Goal: Communication & Community: Answer question/provide support

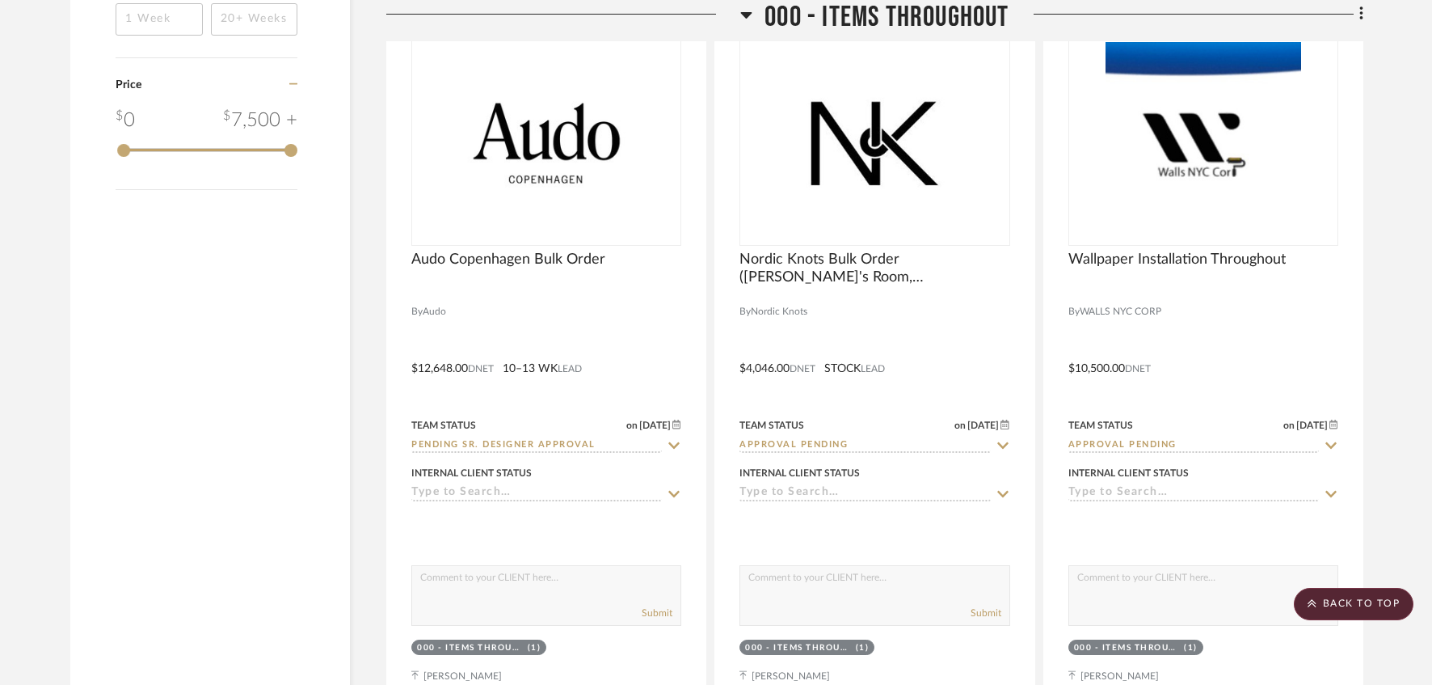
scroll to position [2772, 0]
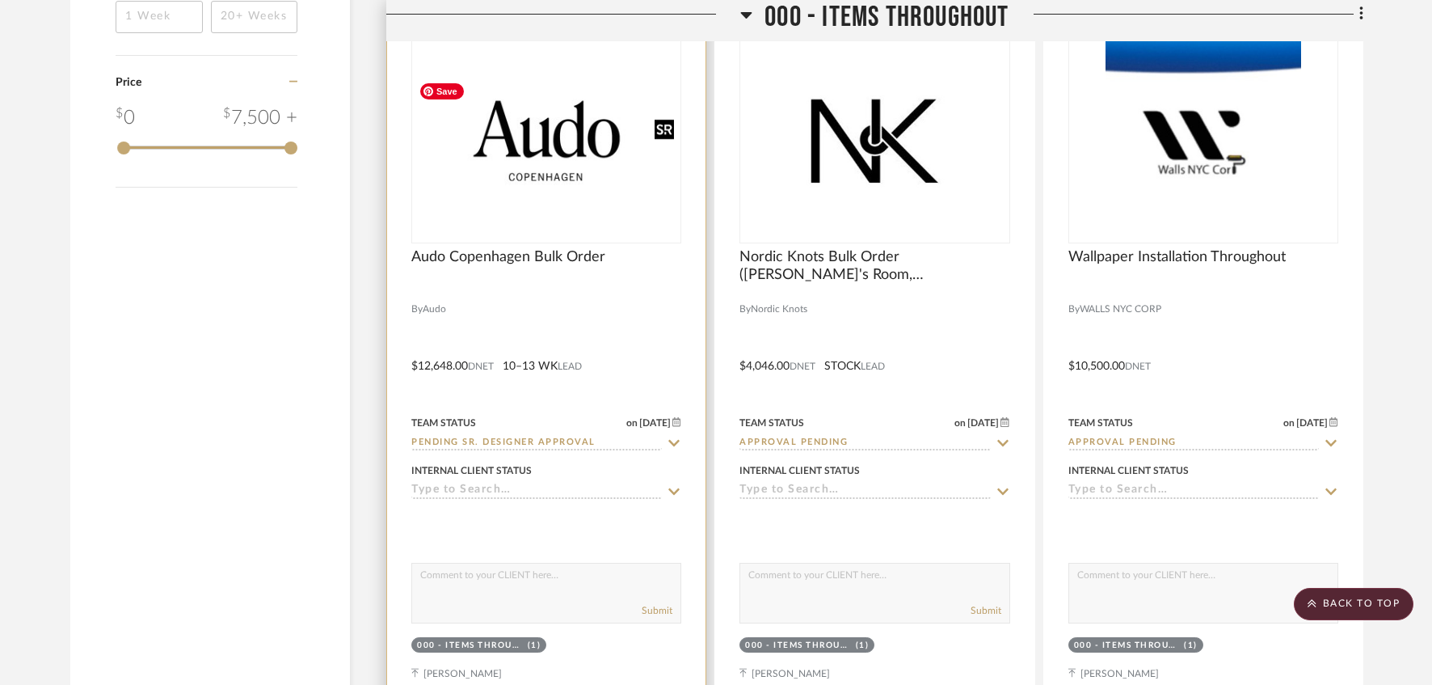
click at [0, 0] on img at bounding box center [0, 0] width 0 height 0
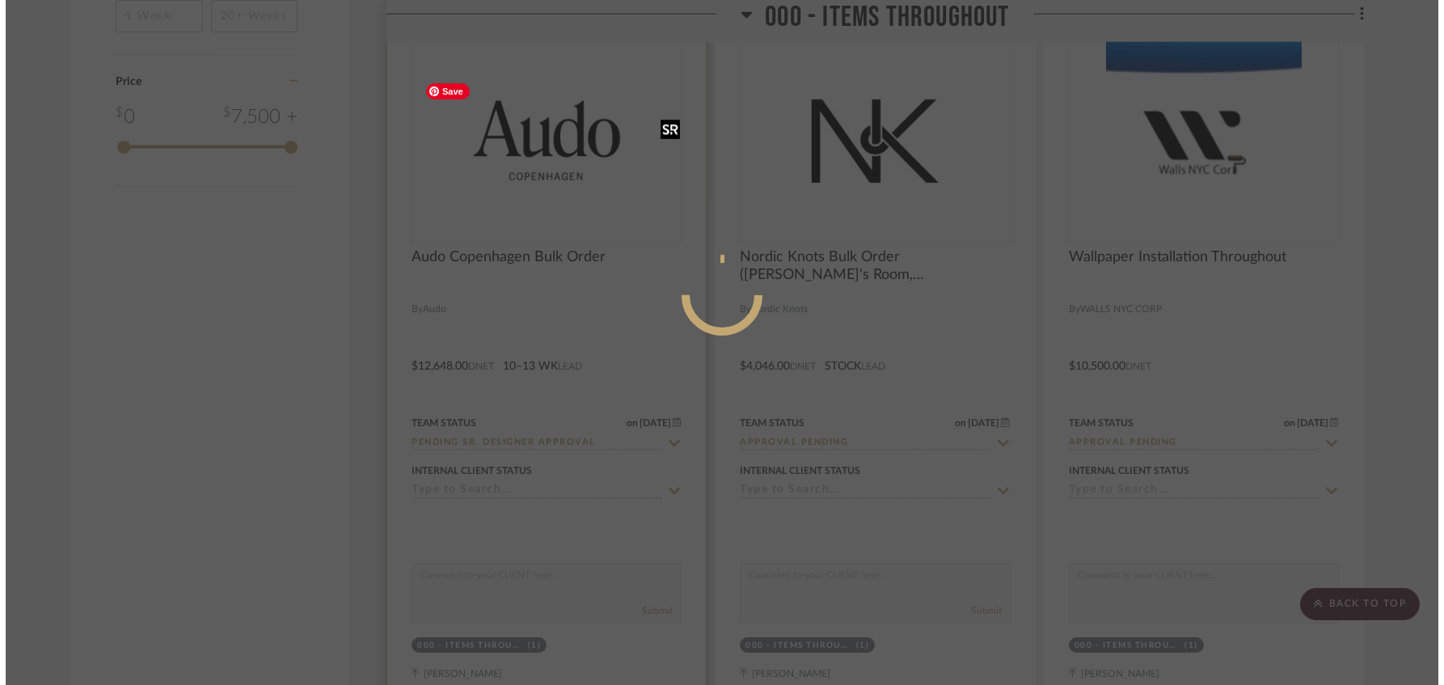
scroll to position [0, 0]
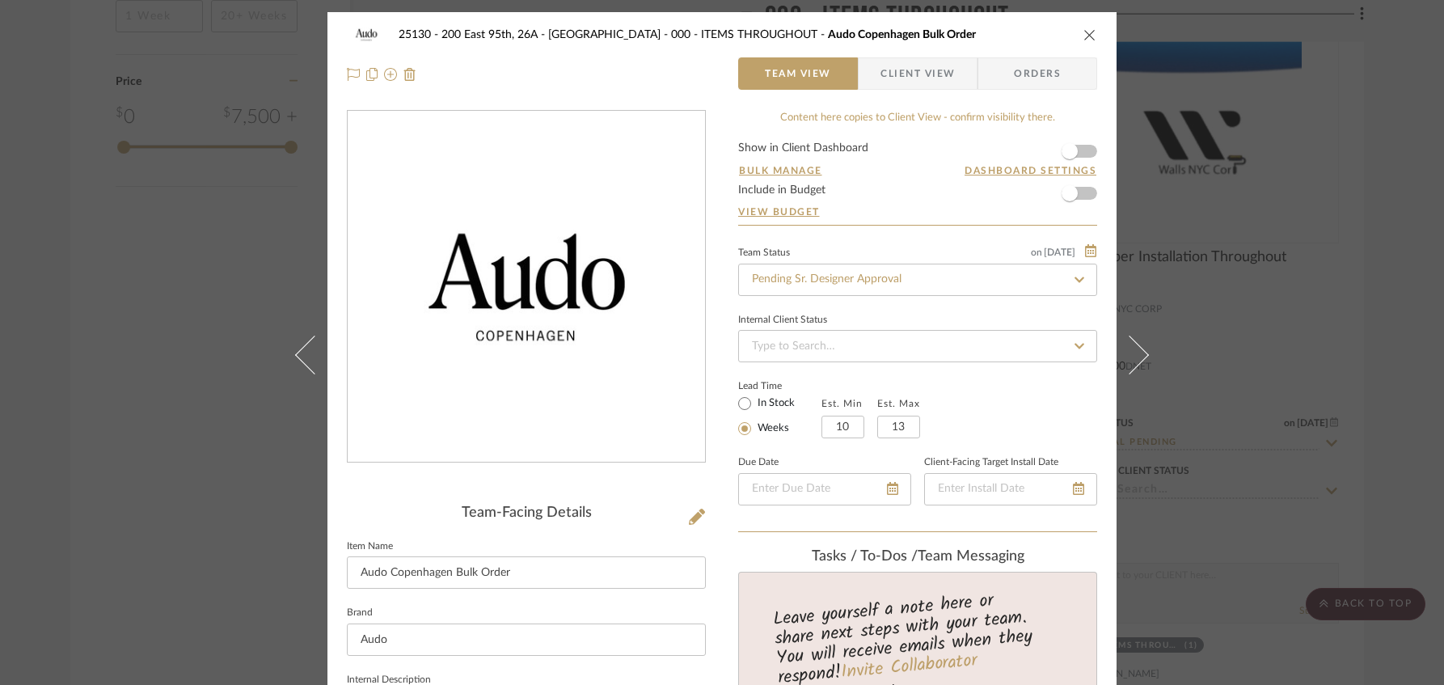
click at [904, 72] on span "Client View" at bounding box center [917, 73] width 74 height 32
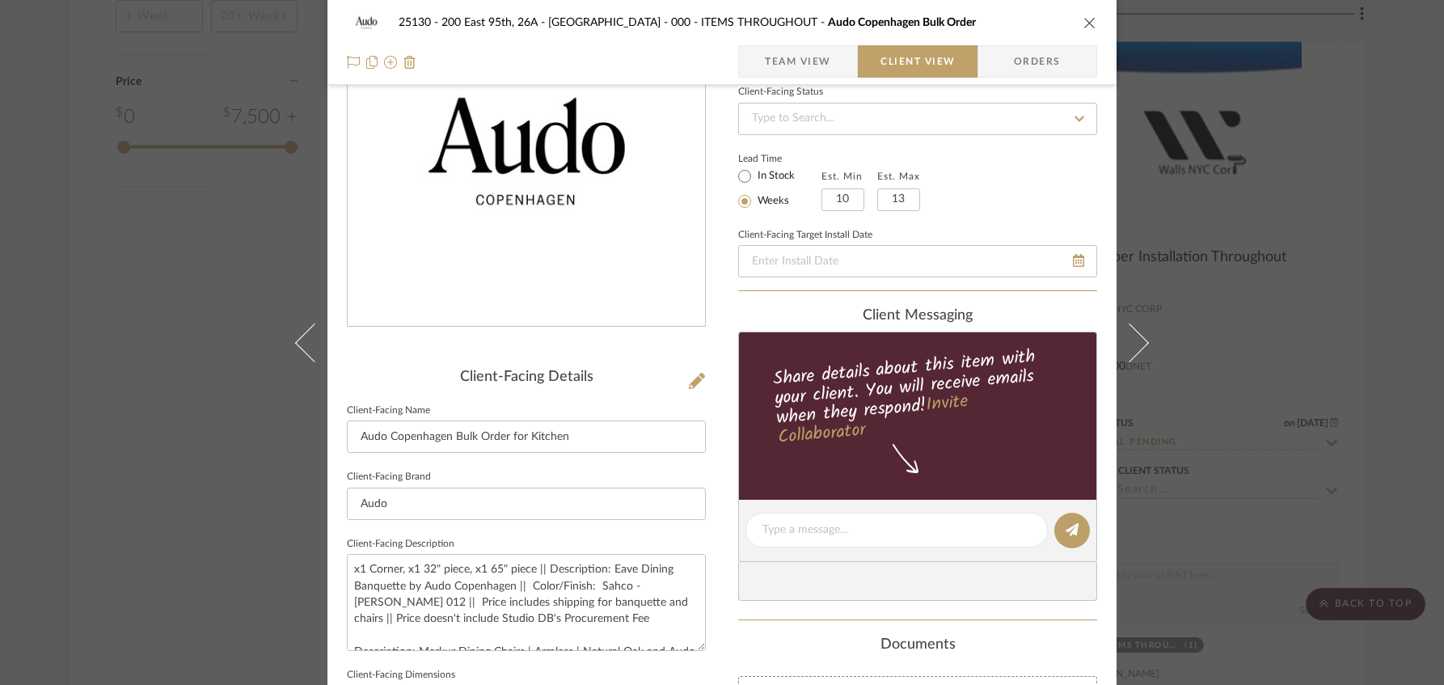
scroll to position [215, 0]
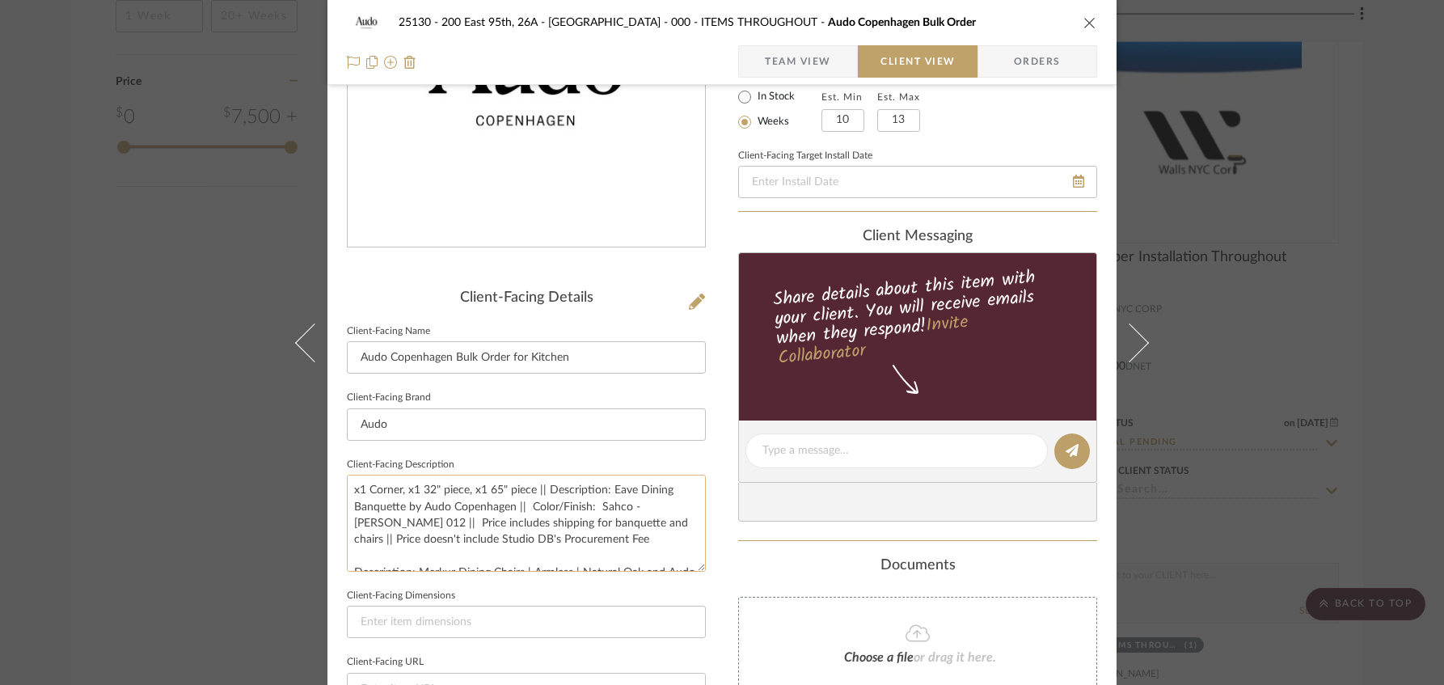
click at [525, 498] on textarea "x1 Corner, x1 32" piece, x1 65" piece || Description: Eave Dining Banquette by …" at bounding box center [526, 523] width 359 height 96
click at [526, 504] on textarea "x1 Corner, x1 32" piece, x1 65" piece || Description: Eave Dining Banquette by …" at bounding box center [526, 523] width 359 height 96
click at [524, 506] on textarea "x1 Corner, x1 32" piece, x1 65" piece || Description: Eave Dining Banquette by …" at bounding box center [526, 523] width 359 height 96
click at [640, 535] on textarea "x1 Corner, x1 32" piece, x1 65" piece || Description: Eave Dining Banquette by …" at bounding box center [526, 523] width 359 height 96
click at [589, 506] on textarea "x1 Corner, x1 32" piece, x1 65" piece || Description: Eave Dining Banquette by …" at bounding box center [526, 523] width 359 height 96
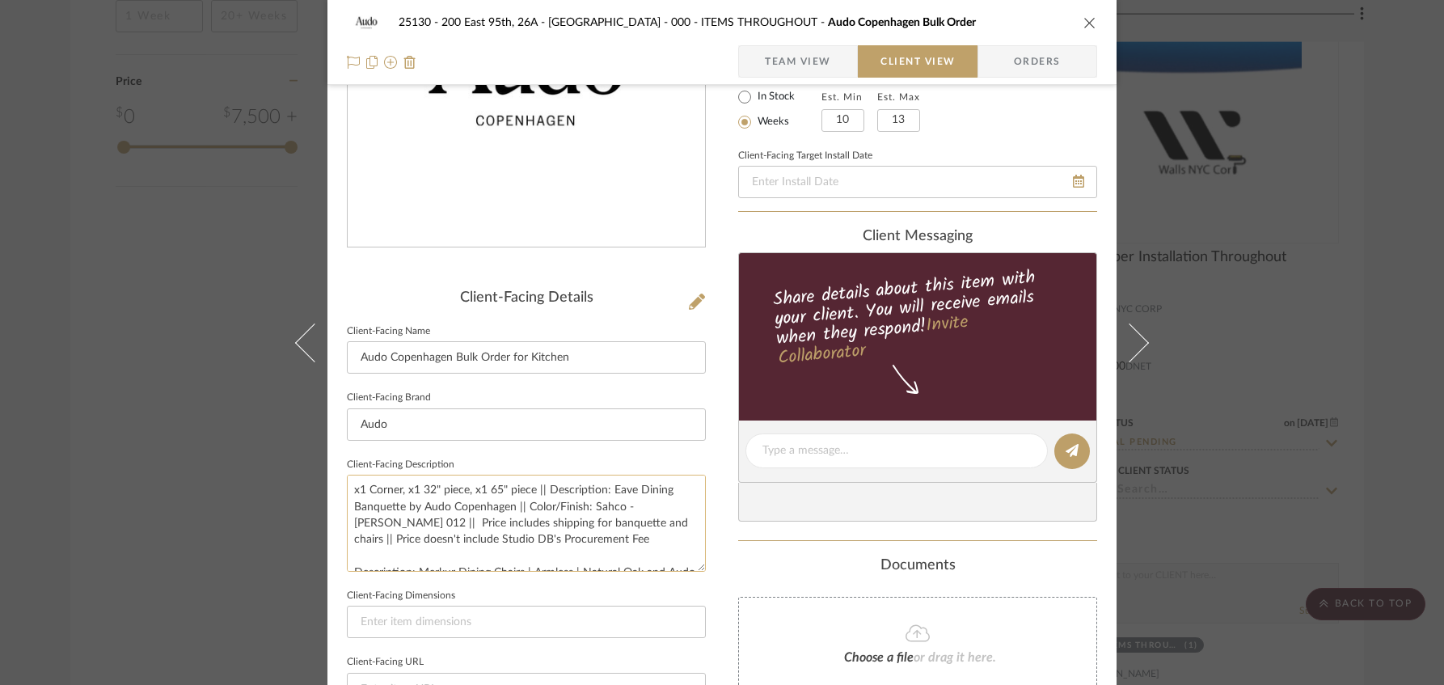
click at [631, 538] on textarea "x1 Corner, x1 32" piece, x1 65" piece || Description: Eave Dining Banquette by …" at bounding box center [526, 523] width 359 height 96
drag, startPoint x: 673, startPoint y: 521, endPoint x: 657, endPoint y: 519, distance: 15.4
click at [657, 519] on textarea "x1 Corner, x1 32" piece, x1 65" piece || Description: Eave Dining Banquette by …" at bounding box center [526, 523] width 359 height 96
click at [608, 540] on textarea "x1 Corner, x1 32" piece, x1 65" piece || Description: Eave Dining Banquette by …" at bounding box center [526, 523] width 359 height 96
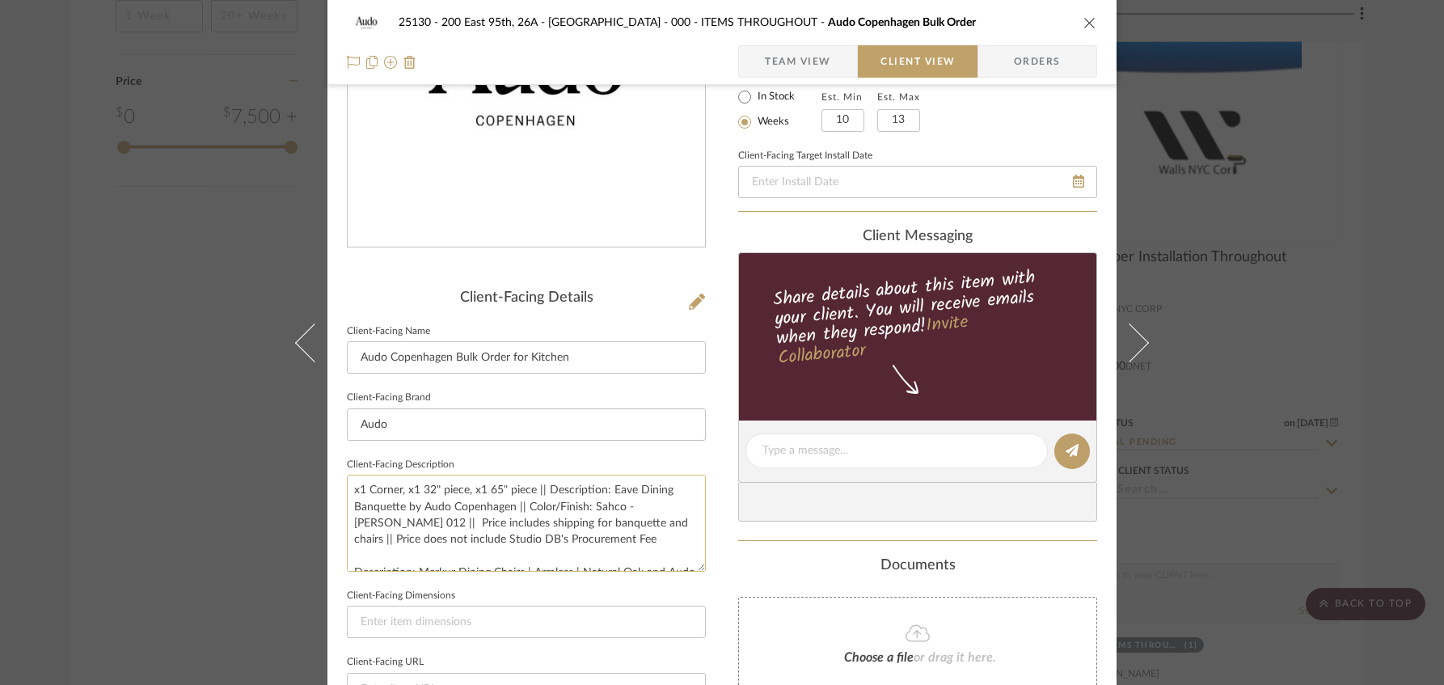
click at [362, 522] on textarea "x1 Corner, x1 32" piece, x1 65" piece || Description: Eave Dining Banquette by …" at bounding box center [526, 523] width 359 height 96
click at [600, 546] on textarea "x1 Corner, x1 32" piece, x1 65" piece || Description: Eave Dining Banquette by …" at bounding box center [526, 523] width 359 height 96
click at [523, 489] on textarea "x1 Corner, x1 32" piece, x1 65" piece || Description: Eave Dining Banquette by …" at bounding box center [526, 523] width 359 height 96
click at [570, 489] on textarea "x1 Corner, x1 32" piece, x1 65" piece || Description: Eave Dining Banquette by …" at bounding box center [526, 523] width 359 height 96
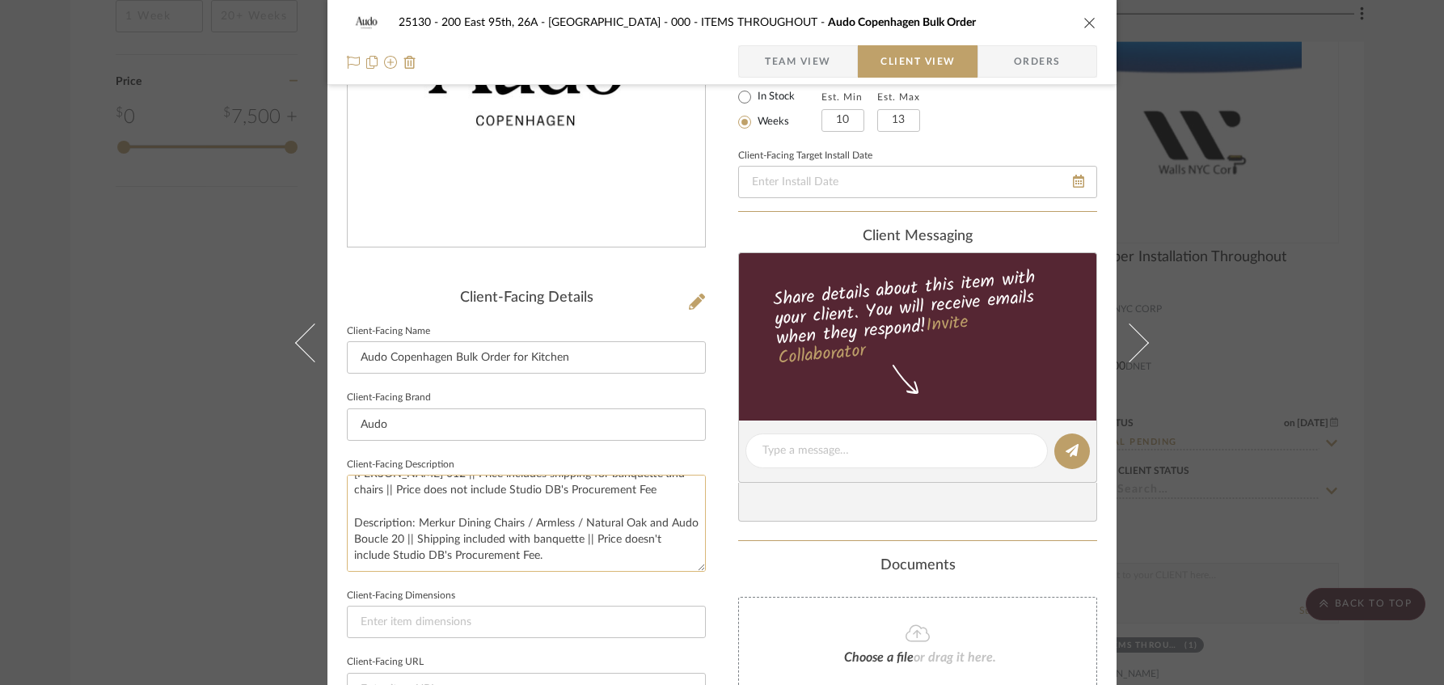
click at [607, 538] on textarea "x1 Corner, x1 32" piece, x1 65" piece || Description: Eave Dining Banquette by …" at bounding box center [526, 523] width 359 height 96
drag, startPoint x: 681, startPoint y: 508, endPoint x: 663, endPoint y: 508, distance: 18.6
click at [663, 508] on textarea "x1 Corner, x1 32" piece, x1 65" piece || Description: Eave Dining Banquette by …" at bounding box center [526, 523] width 359 height 96
click at [568, 527] on textarea "x1 Corner, x1 32" piece, x1 65" piece || Description: Eave Dining Banquette by …" at bounding box center [526, 523] width 359 height 96
type textarea "x1 Corner, x1 32" piece, x1 65" piece || Description: Eave Dining Banquette by …"
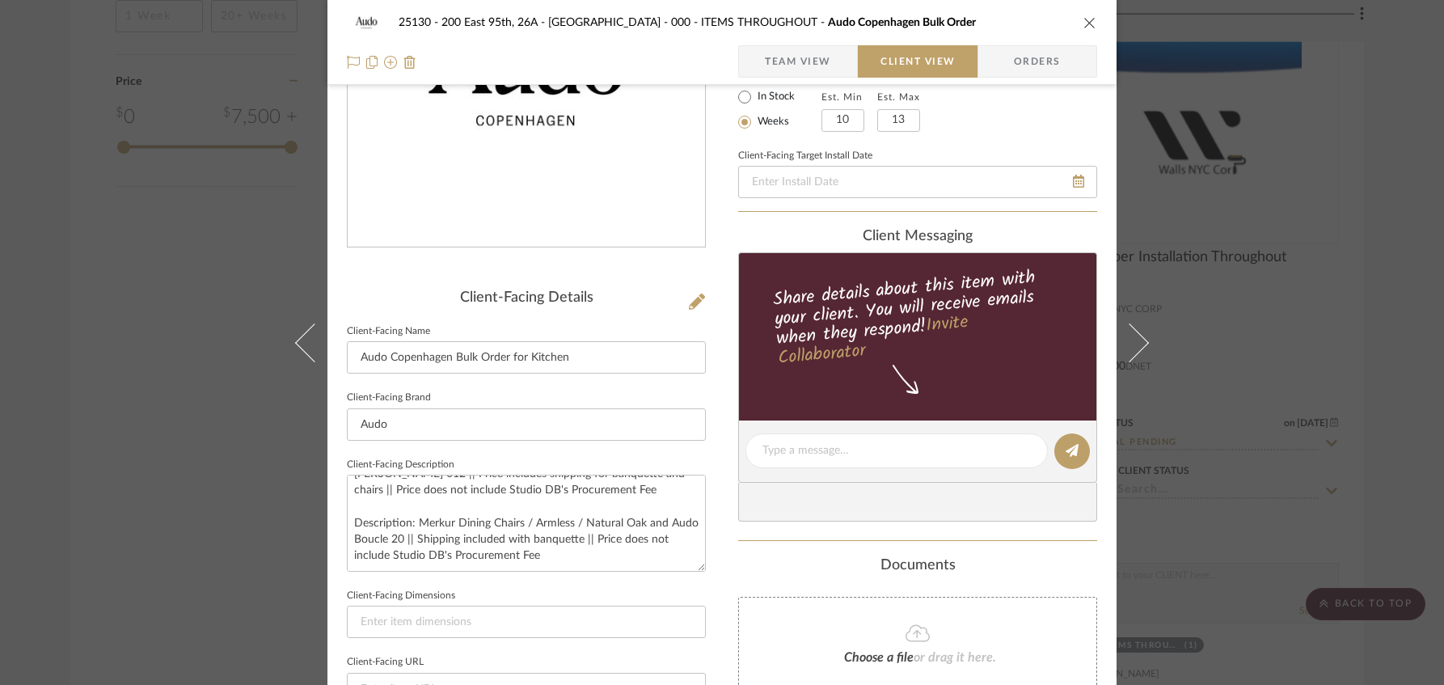
click at [744, 557] on div "Documents" at bounding box center [917, 566] width 359 height 18
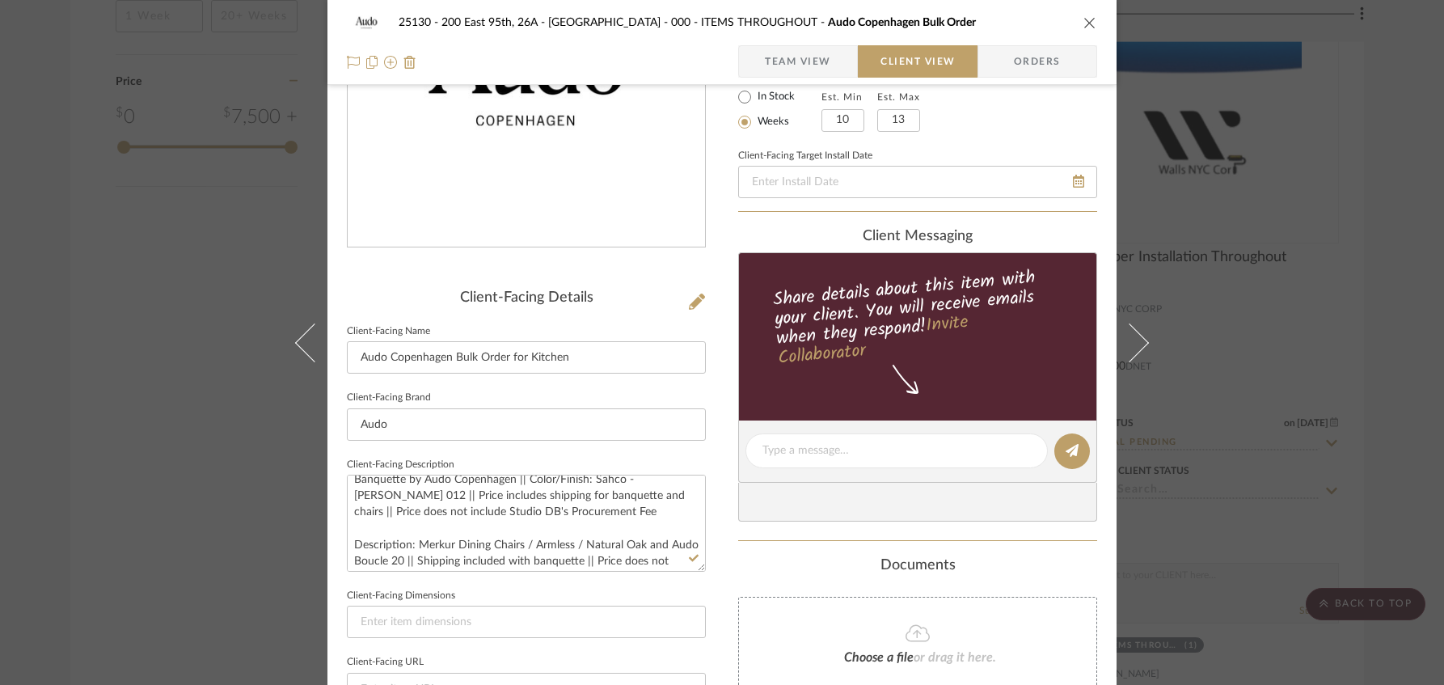
click at [740, 542] on div "Only content on this tab can share to Dashboard. Click eyeball icon to show or …" at bounding box center [917, 473] width 359 height 1157
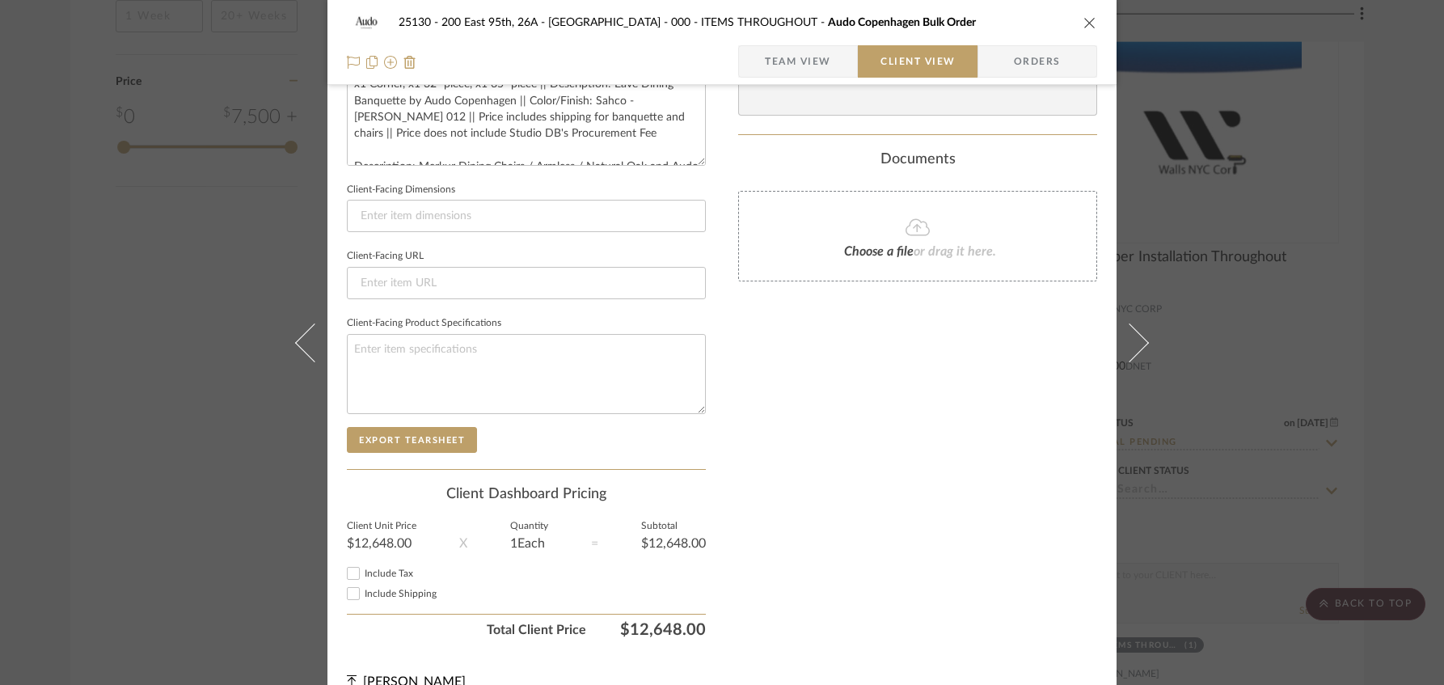
scroll to position [643, 0]
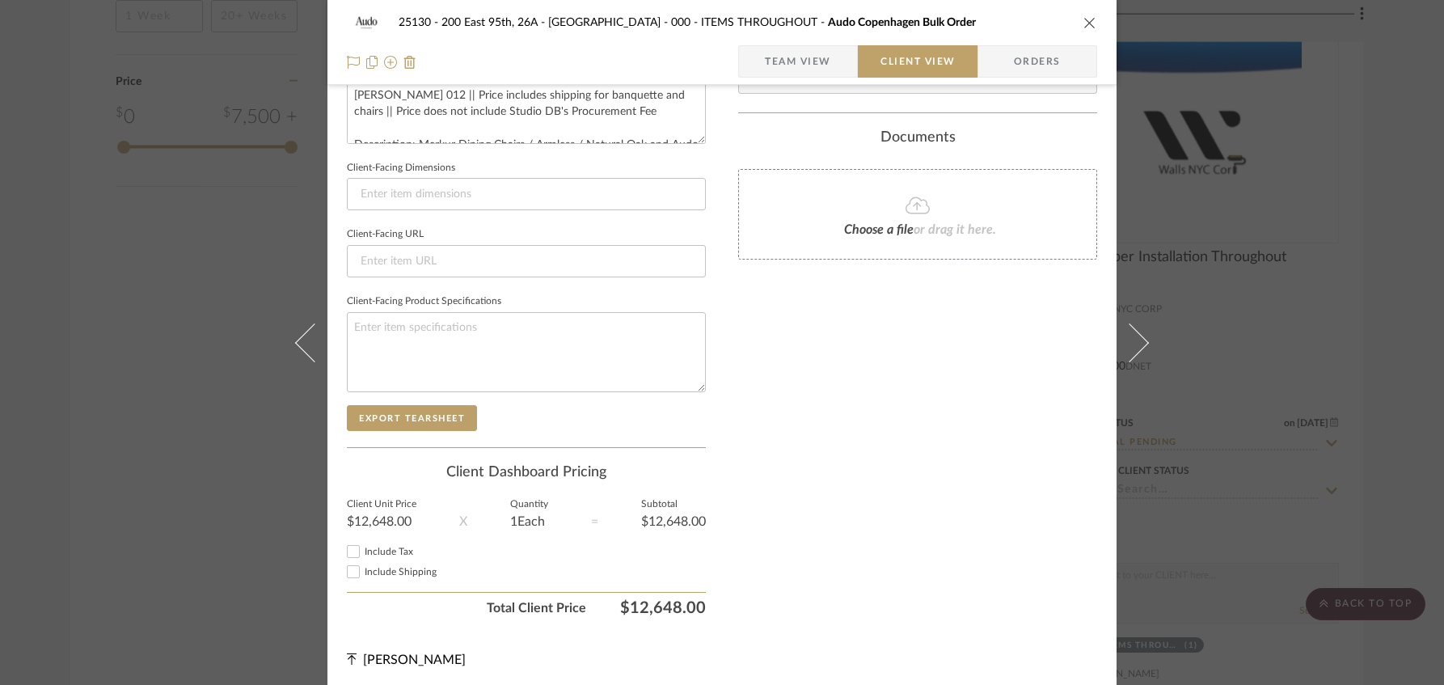
click at [377, 546] on span "Include Tax" at bounding box center [389, 551] width 49 height 10
click at [363, 545] on input "Include Tax" at bounding box center [353, 551] width 19 height 19
checkbox input "true"
click at [378, 566] on label "Include Shipping" at bounding box center [535, 572] width 341 height 12
click at [363, 562] on input "Include Shipping" at bounding box center [353, 571] width 19 height 19
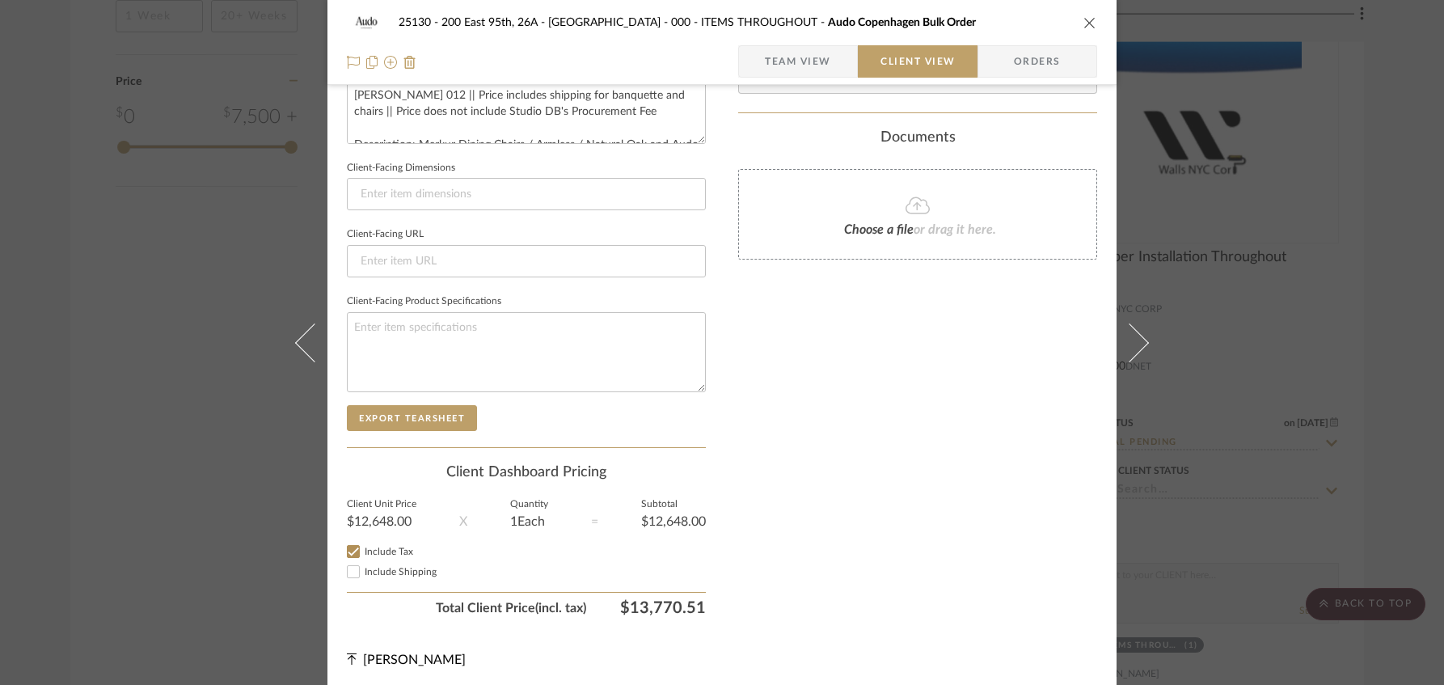
checkbox input "true"
click at [915, 529] on div "Only content on this tab can share to Dashboard. Click eyeball icon to show or …" at bounding box center [917, 45] width 359 height 1157
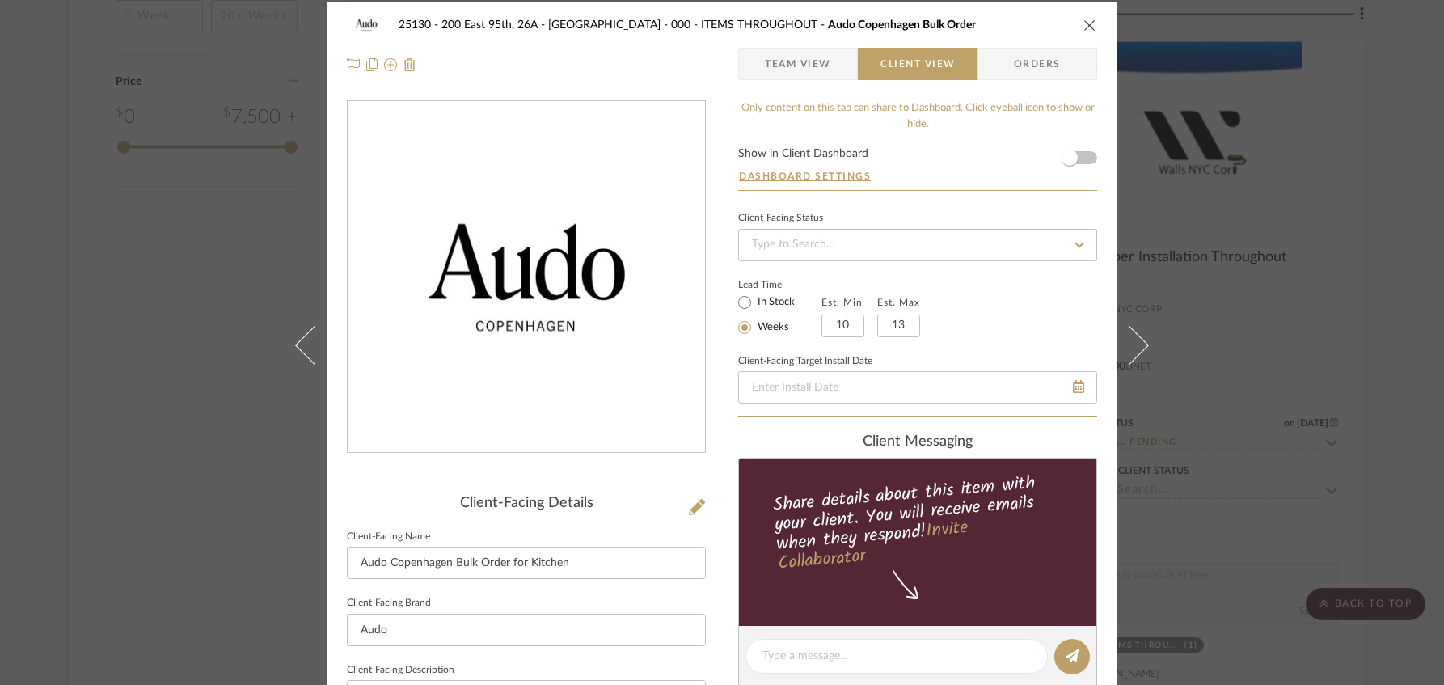
scroll to position [0, 0]
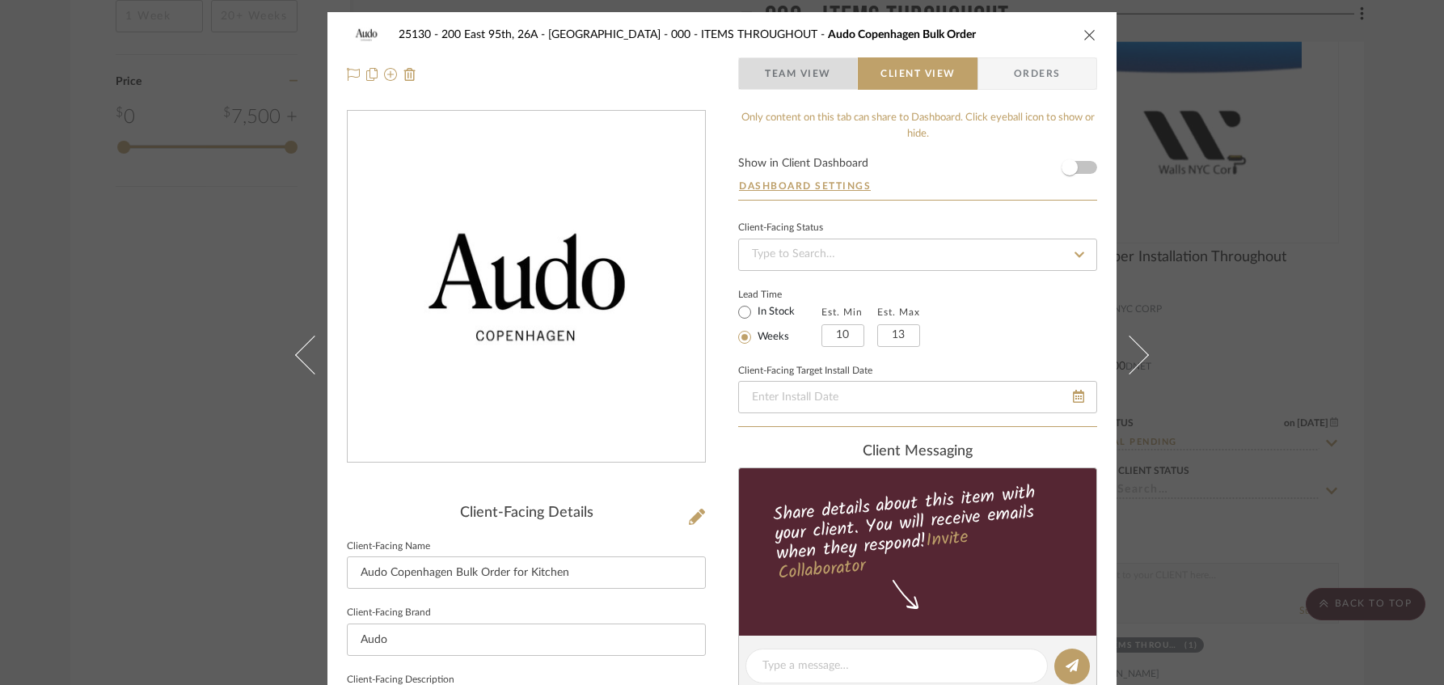
click at [811, 78] on span "Team View" at bounding box center [798, 73] width 66 height 32
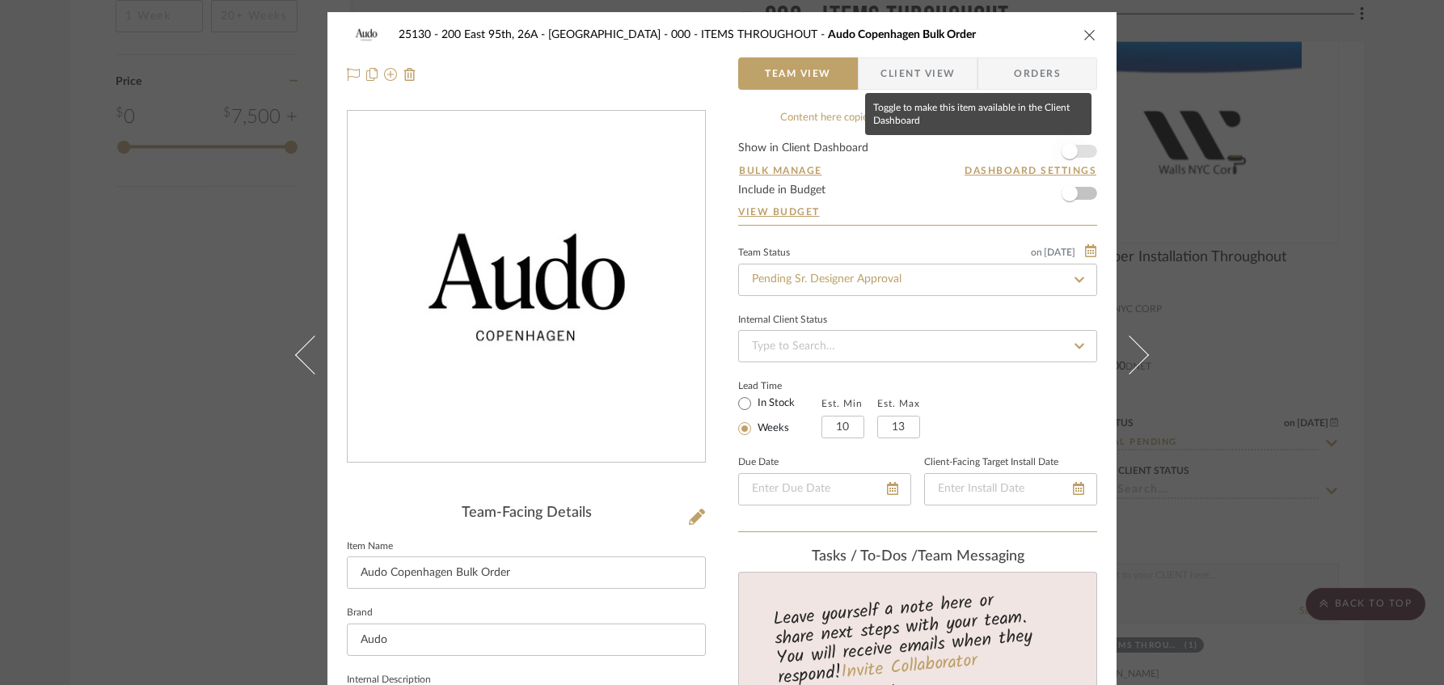
click at [1074, 150] on span "button" at bounding box center [1070, 151] width 36 height 36
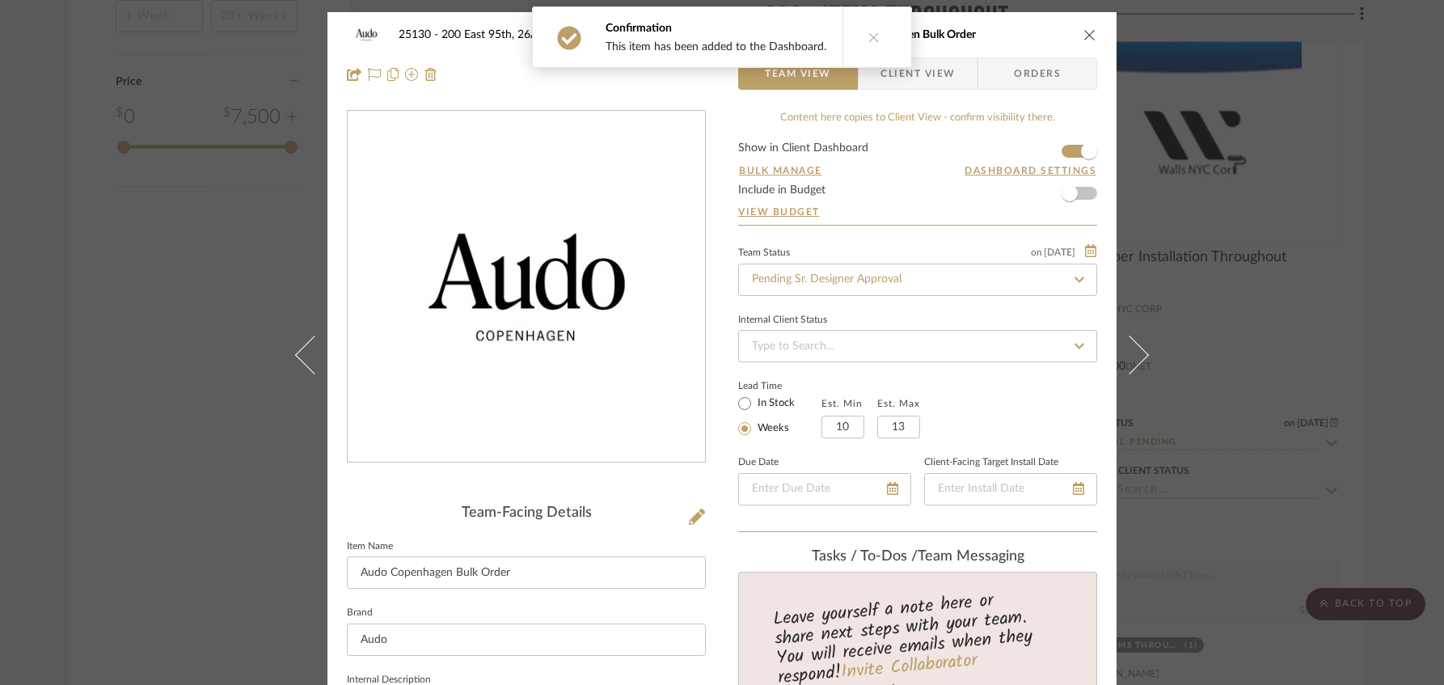
click at [900, 73] on div "Confirmation This item has been added to the Dashboard." at bounding box center [721, 37] width 393 height 74
click at [873, 53] on button at bounding box center [873, 37] width 62 height 60
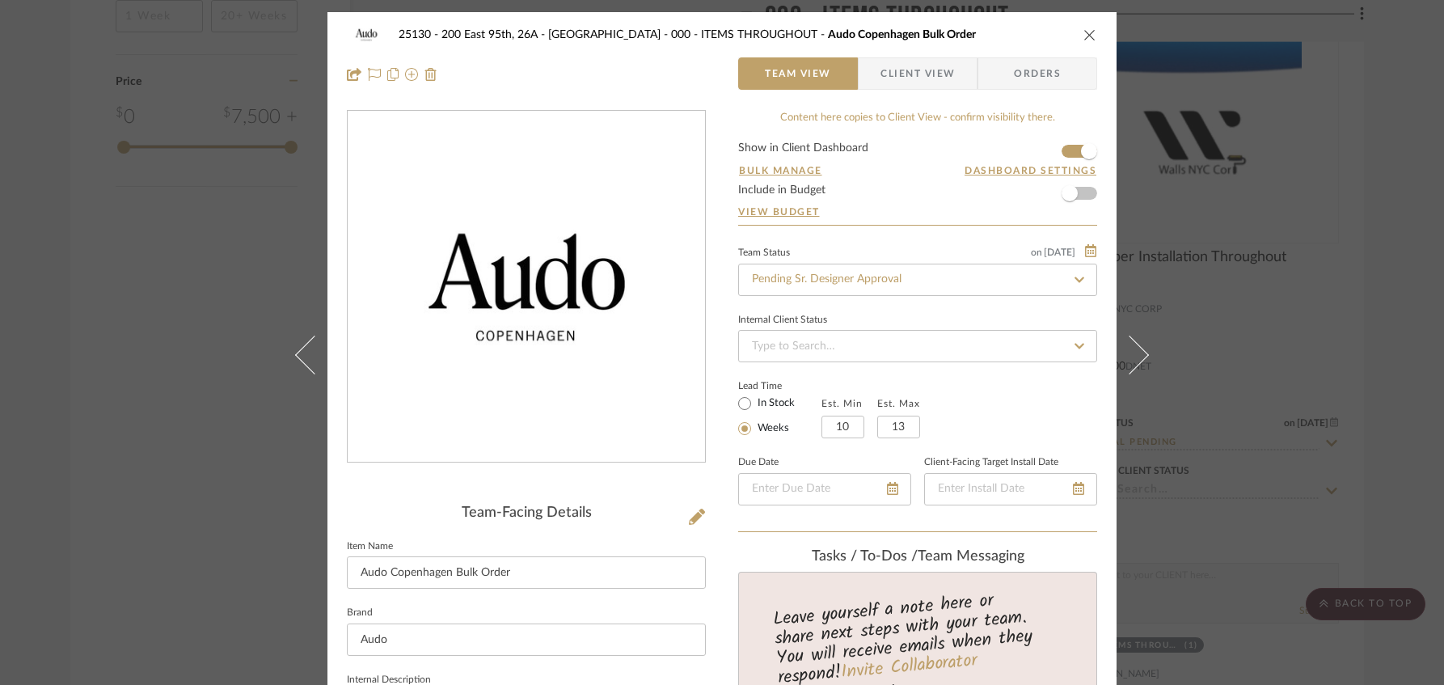
click at [920, 86] on span "Client View" at bounding box center [917, 73] width 74 height 32
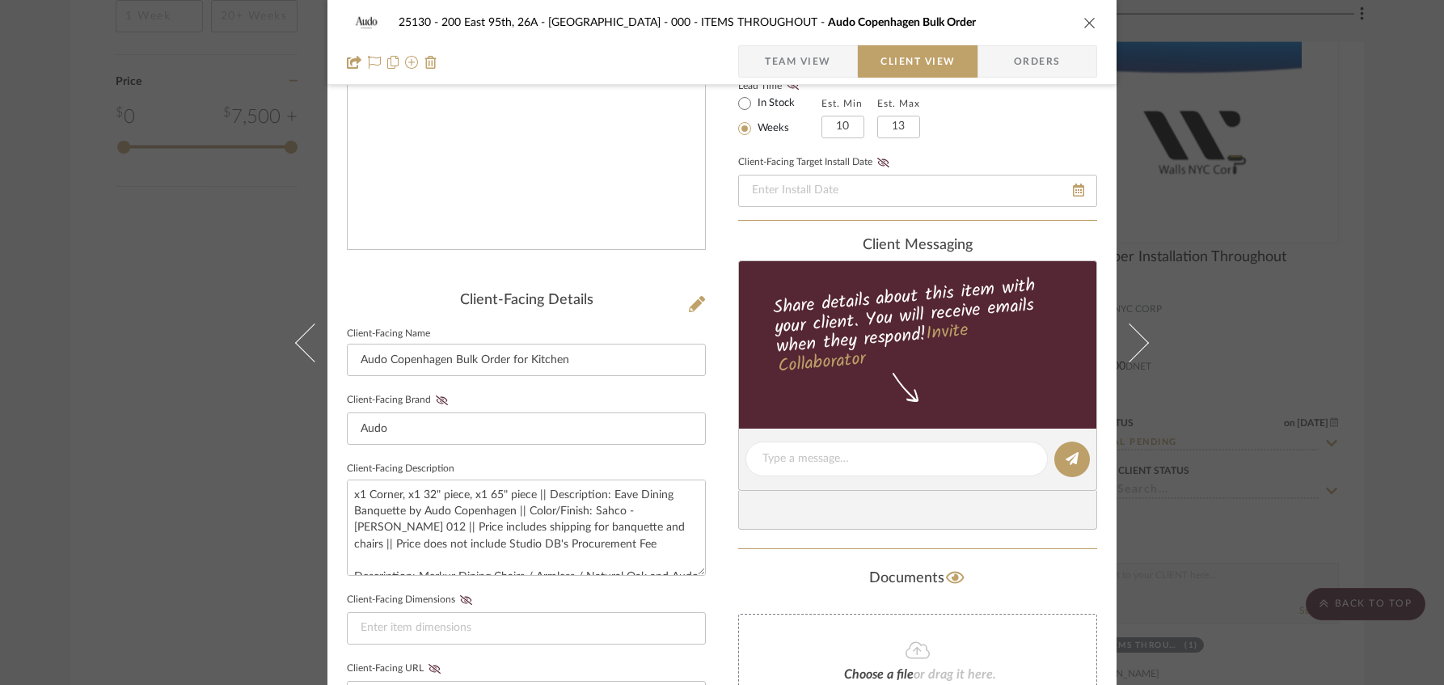
scroll to position [269, 0]
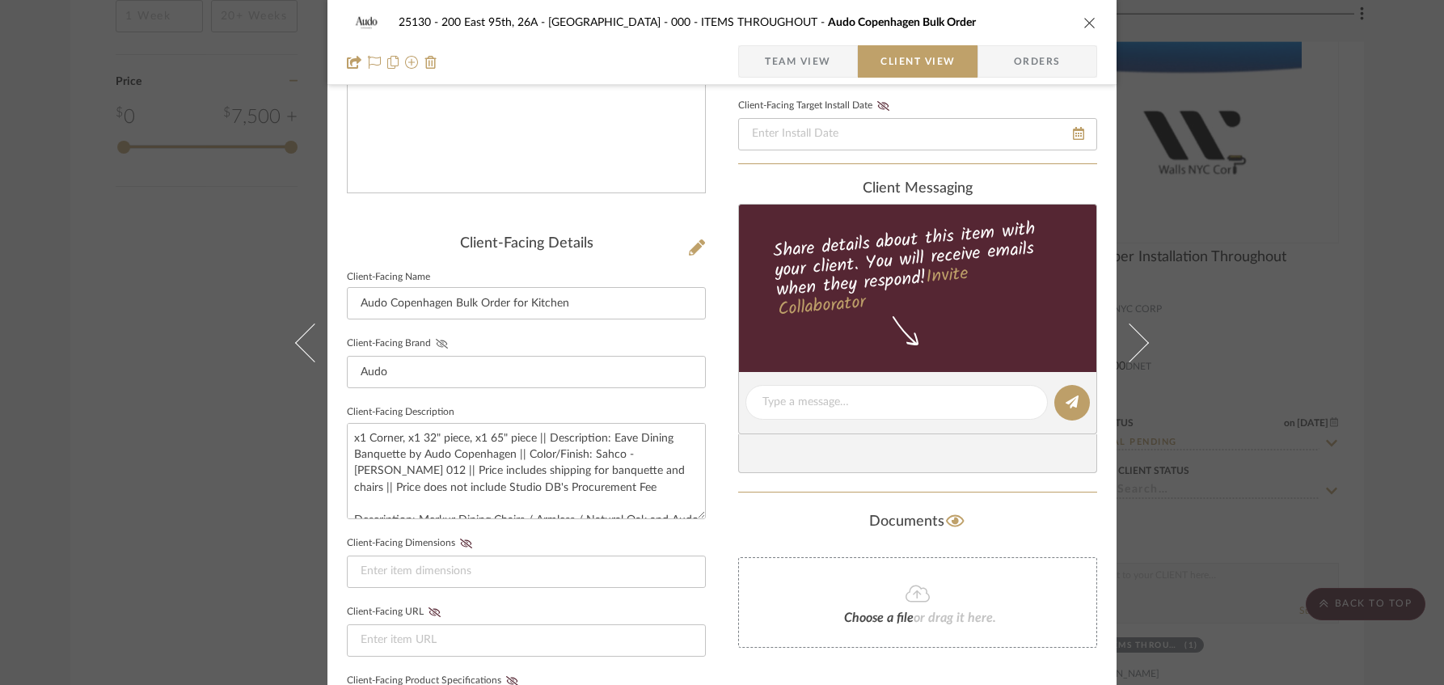
click at [436, 344] on icon at bounding box center [442, 344] width 12 height 10
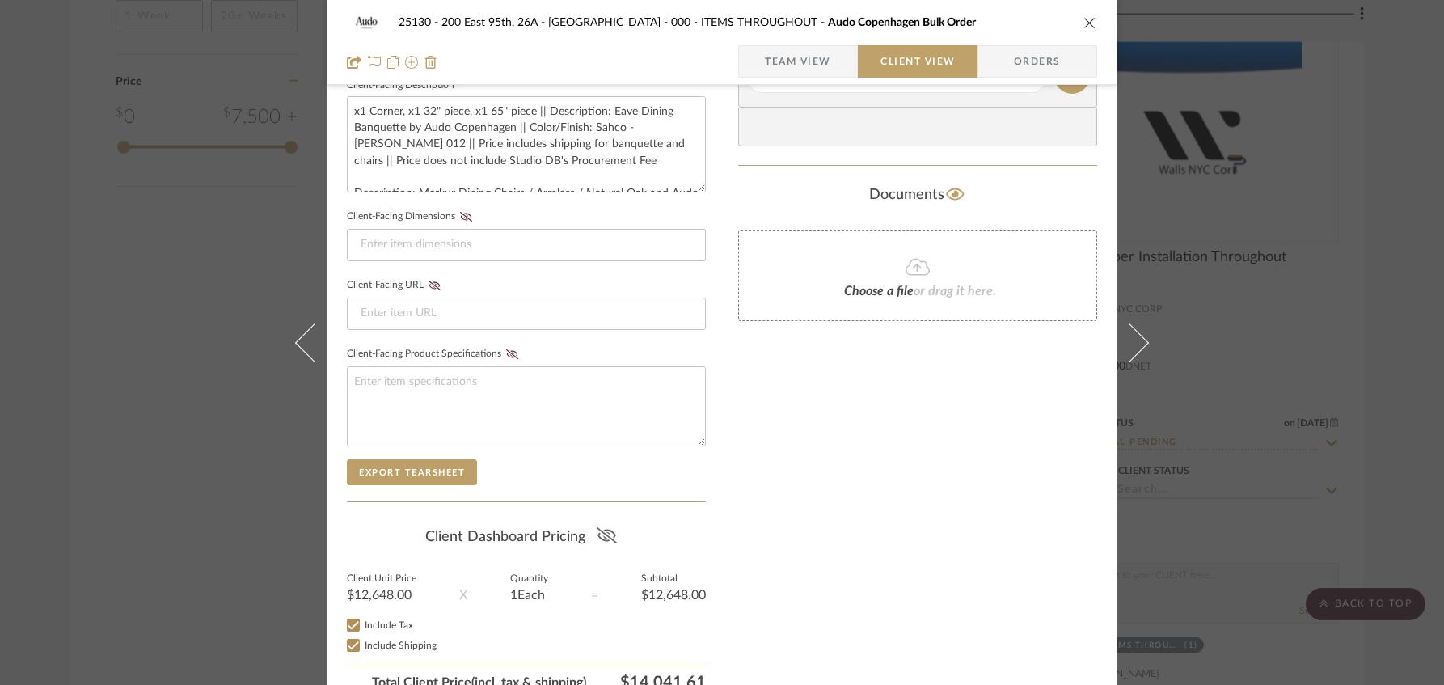
scroll to position [668, 0]
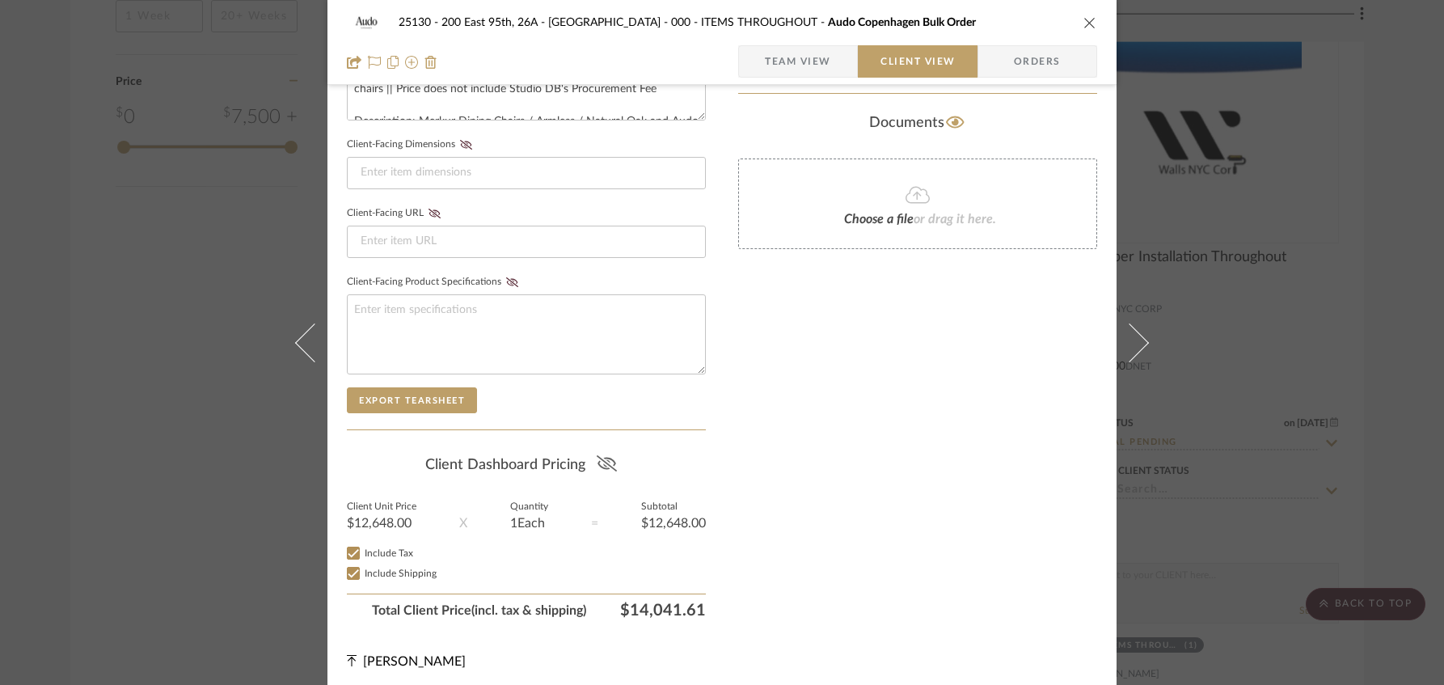
click at [597, 459] on icon at bounding box center [607, 463] width 20 height 16
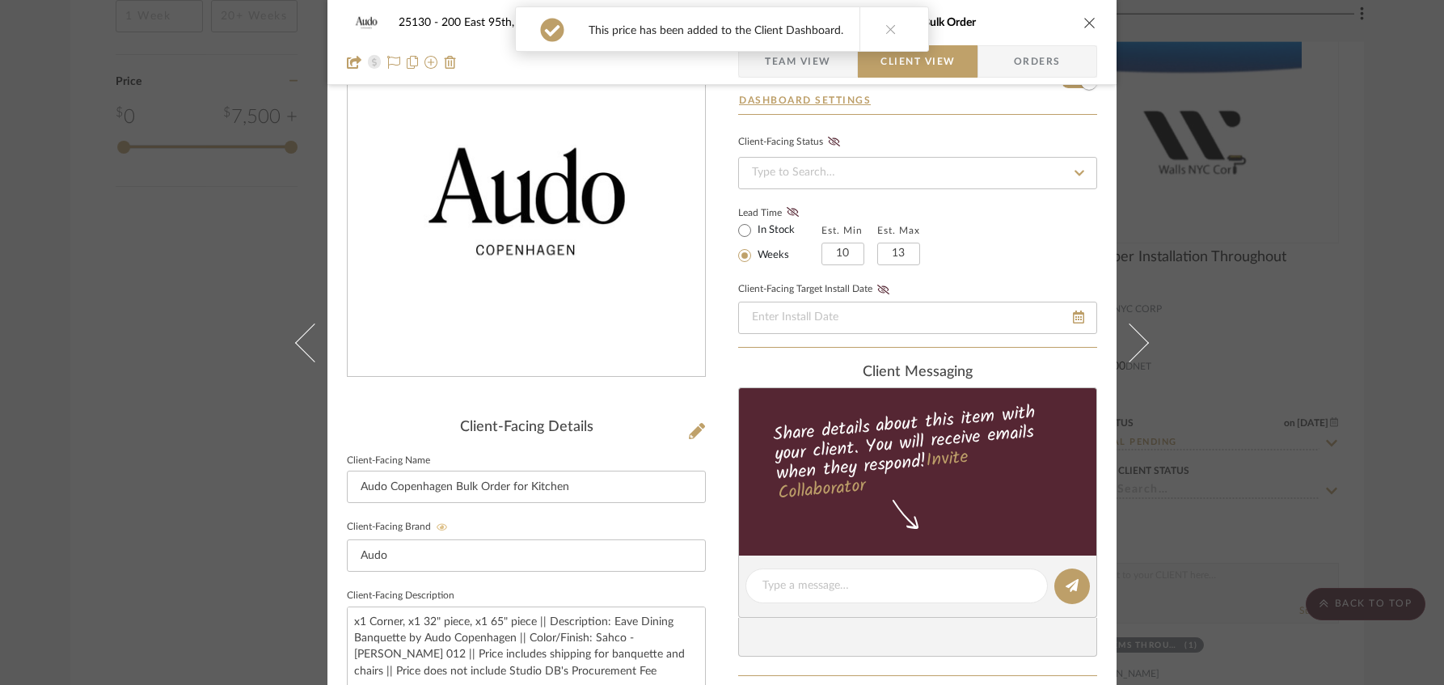
scroll to position [21, 0]
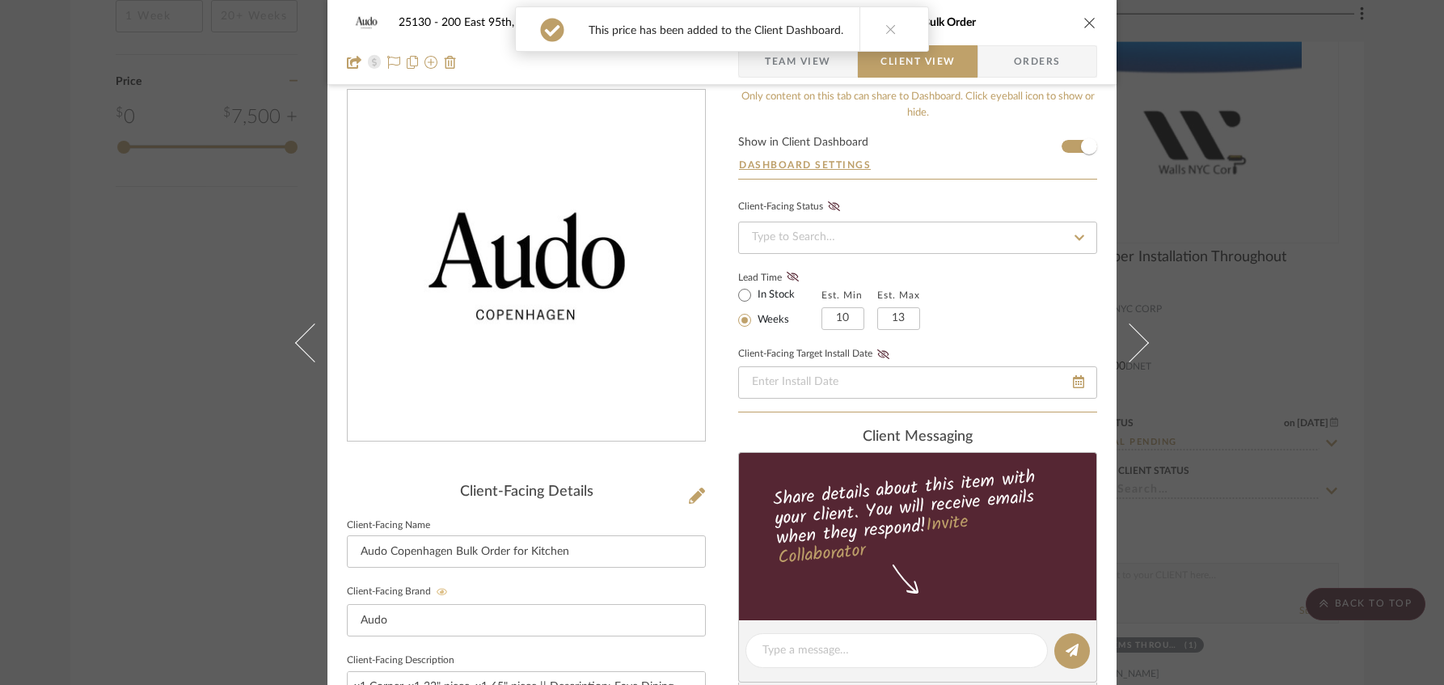
click at [807, 70] on span "Team View" at bounding box center [798, 61] width 66 height 32
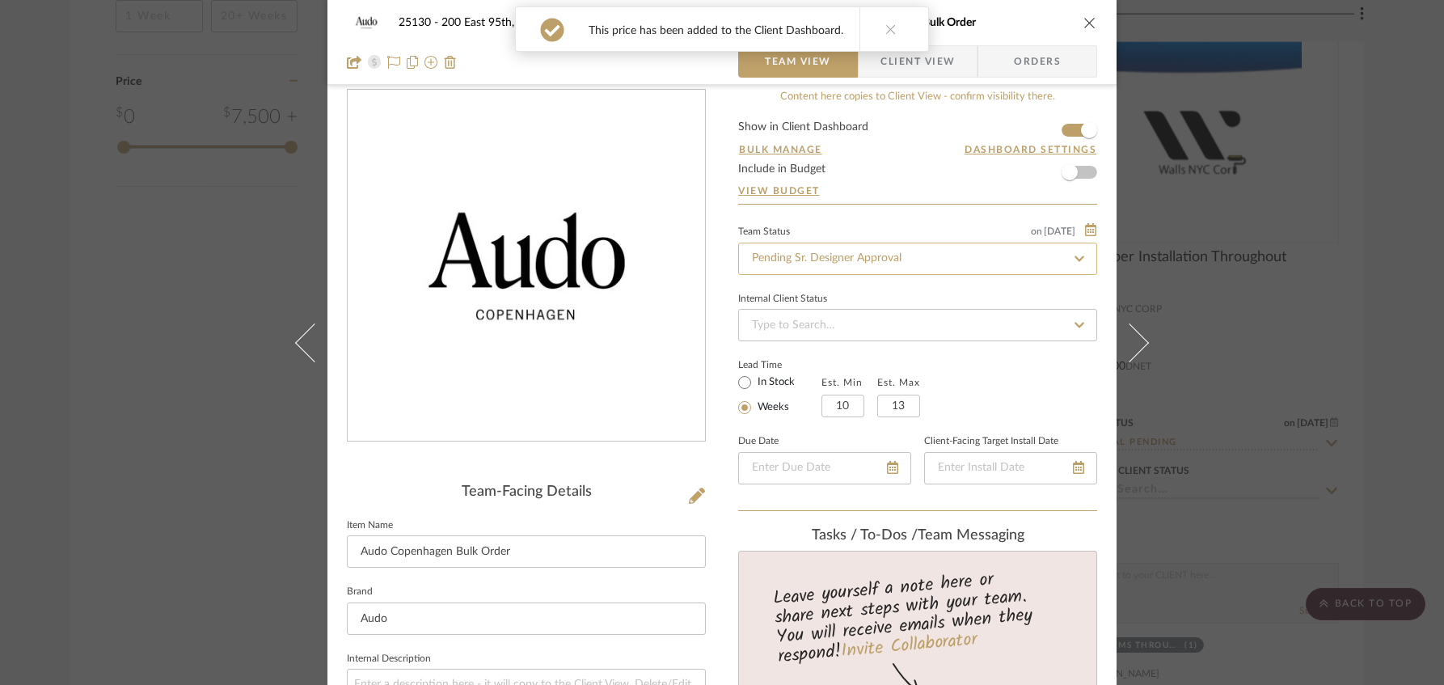
click at [843, 260] on input "Pending Sr. Designer Approval" at bounding box center [917, 259] width 359 height 32
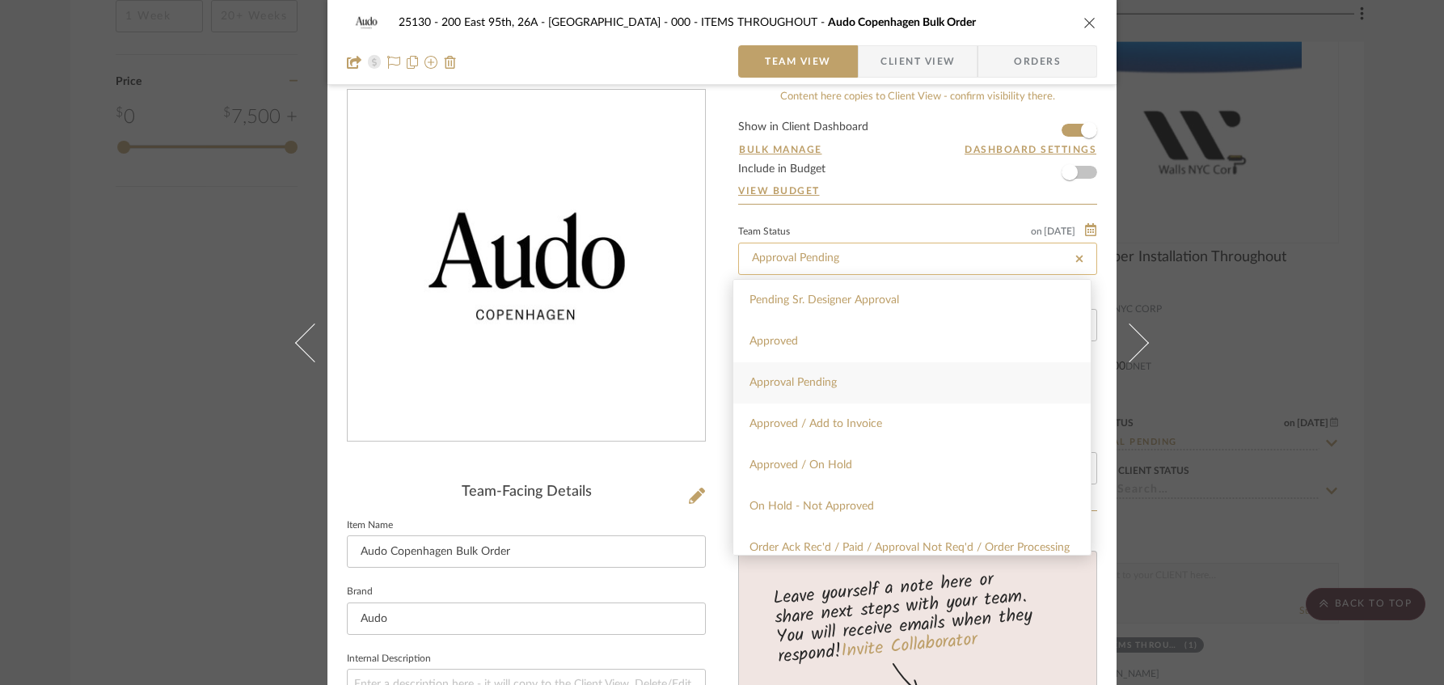
type input "Approval Pending"
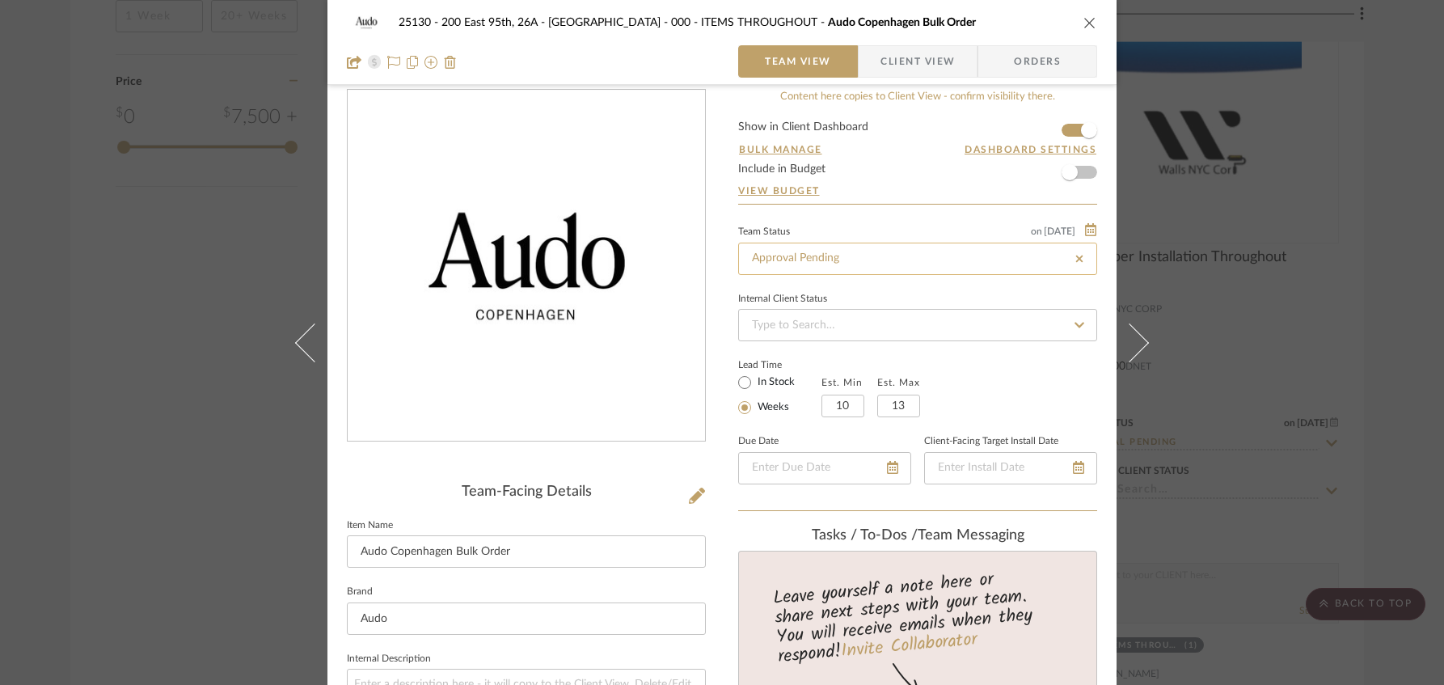
type input "Approval Pending"
click at [881, 187] on link "View Budget" at bounding box center [917, 190] width 359 height 13
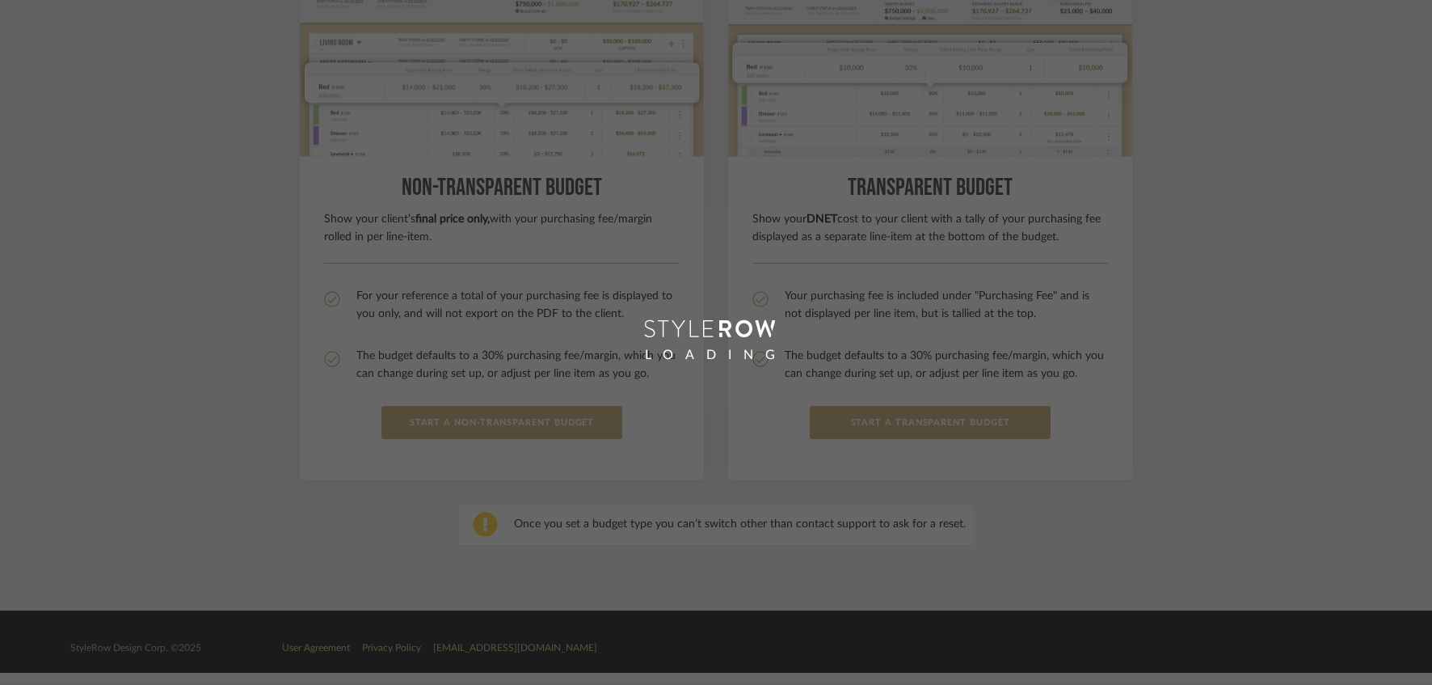
scroll to position [264, 0]
click at [1216, 140] on div "LOADING" at bounding box center [716, 342] width 1432 height 685
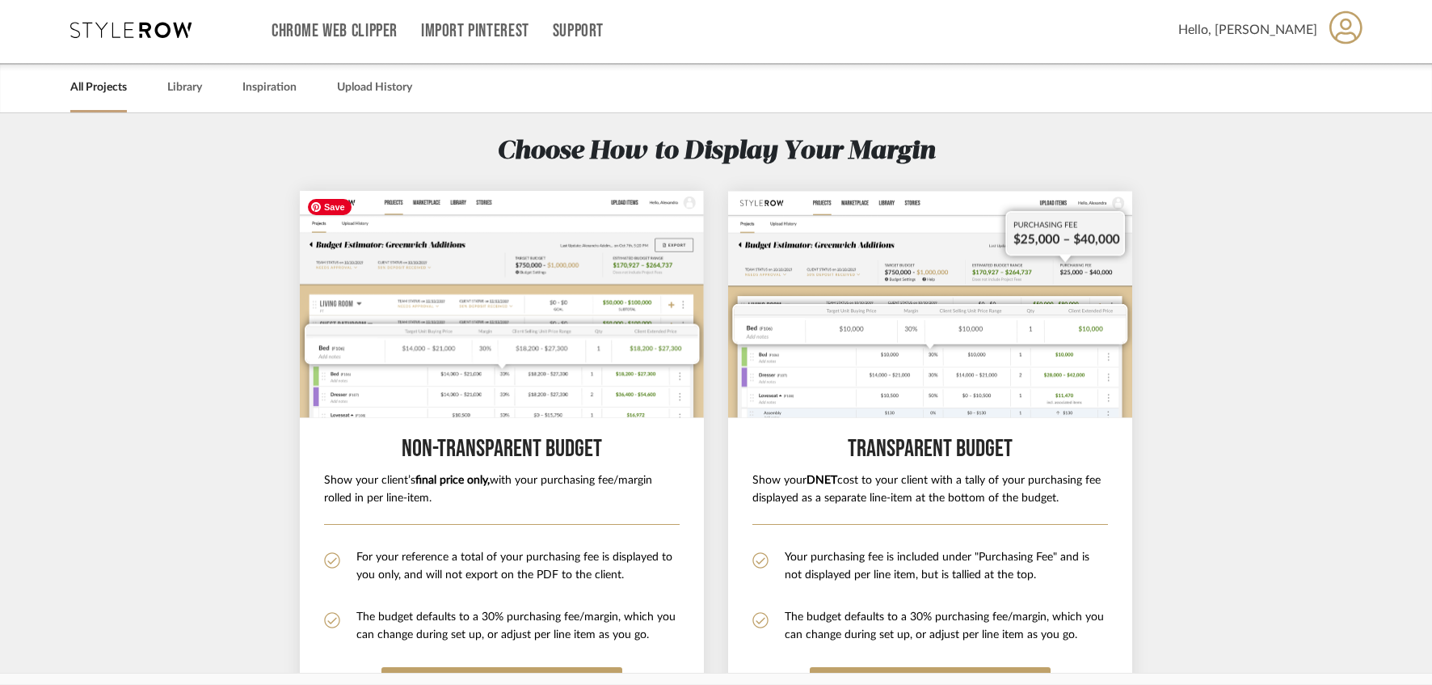
scroll to position [0, 0]
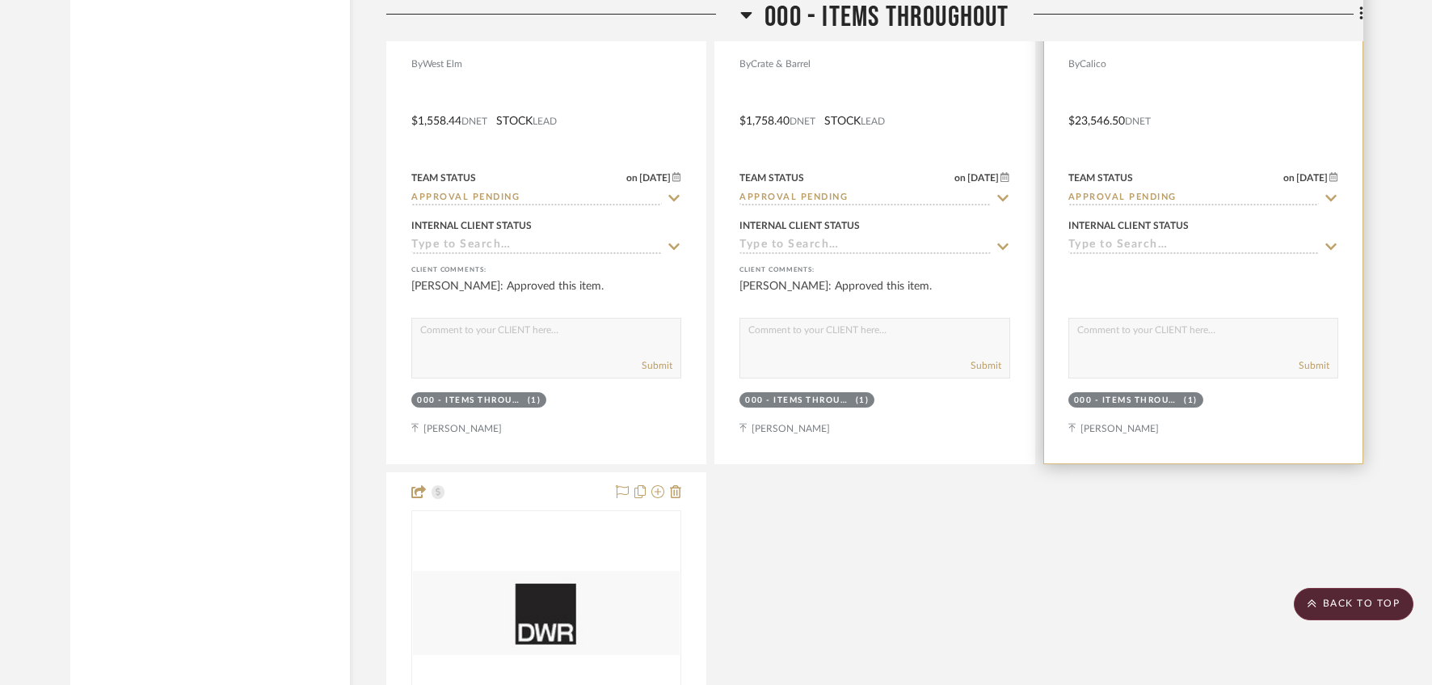
scroll to position [3742, 0]
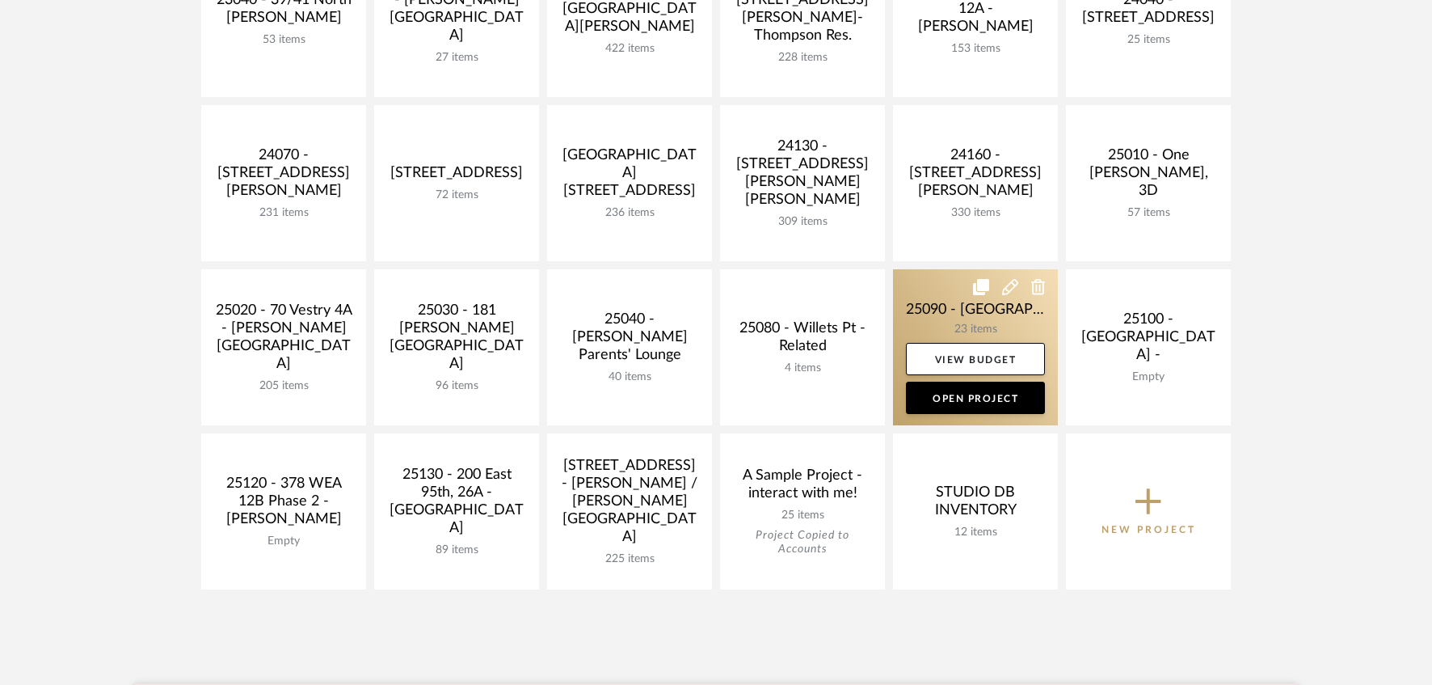
scroll to position [754, 0]
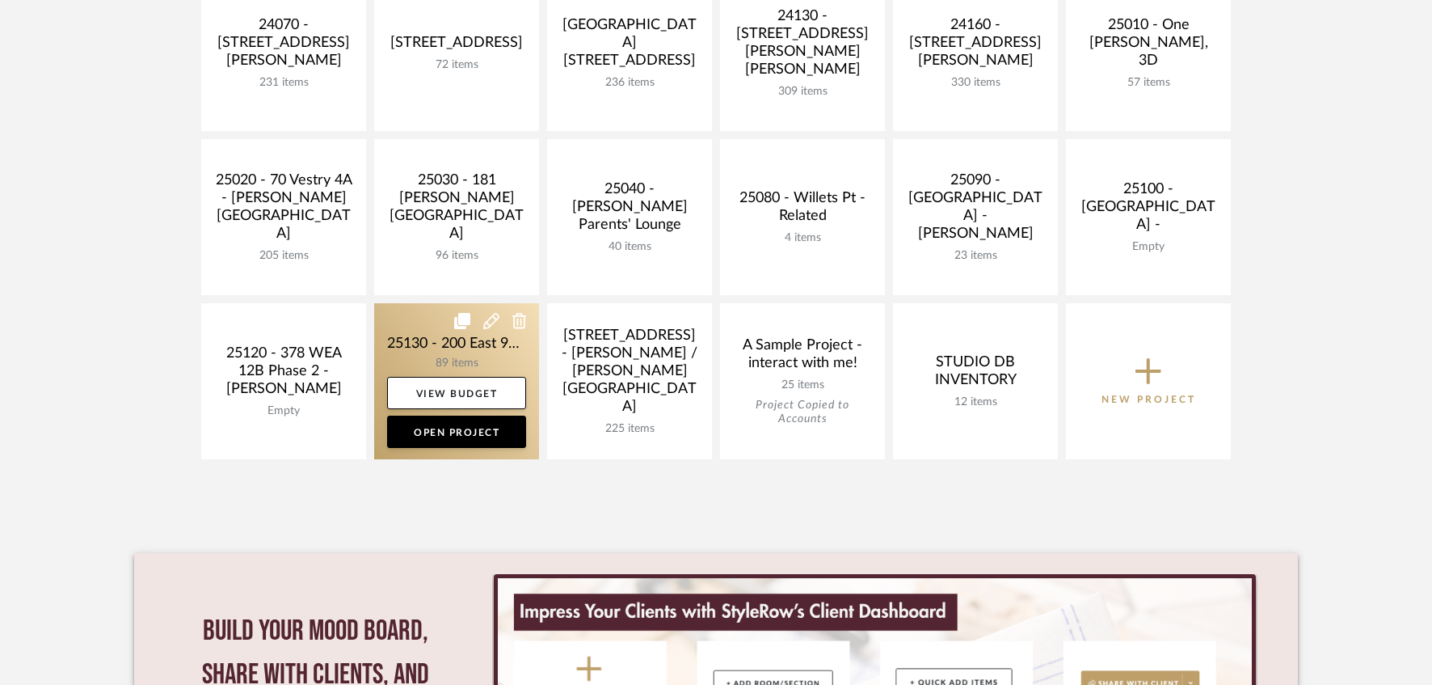
click at [443, 348] on link at bounding box center [456, 381] width 165 height 156
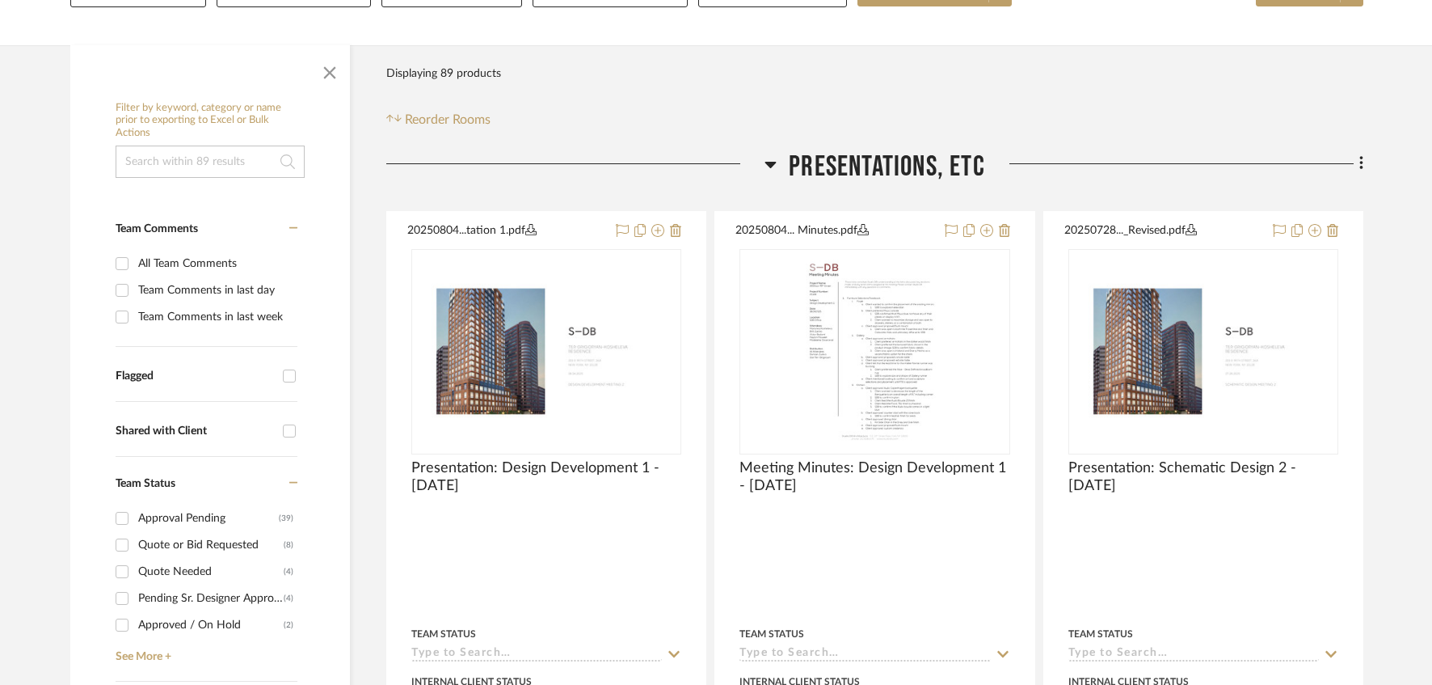
scroll to position [323, 0]
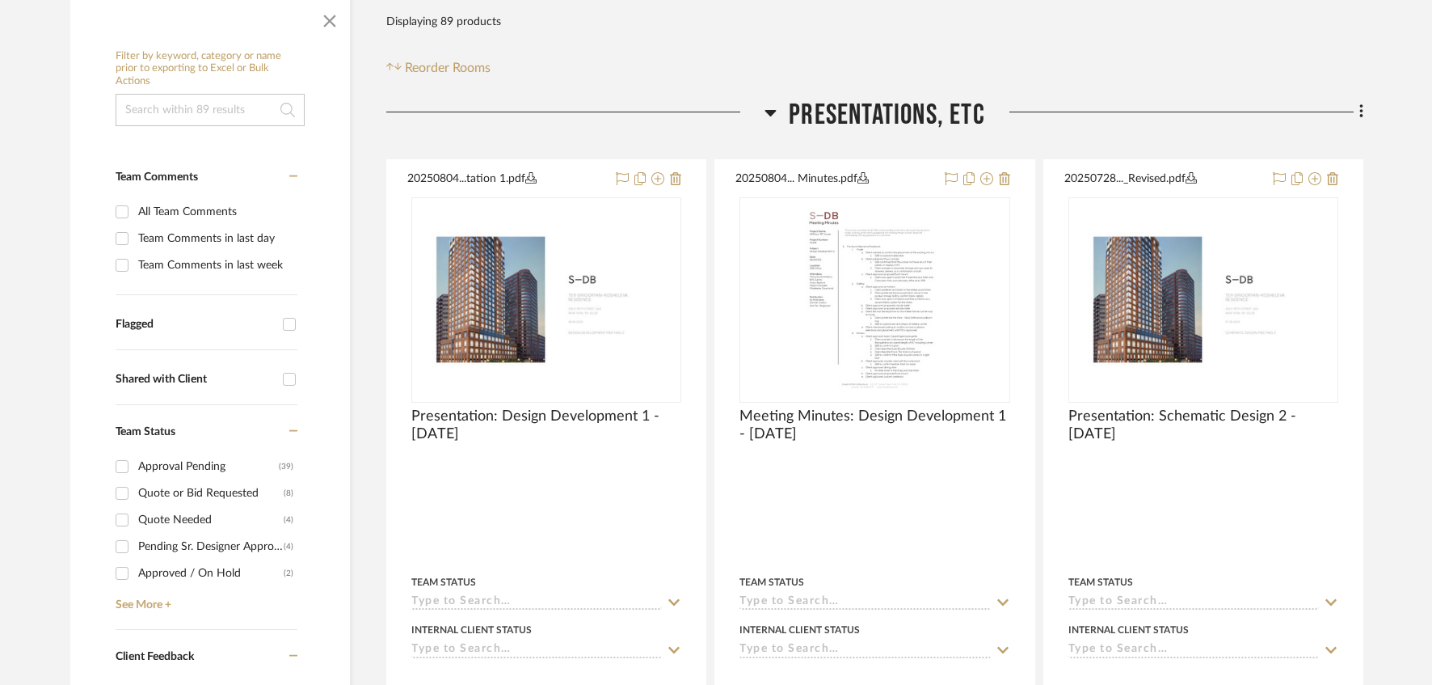
click at [212, 546] on div "Pending Sr. Designer Approval" at bounding box center [211, 547] width 146 height 26
click at [135, 546] on input "Pending Sr. Designer Approval (4)" at bounding box center [122, 547] width 26 height 26
checkbox input "true"
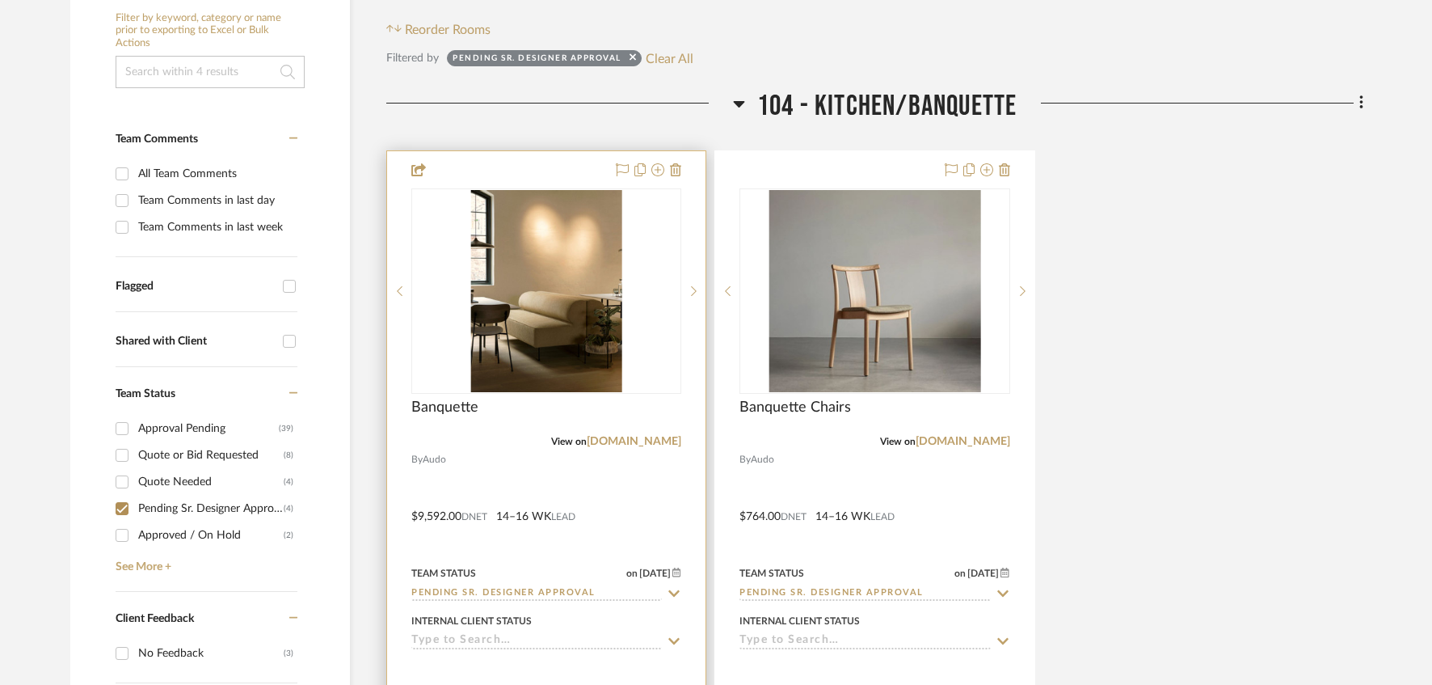
scroll to position [377, 0]
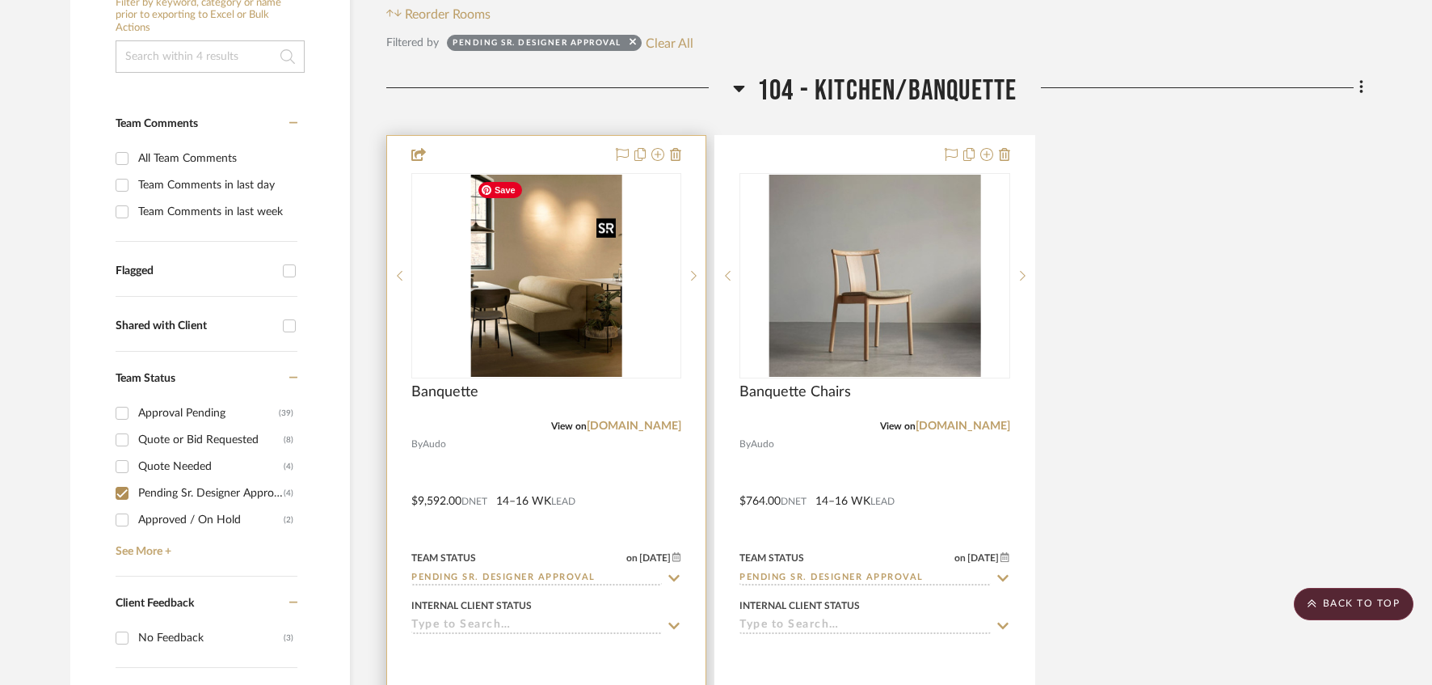
click at [475, 302] on img "0" at bounding box center [546, 276] width 152 height 202
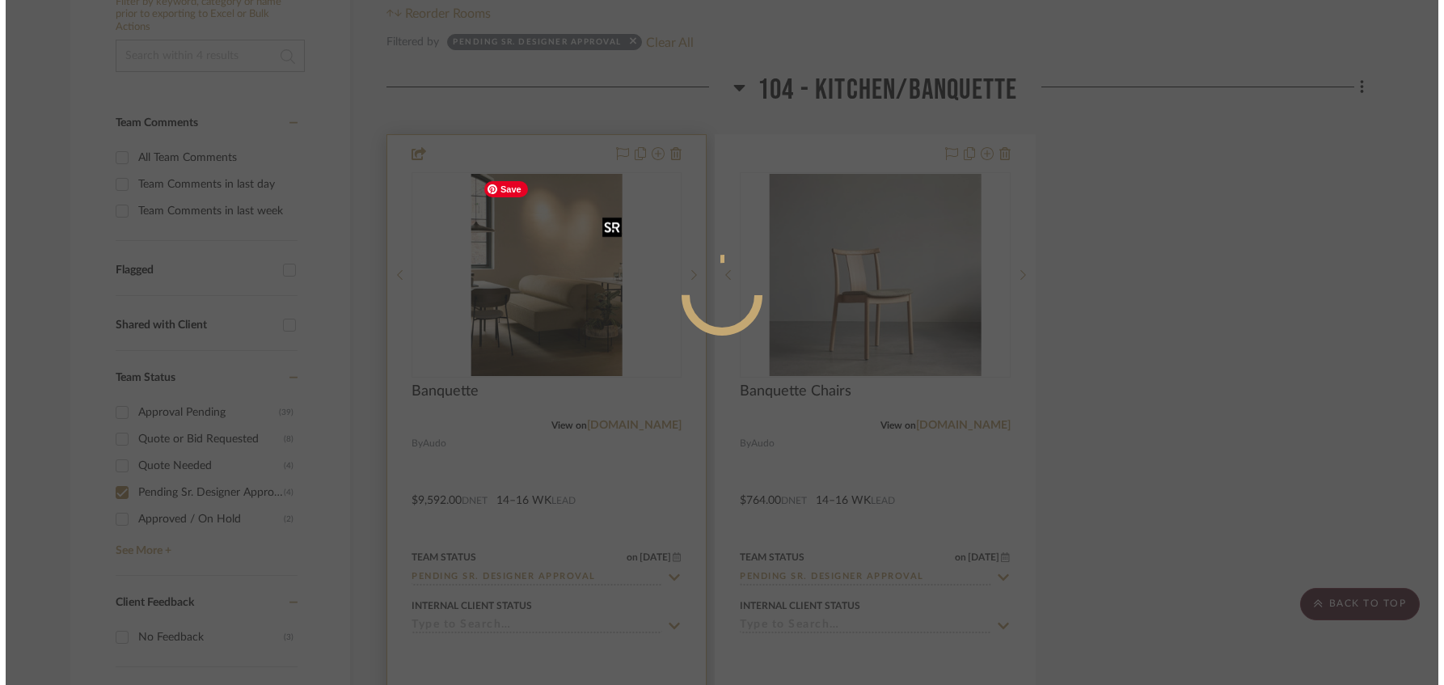
scroll to position [0, 0]
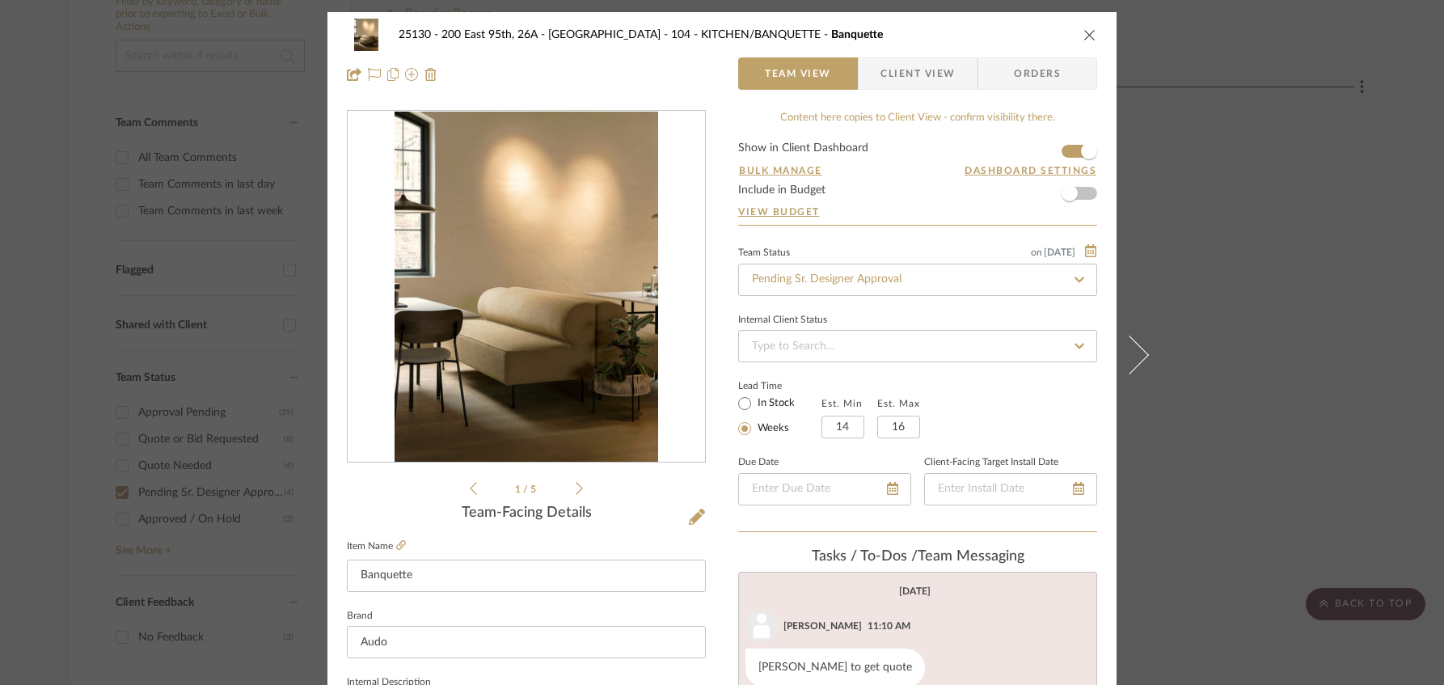
click at [931, 67] on span "Client View" at bounding box center [917, 73] width 74 height 32
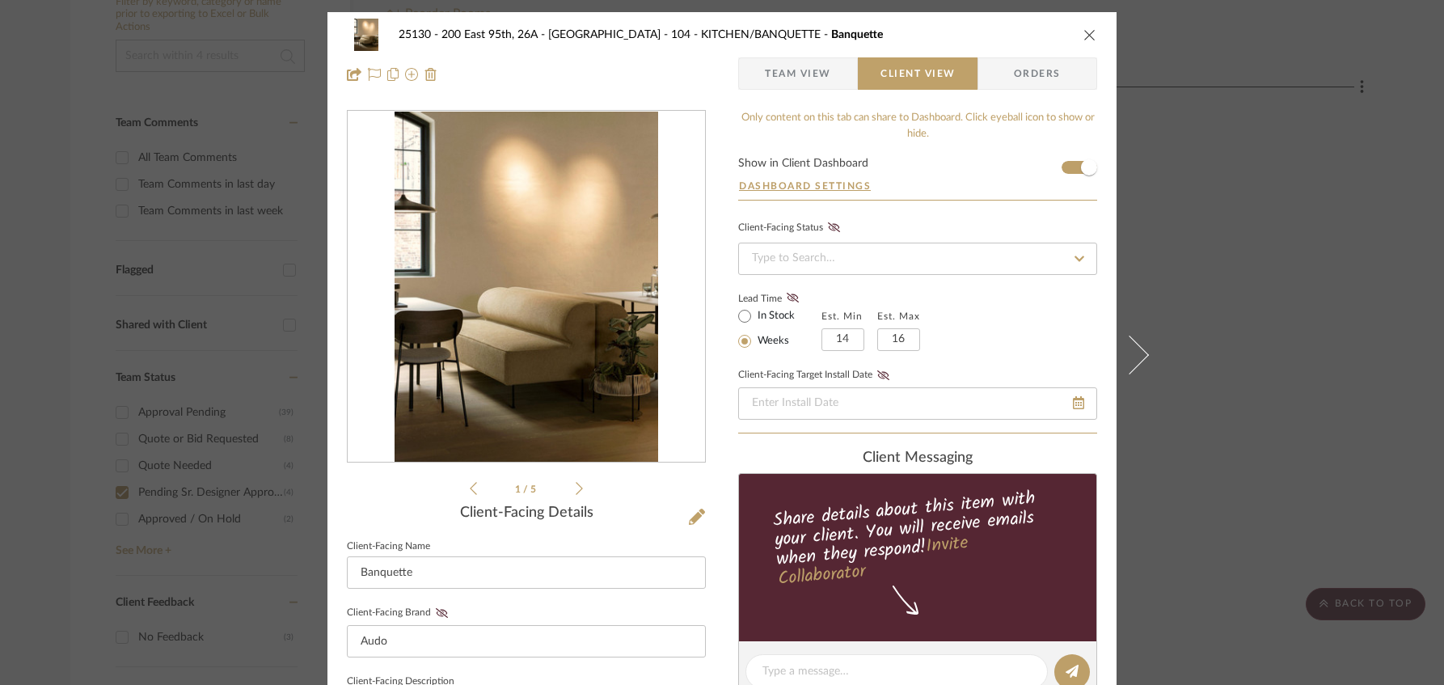
scroll to position [269, 0]
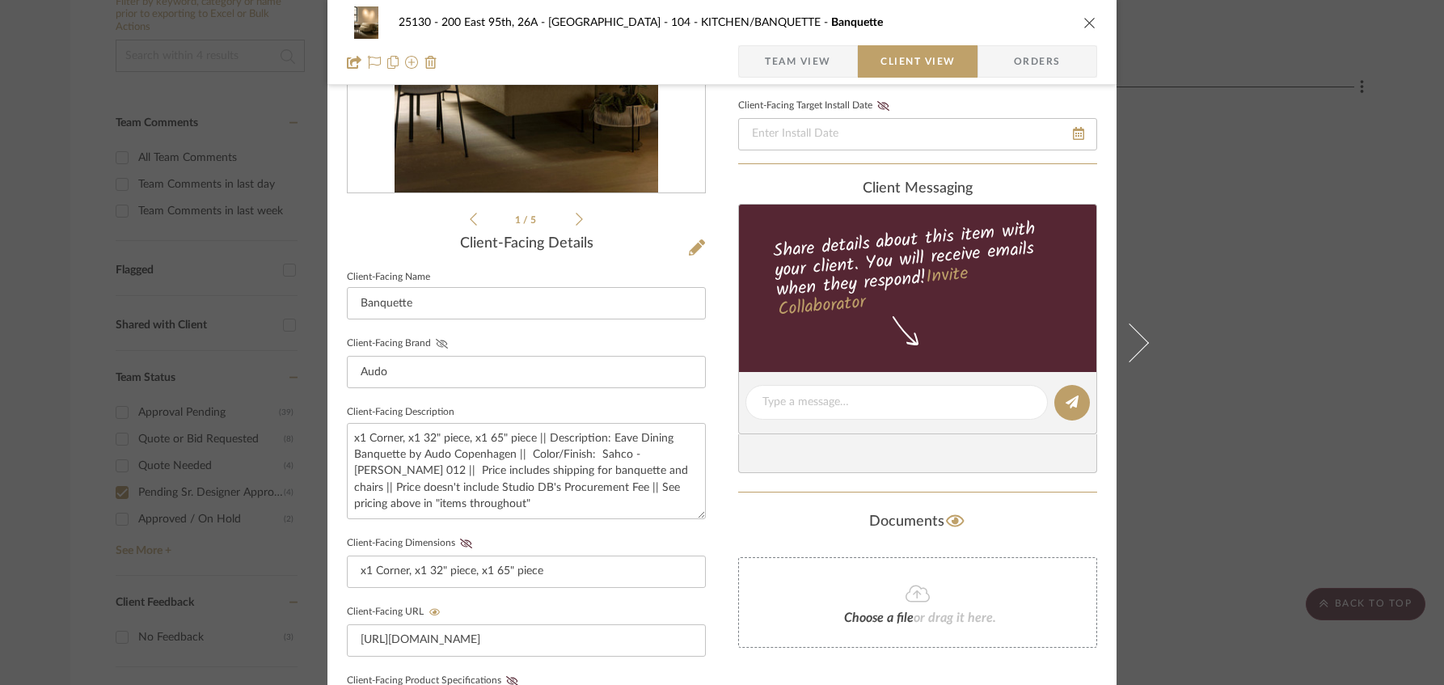
click at [442, 343] on fa-icon at bounding box center [442, 344] width 20 height 10
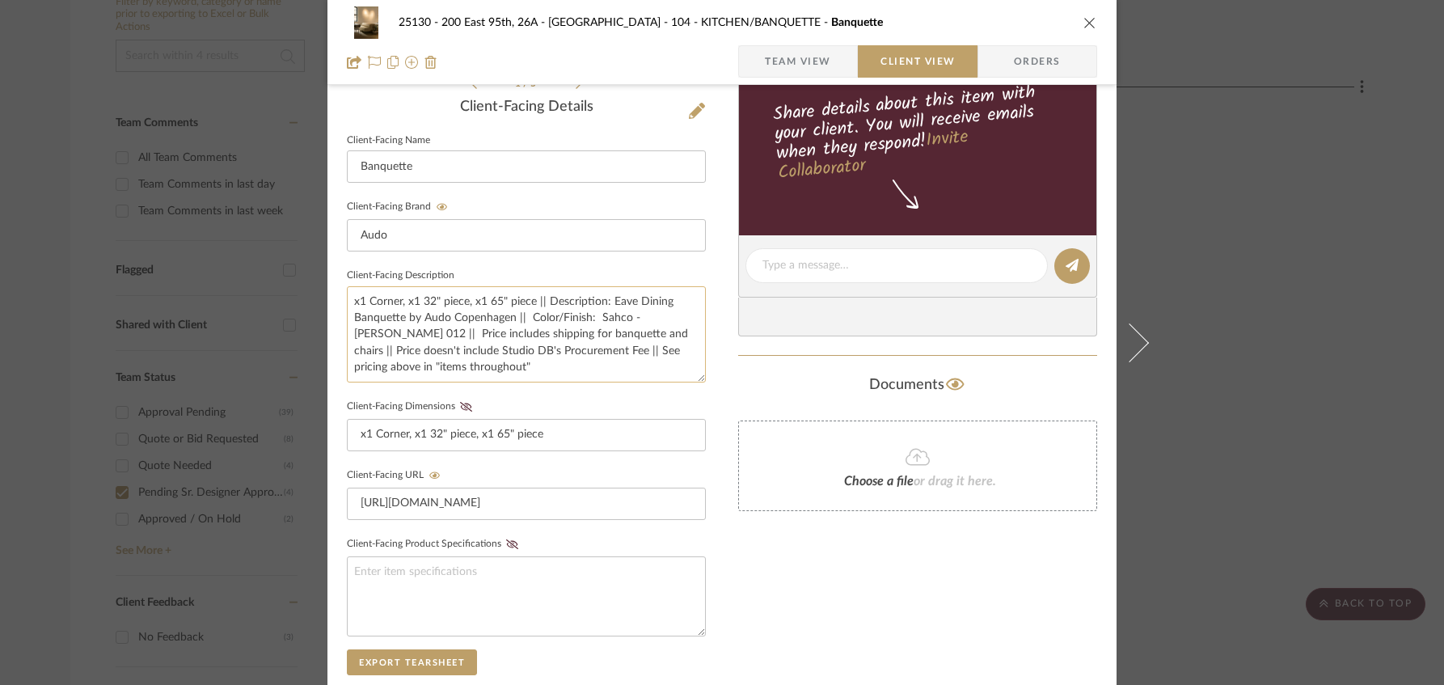
scroll to position [485, 0]
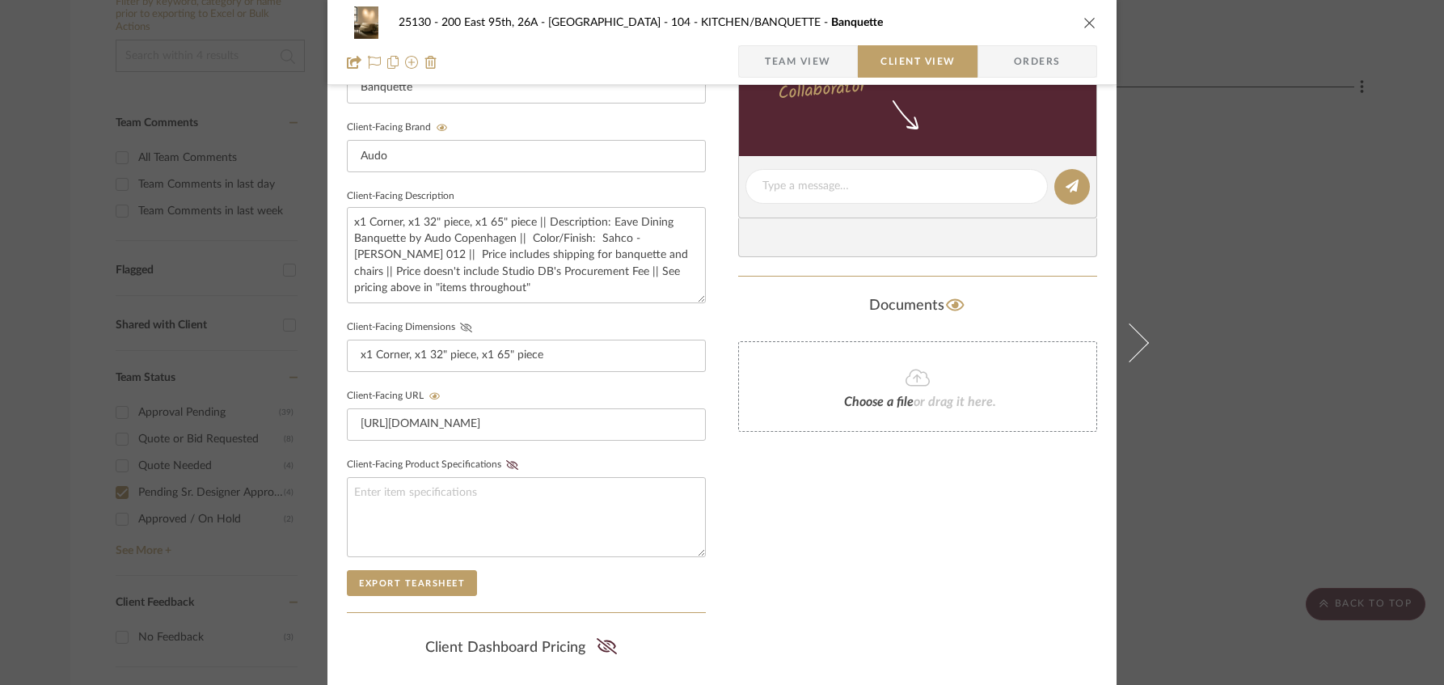
click at [460, 325] on icon at bounding box center [466, 328] width 12 height 10
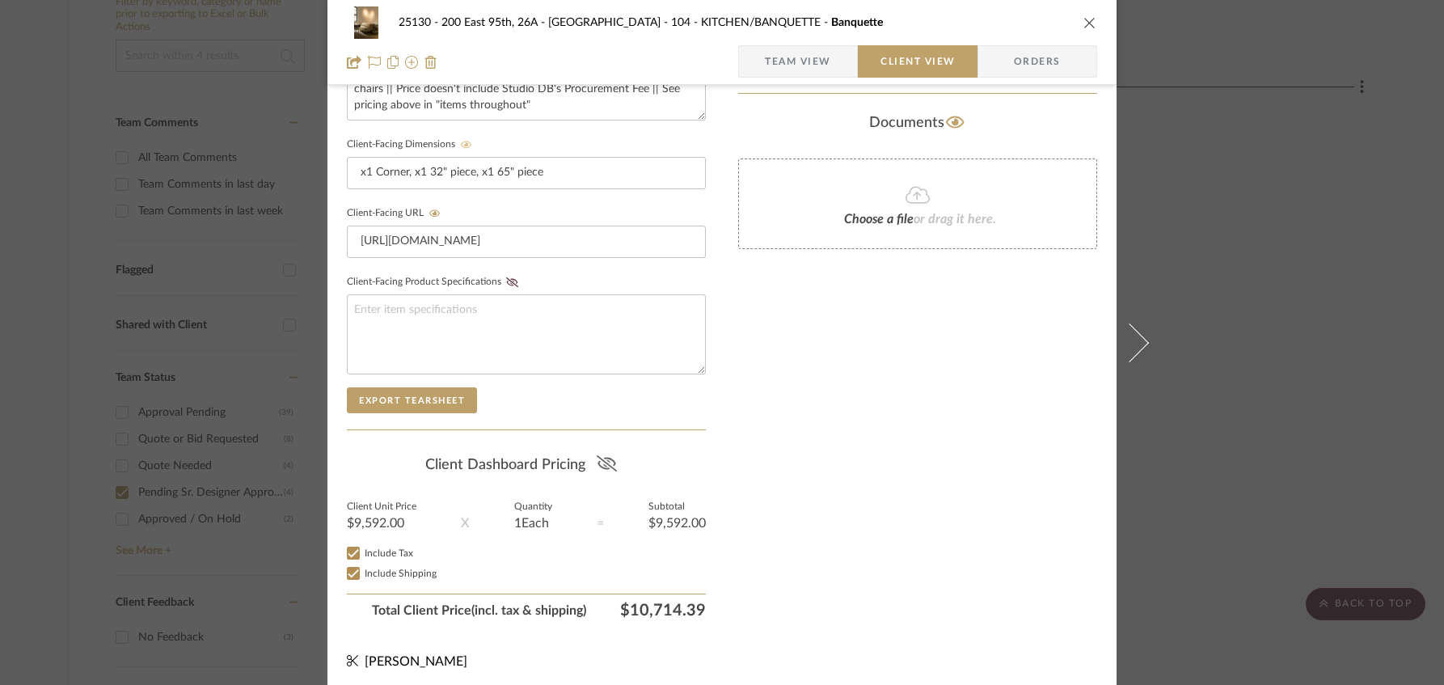
click at [602, 455] on icon at bounding box center [606, 463] width 20 height 16
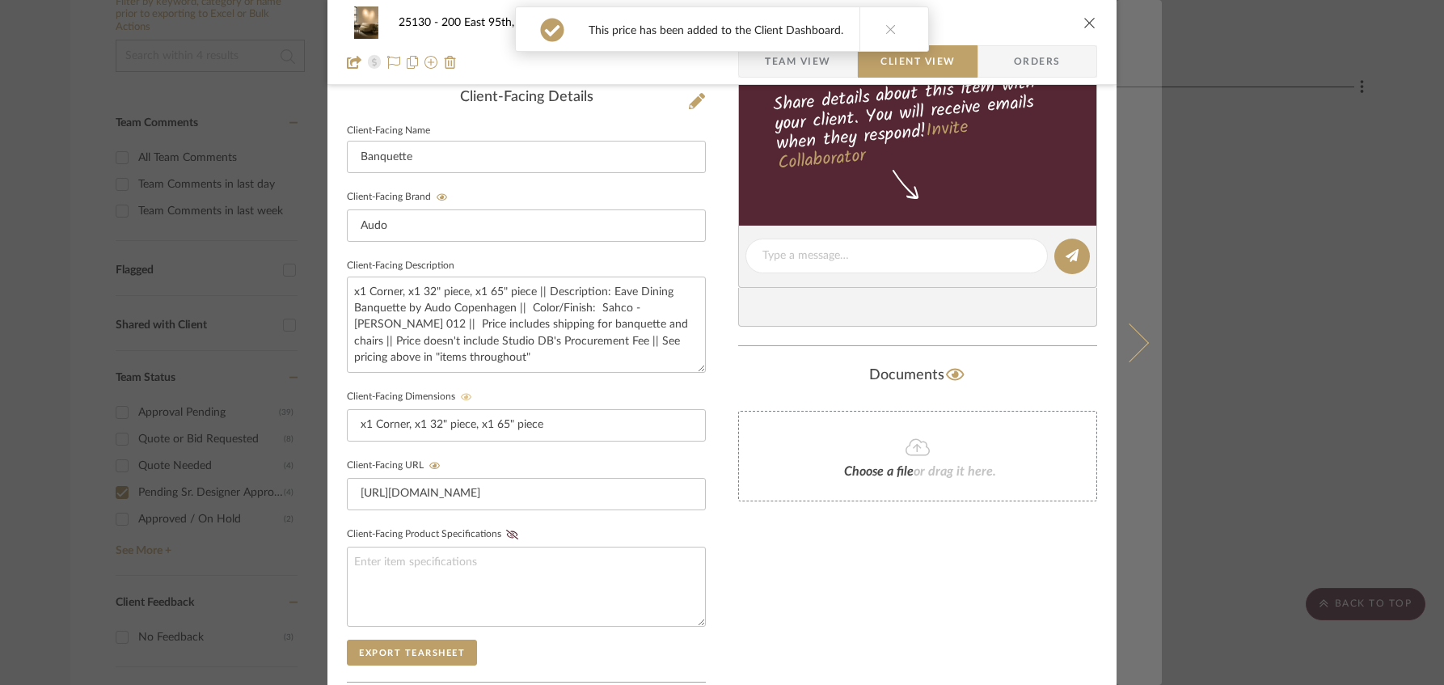
scroll to position [290, 0]
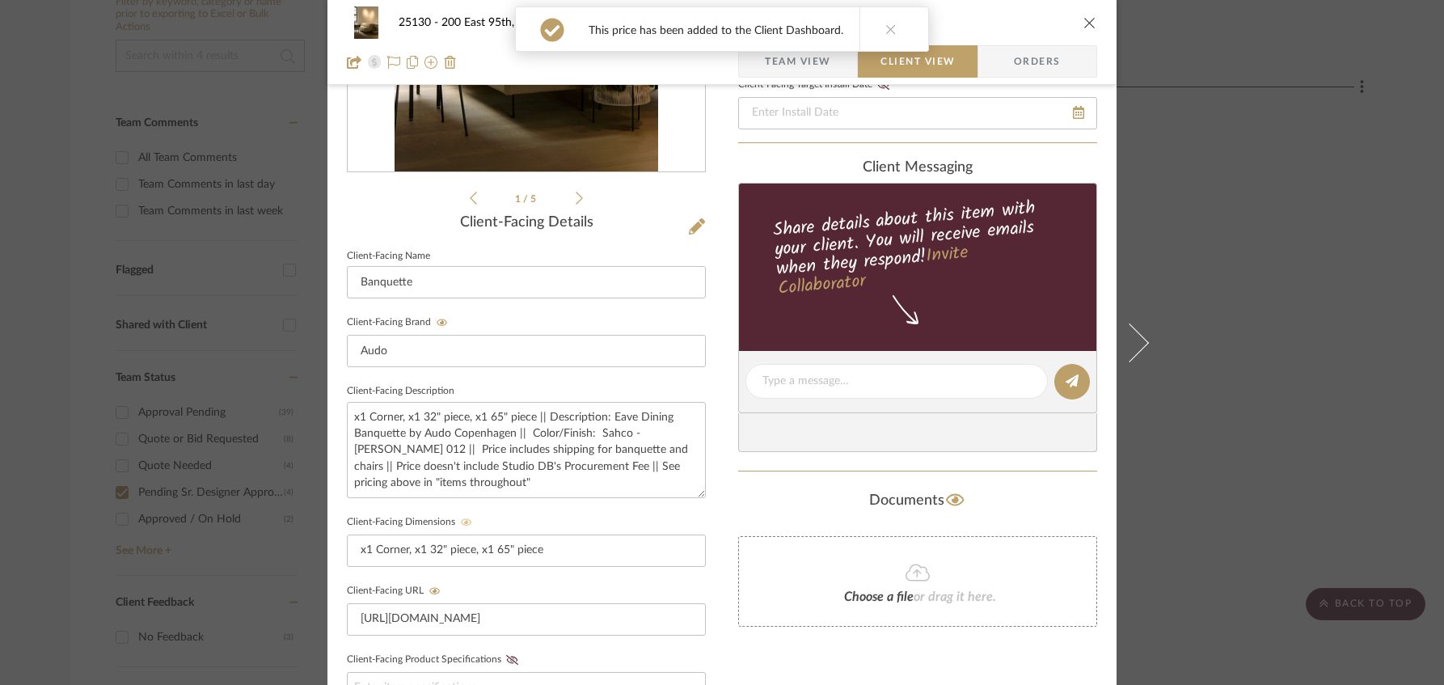
click at [1085, 23] on icon "close" at bounding box center [1089, 22] width 13 height 13
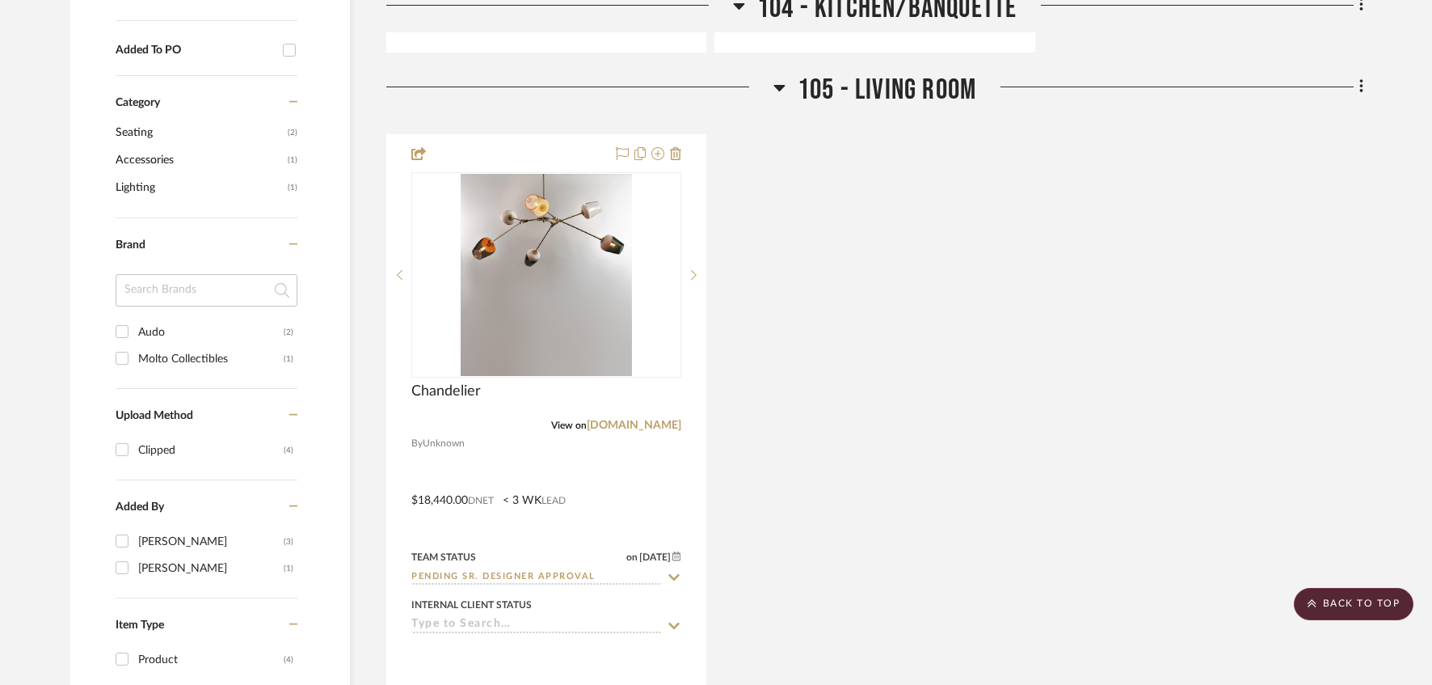
scroll to position [1185, 0]
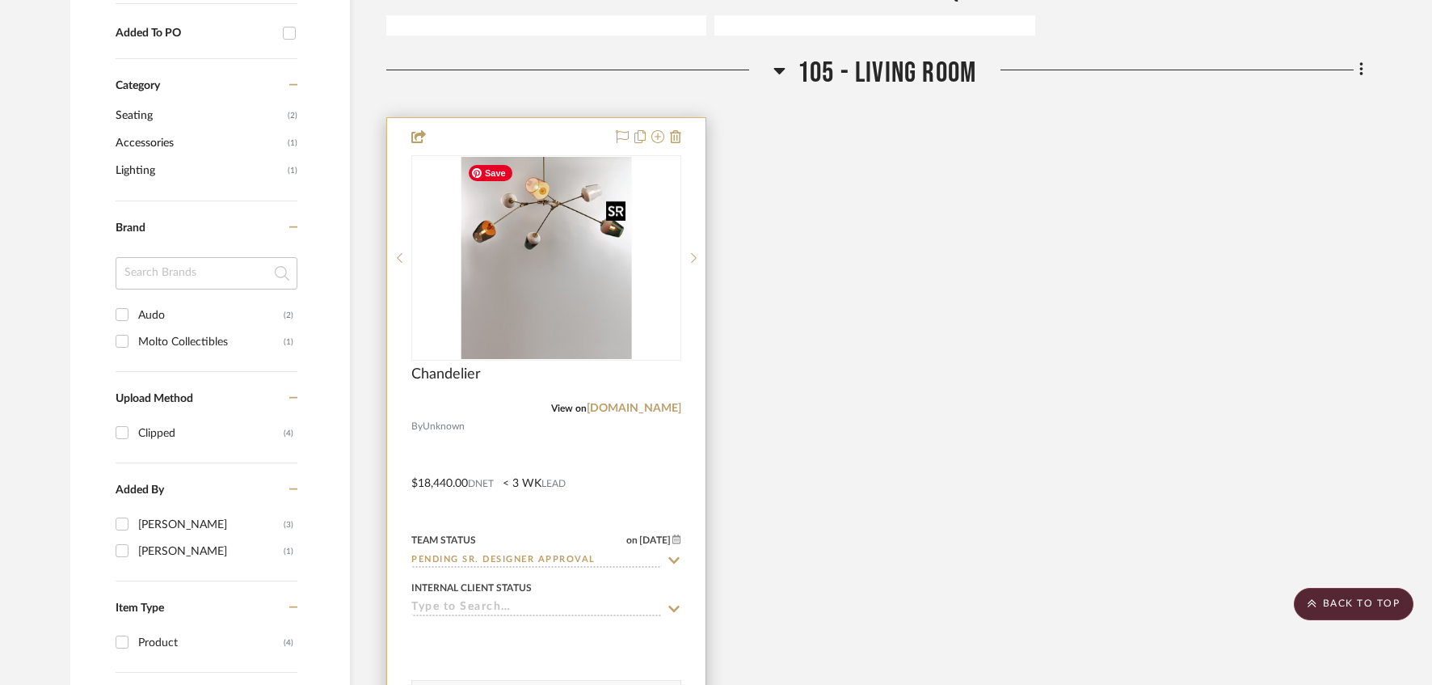
click at [598, 307] on img "0" at bounding box center [546, 258] width 171 height 202
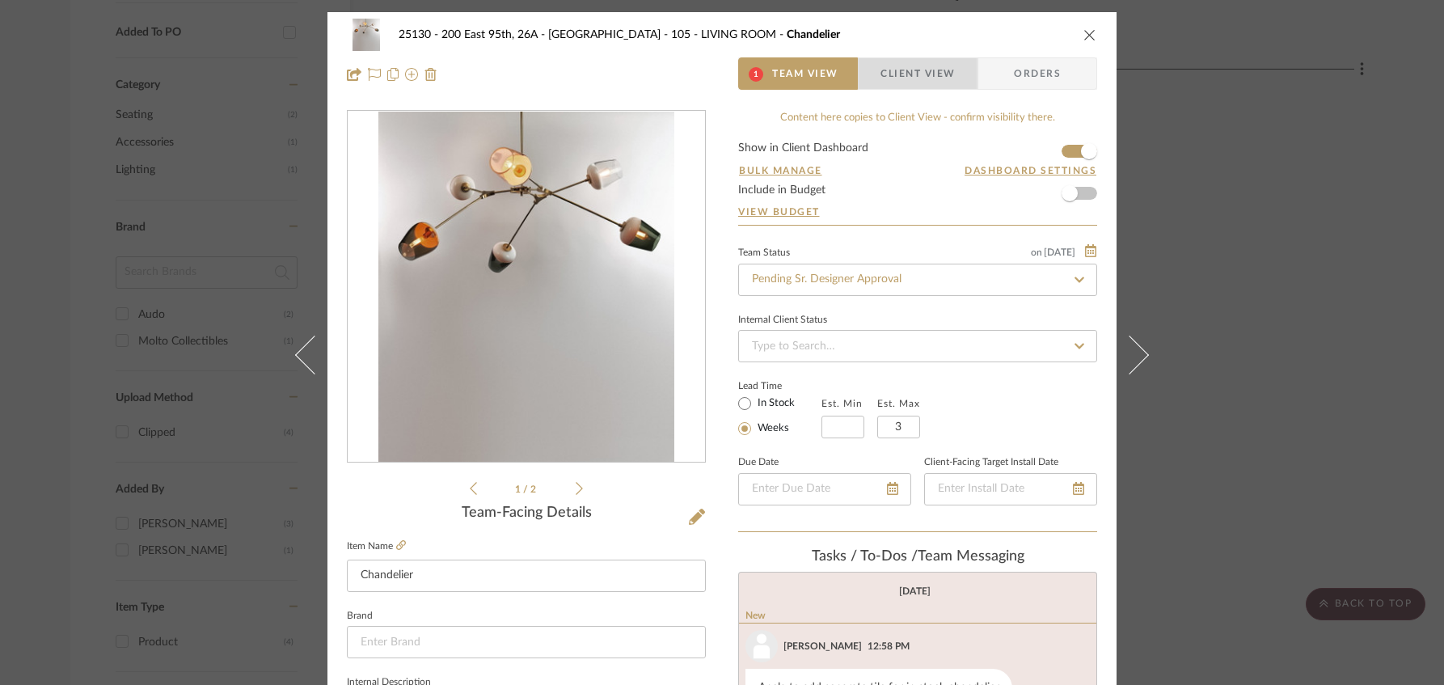
click at [901, 71] on span "Client View" at bounding box center [917, 73] width 74 height 32
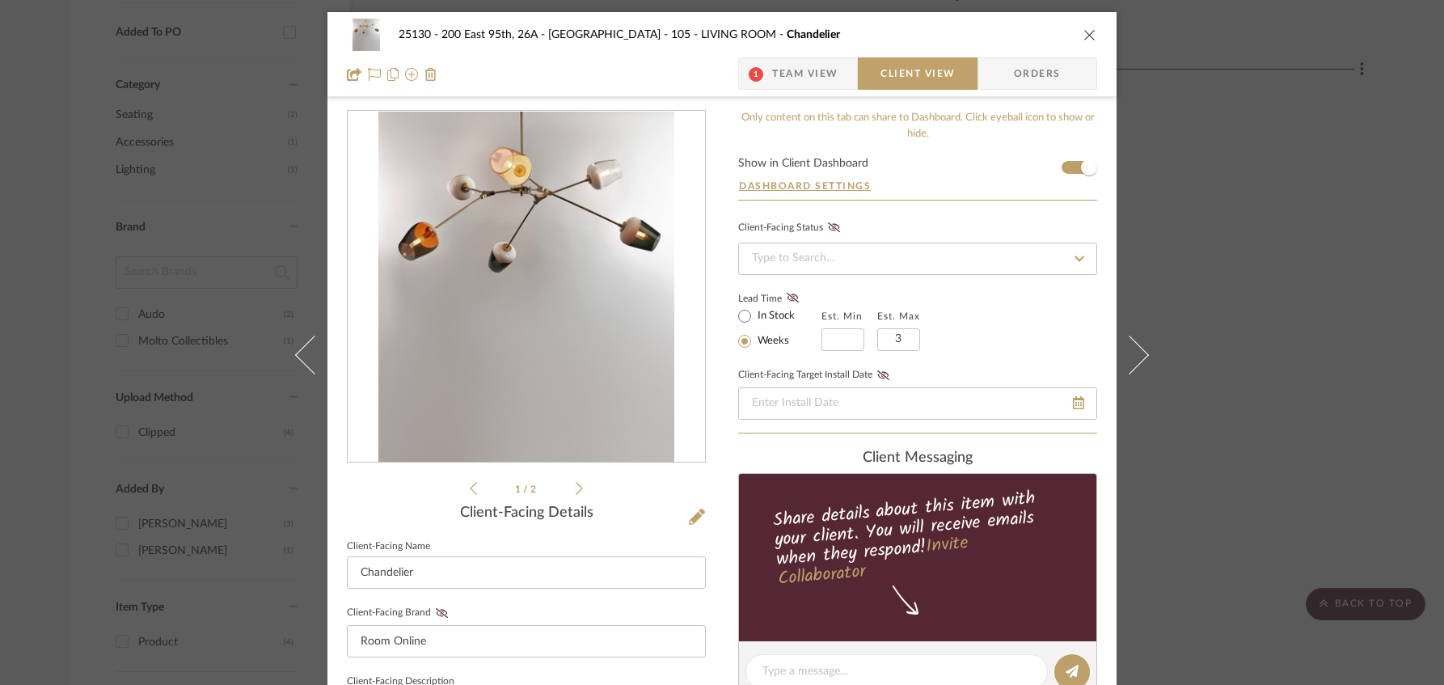
scroll to position [431, 0]
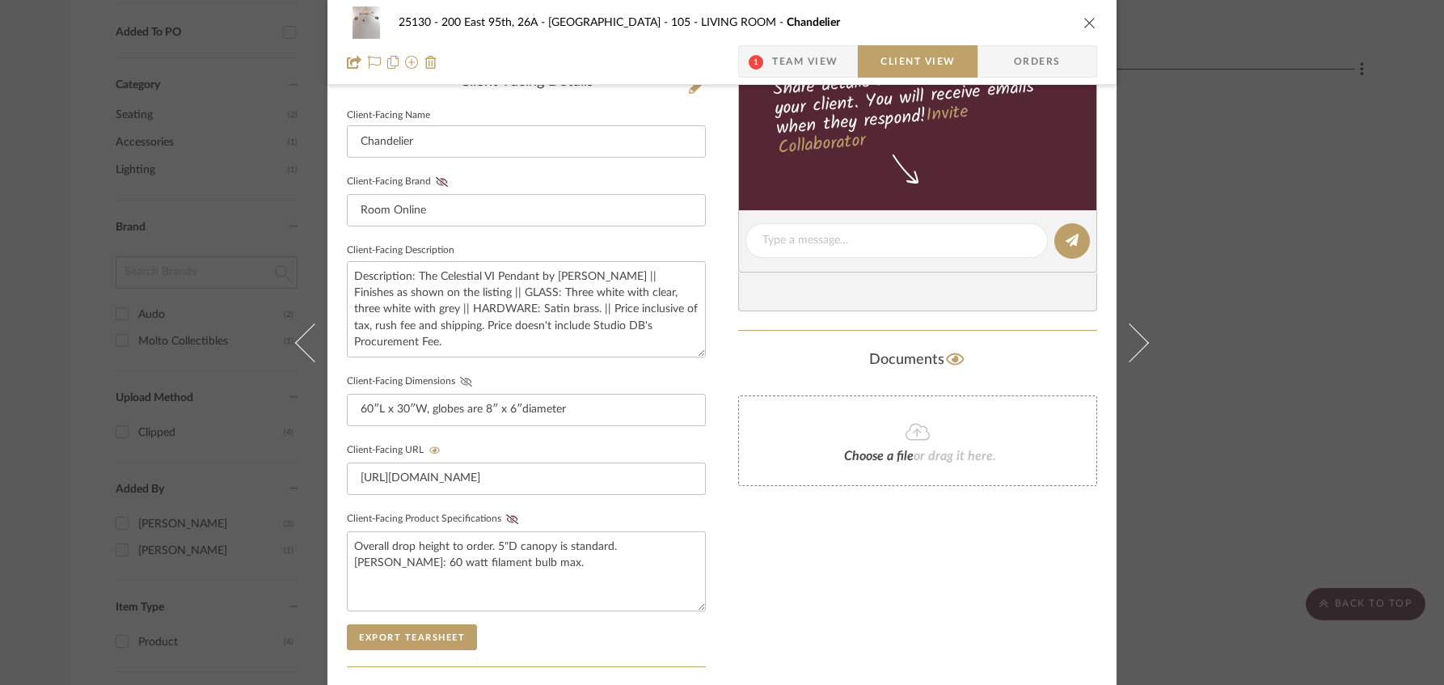
click at [460, 377] on icon at bounding box center [466, 382] width 12 height 10
click at [440, 173] on fieldset "Client-Facing Brand Room Online" at bounding box center [526, 199] width 359 height 56
click at [430, 191] on fieldset "Client-Facing Brand Room Online" at bounding box center [526, 199] width 359 height 56
click at [436, 177] on icon at bounding box center [442, 182] width 12 height 10
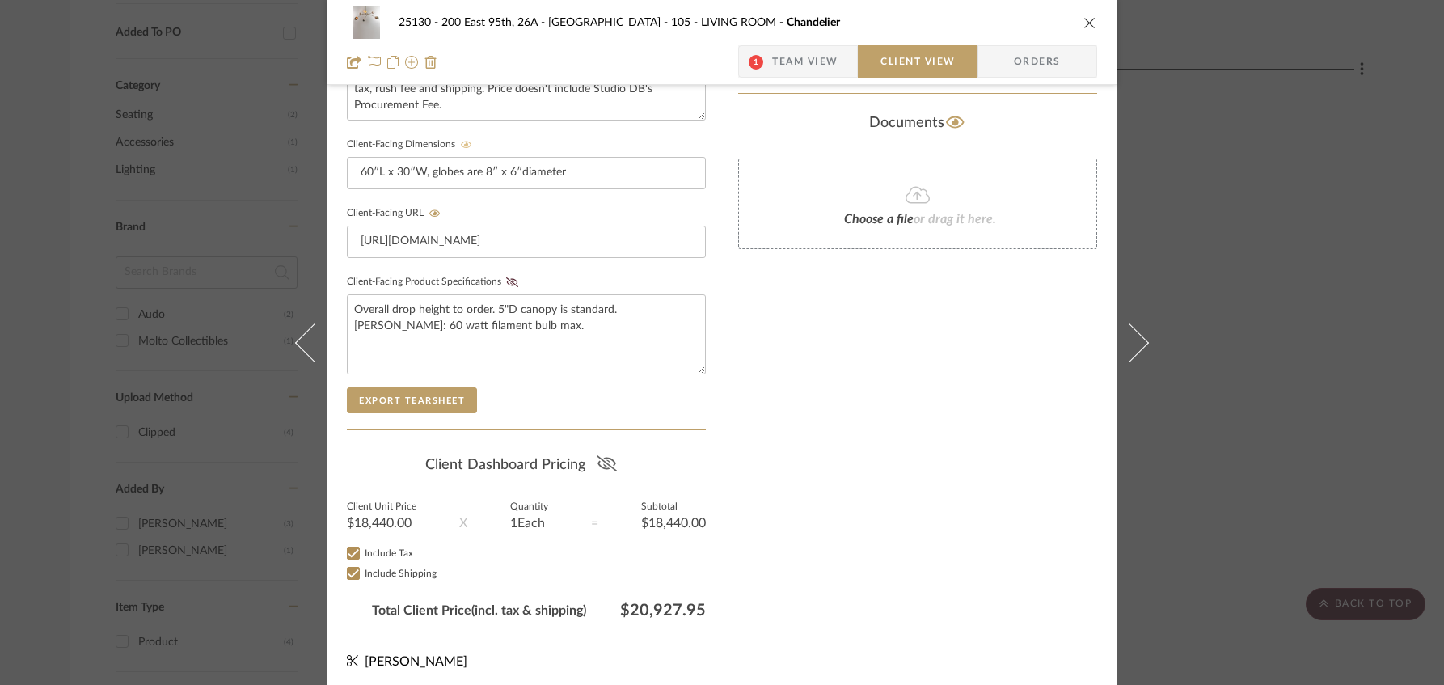
click at [601, 466] on icon at bounding box center [607, 463] width 20 height 16
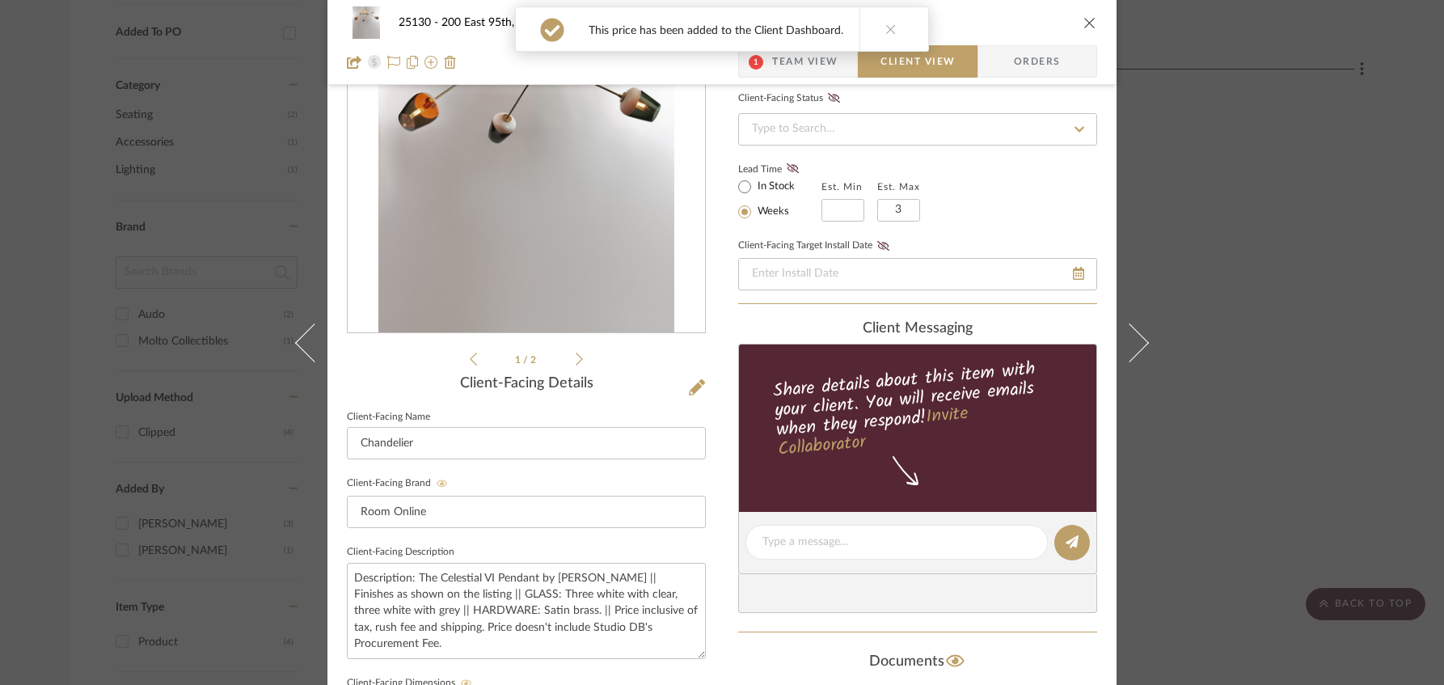
scroll to position [129, 0]
click at [780, 64] on span "Team View" at bounding box center [805, 61] width 66 height 32
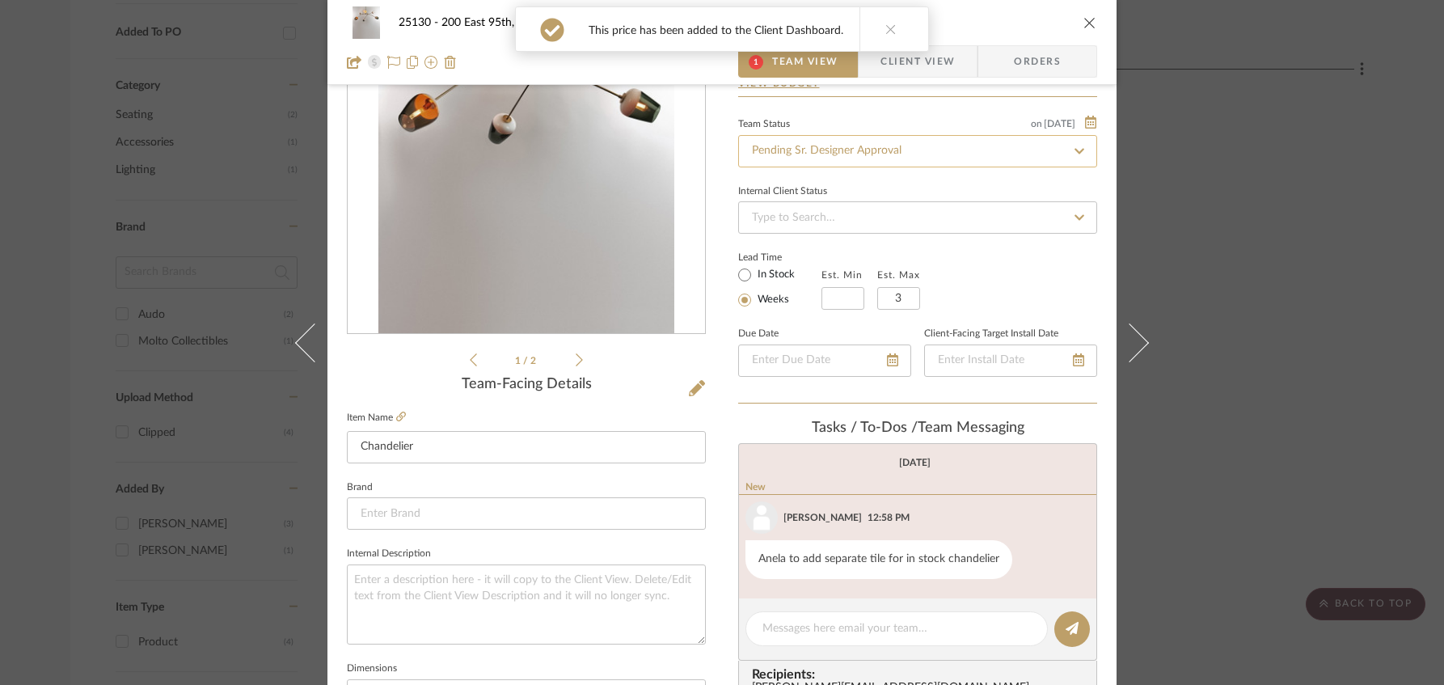
click at [837, 146] on input "Pending Sr. Designer Approval" at bounding box center [917, 151] width 359 height 32
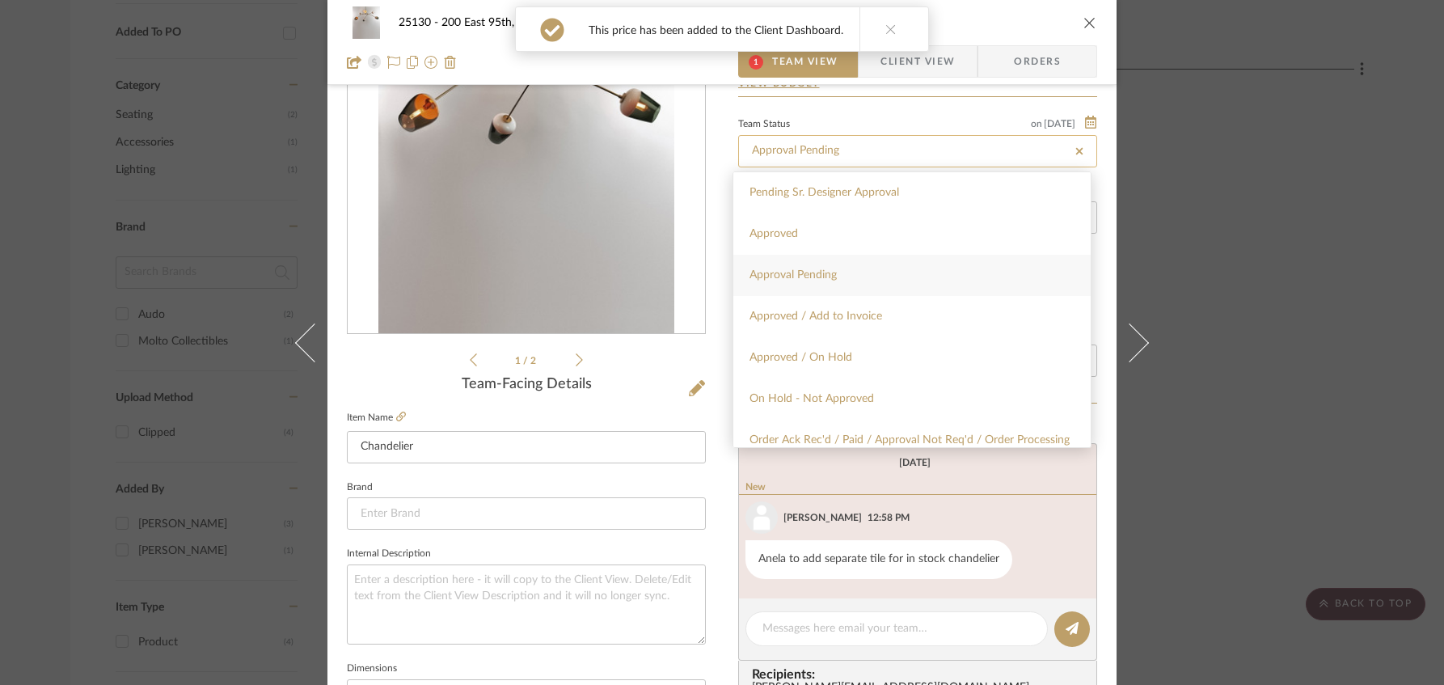
type input "Approval Pending"
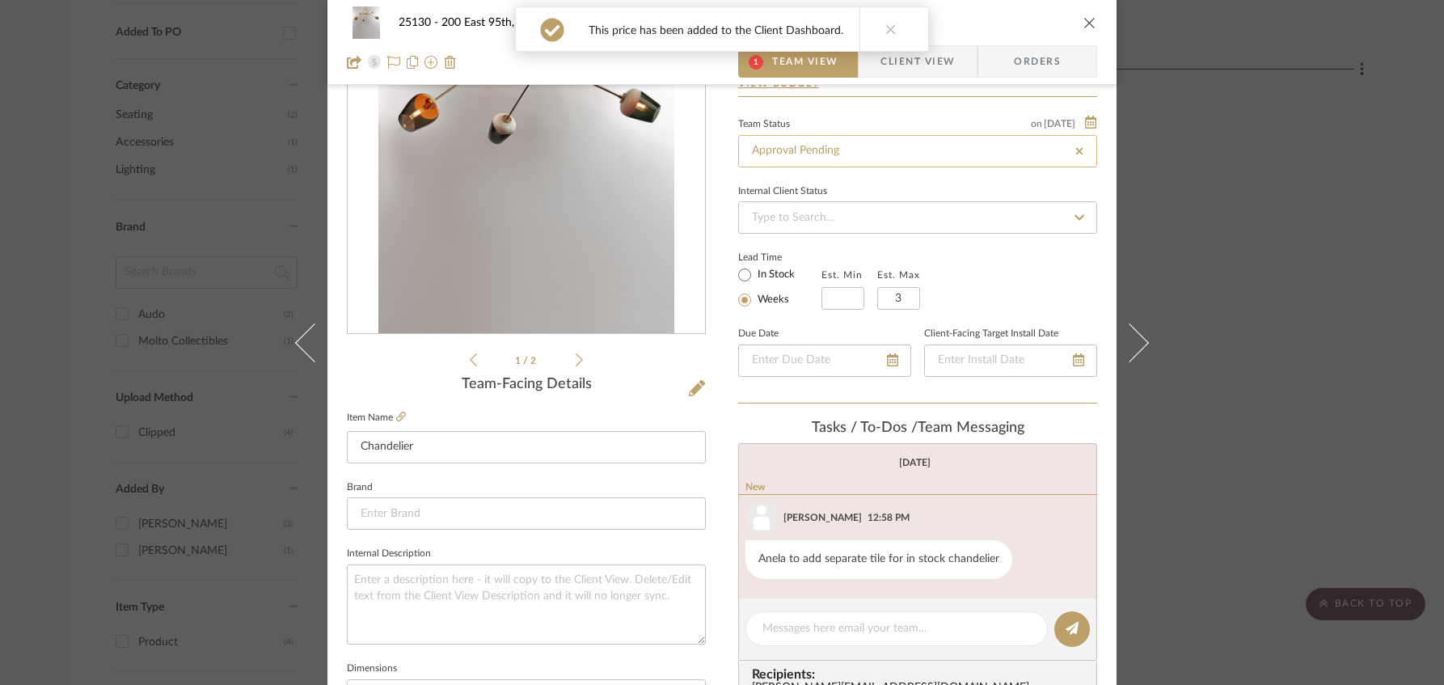
type input "Approval Pending"
click at [1090, 28] on icon "close" at bounding box center [1089, 22] width 13 height 13
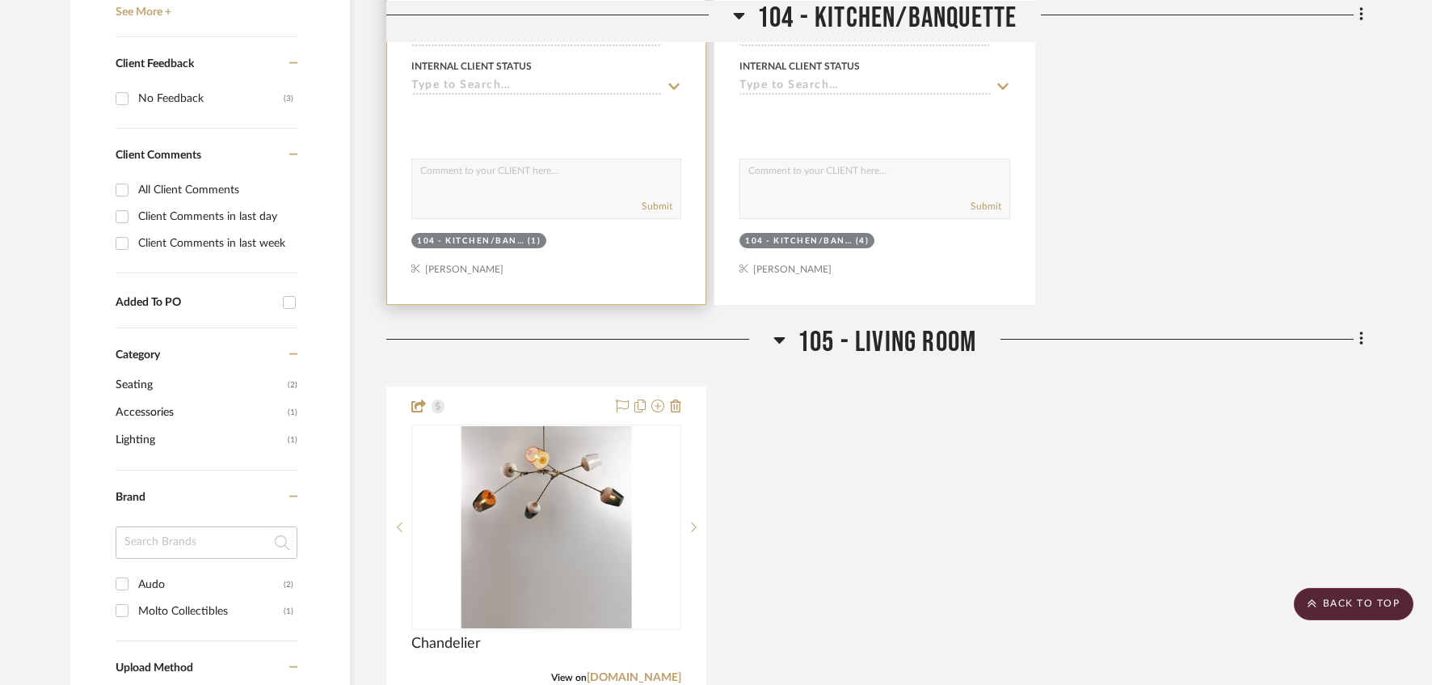
scroll to position [485, 0]
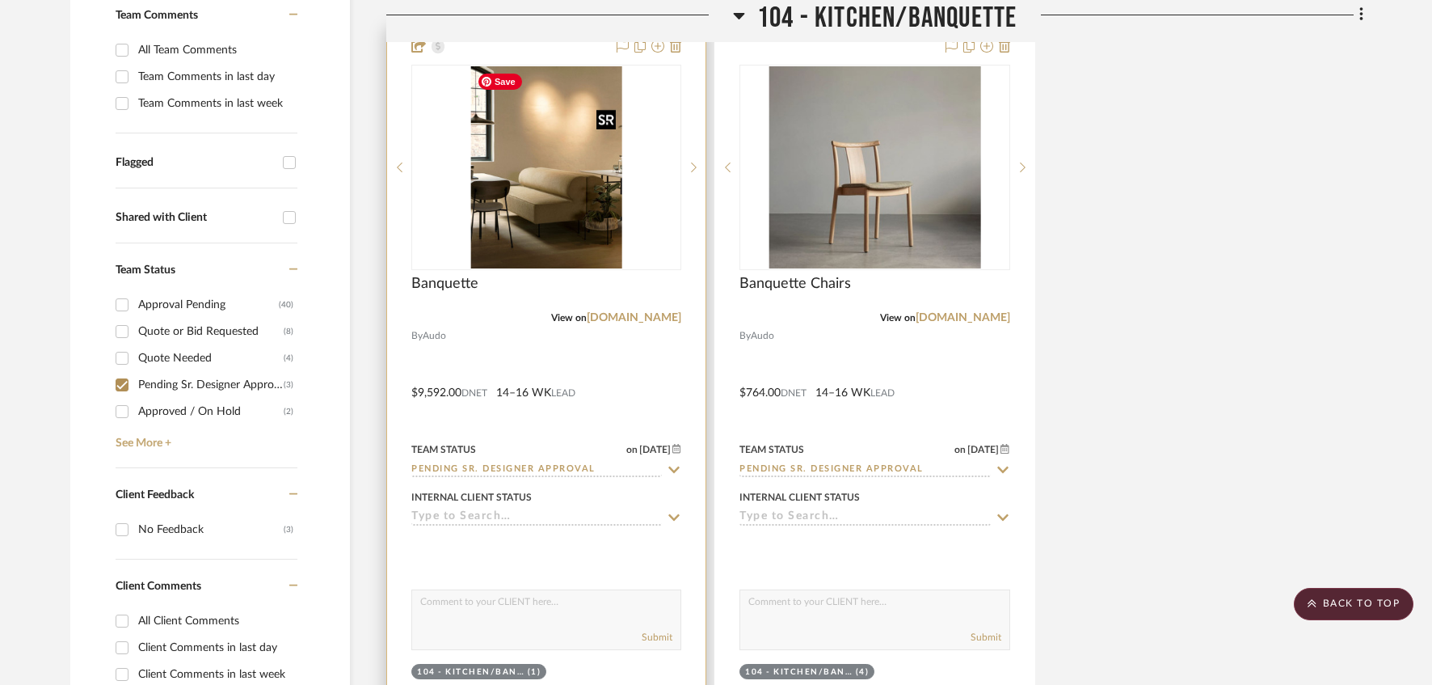
click at [540, 160] on img "0" at bounding box center [546, 167] width 152 height 202
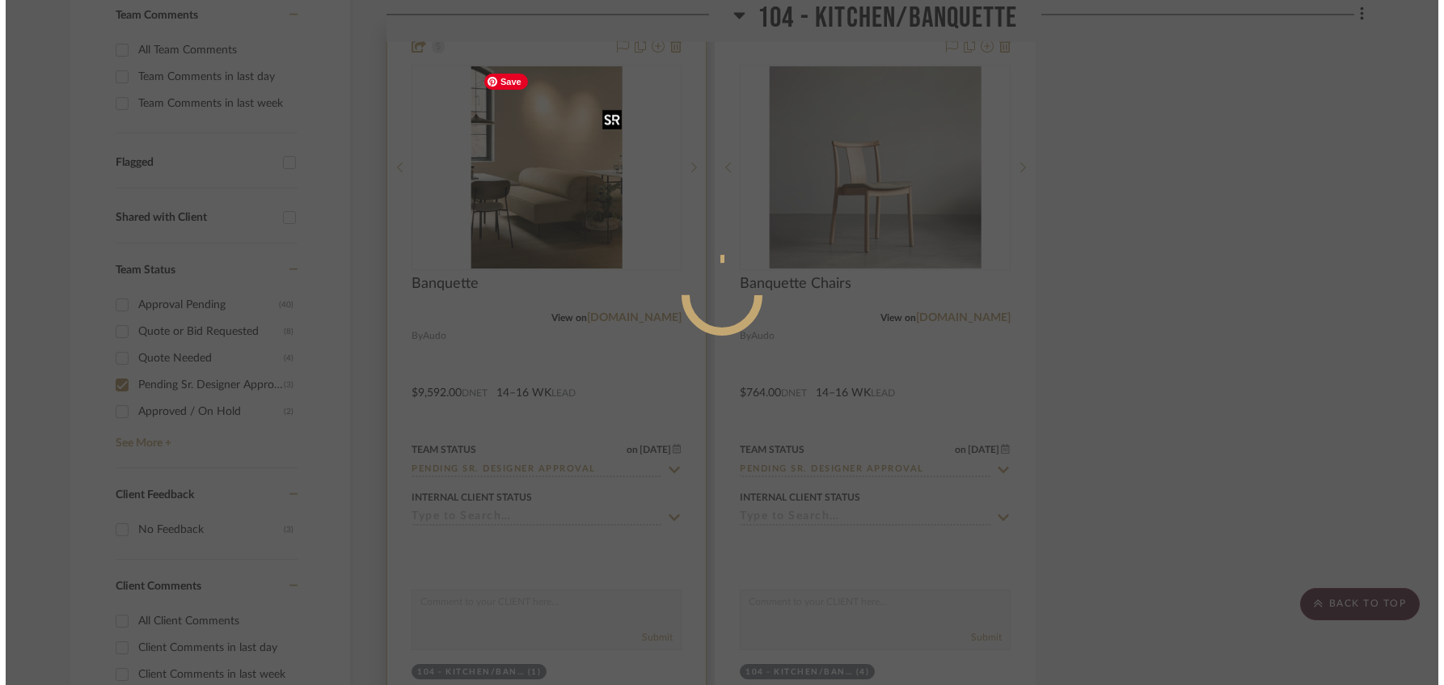
scroll to position [0, 0]
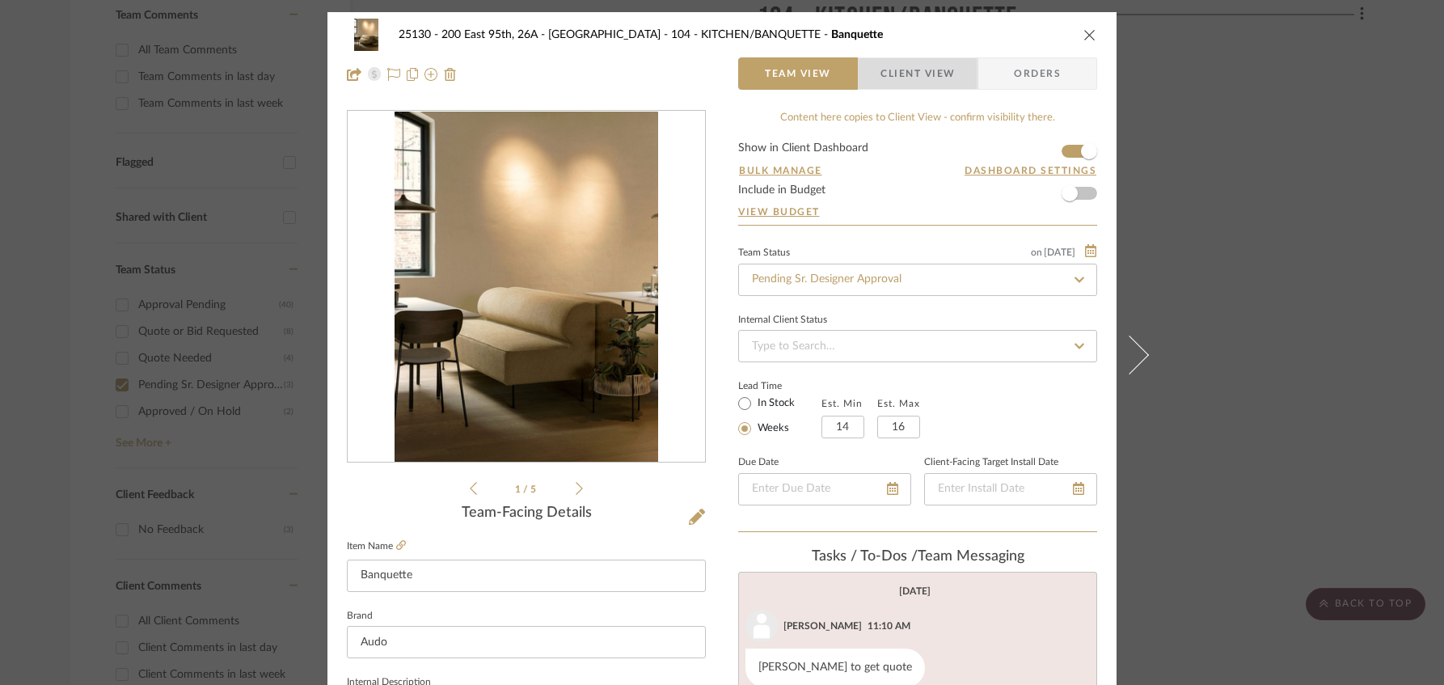
click at [902, 77] on span "Client View" at bounding box center [917, 73] width 74 height 32
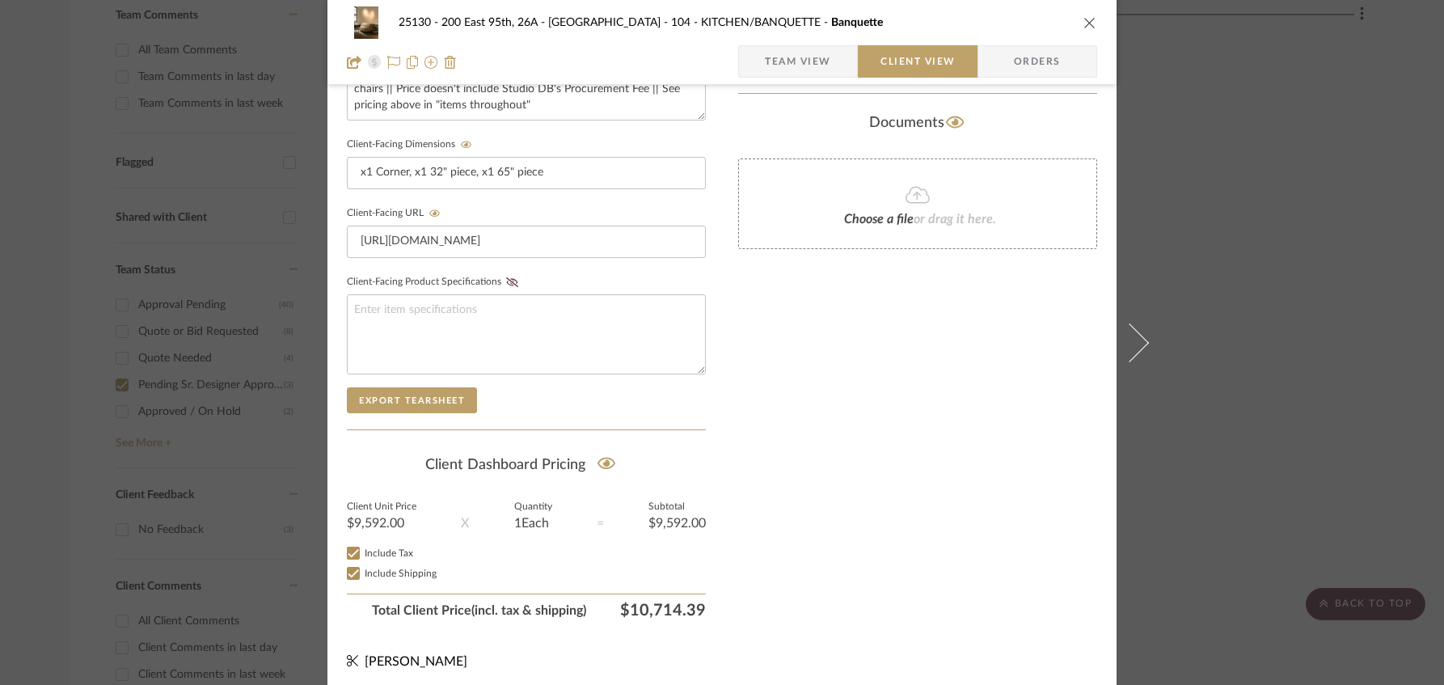
click at [782, 57] on span "Team View" at bounding box center [798, 61] width 66 height 32
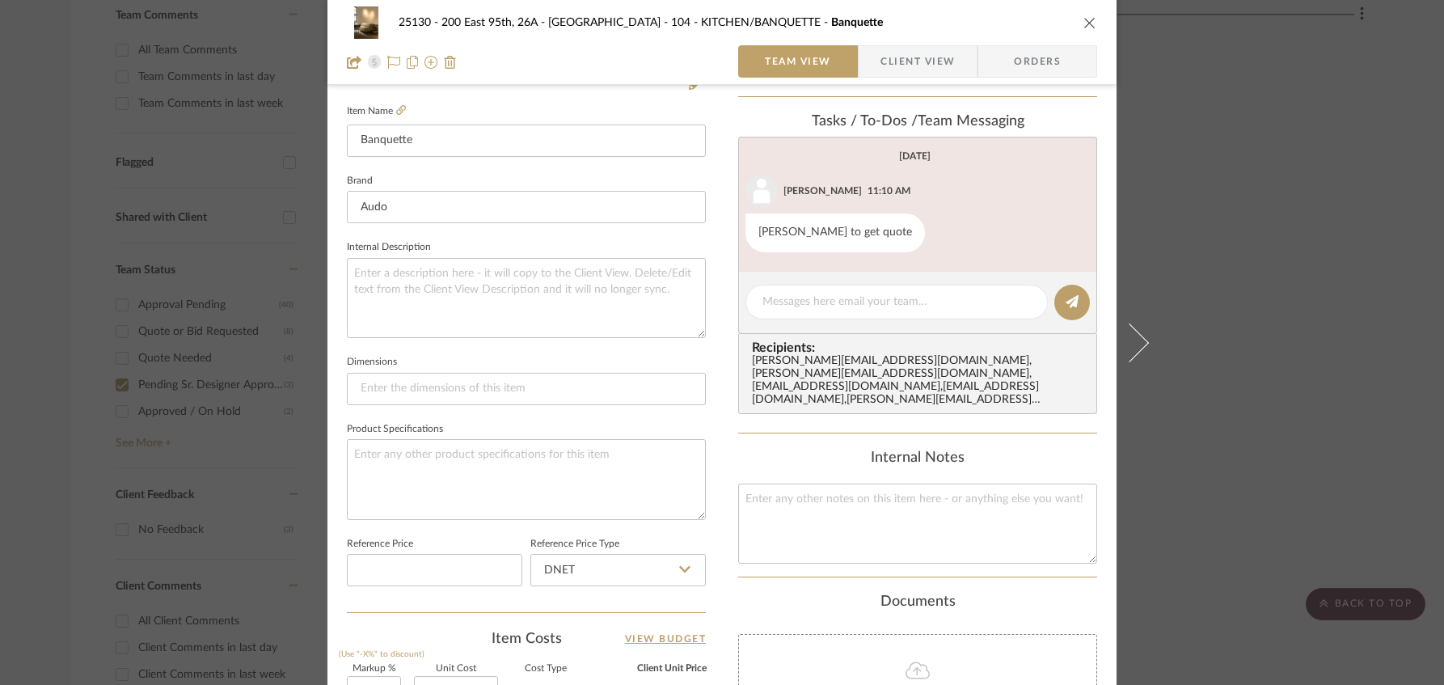
scroll to position [278, 0]
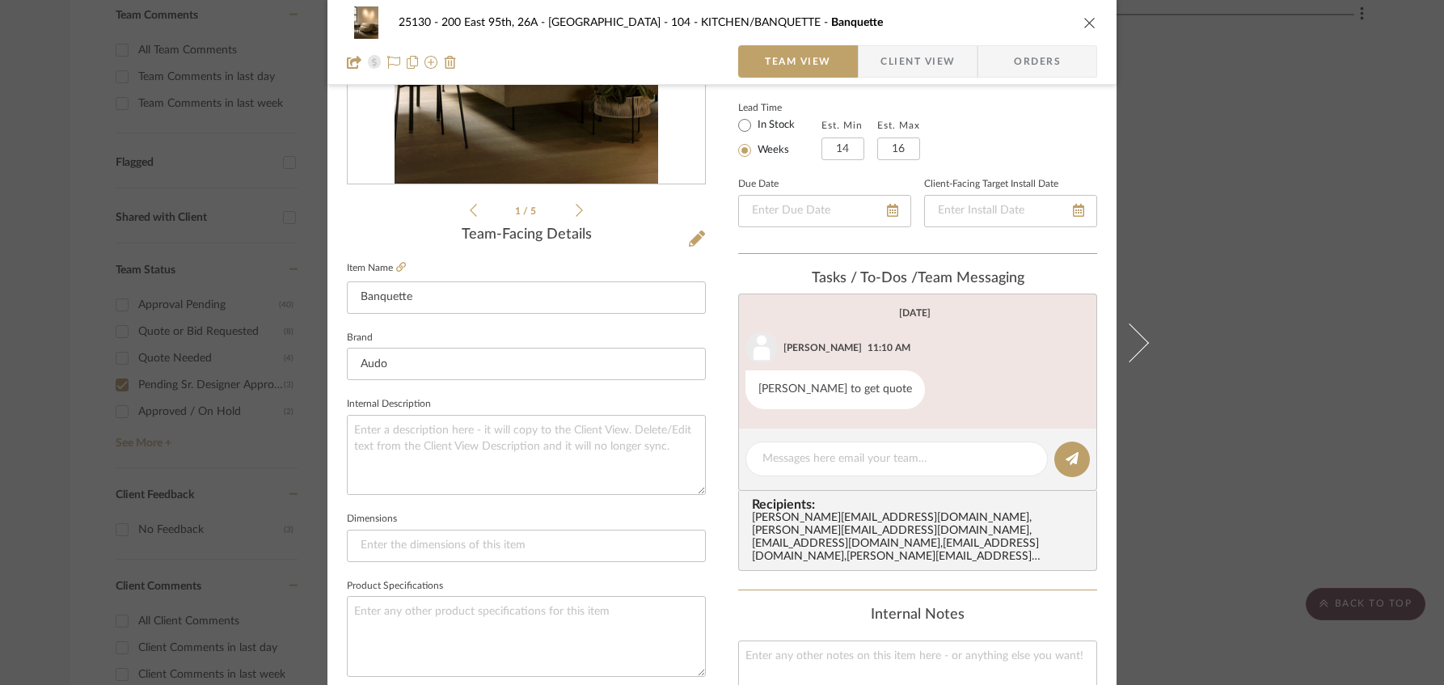
click at [897, 56] on span "Client View" at bounding box center [917, 61] width 74 height 32
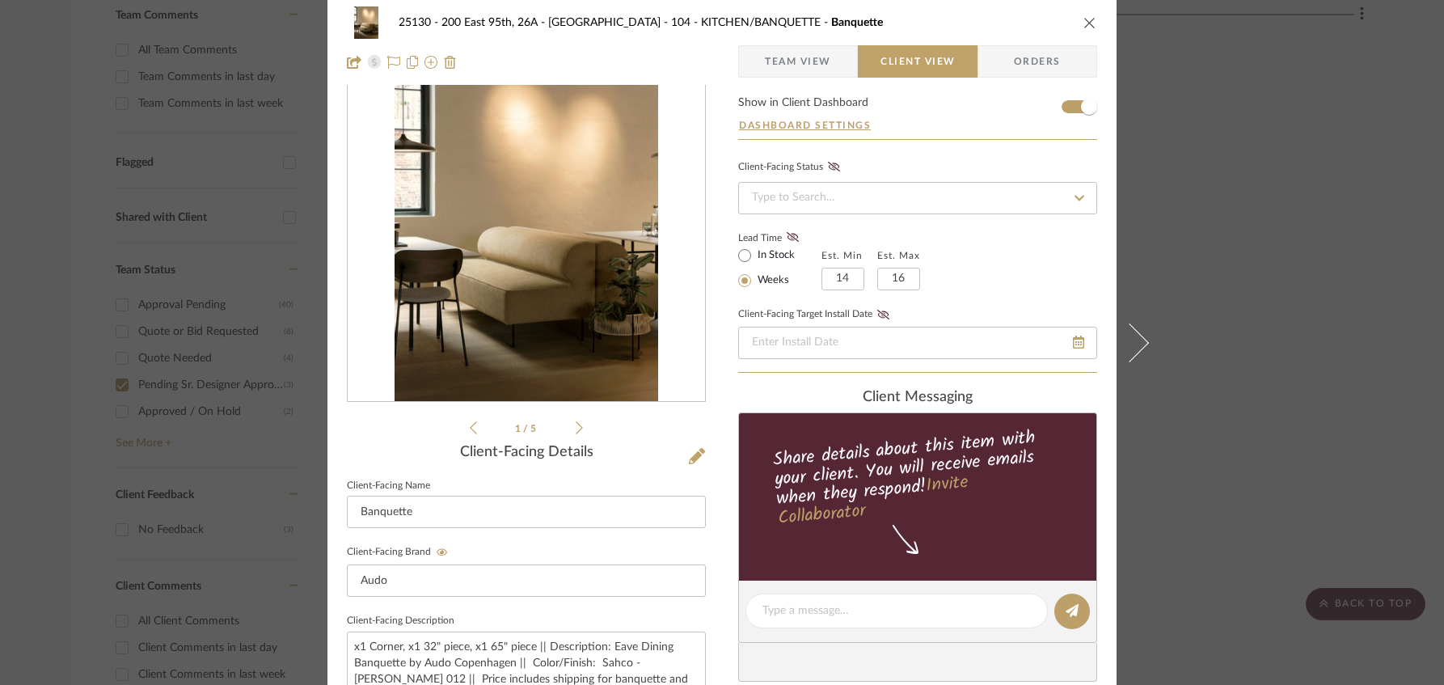
scroll to position [0, 0]
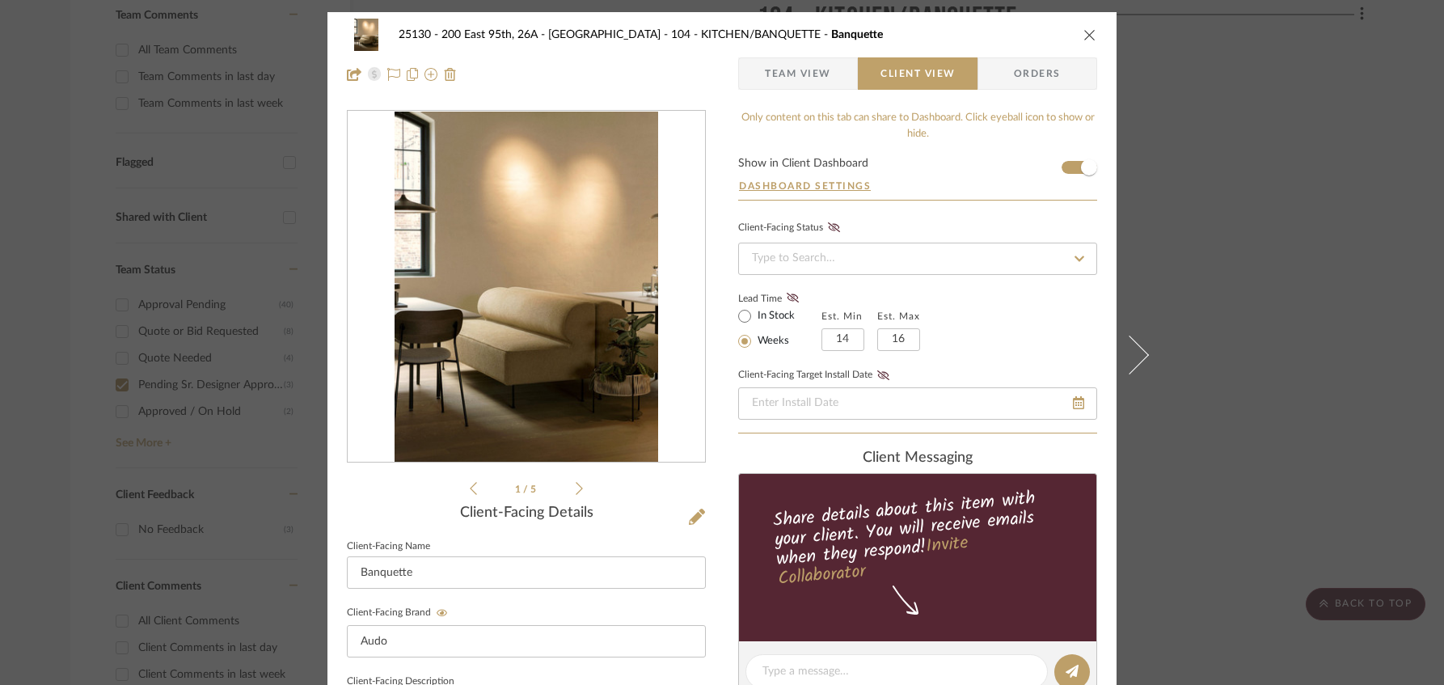
click at [791, 70] on span "Team View" at bounding box center [798, 73] width 66 height 32
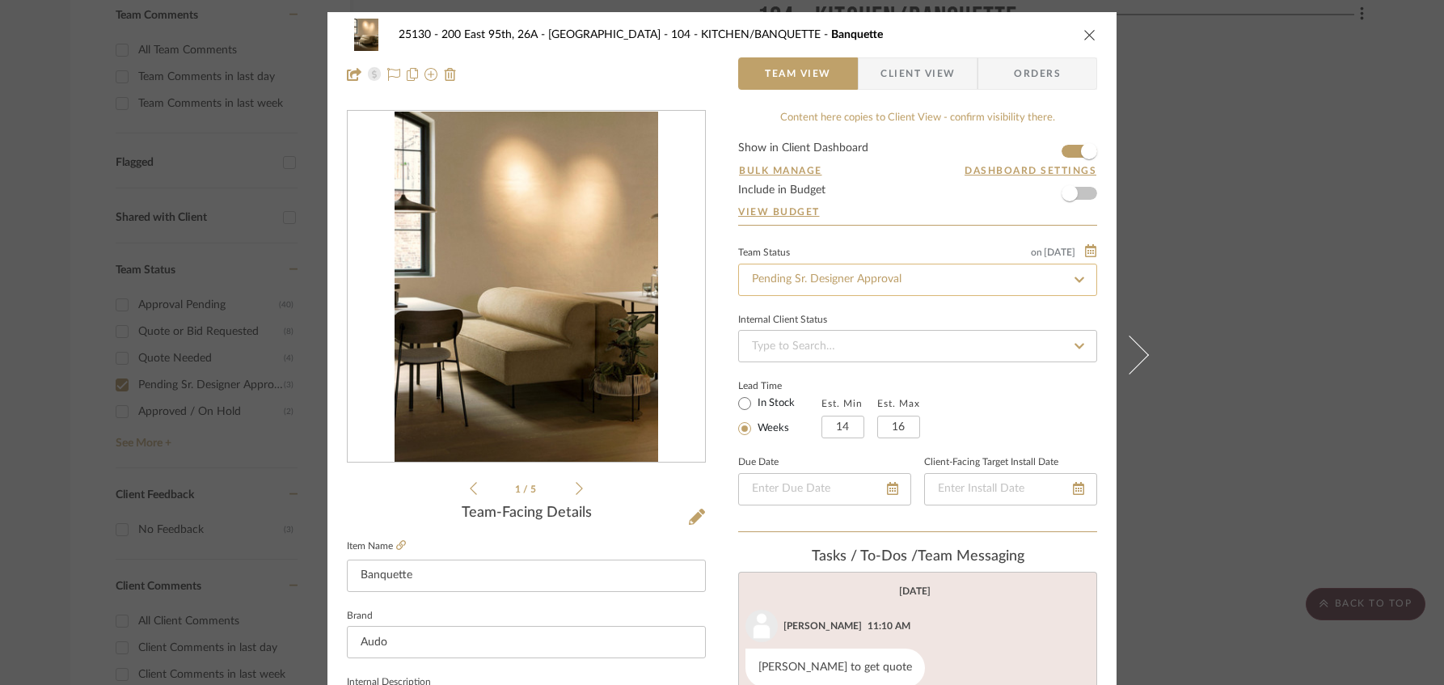
drag, startPoint x: 830, startPoint y: 260, endPoint x: 829, endPoint y: 273, distance: 13.0
click at [829, 261] on div "Team Status on [DATE] [DATE] Pending Sr. Designer Approval" at bounding box center [917, 269] width 359 height 54
click at [829, 278] on input "Pending Sr. Designer Approval" at bounding box center [917, 280] width 359 height 32
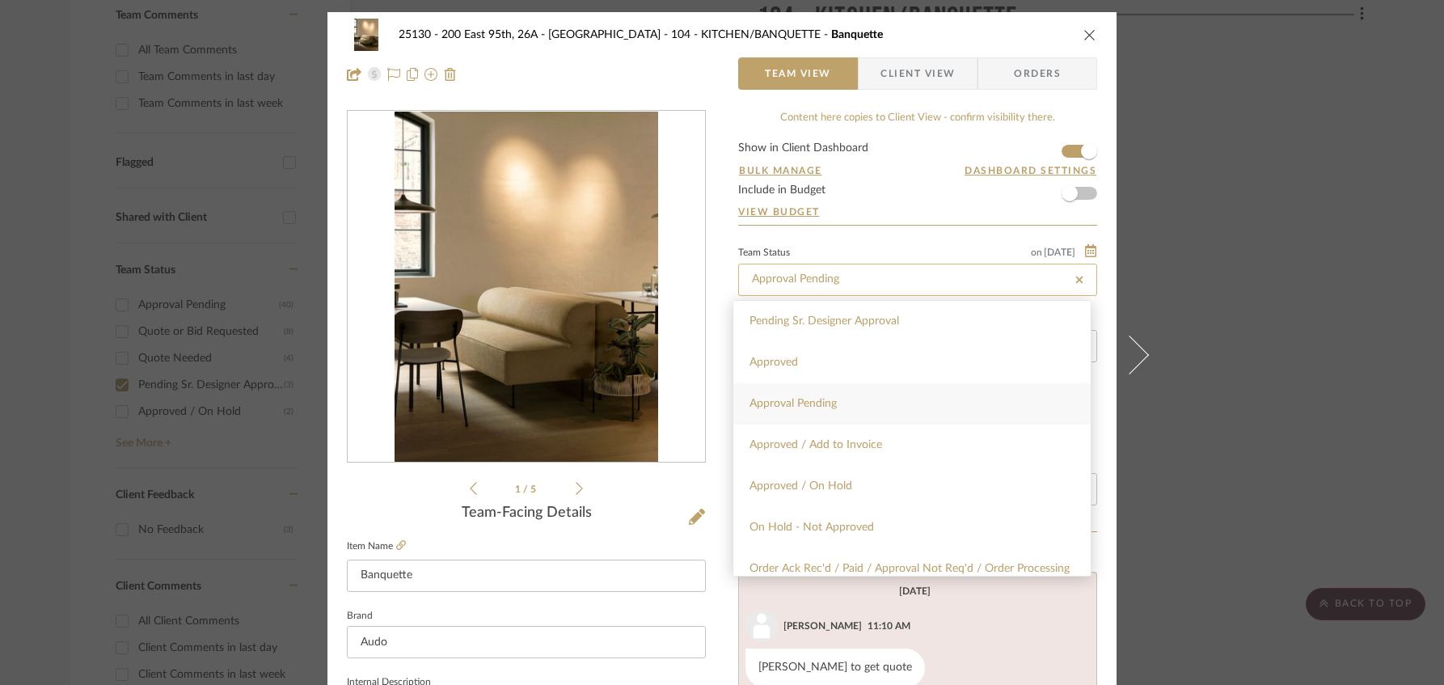
type input "Approval Pending"
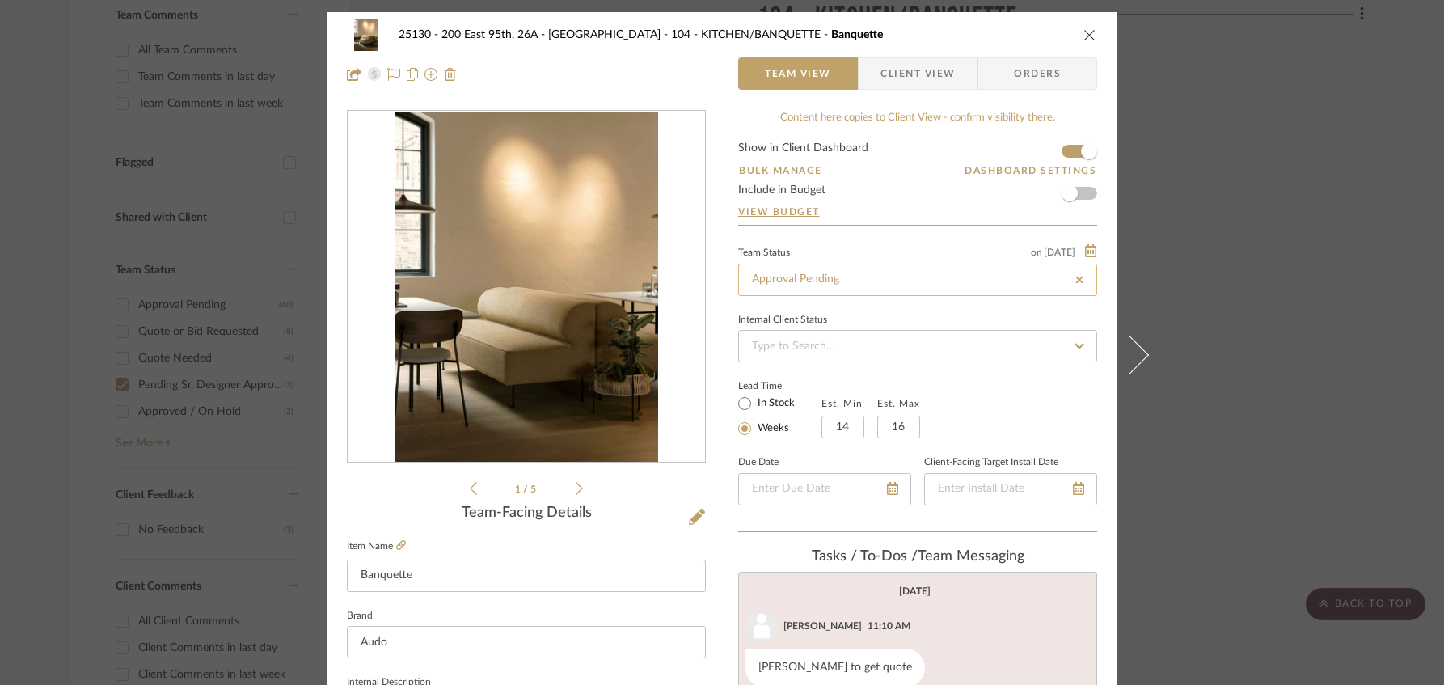
type input "Approval Pending"
click at [1253, 180] on div "25130 - 200 East 95th, 26A - Kosheleva 104 - KITCHEN/BANQUETTE Banquette Team V…" at bounding box center [722, 342] width 1444 height 685
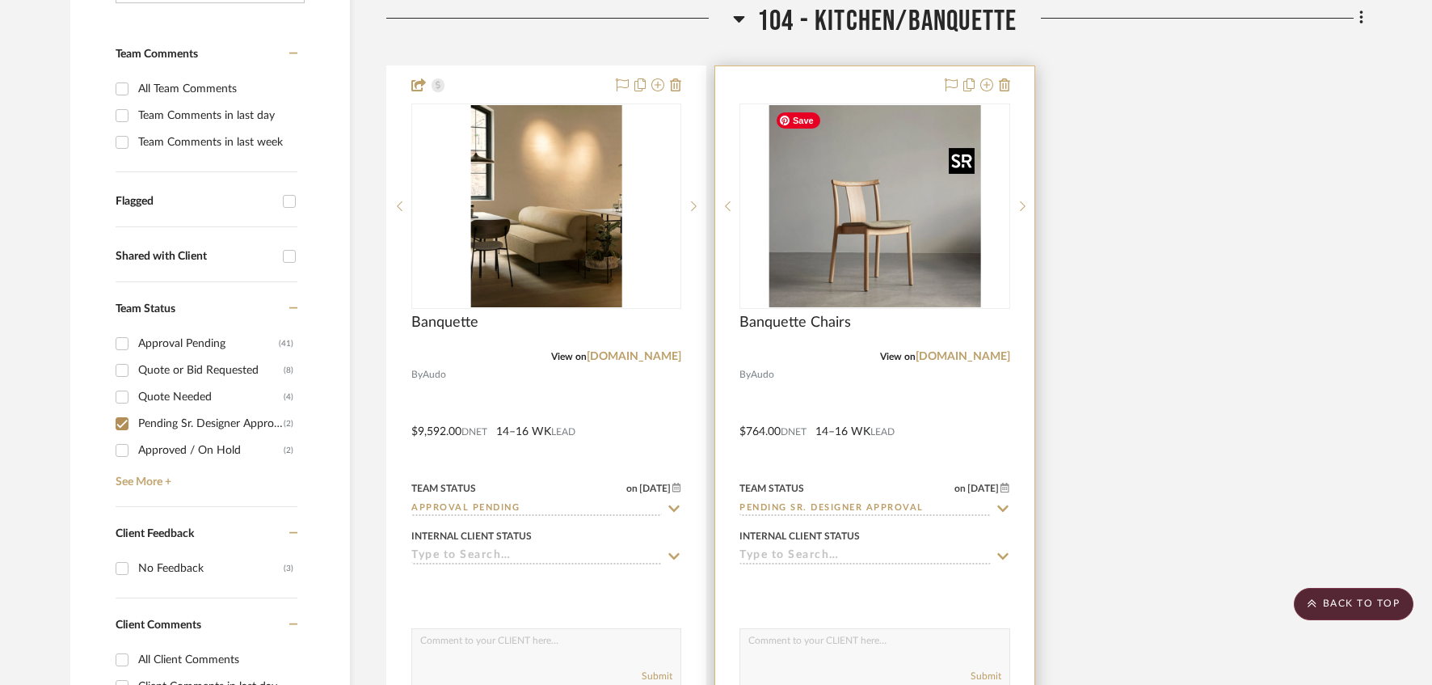
scroll to position [431, 0]
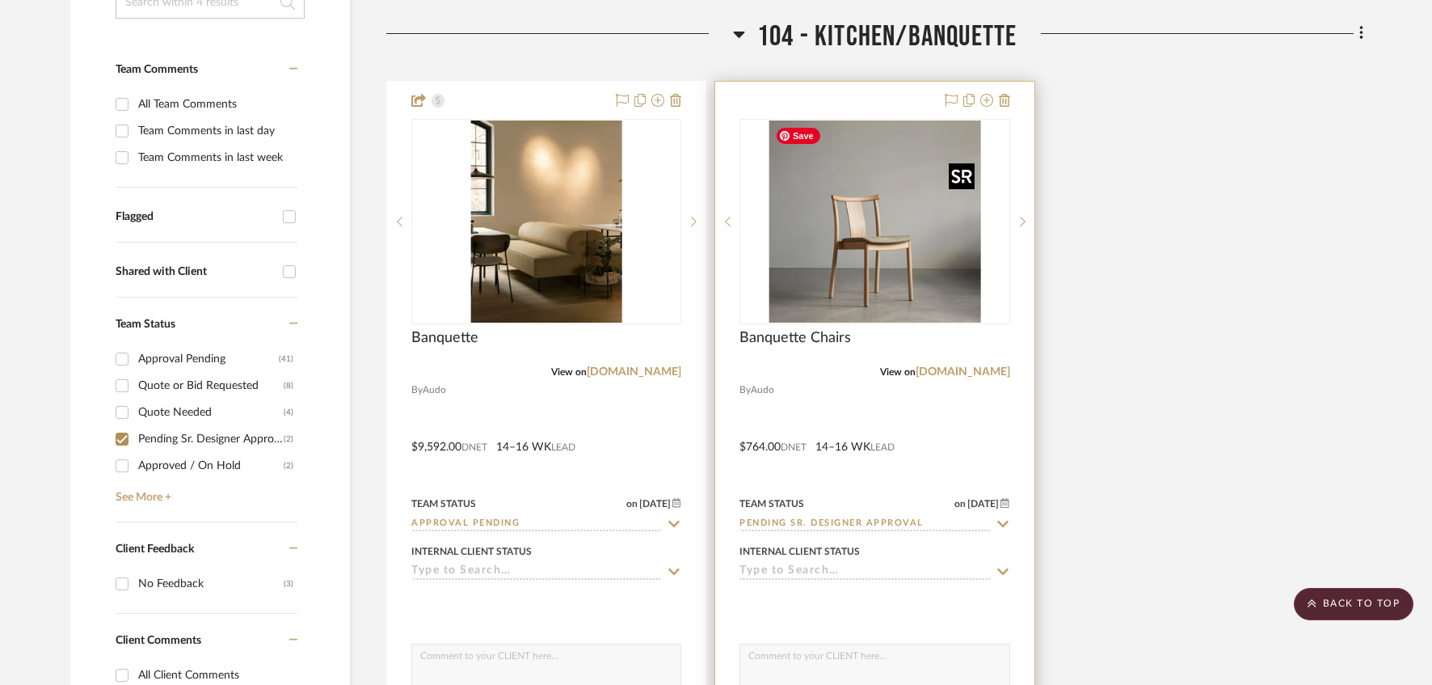
click at [867, 241] on img "0" at bounding box center [876, 221] width 212 height 202
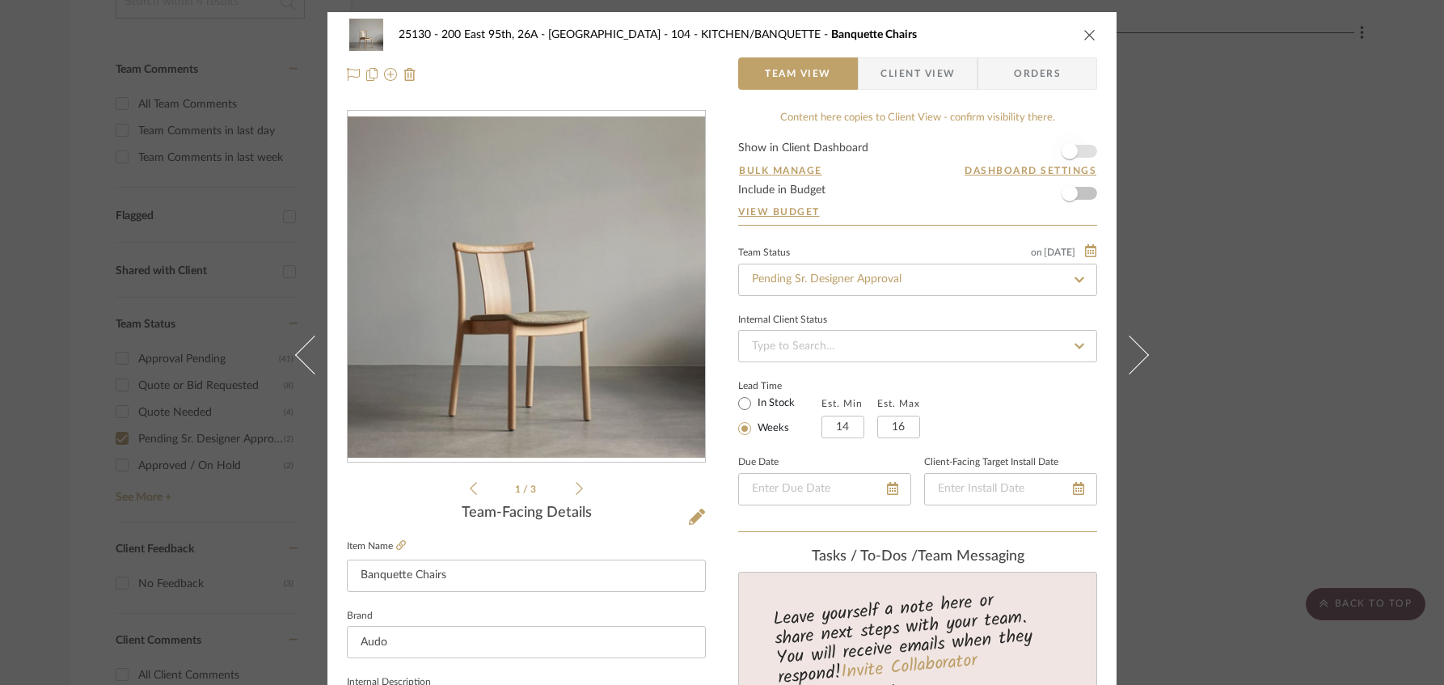
click at [1078, 146] on span "button" at bounding box center [1070, 151] width 36 height 36
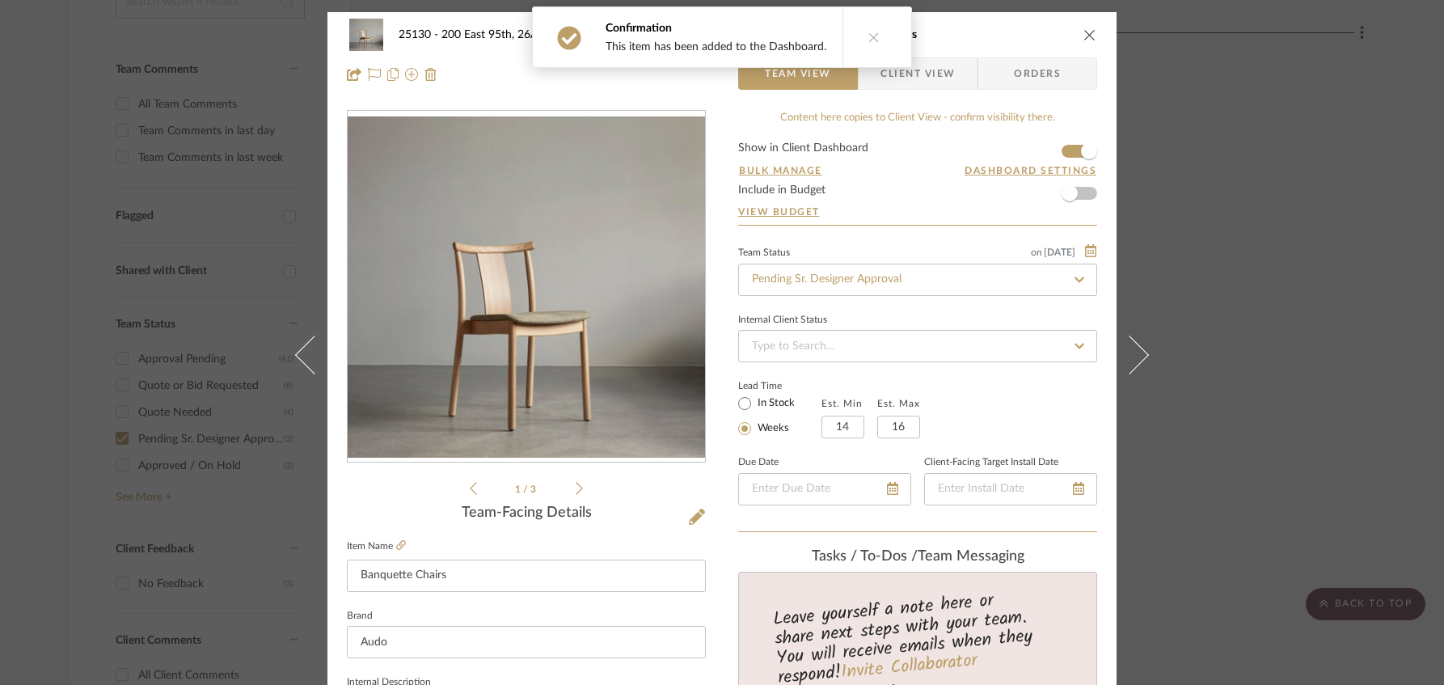
click at [943, 73] on span "Client View" at bounding box center [917, 73] width 74 height 32
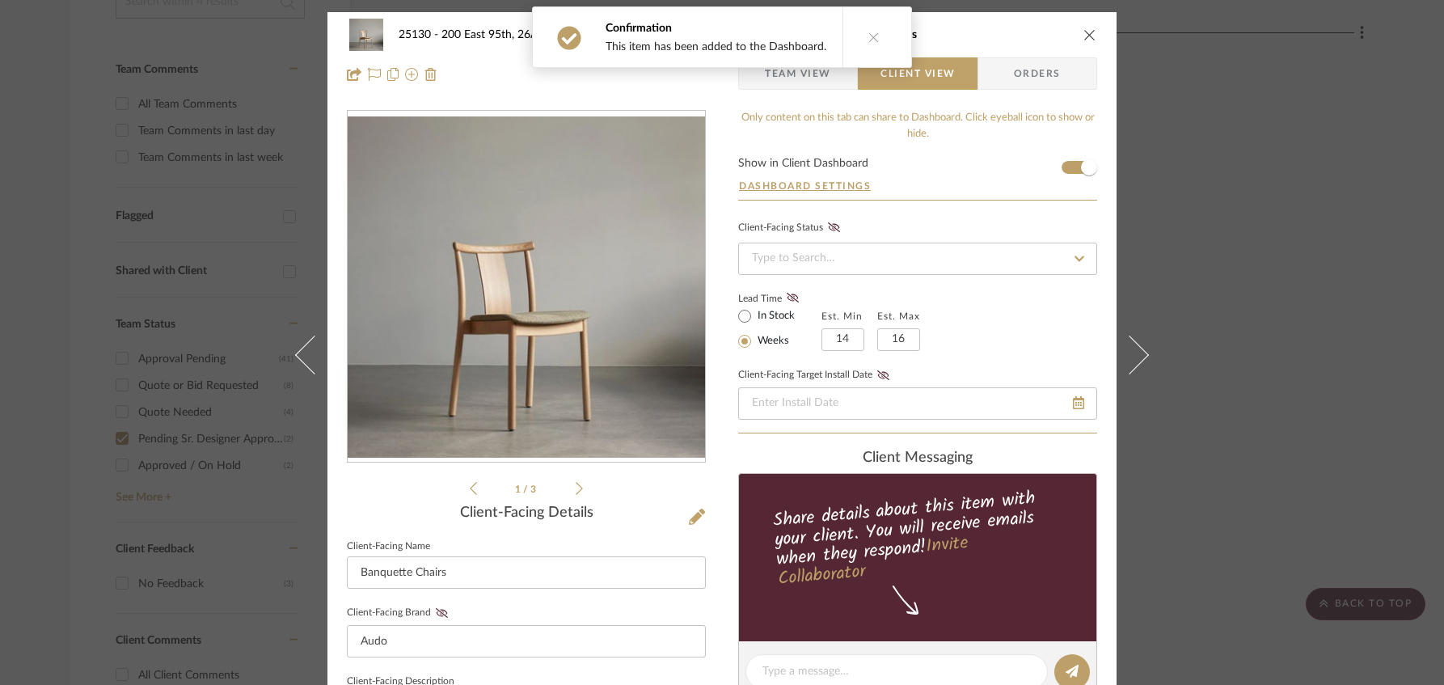
click at [896, 45] on button at bounding box center [873, 37] width 62 height 60
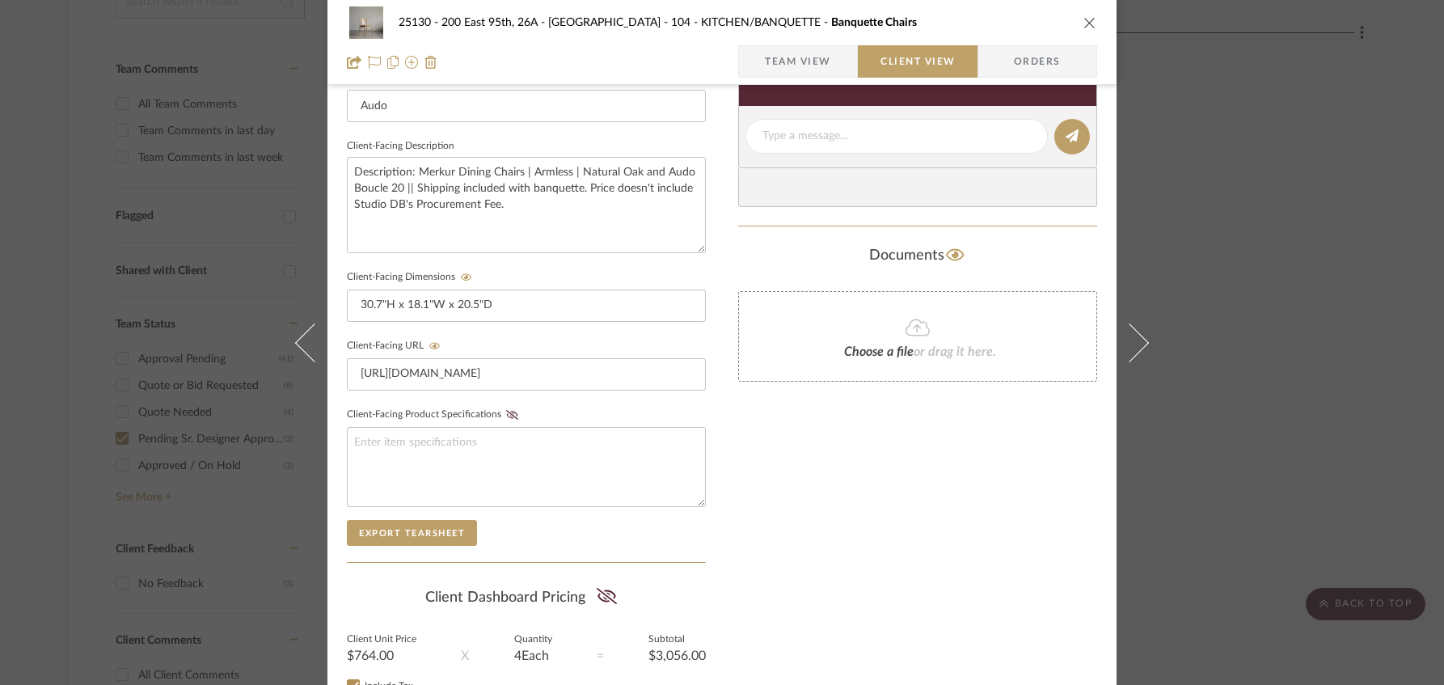
scroll to position [668, 0]
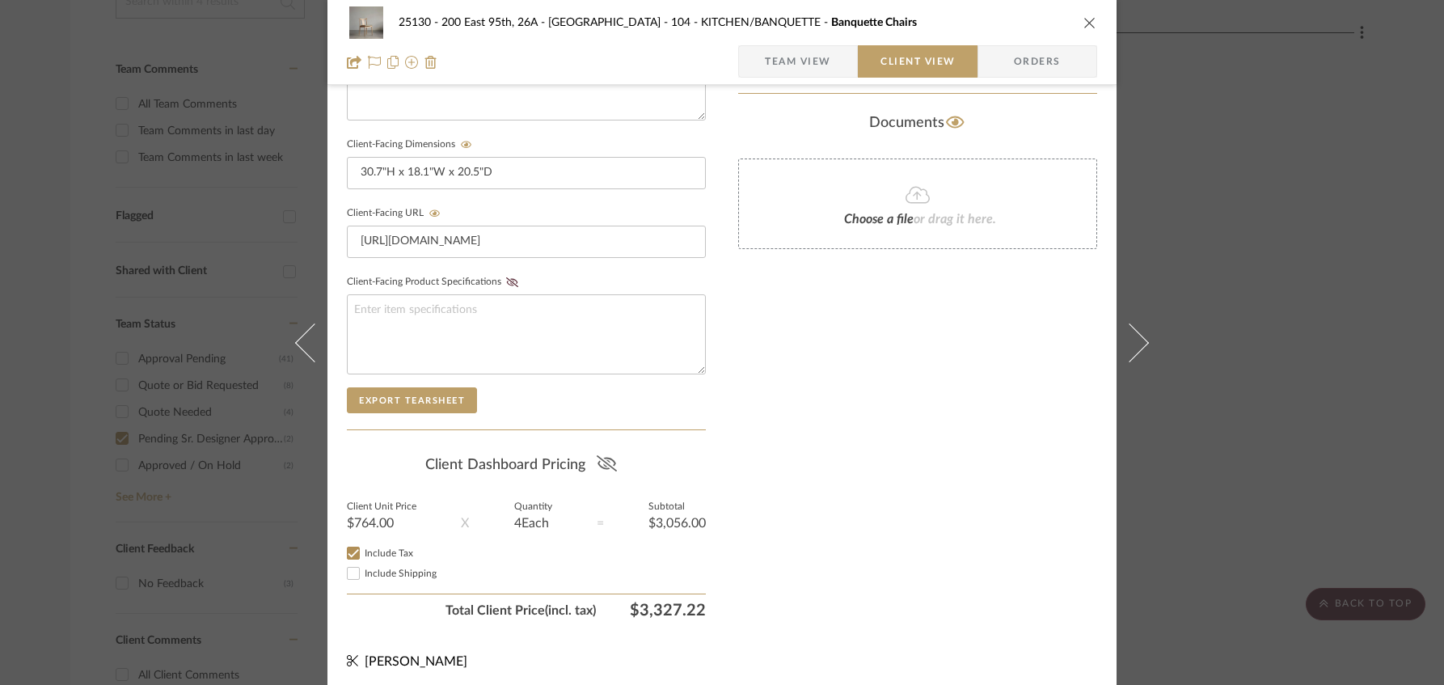
click at [597, 455] on icon at bounding box center [607, 463] width 20 height 16
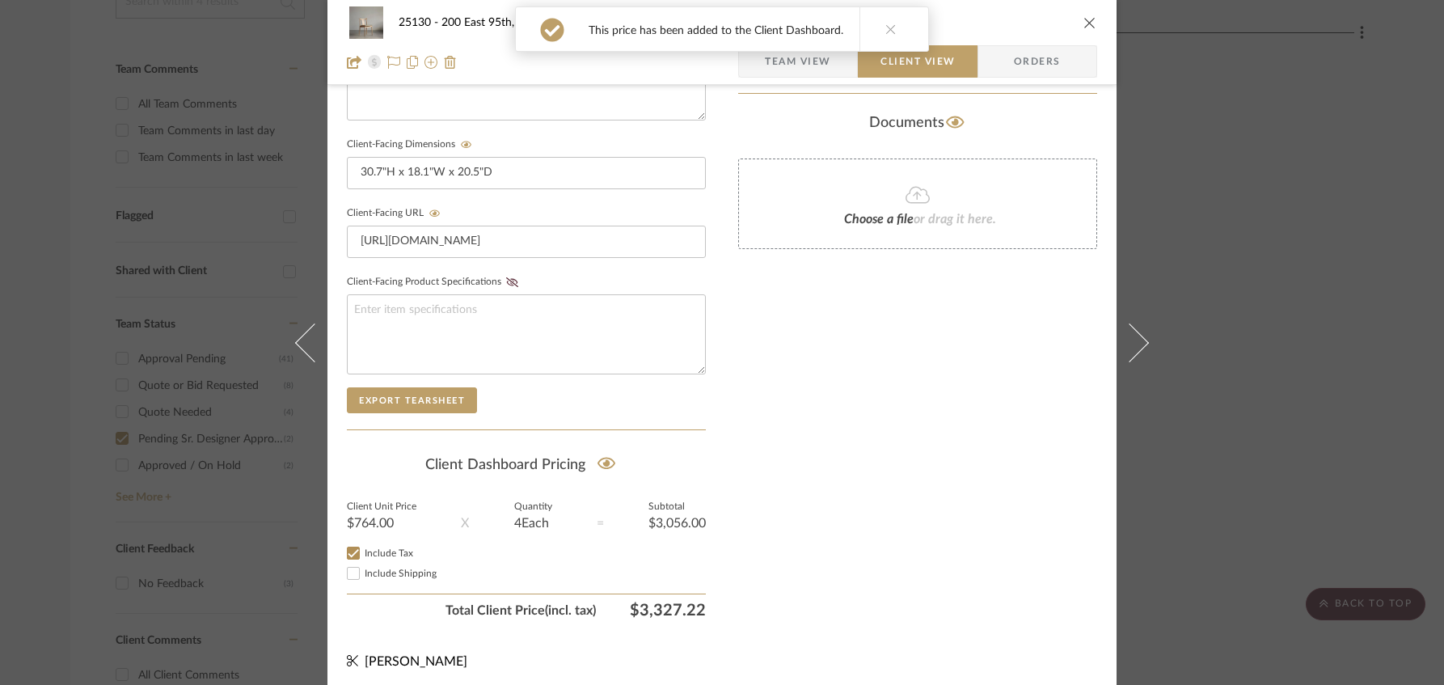
click at [378, 570] on span "Include Shipping" at bounding box center [401, 573] width 72 height 10
click at [363, 570] on input "Include Shipping" at bounding box center [353, 572] width 19 height 19
checkbox input "false"
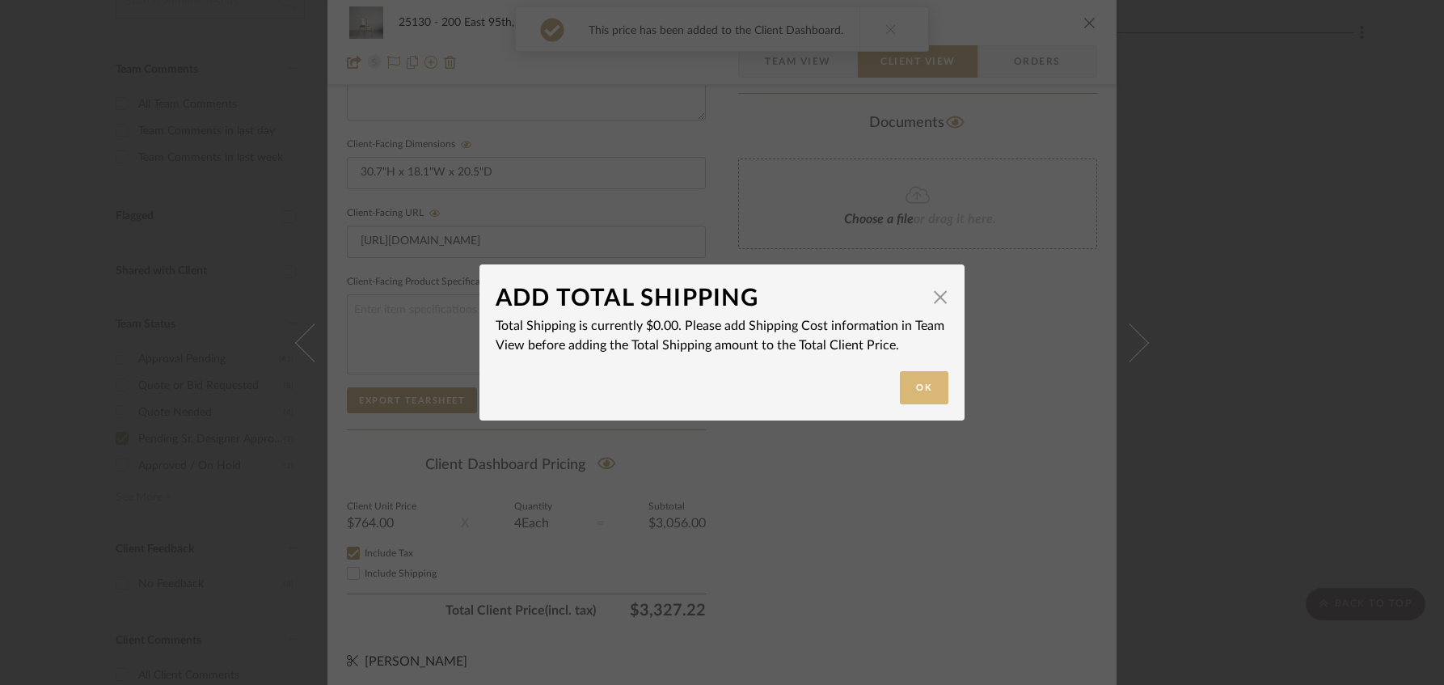
click at [919, 390] on button "Ok" at bounding box center [924, 387] width 49 height 33
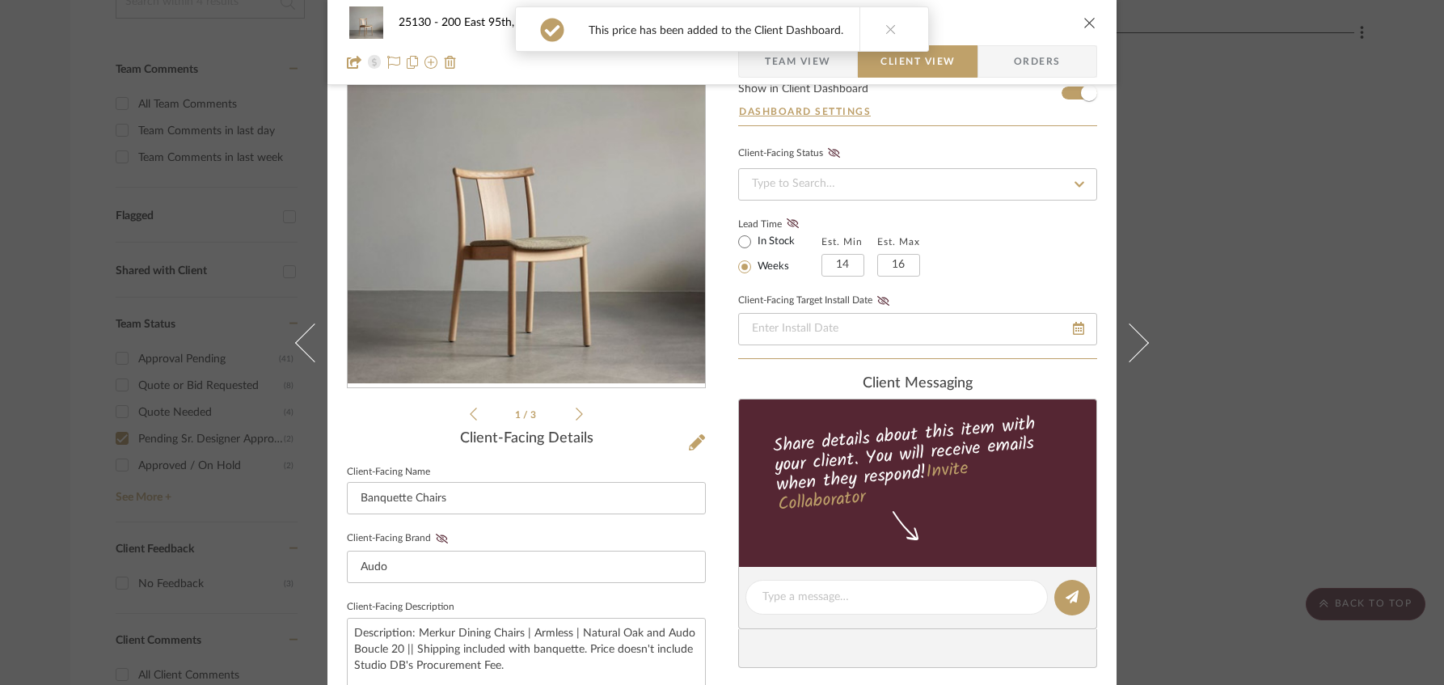
click at [800, 62] on span "Team View" at bounding box center [798, 61] width 66 height 32
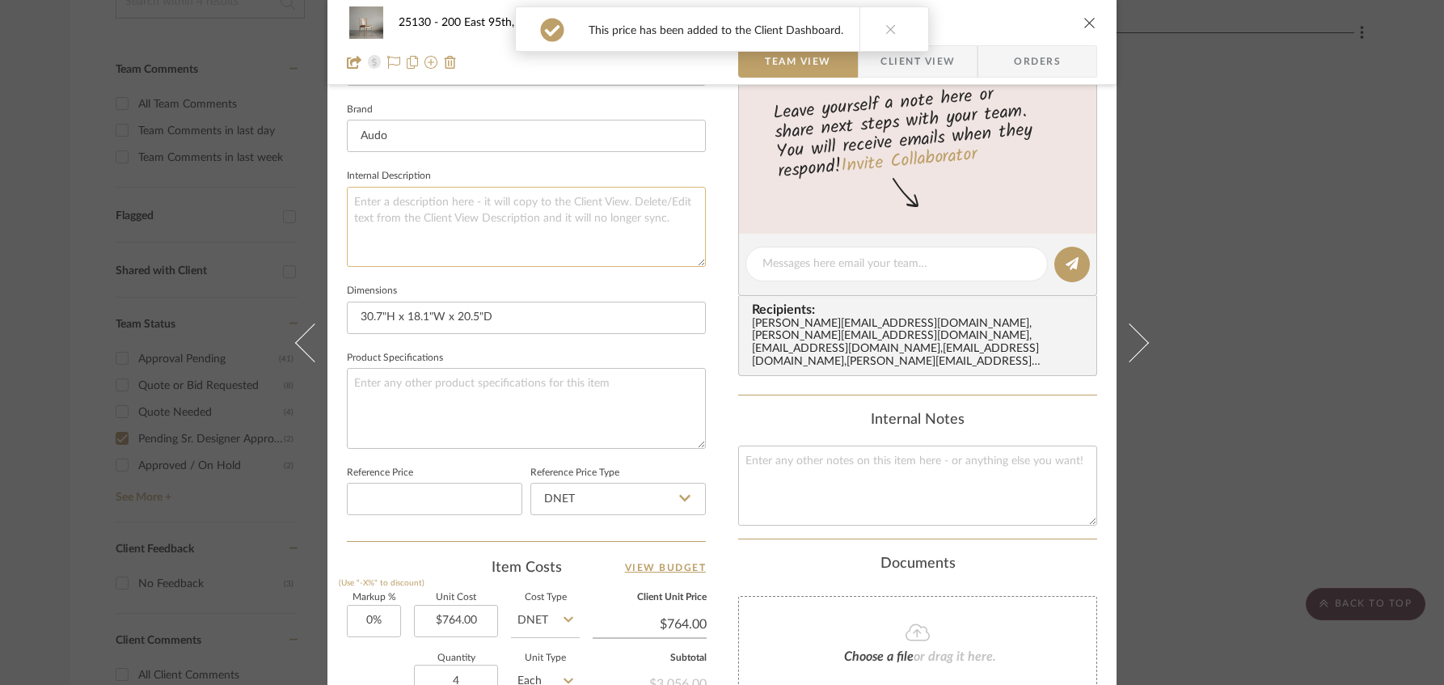
scroll to position [183, 0]
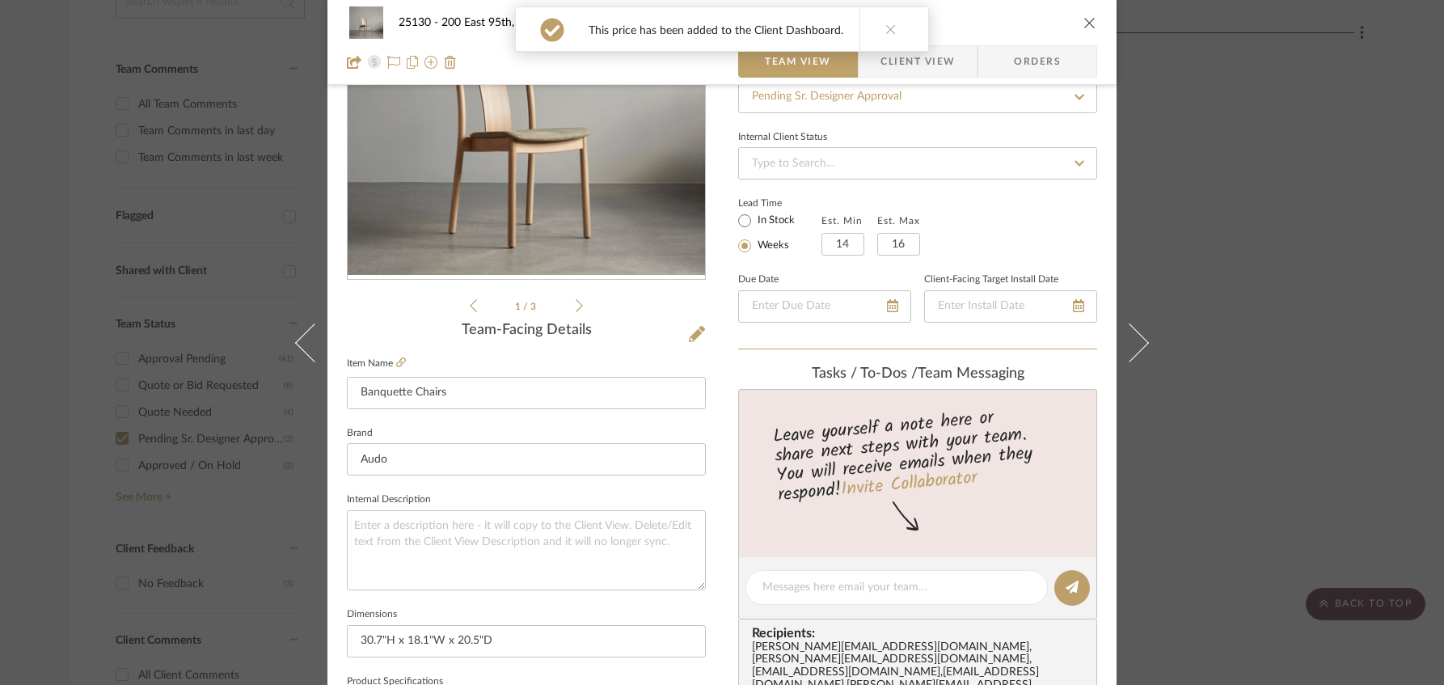
click at [892, 61] on span "Client View" at bounding box center [917, 61] width 74 height 32
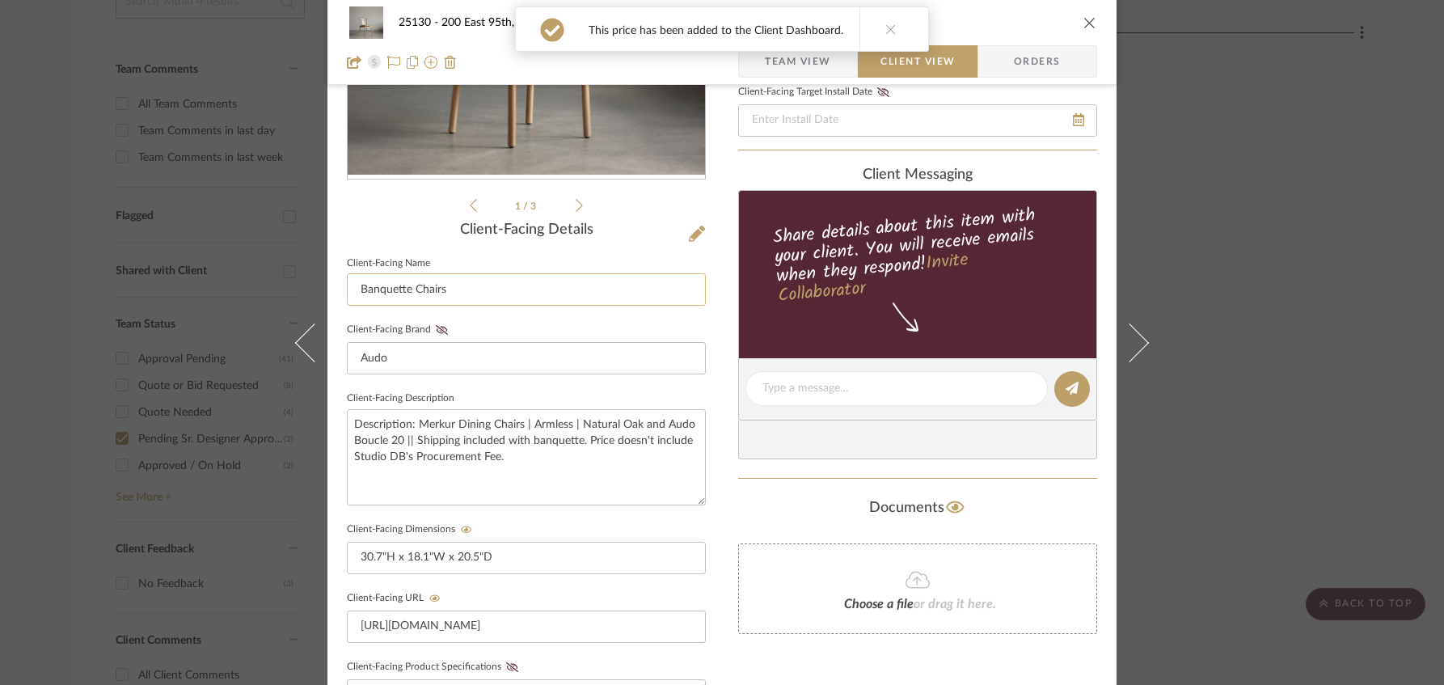
scroll to position [344, 0]
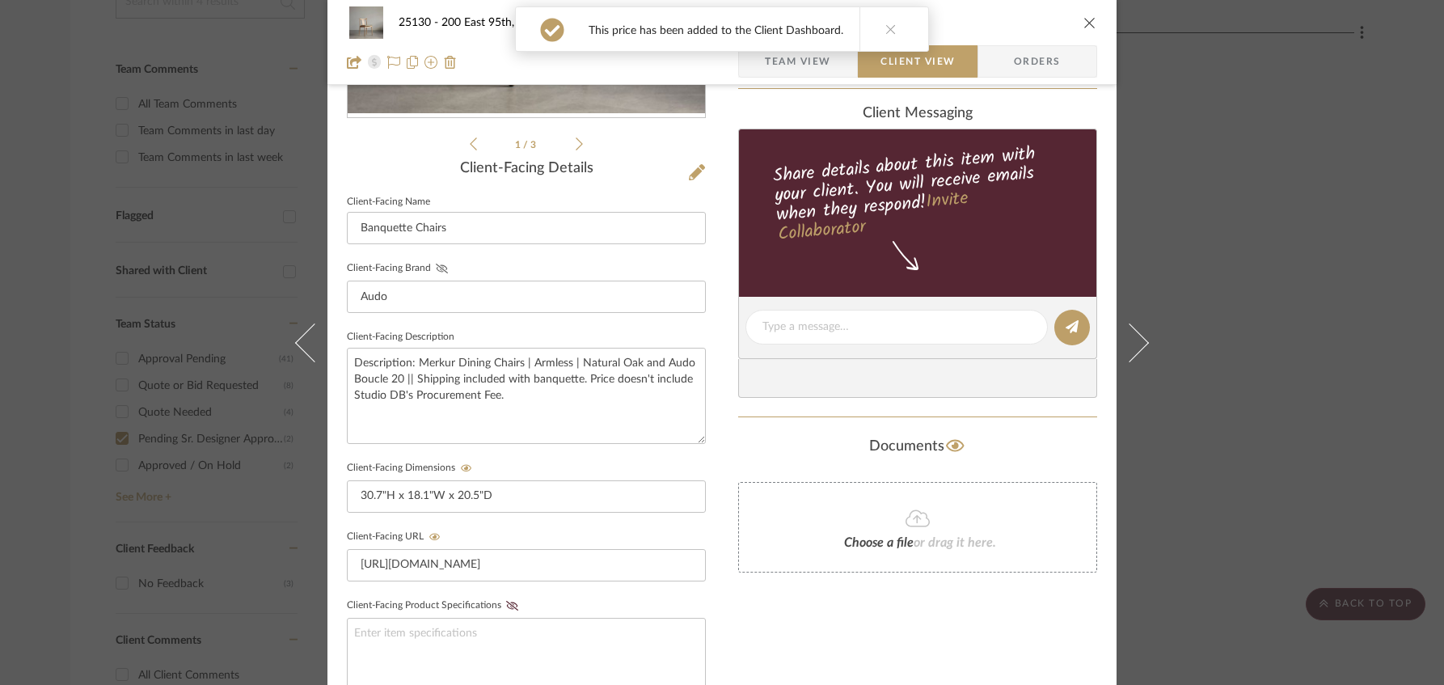
click at [436, 264] on icon at bounding box center [442, 269] width 12 height 10
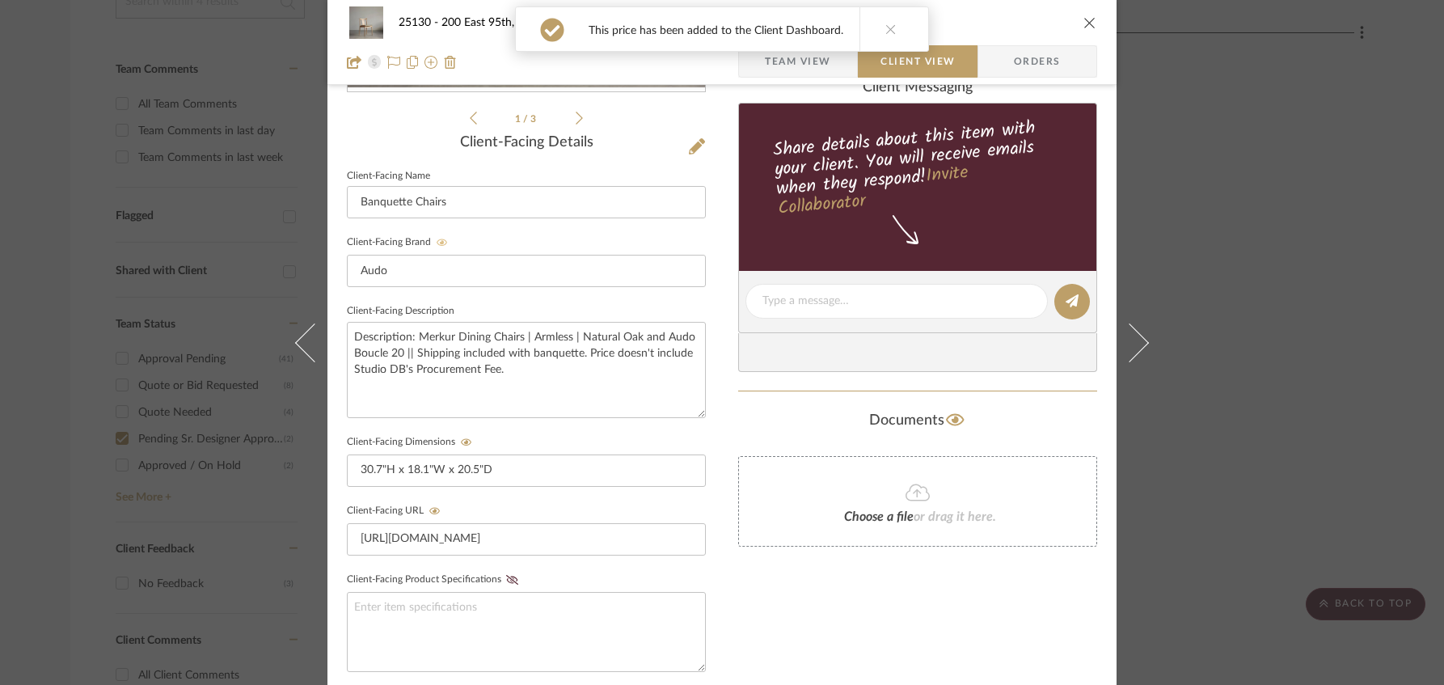
scroll to position [236, 0]
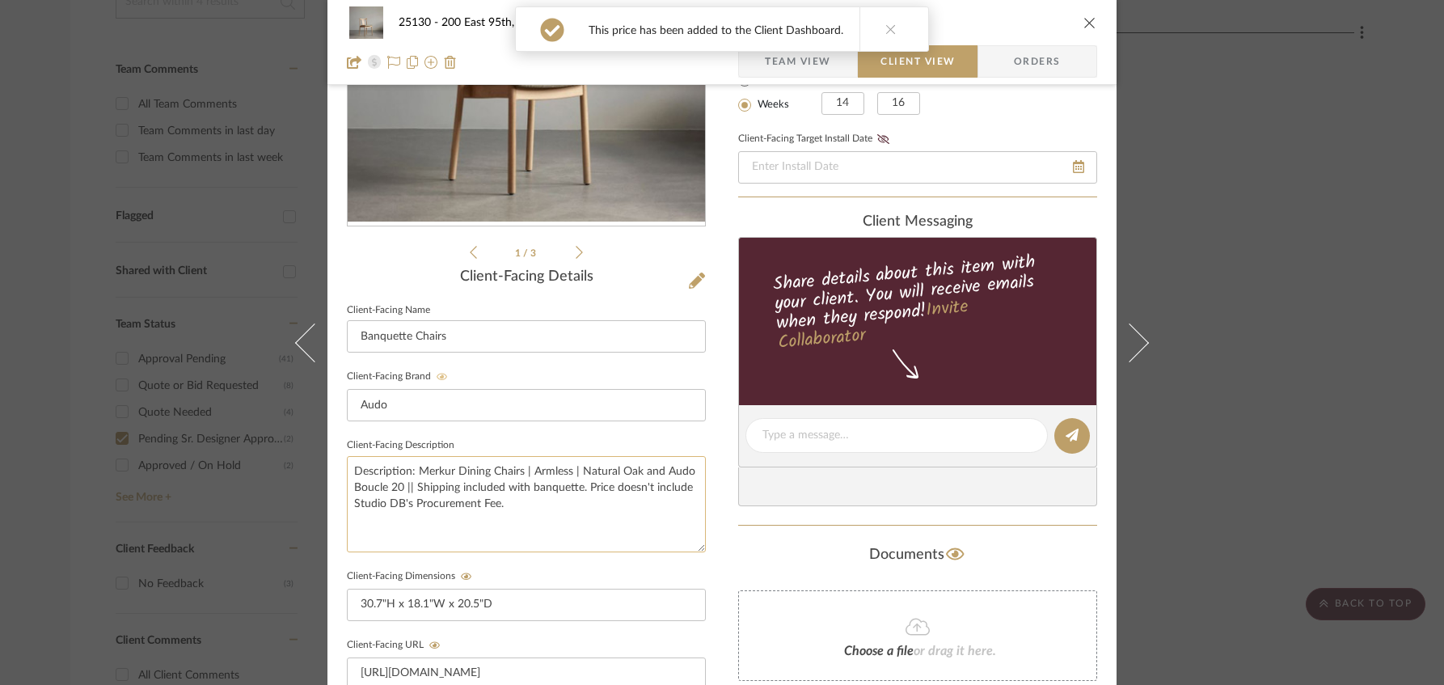
click at [509, 498] on textarea "Description: Merkur Dining Chairs | Armless | Natural Oak and Audo Boucle 20 ||…" at bounding box center [526, 504] width 359 height 96
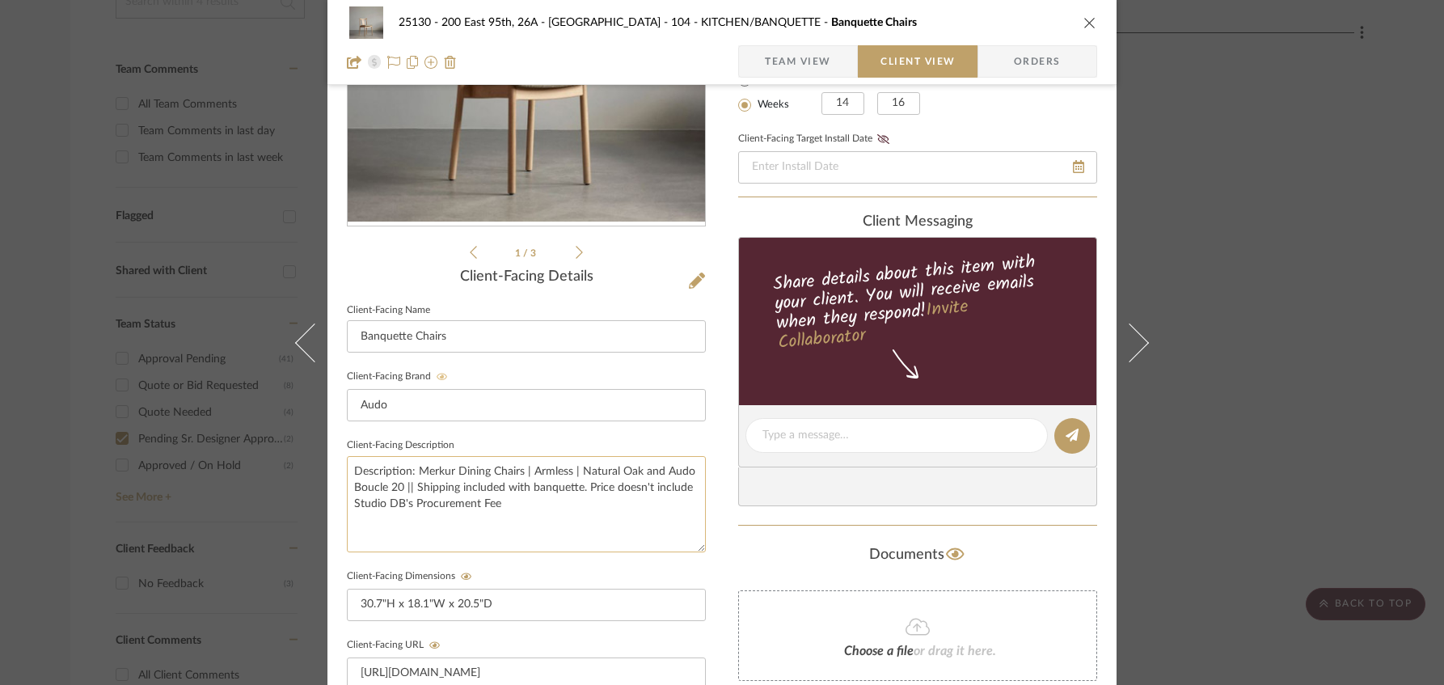
drag, startPoint x: 643, startPoint y: 482, endPoint x: 633, endPoint y: 486, distance: 11.3
click at [633, 486] on textarea "Description: Merkur Dining Chairs | Armless | Natural Oak and Audo Boucle 20 ||…" at bounding box center [526, 504] width 359 height 96
click at [576, 486] on textarea "Description: Merkur Dining Chairs | Armless | Natural Oak and Audo Boucle 20 ||…" at bounding box center [526, 504] width 359 height 96
click at [574, 488] on textarea "Description: Merkur Dining Chairs | Armless | Natural Oak and Audo Boucle 20 ||…" at bounding box center [526, 504] width 359 height 96
type textarea "Description: Merkur Dining Chairs | Armless | Natural Oak and Audo Boucle 20 ||…"
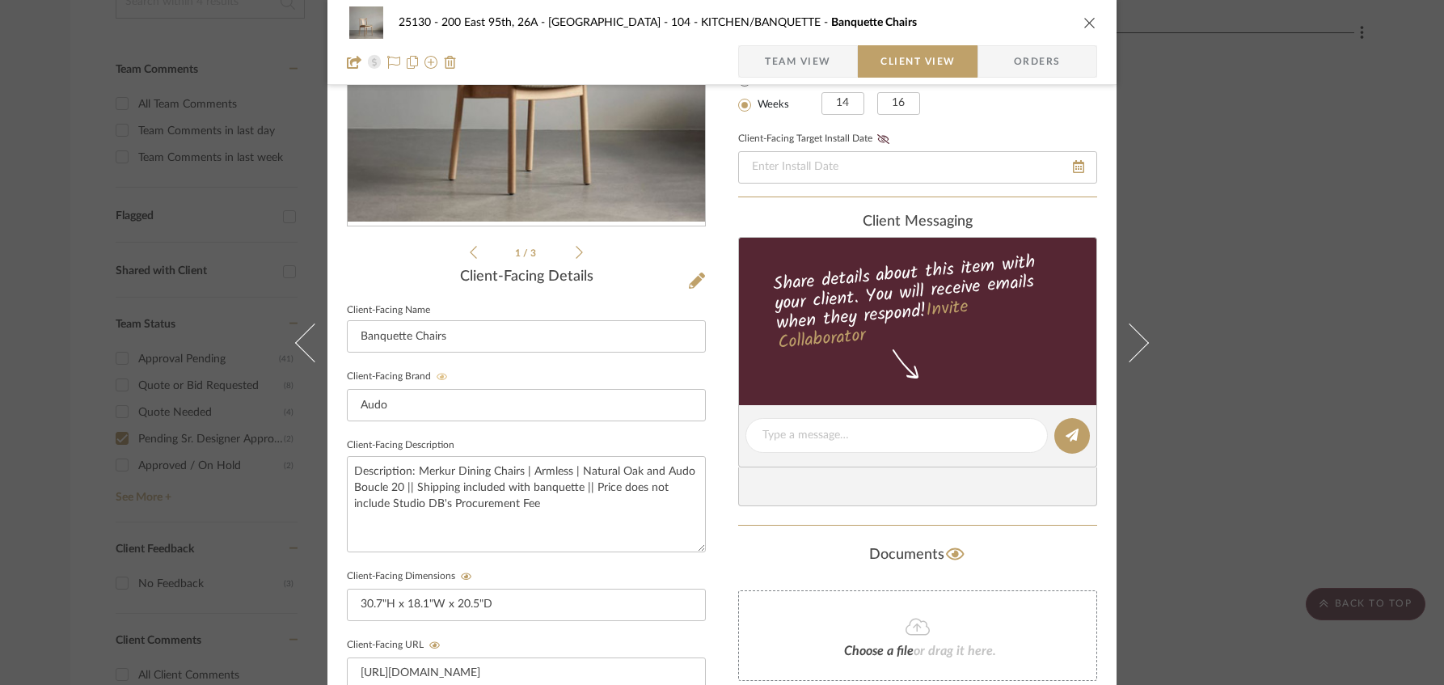
click at [707, 457] on div "25130 - 200 East 95th, 26A - Kosheleva 104 - KITCHEN/BANQUETTE Banquette Chairs…" at bounding box center [721, 449] width 789 height 1346
click at [785, 63] on span "Team View" at bounding box center [798, 61] width 66 height 32
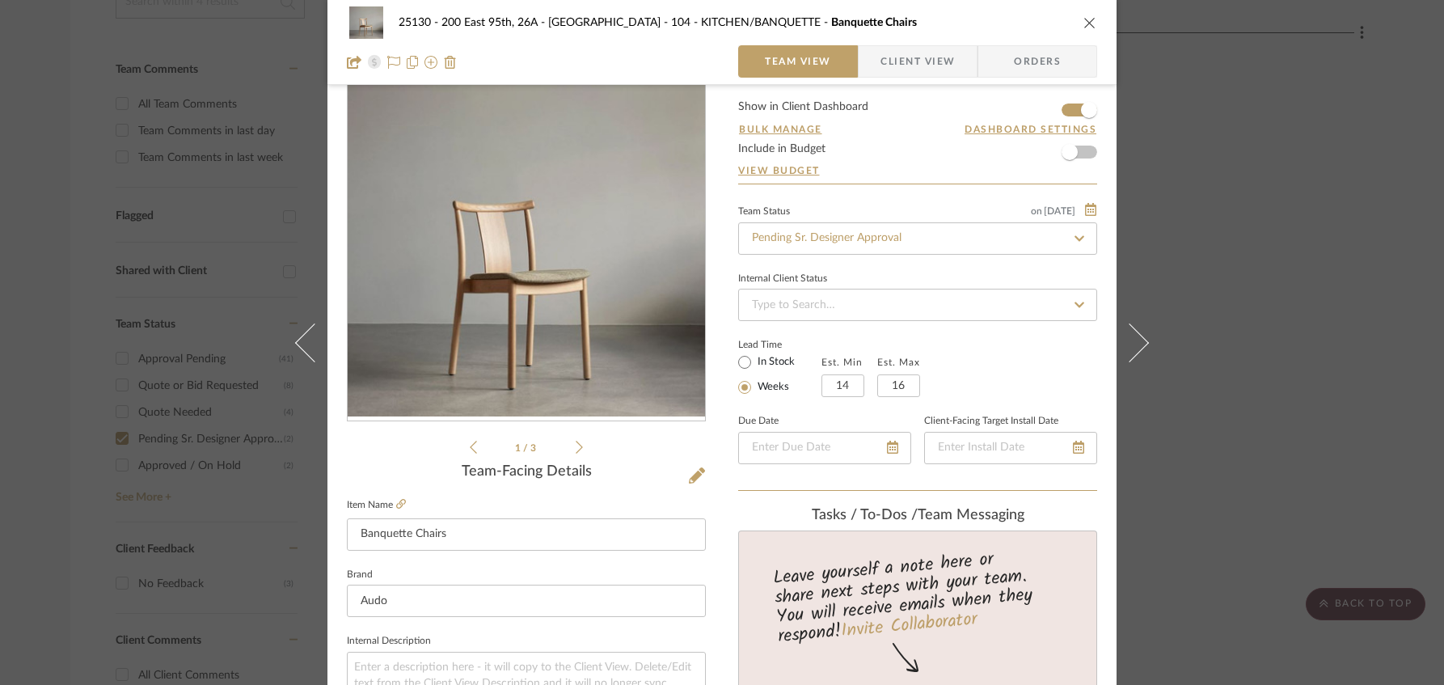
scroll to position [0, 0]
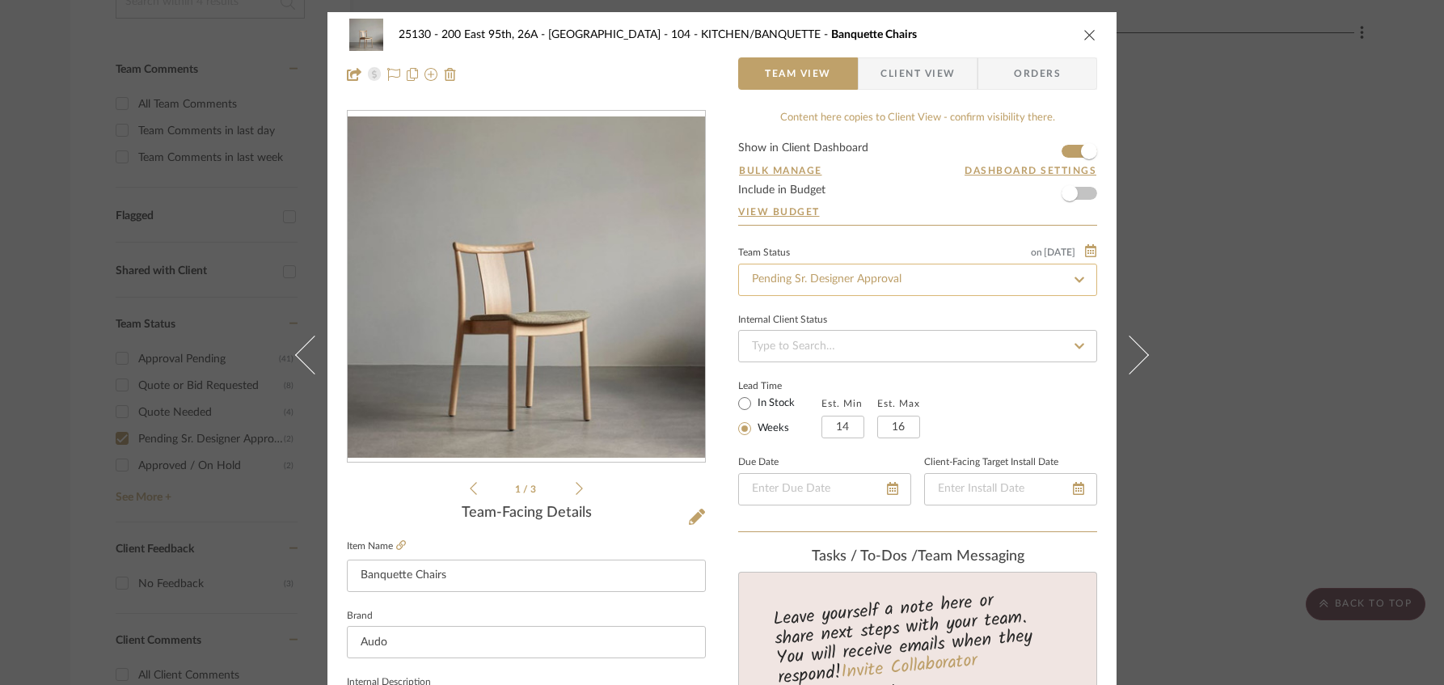
click at [803, 281] on input "Pending Sr. Designer Approval" at bounding box center [917, 280] width 359 height 32
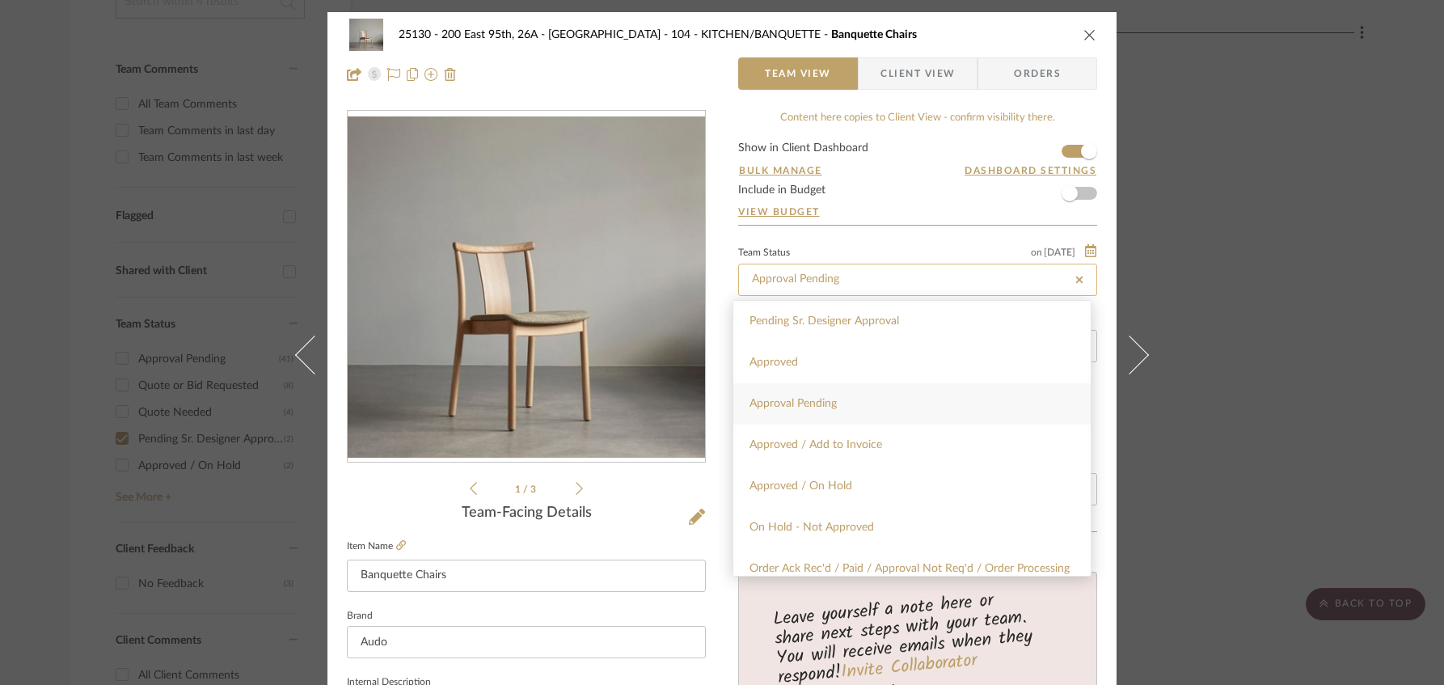
type input "Approval Pending"
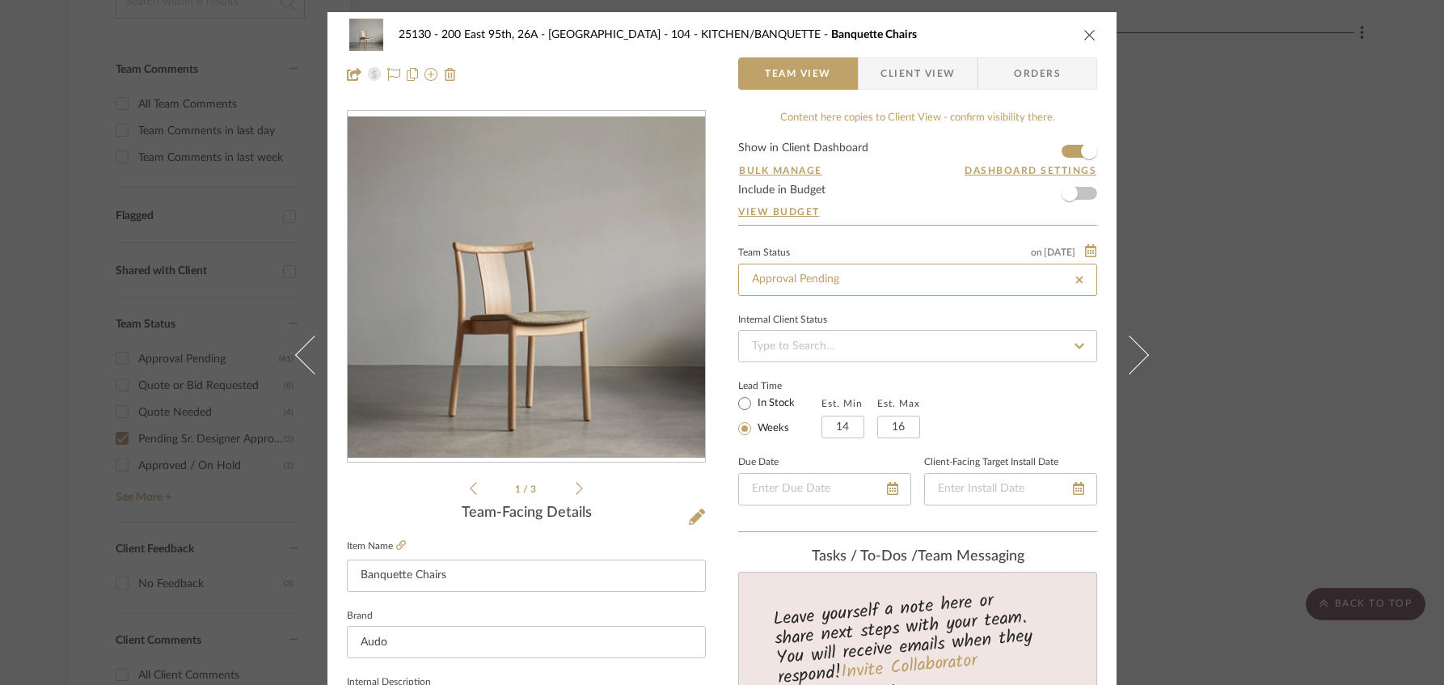
type input "Approval Pending"
click at [1088, 40] on icon "close" at bounding box center [1089, 34] width 13 height 13
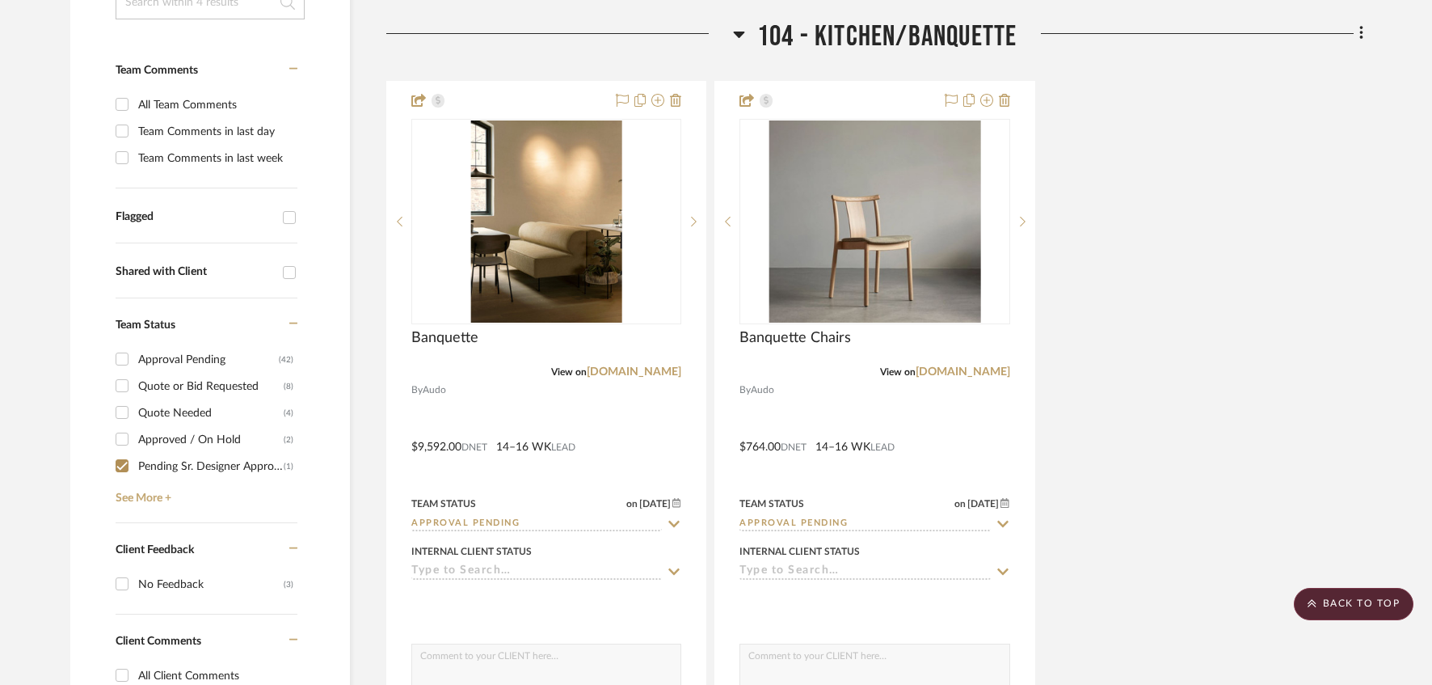
click at [1190, 168] on div "Banquette View on [DOMAIN_NAME] By Audo $9,592.00 DNET 14–16 WK LEAD Team Statu…" at bounding box center [874, 435] width 977 height 709
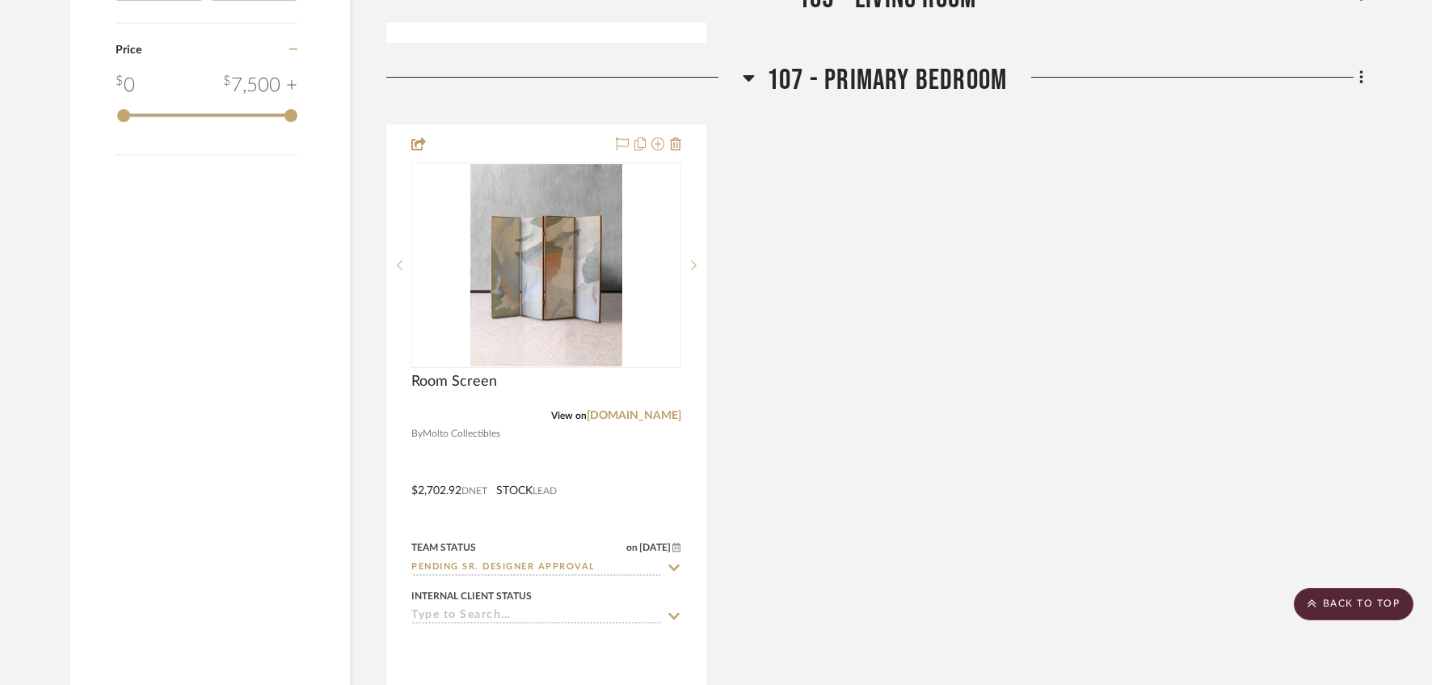
scroll to position [2048, 0]
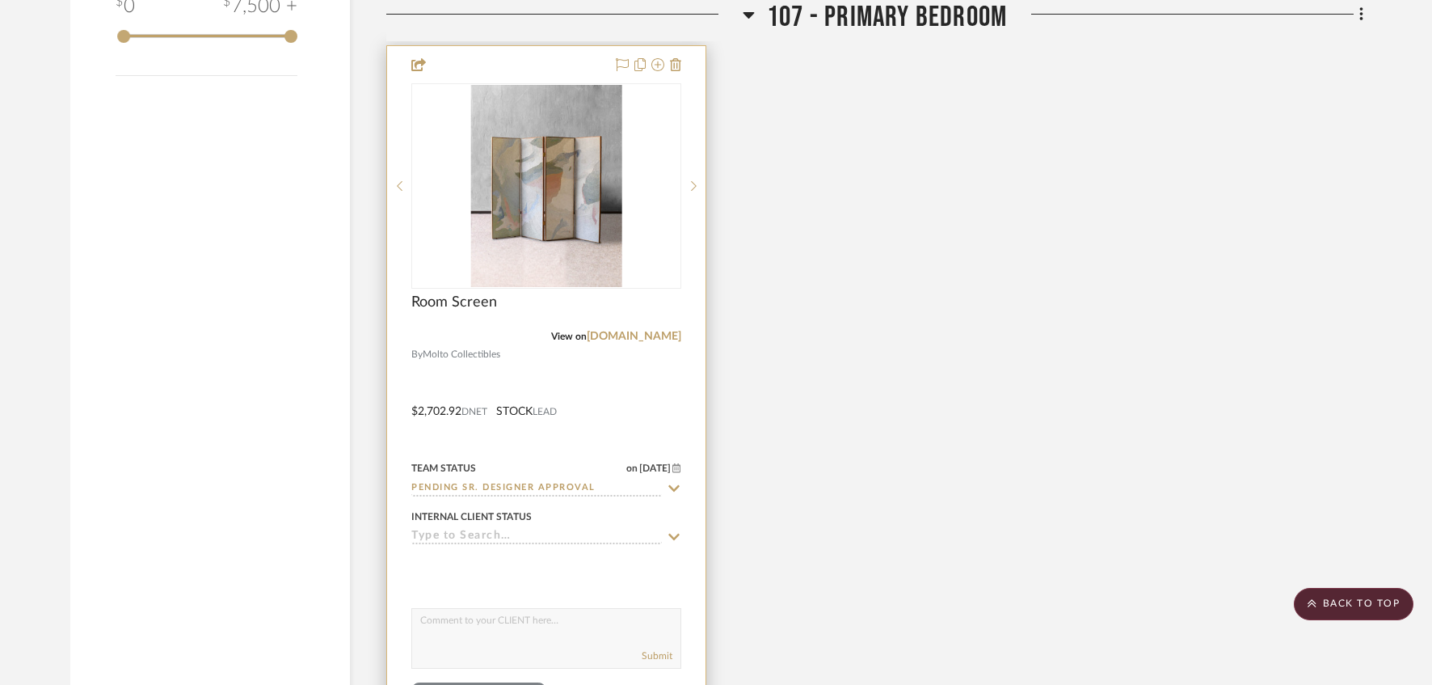
click at [0, 0] on img at bounding box center [0, 0] width 0 height 0
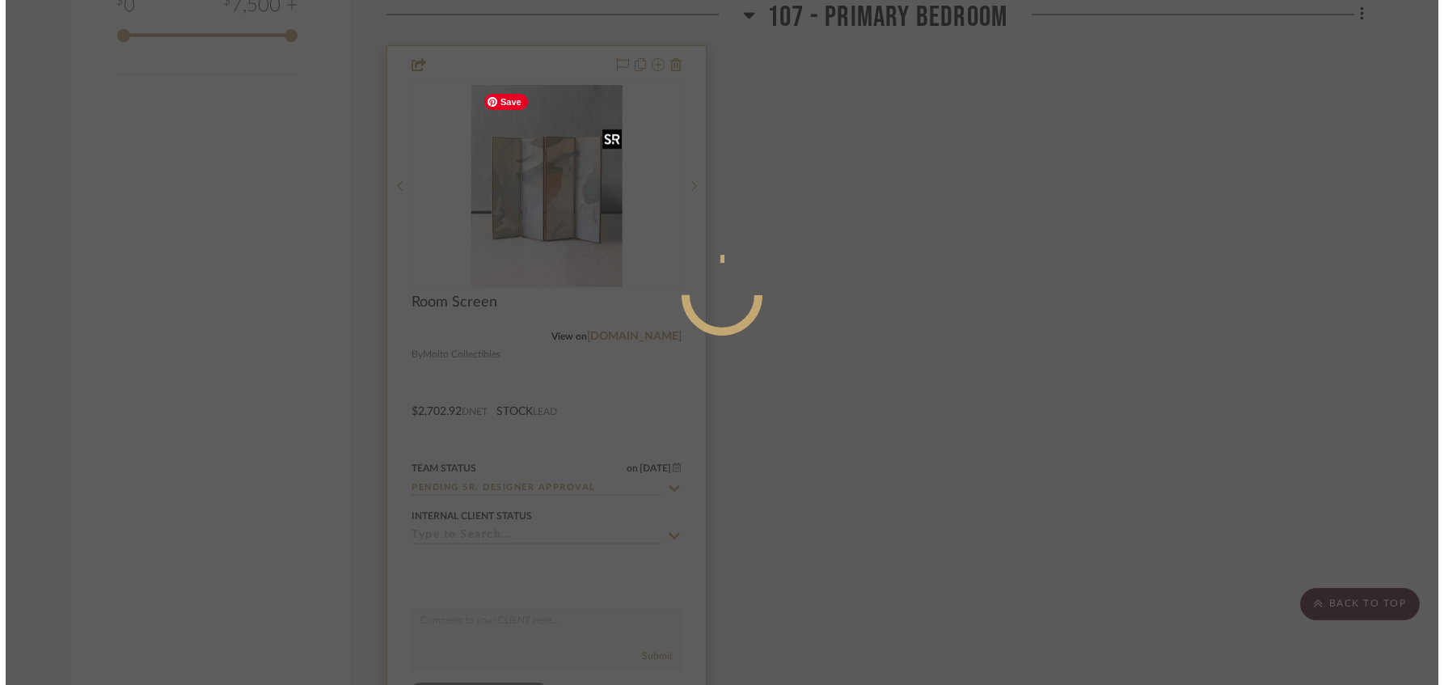
scroll to position [0, 0]
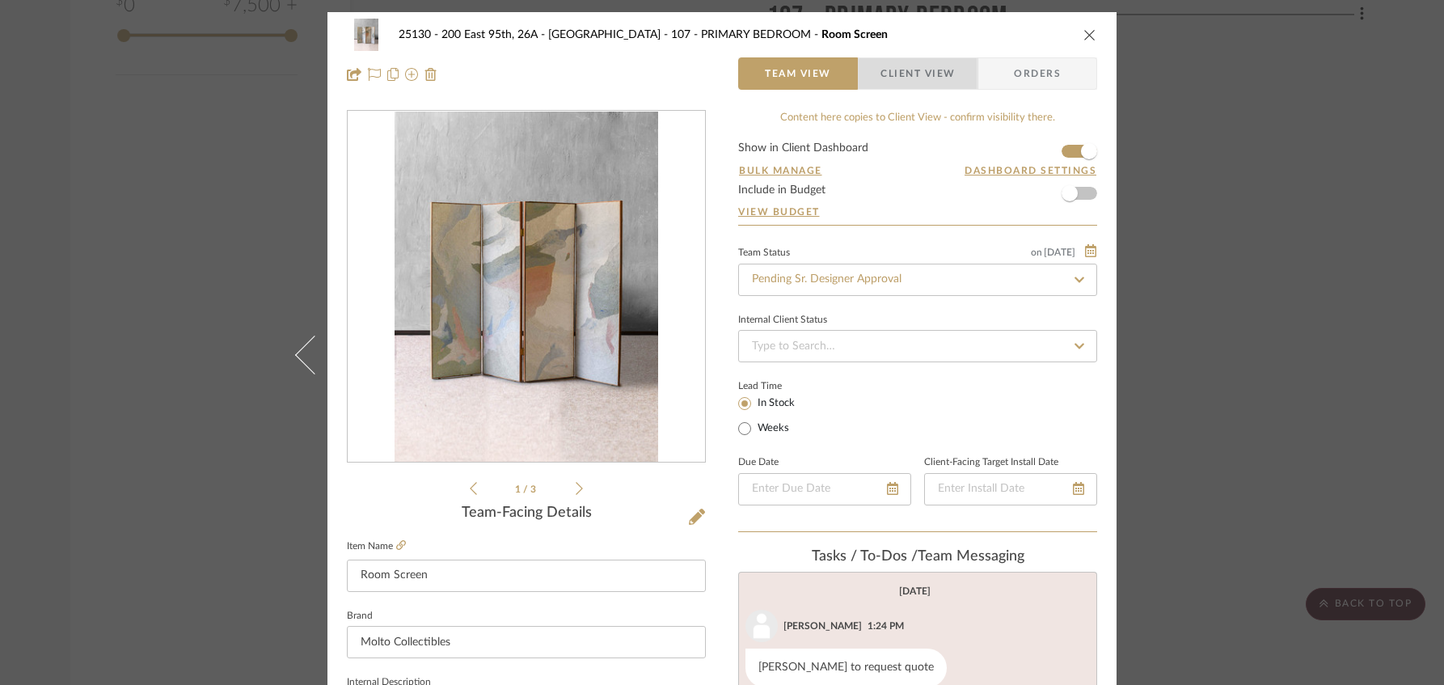
click at [915, 82] on span "Client View" at bounding box center [917, 73] width 74 height 32
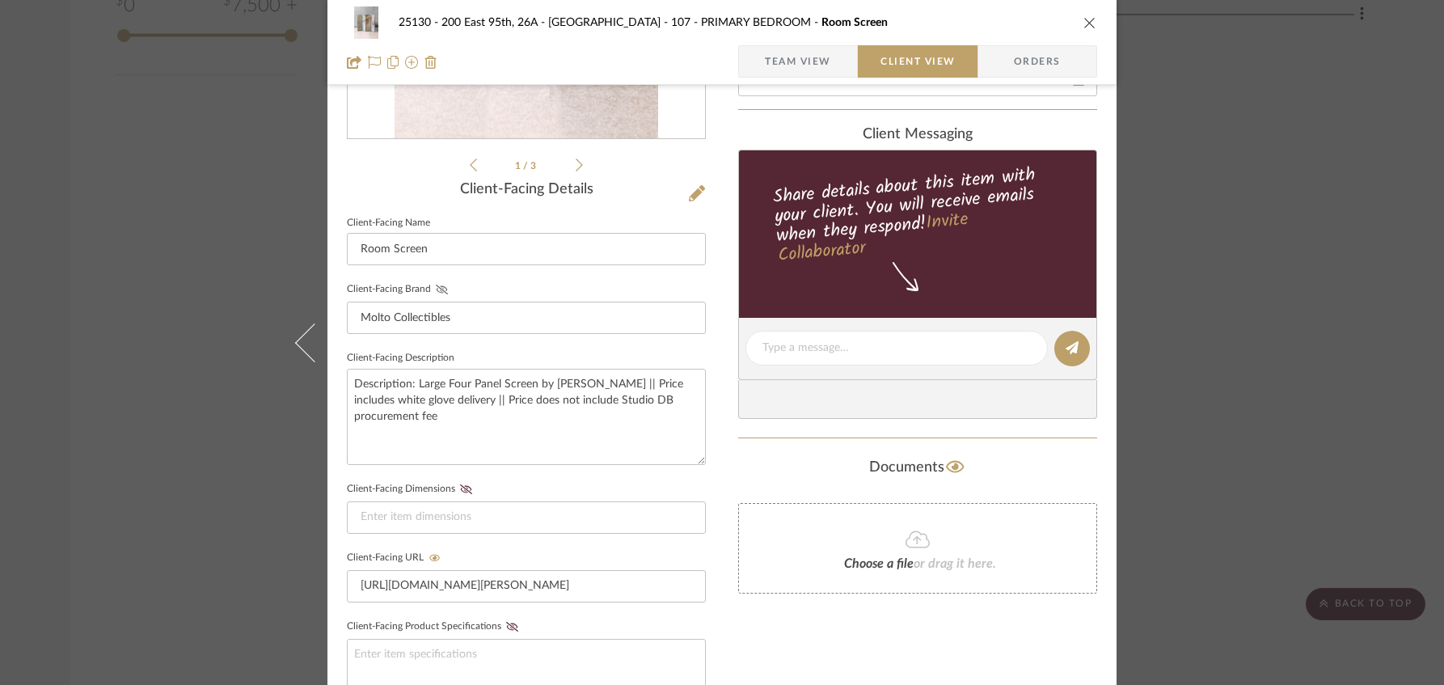
click at [436, 291] on icon at bounding box center [442, 290] width 12 height 10
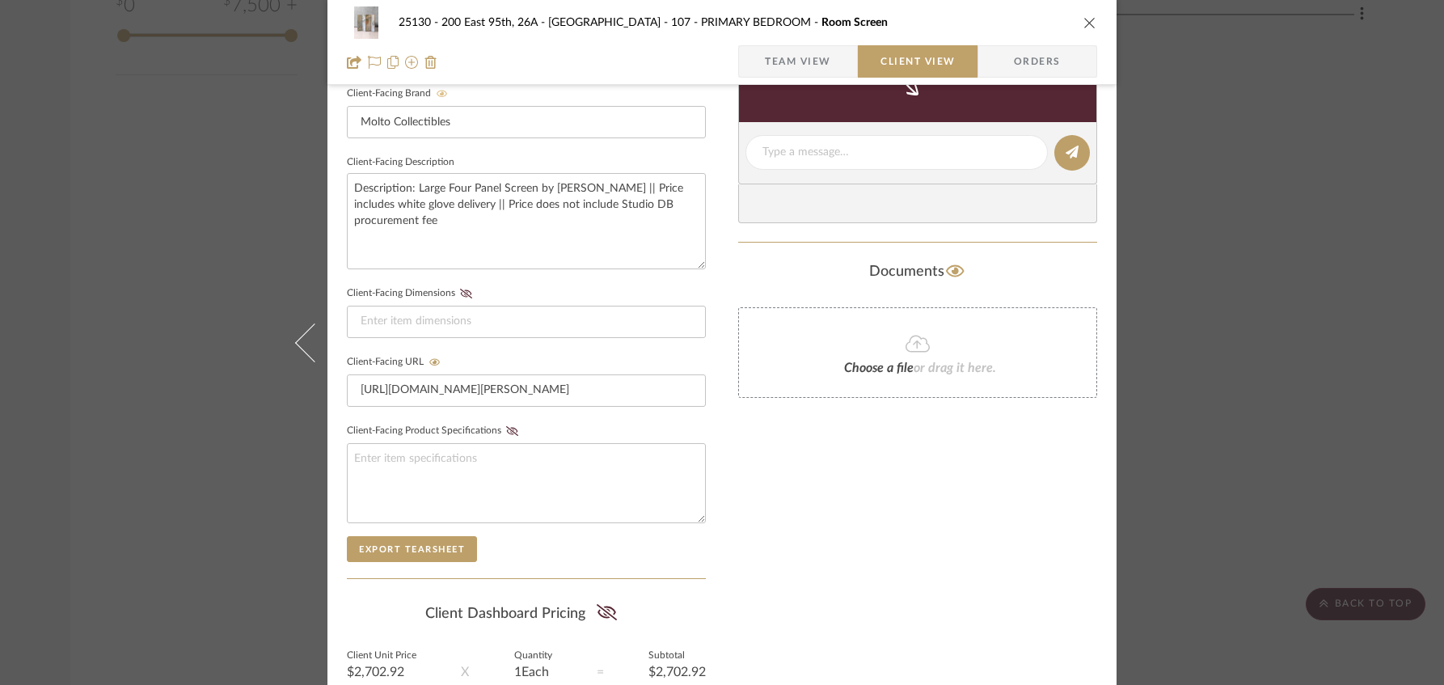
scroll to position [668, 0]
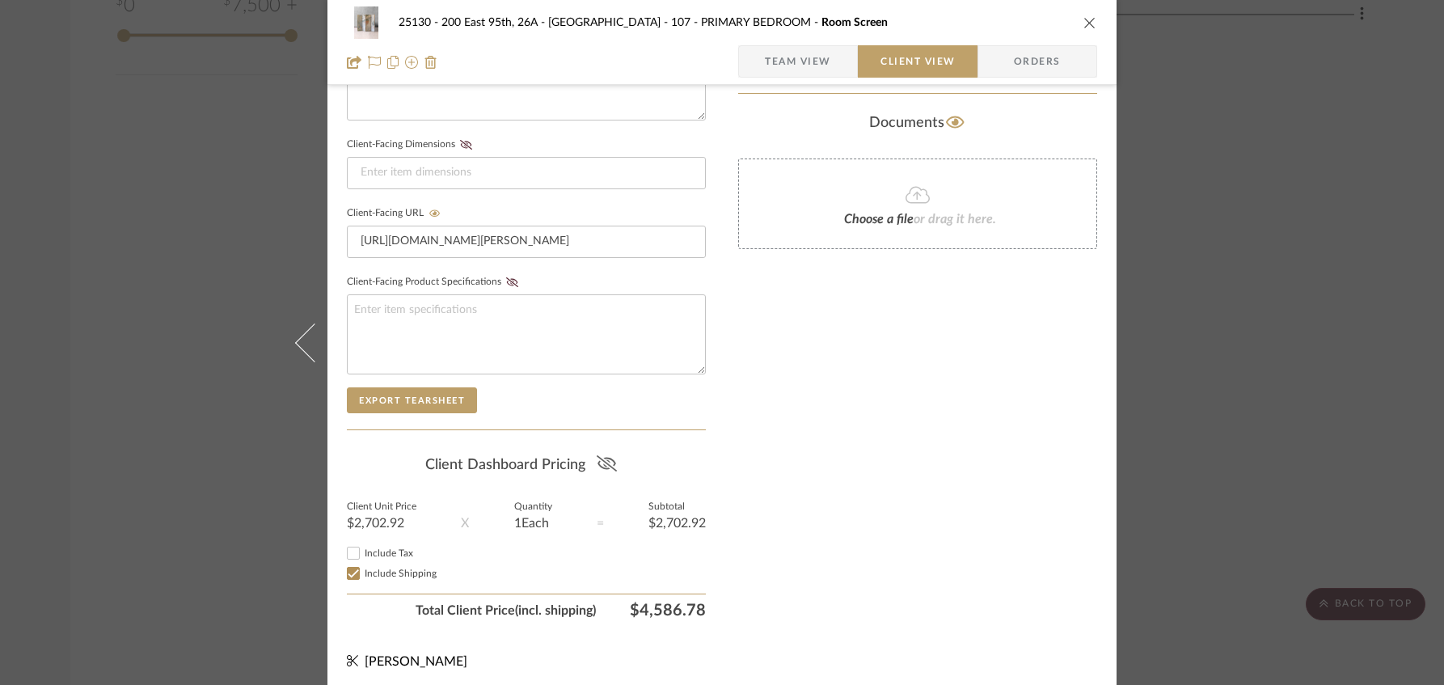
click at [597, 455] on icon at bounding box center [607, 463] width 20 height 16
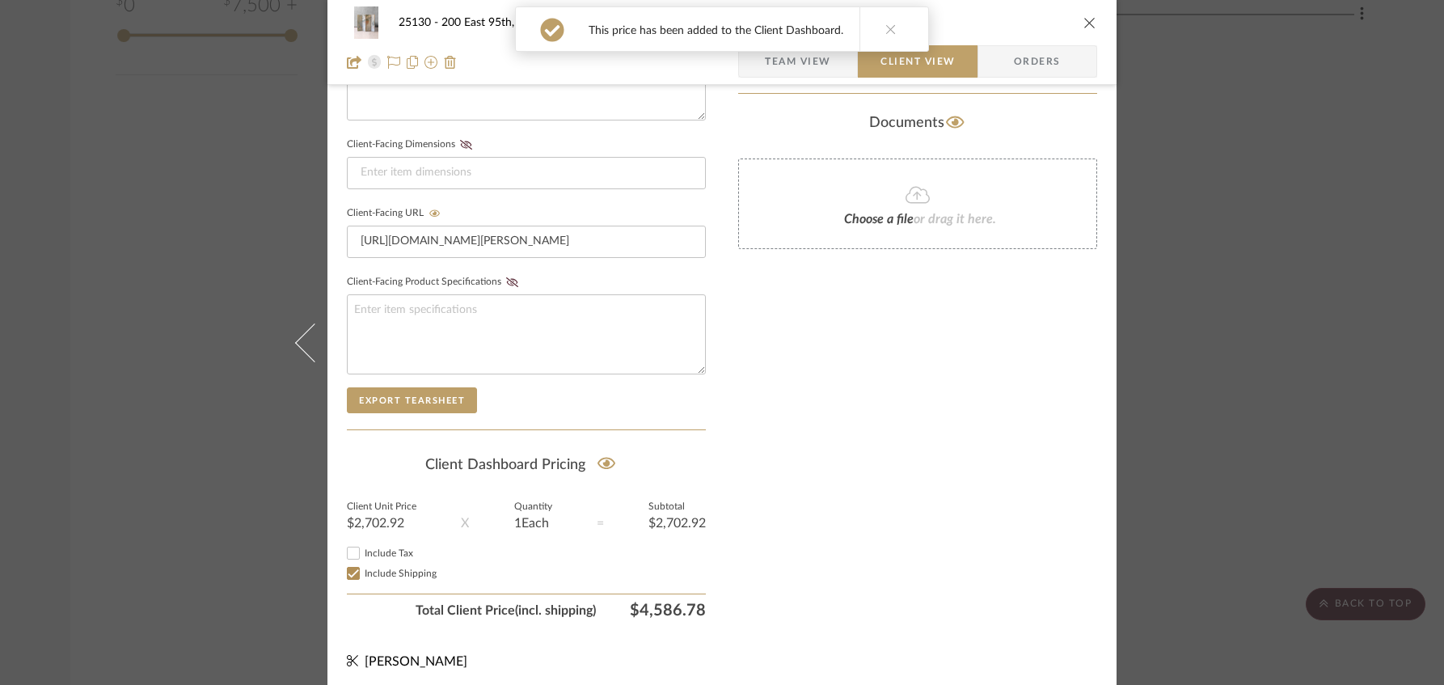
click at [356, 545] on input "Include Tax" at bounding box center [353, 552] width 19 height 19
checkbox input "false"
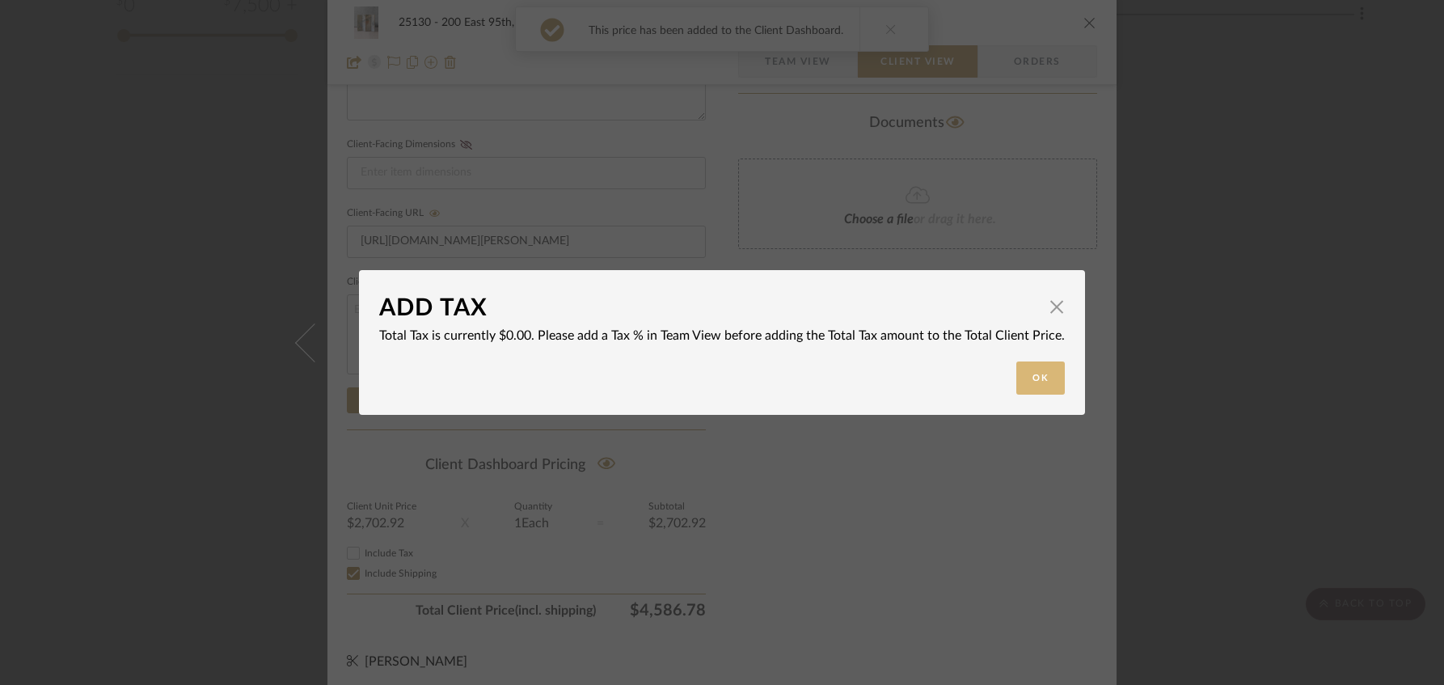
click at [1028, 374] on button "Ok" at bounding box center [1040, 377] width 49 height 33
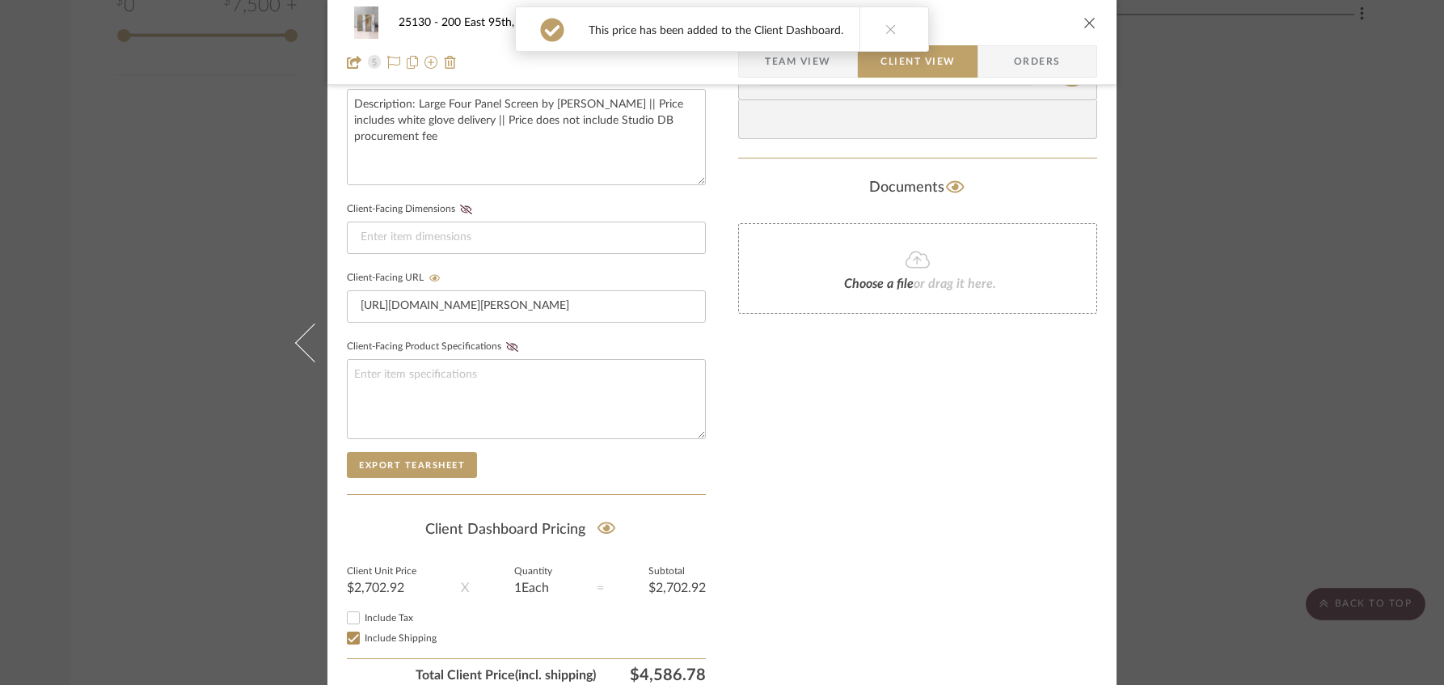
scroll to position [506, 0]
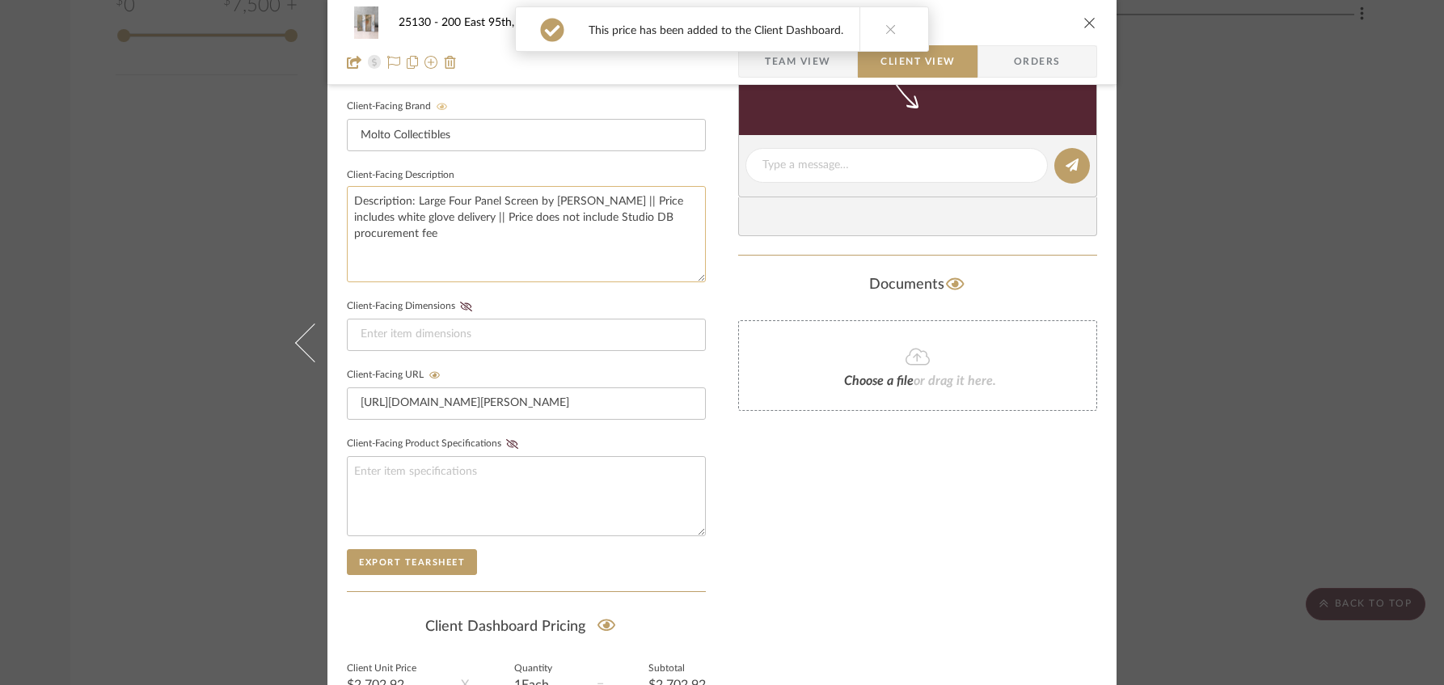
click at [526, 230] on textarea "Description: Large Four Panel Screen by [PERSON_NAME] || Price includes white g…" at bounding box center [526, 234] width 359 height 96
click at [350, 232] on textarea "Description: Large Four Panel Screen by [PERSON_NAME] || Price includes white g…" at bounding box center [526, 234] width 359 height 96
click at [422, 234] on textarea "Description: Large Four Panel Screen by [PERSON_NAME] || Price includes white g…" at bounding box center [526, 234] width 359 height 96
click at [517, 235] on textarea "Description: Large Four Panel Screen by [PERSON_NAME] || Price includes white g…" at bounding box center [526, 234] width 359 height 96
type textarea "Description: Large Four Panel Screen by [PERSON_NAME] || Price includes white g…"
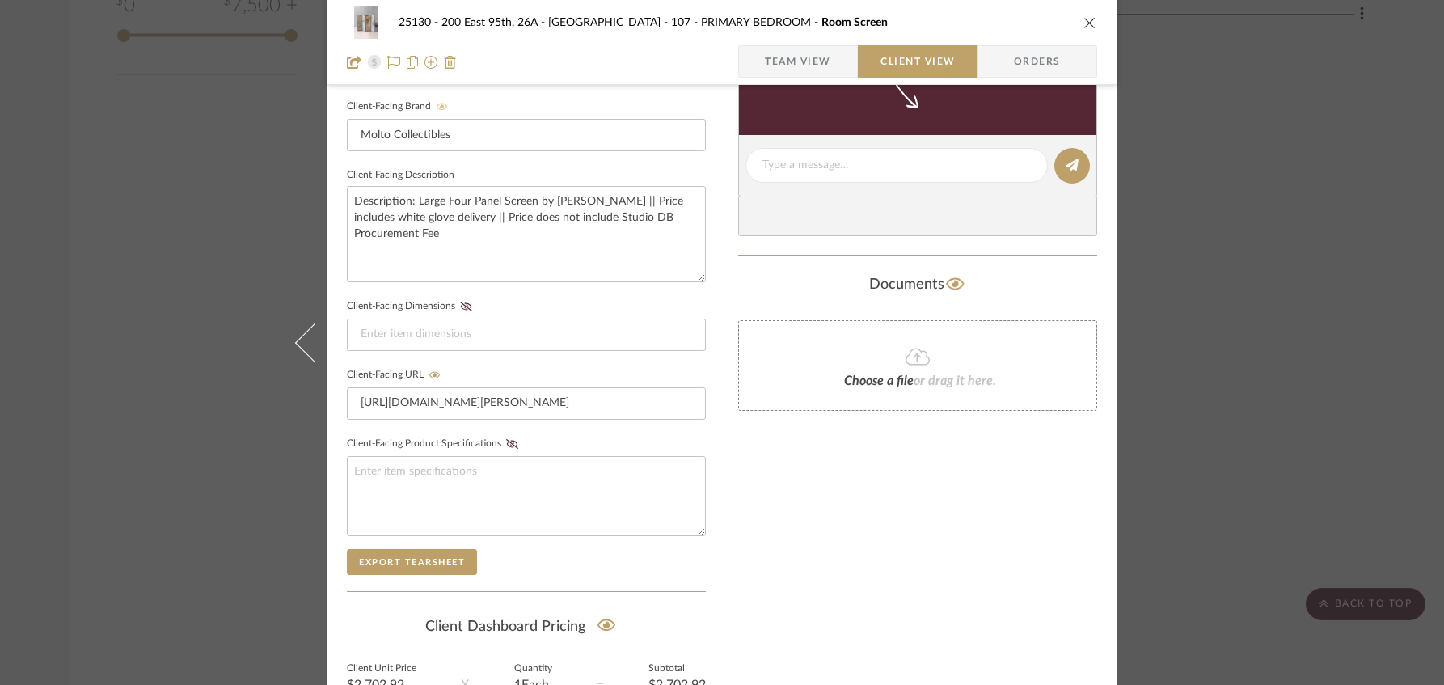
click at [719, 243] on div "25130 - 200 East 95th, 26A - Kosheleva 107 - PRIMARY BEDROOM Room Screen Team V…" at bounding box center [721, 179] width 789 height 1346
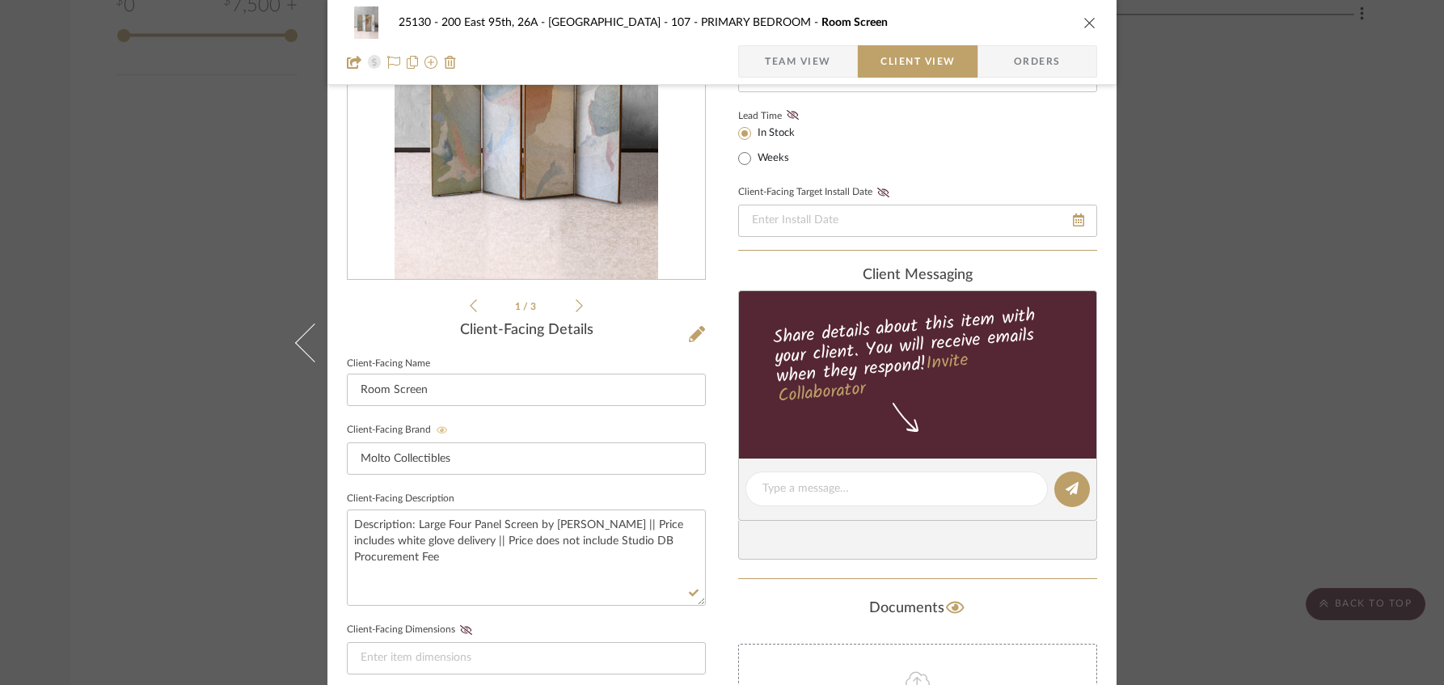
click at [791, 49] on span "Team View" at bounding box center [798, 61] width 66 height 32
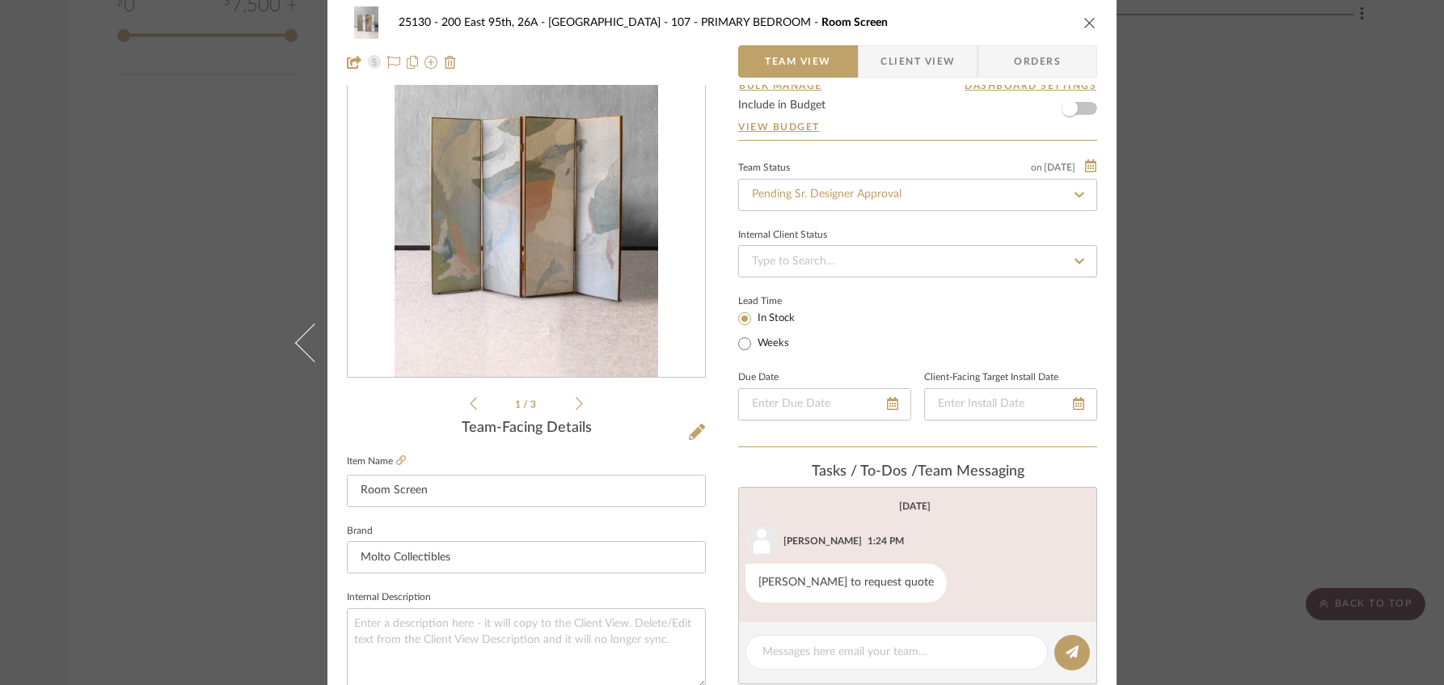
scroll to position [0, 0]
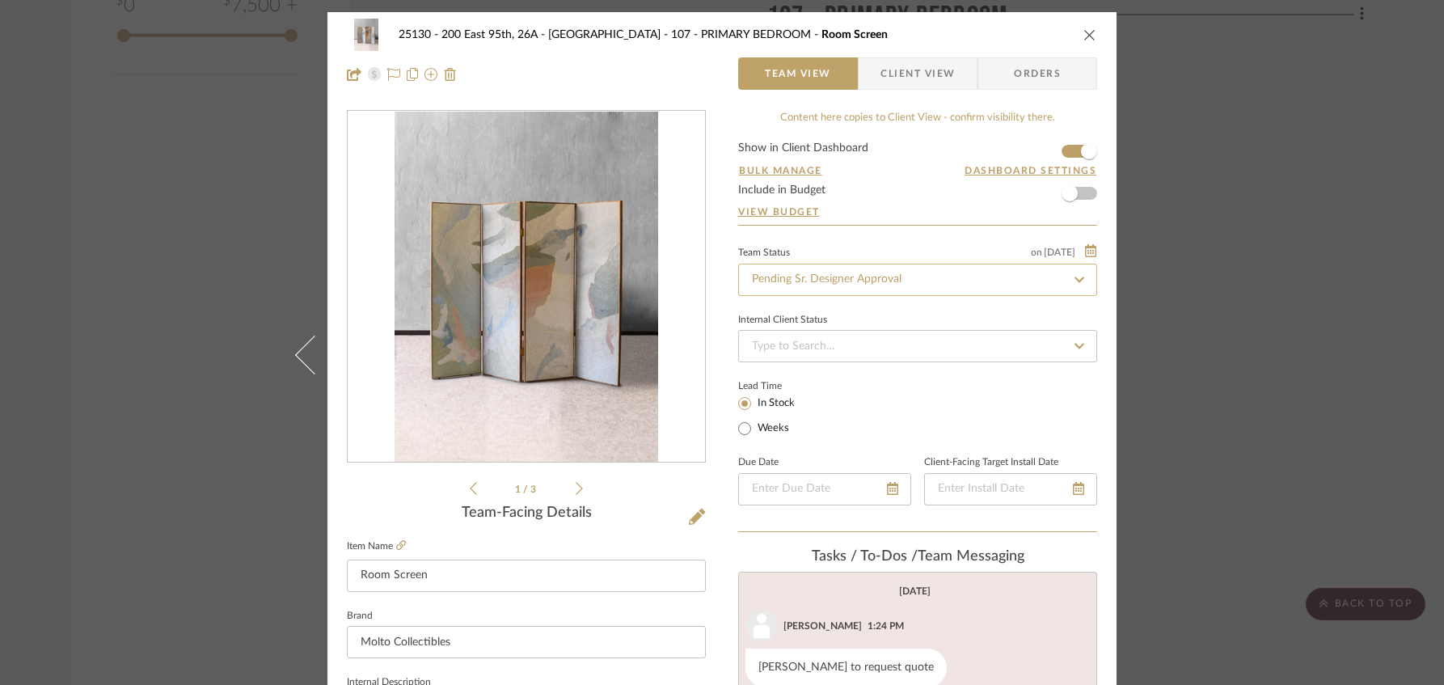
click at [816, 276] on input "Pending Sr. Designer Approval" at bounding box center [917, 280] width 359 height 32
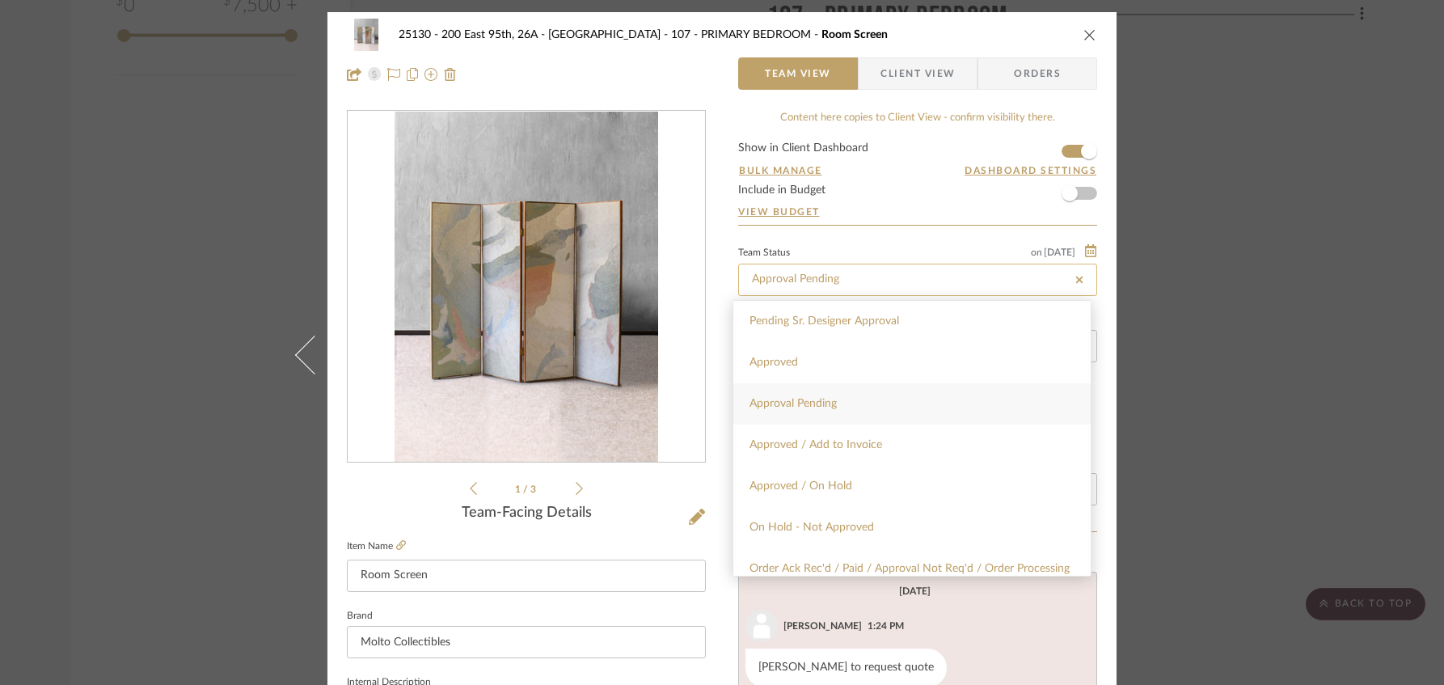
type input "Approval Pending"
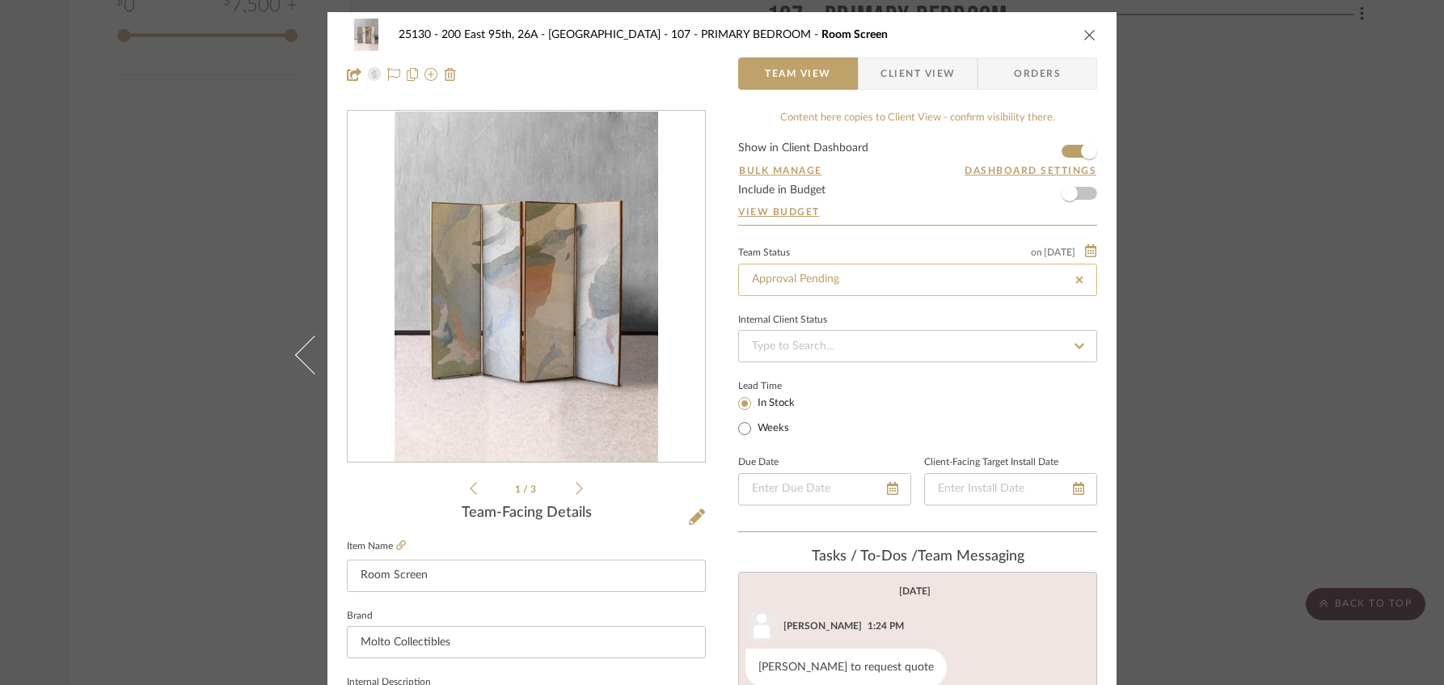
type input "Approval Pending"
click at [1083, 32] on icon "close" at bounding box center [1089, 34] width 13 height 13
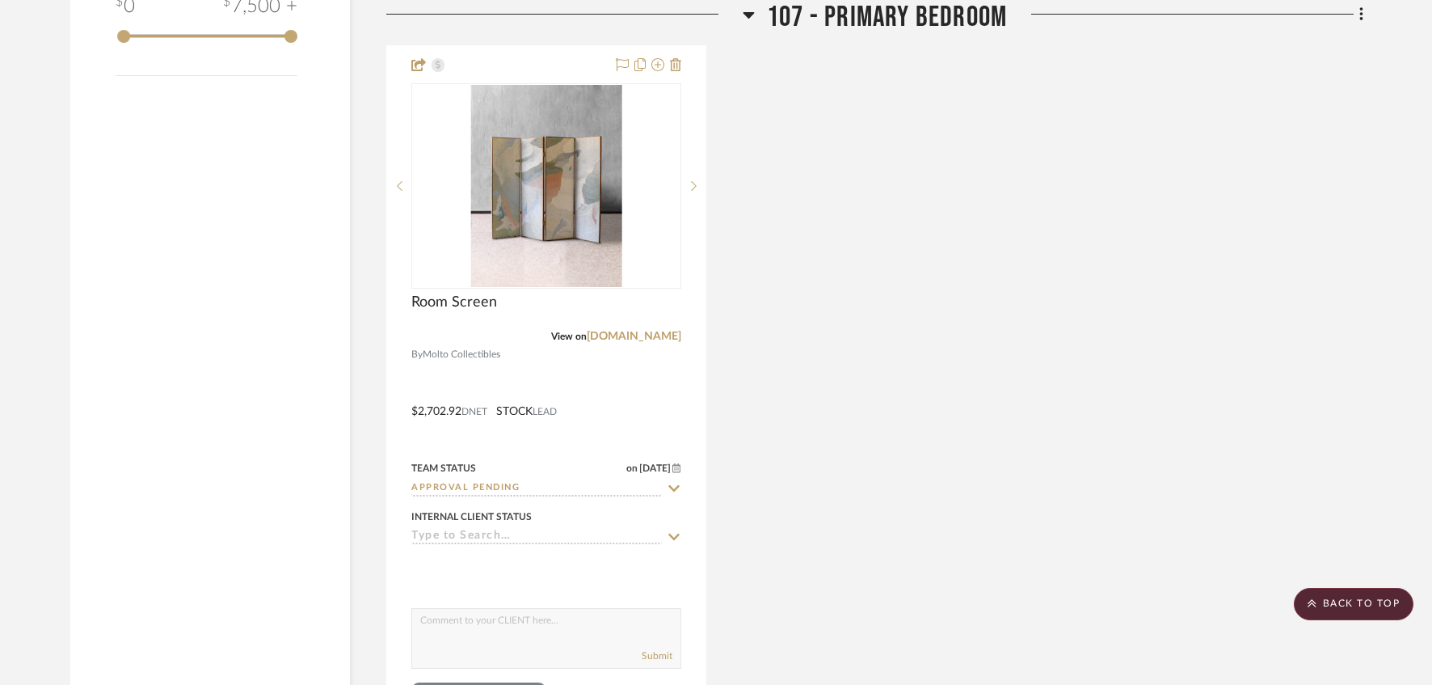
click at [1195, 183] on div "Room Screen View on [DOMAIN_NAME] By Molto Collectibles $2,702.92 DNET STOCK LE…" at bounding box center [874, 399] width 977 height 709
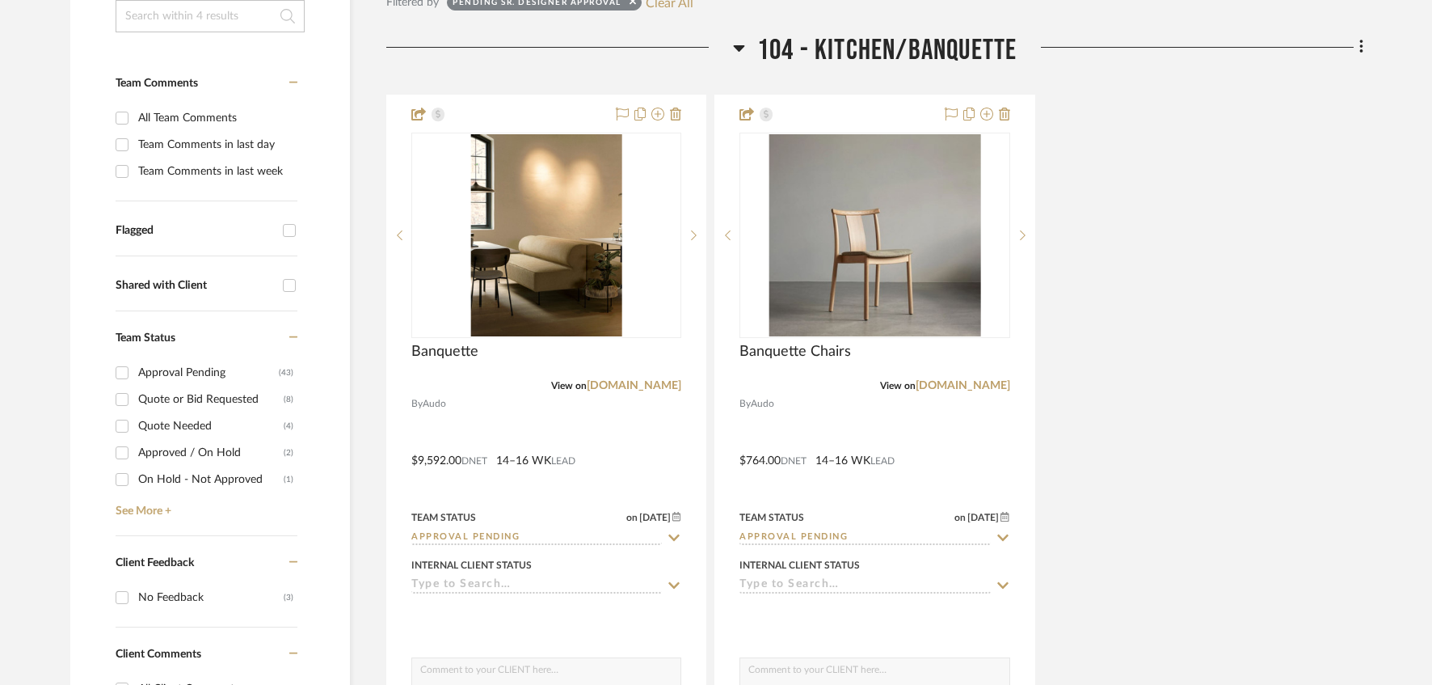
scroll to position [501, 0]
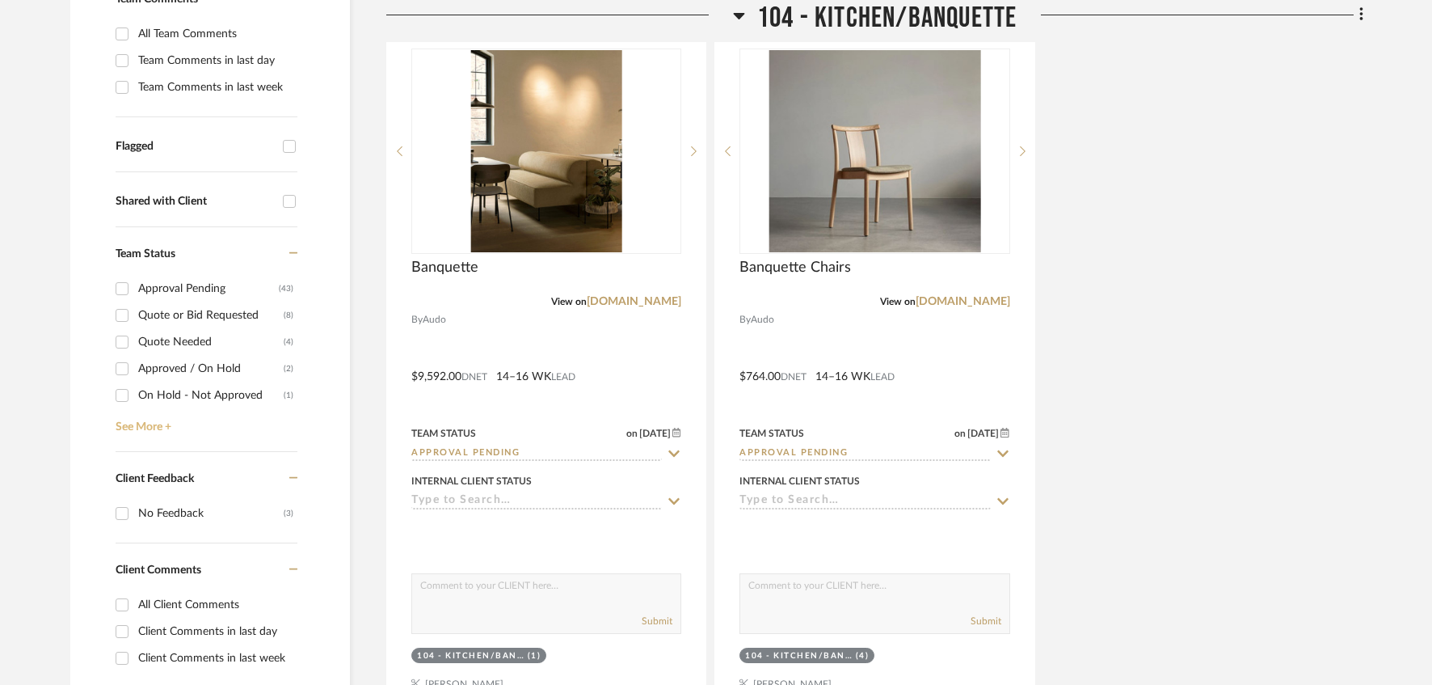
click at [141, 425] on link "See More +" at bounding box center [205, 421] width 186 height 26
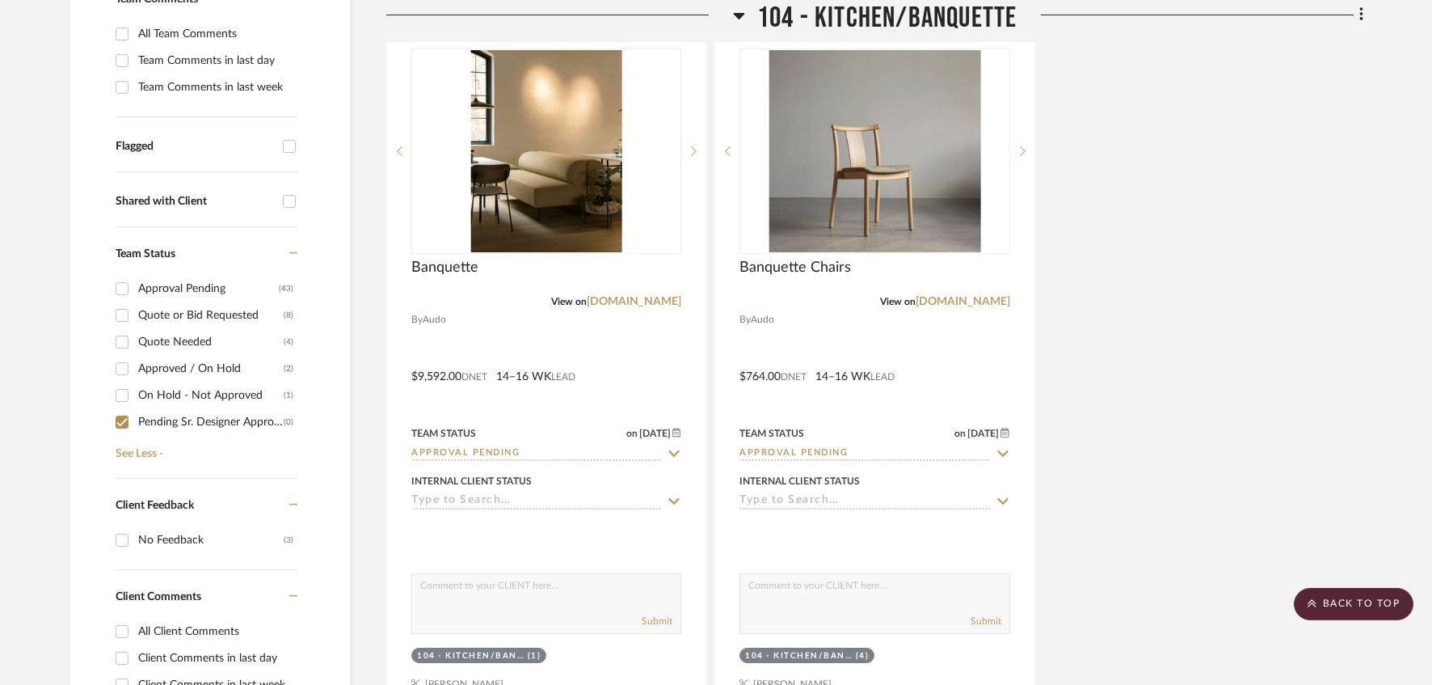
click at [118, 420] on input "Pending Sr. Designer Approval (0)" at bounding box center [122, 422] width 26 height 26
checkbox input "false"
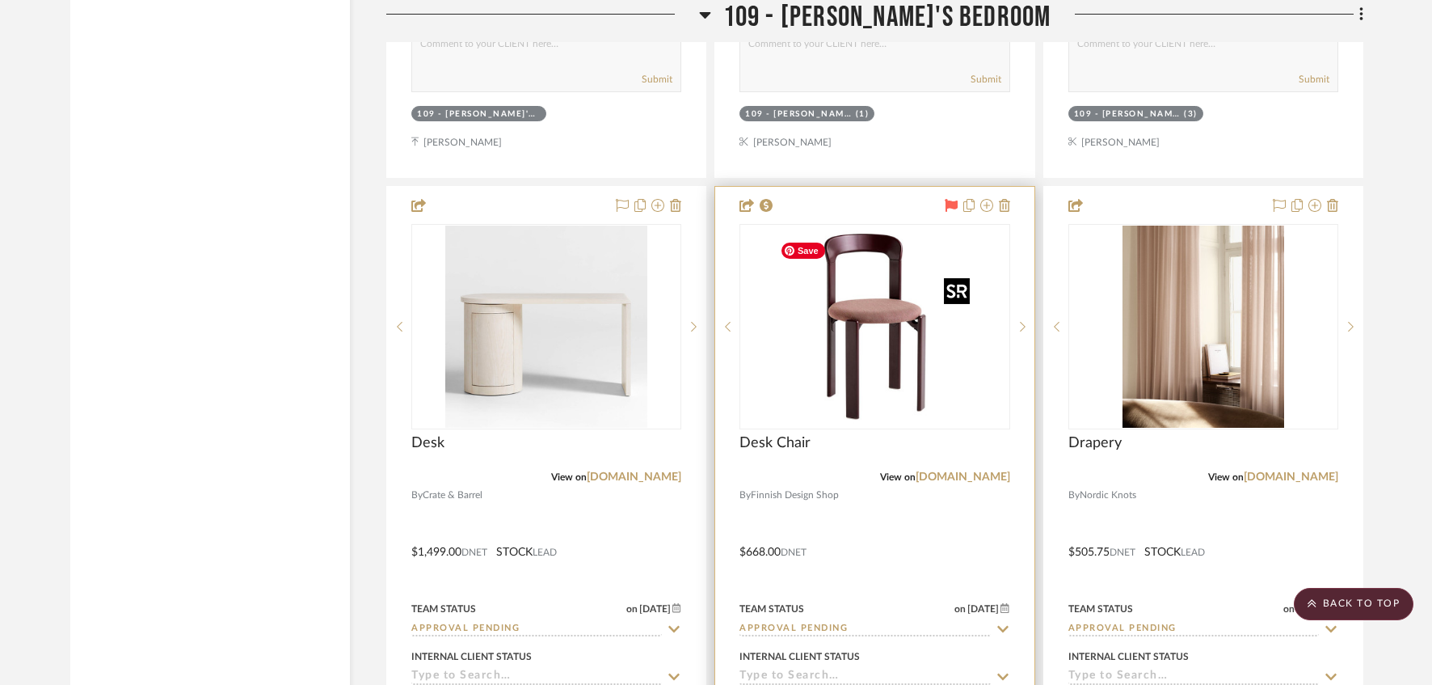
scroll to position [14443, 0]
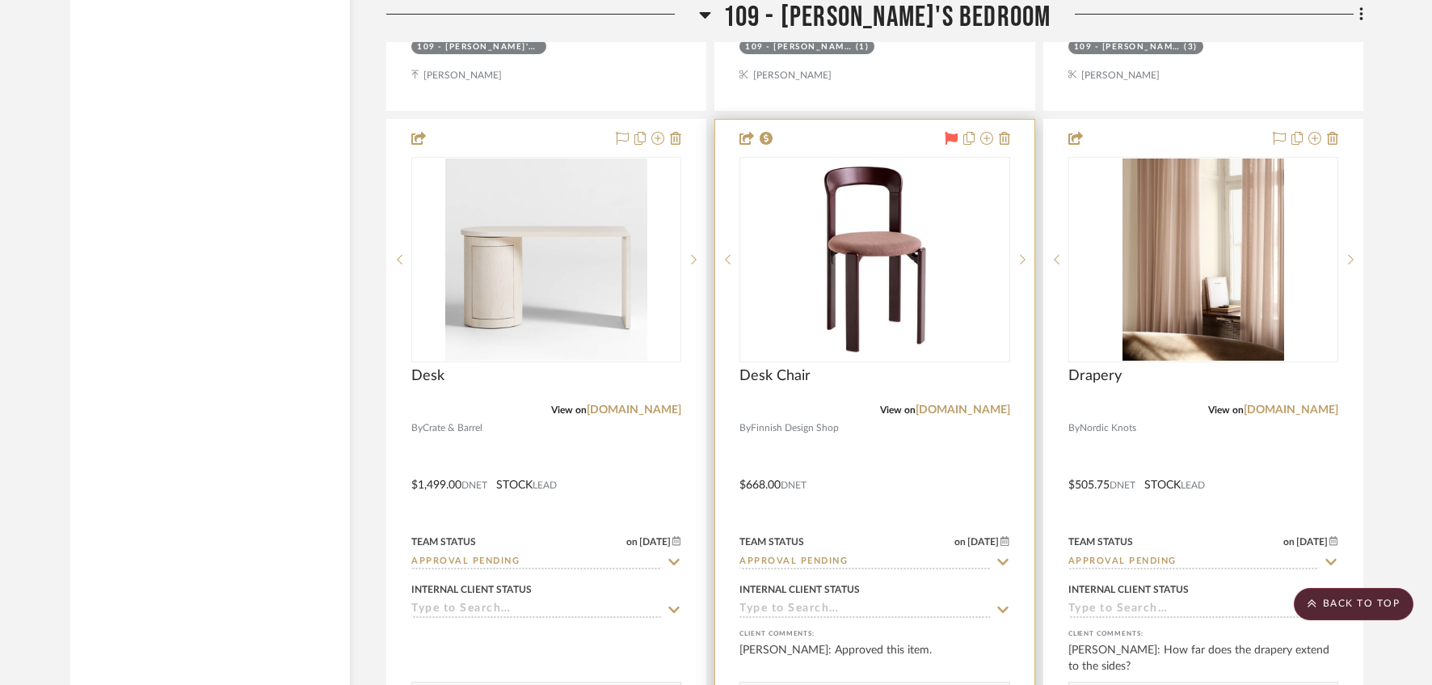
click at [951, 145] on icon at bounding box center [951, 138] width 13 height 13
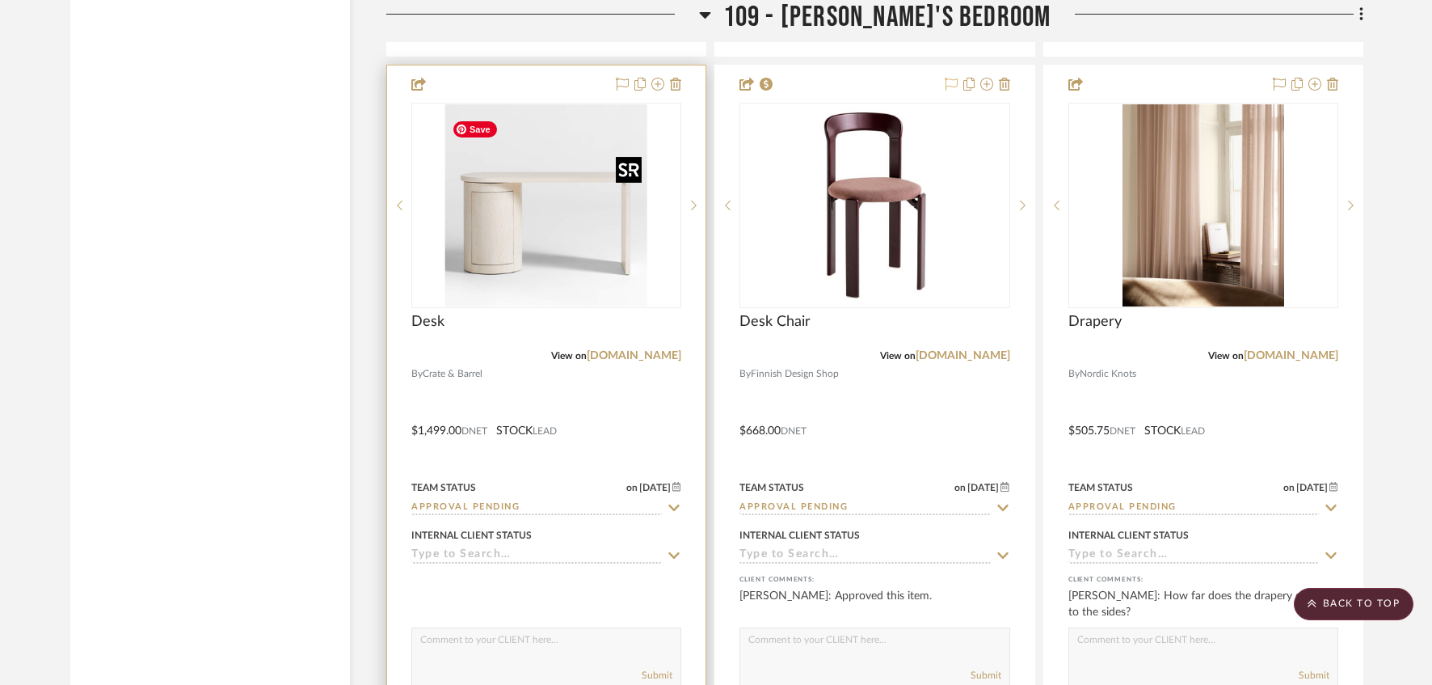
click at [519, 253] on img "0" at bounding box center [546, 205] width 202 height 202
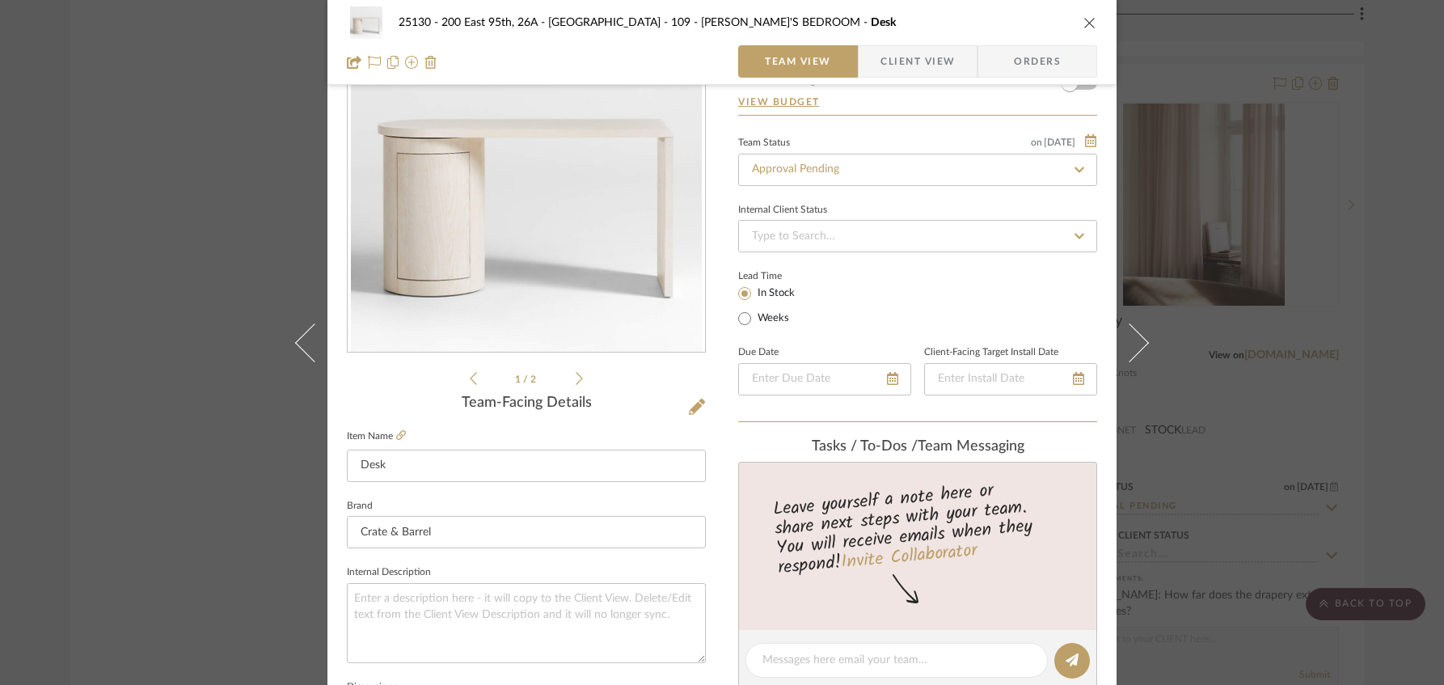
scroll to position [162, 0]
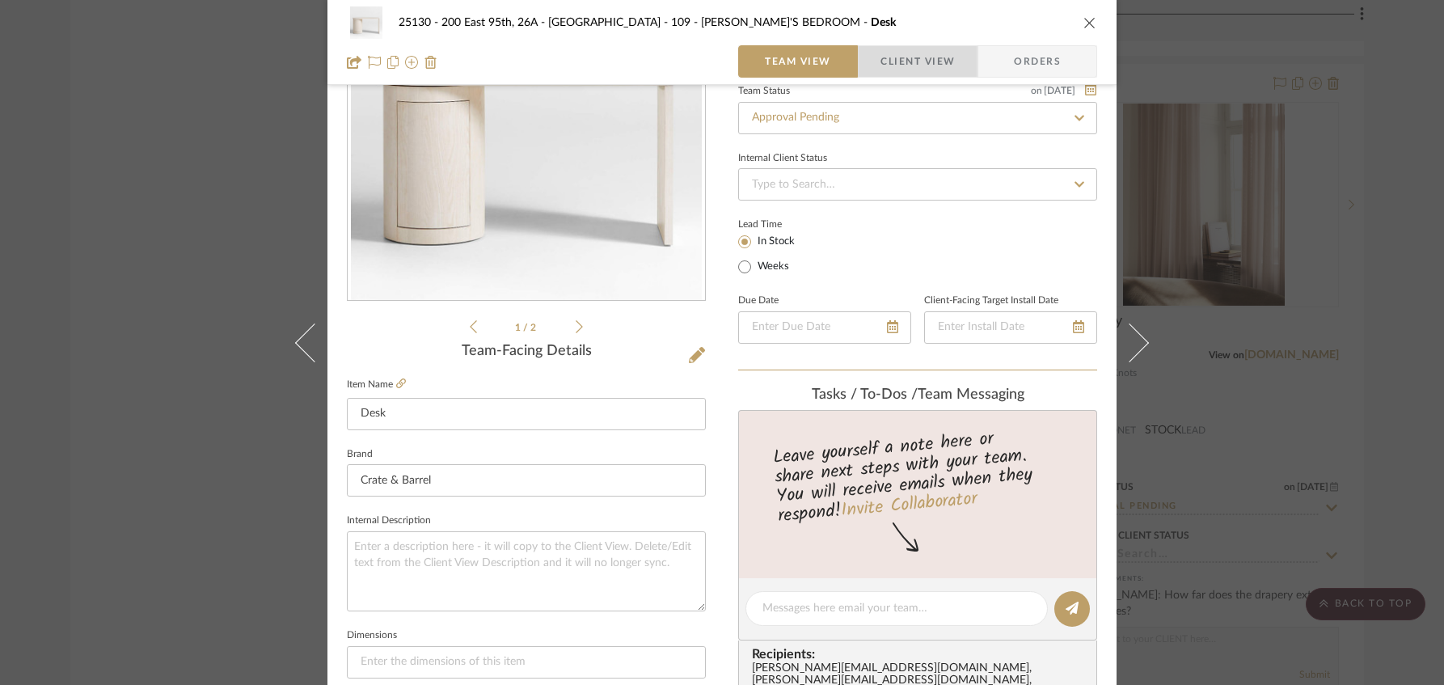
click at [916, 53] on span "Client View" at bounding box center [917, 61] width 74 height 32
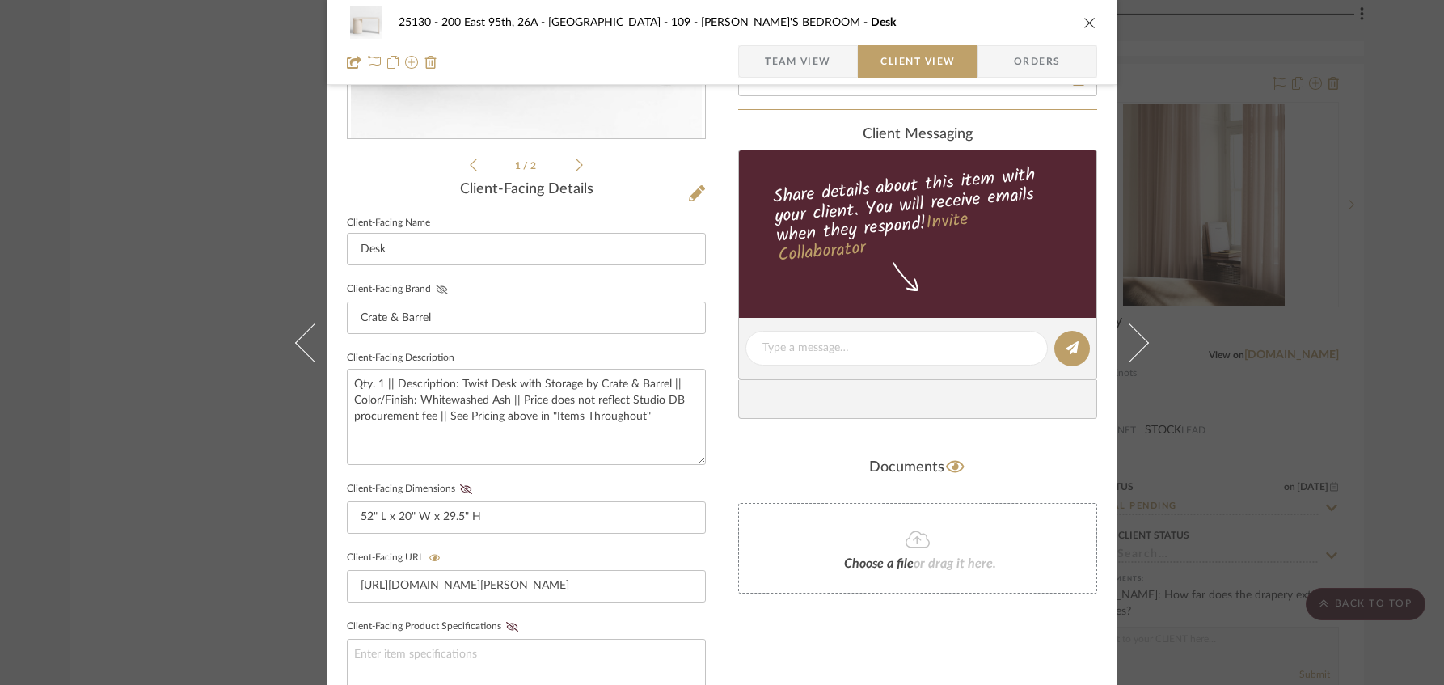
click at [436, 285] on icon at bounding box center [442, 290] width 12 height 10
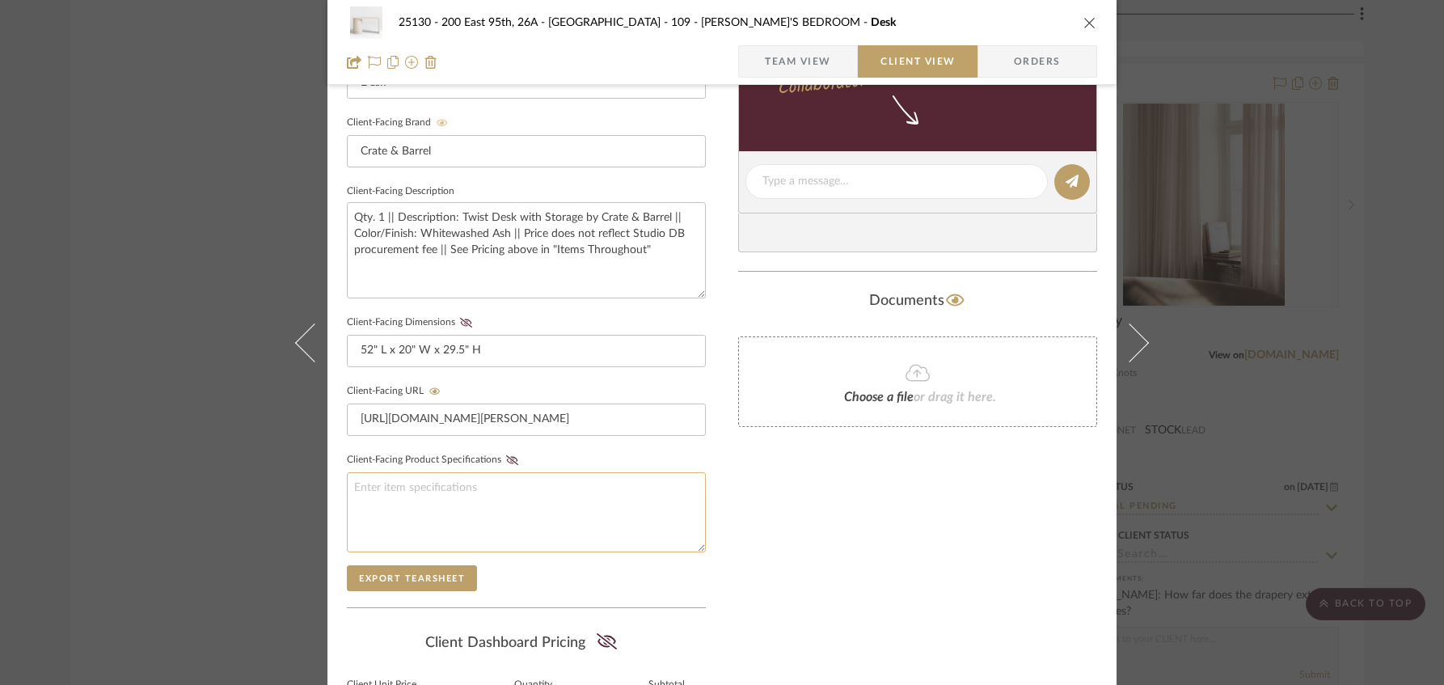
scroll to position [593, 0]
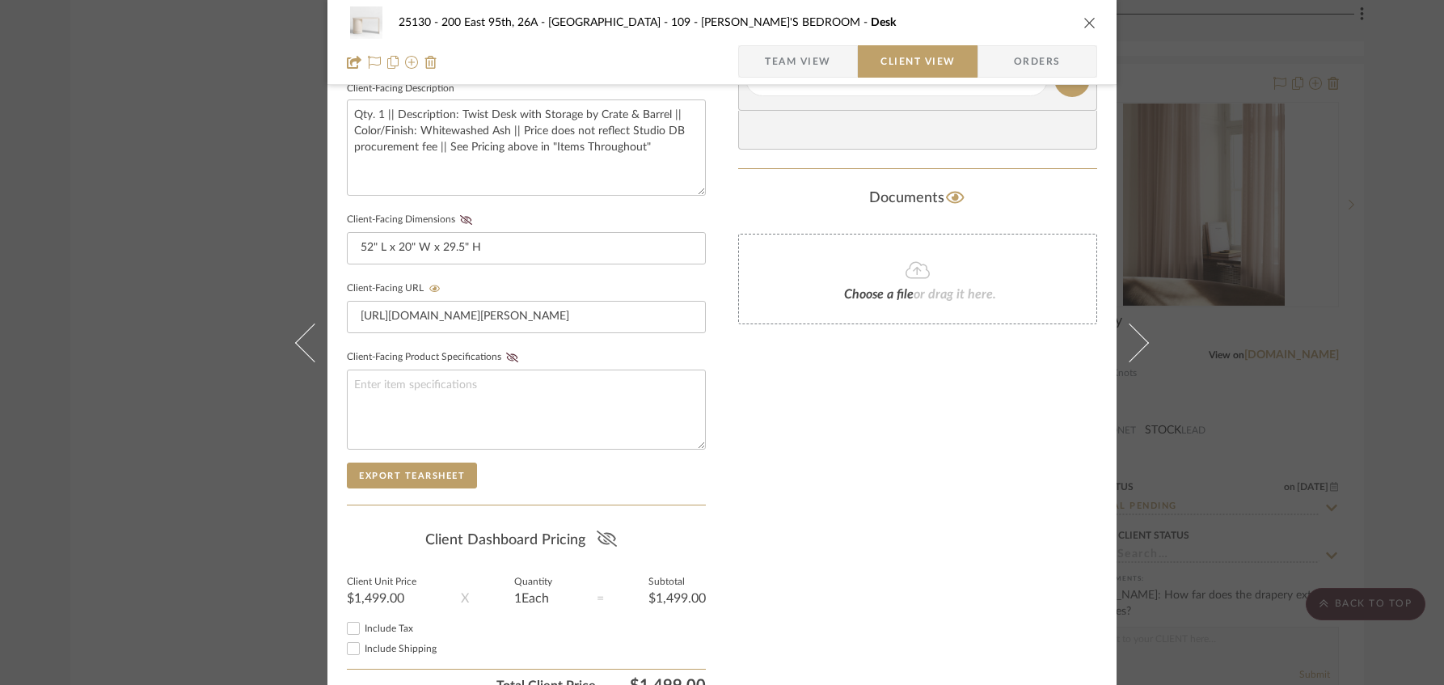
click at [597, 535] on icon at bounding box center [607, 538] width 20 height 16
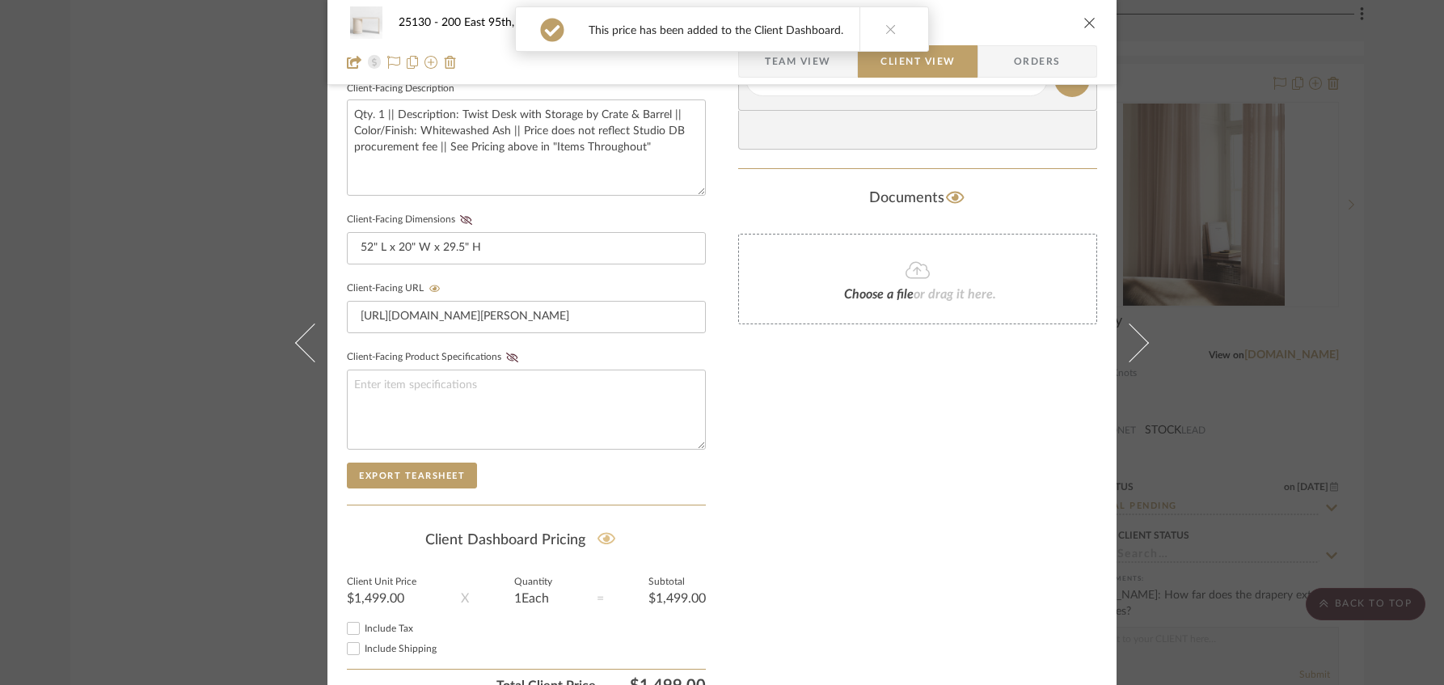
click at [458, 226] on fieldset "Client-Facing Dimensions 52" L x 20" W x 29.5" H" at bounding box center [526, 237] width 359 height 56
click at [461, 217] on icon at bounding box center [466, 220] width 12 height 10
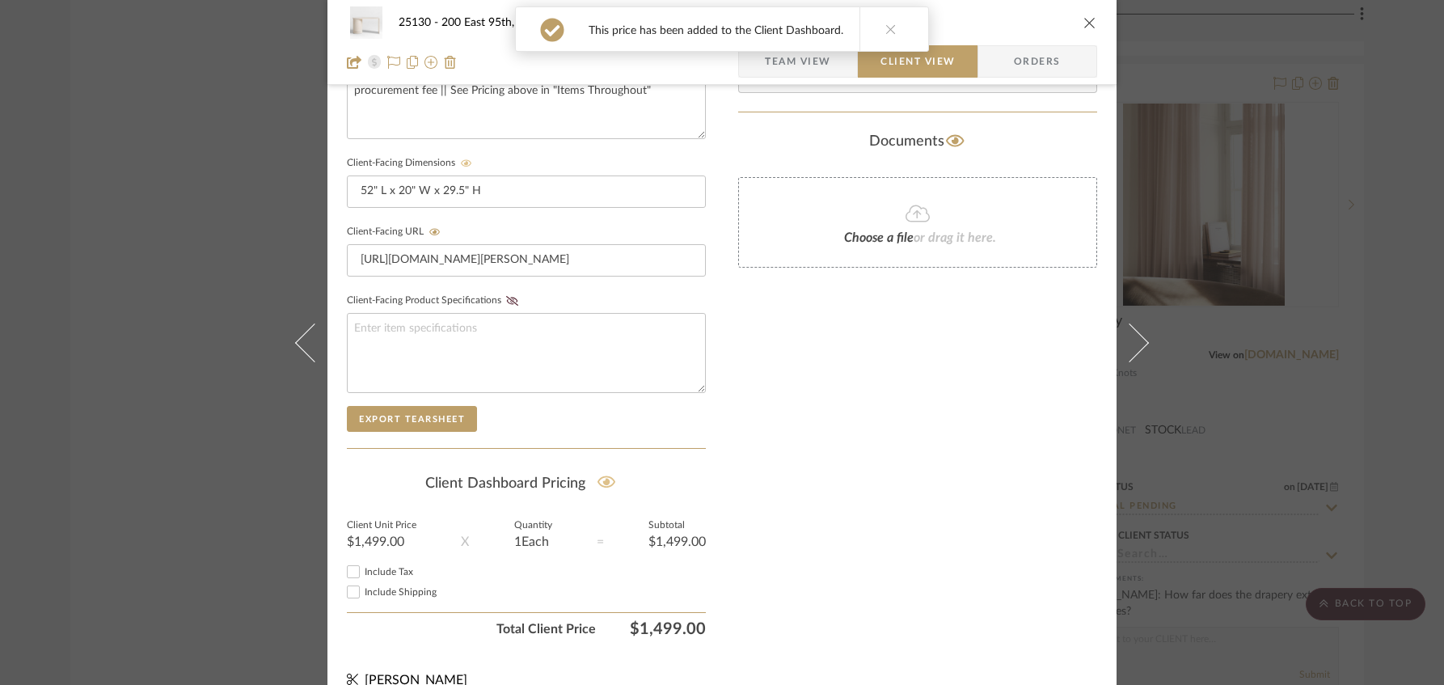
scroll to position [668, 0]
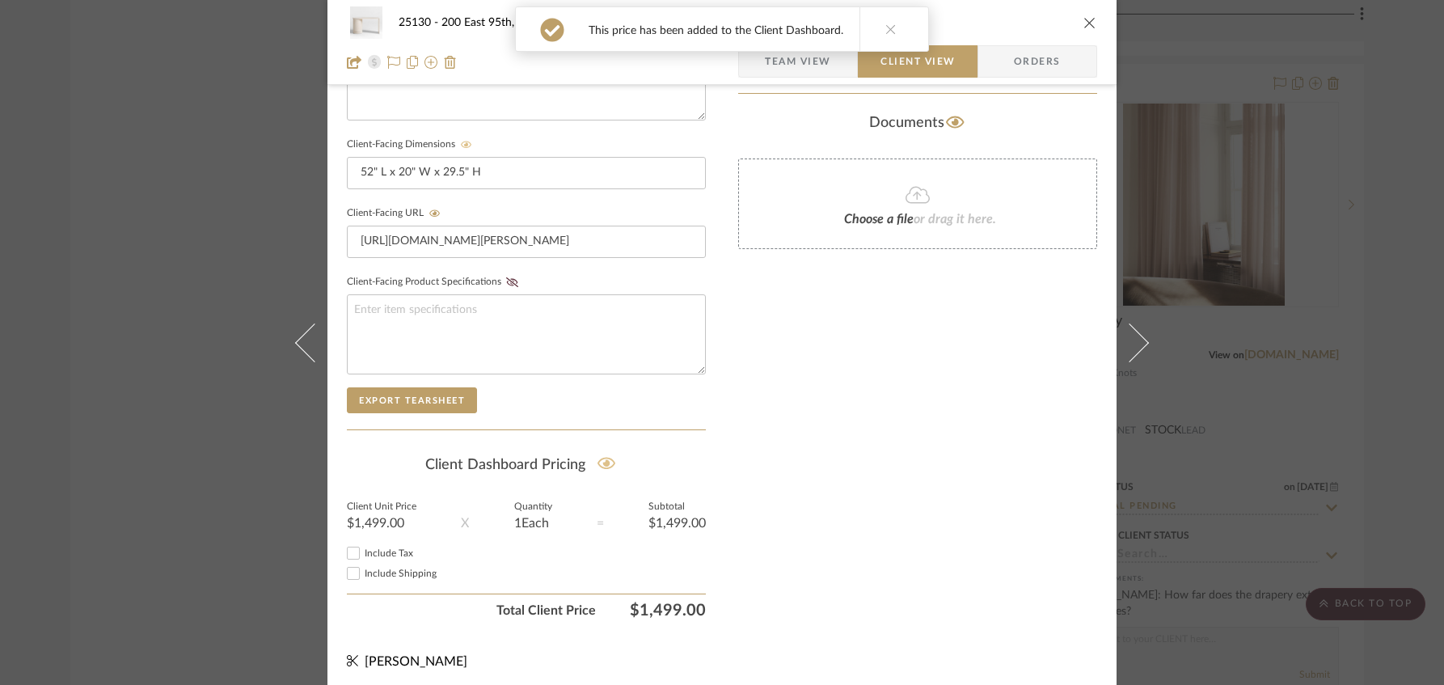
click at [391, 547] on label "Include Tax" at bounding box center [535, 553] width 341 height 12
click at [363, 545] on input "Include Tax" at bounding box center [353, 552] width 19 height 19
checkbox input "false"
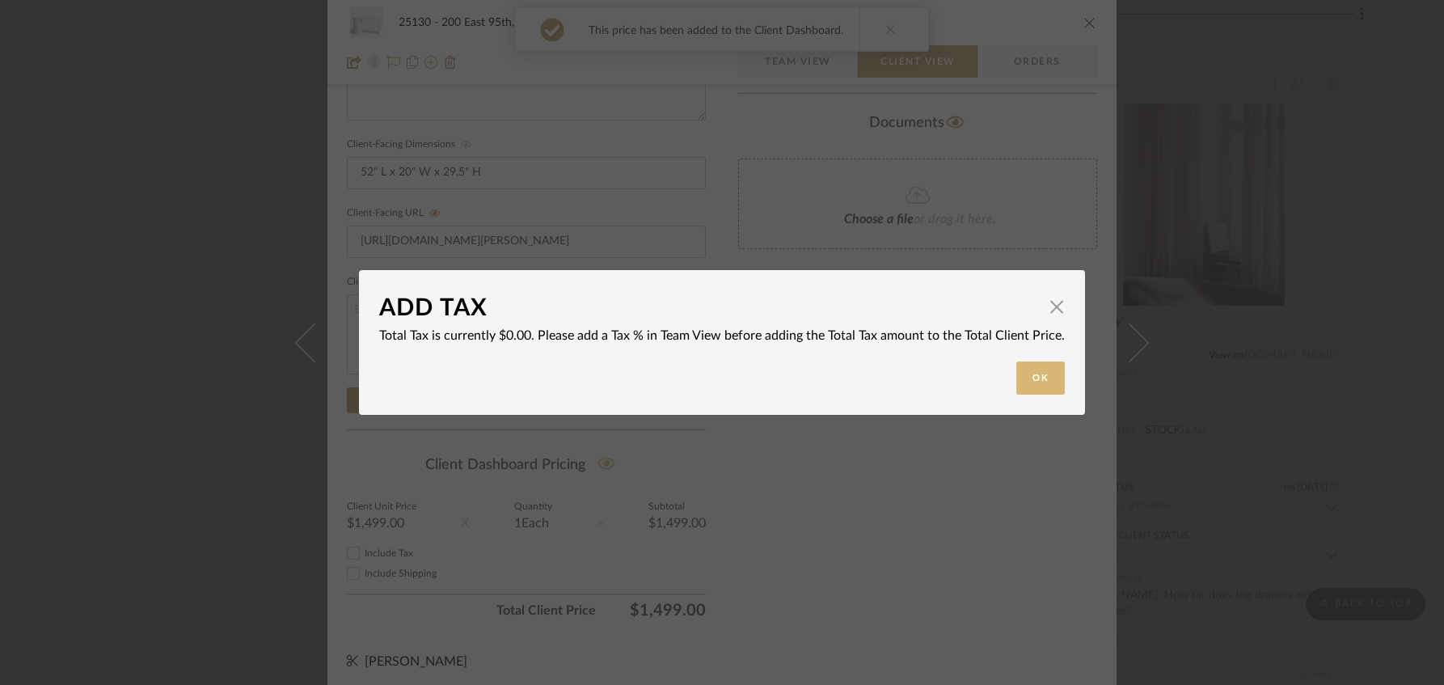
click at [1020, 381] on button "Ok" at bounding box center [1040, 377] width 49 height 33
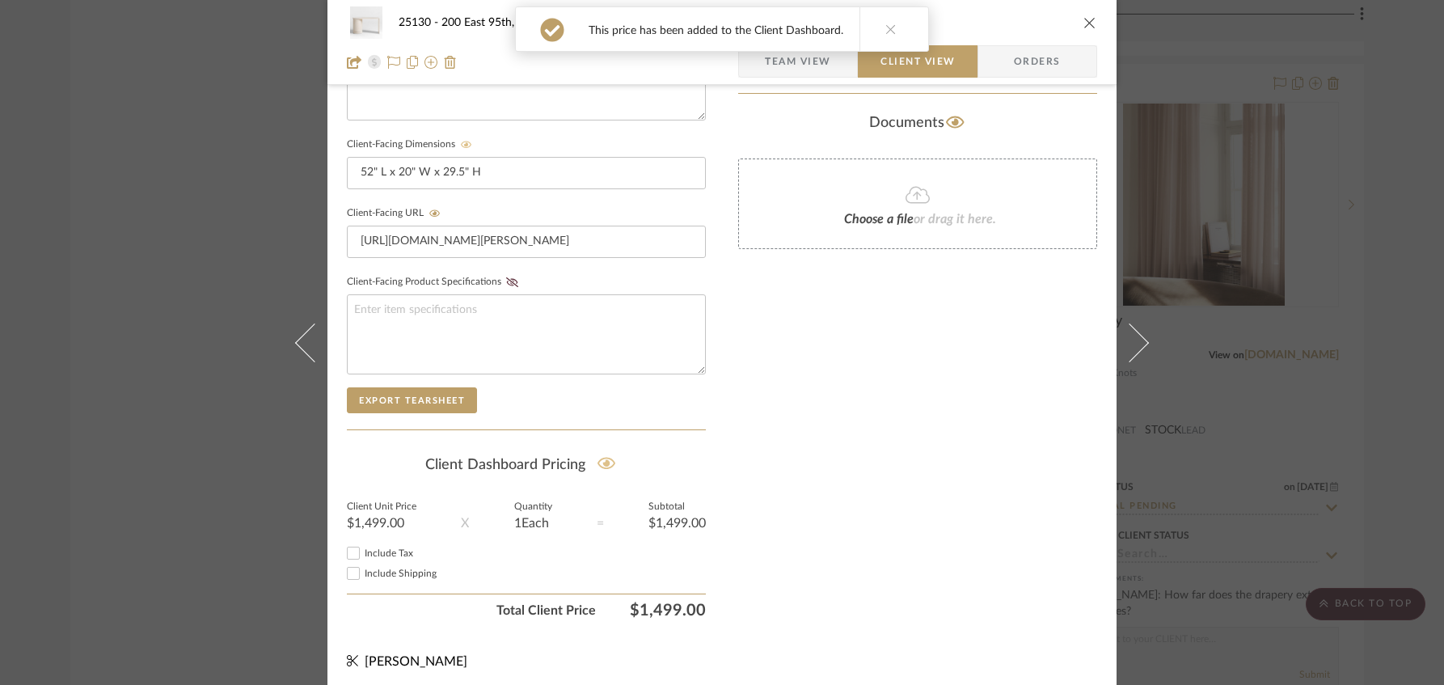
click at [407, 568] on span "Include Shipping" at bounding box center [401, 573] width 72 height 10
click at [363, 567] on input "Include Shipping" at bounding box center [353, 572] width 19 height 19
checkbox input "false"
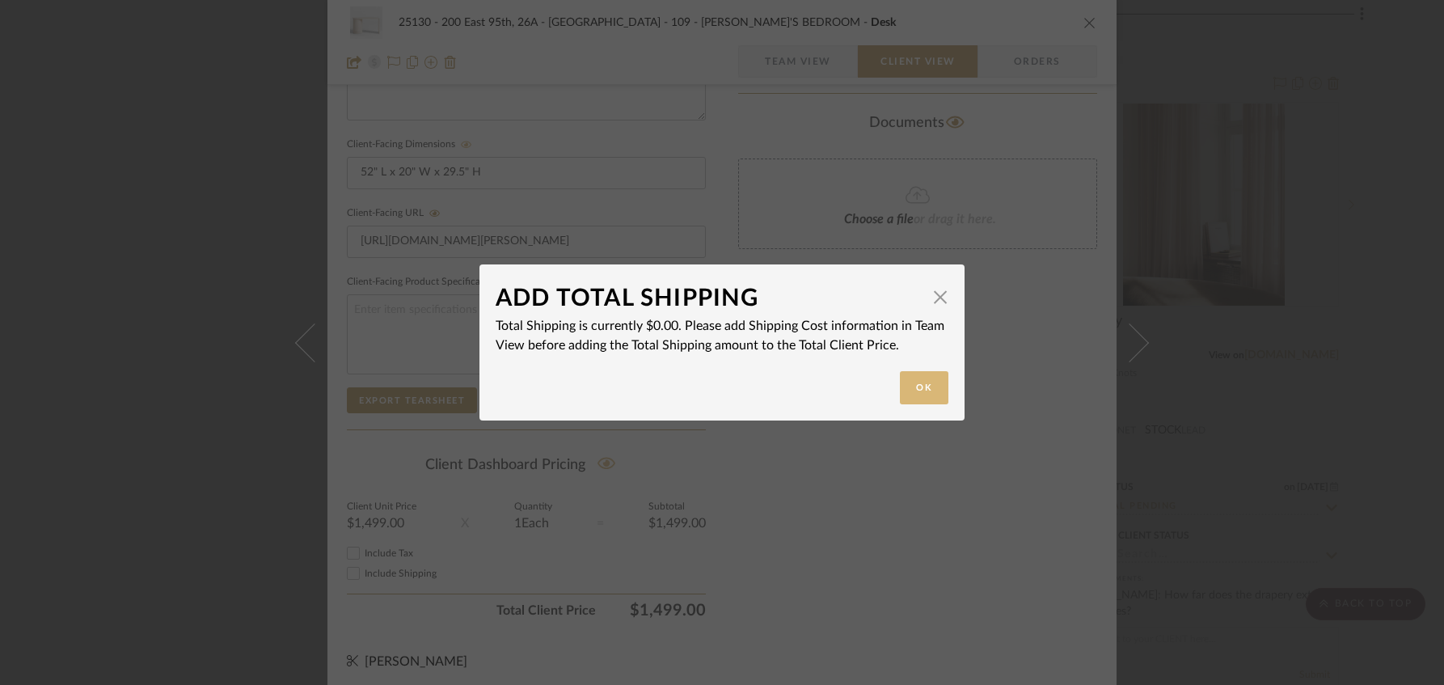
click at [914, 403] on button "Ok" at bounding box center [924, 387] width 49 height 33
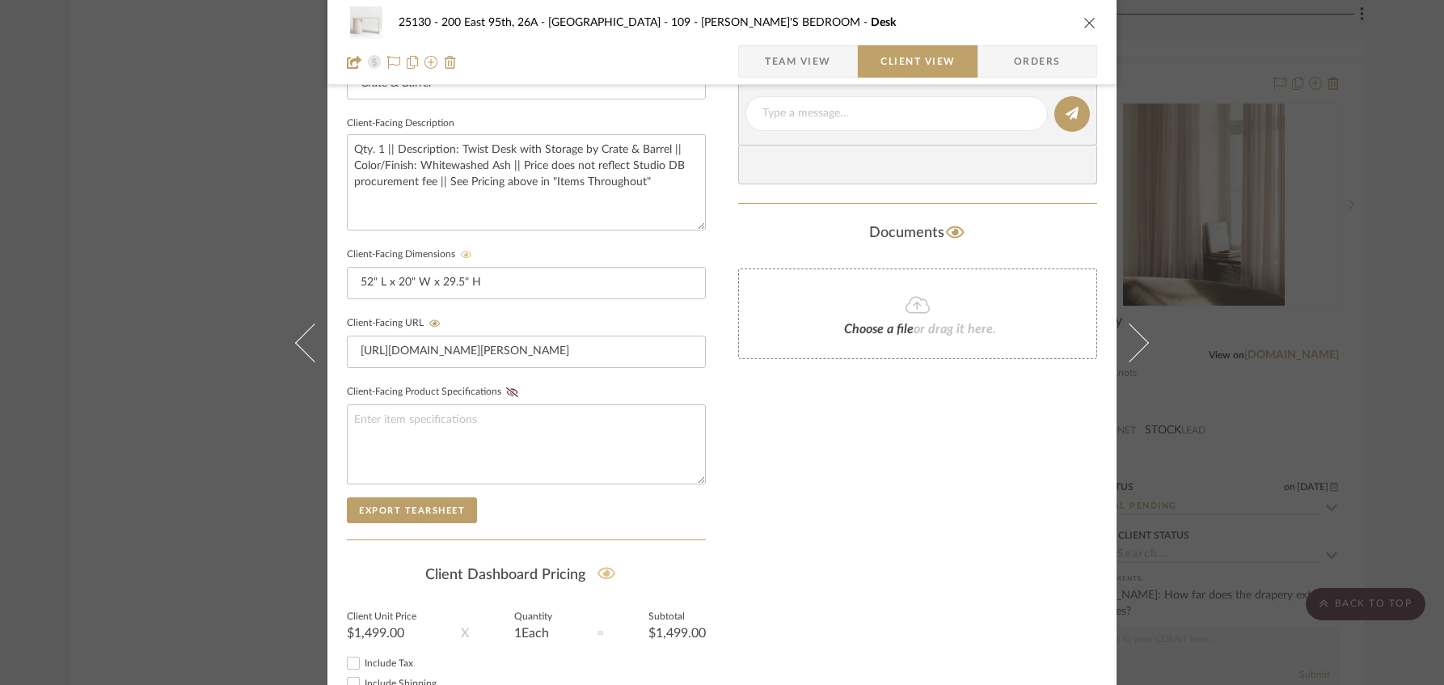
scroll to position [506, 0]
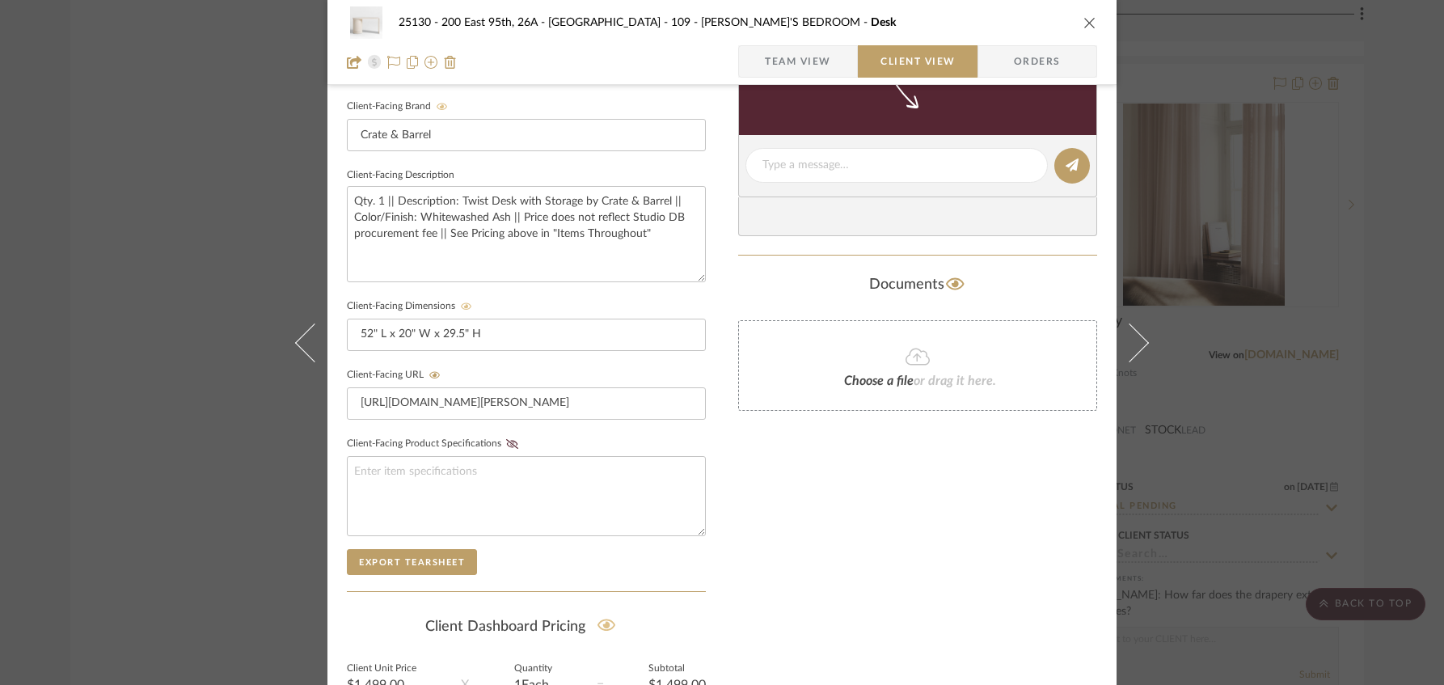
click at [726, 265] on div "25130 - 200 East 95th, 26A - Kosheleva 109 - ASTRID'S BEDROOM Desk Team View Cl…" at bounding box center [721, 179] width 789 height 1346
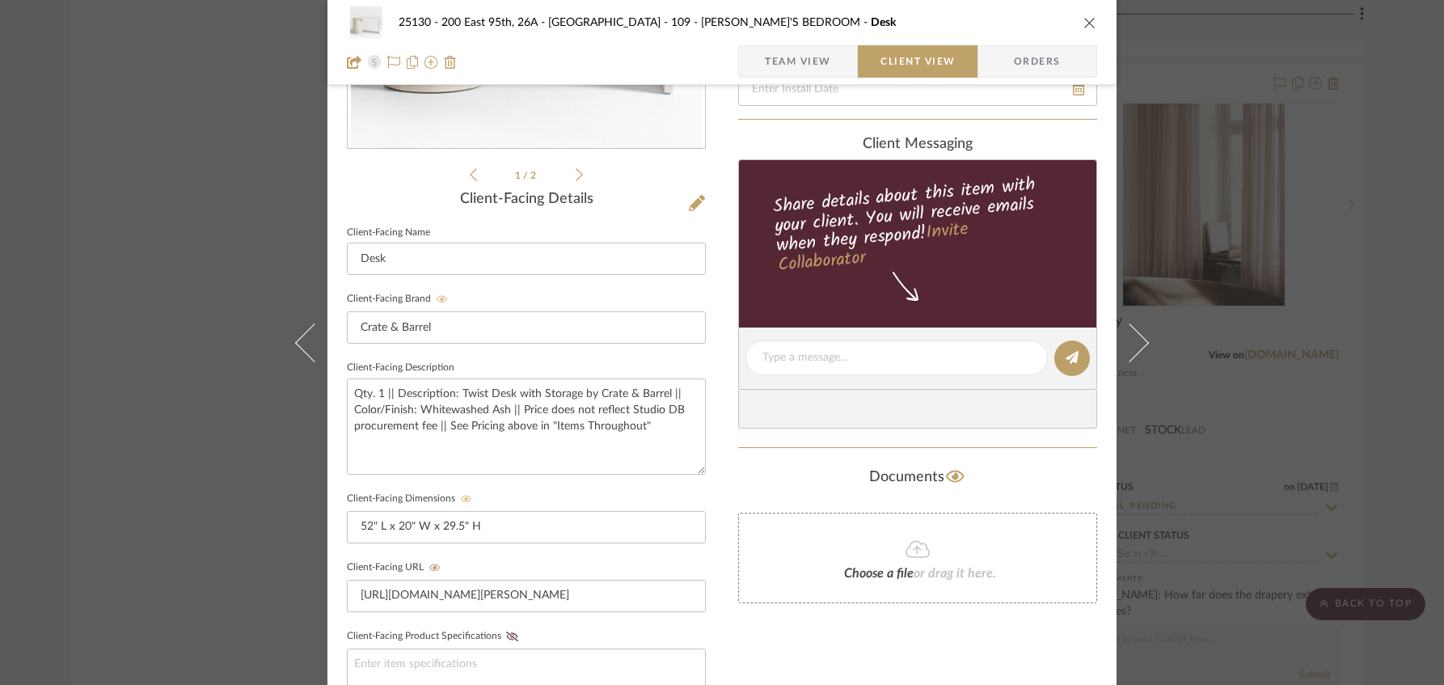
scroll to position [485, 0]
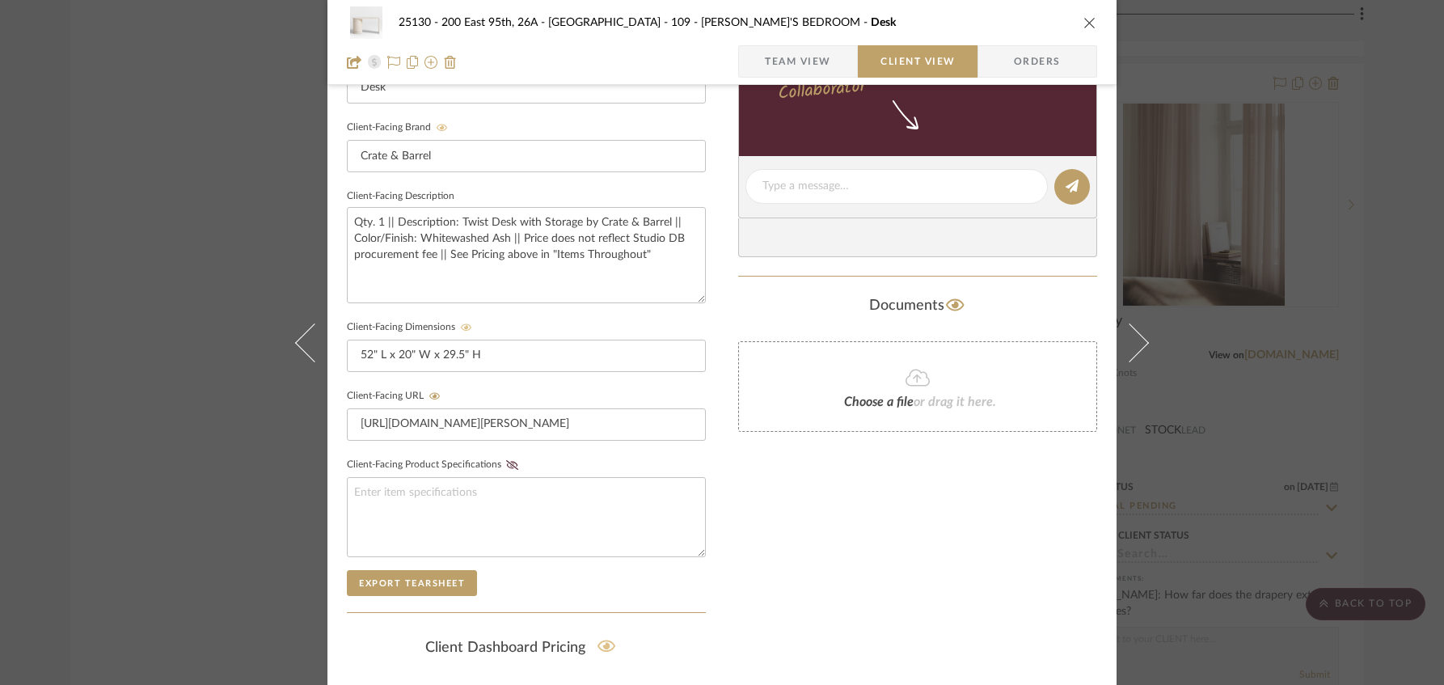
click at [600, 647] on icon at bounding box center [606, 646] width 19 height 16
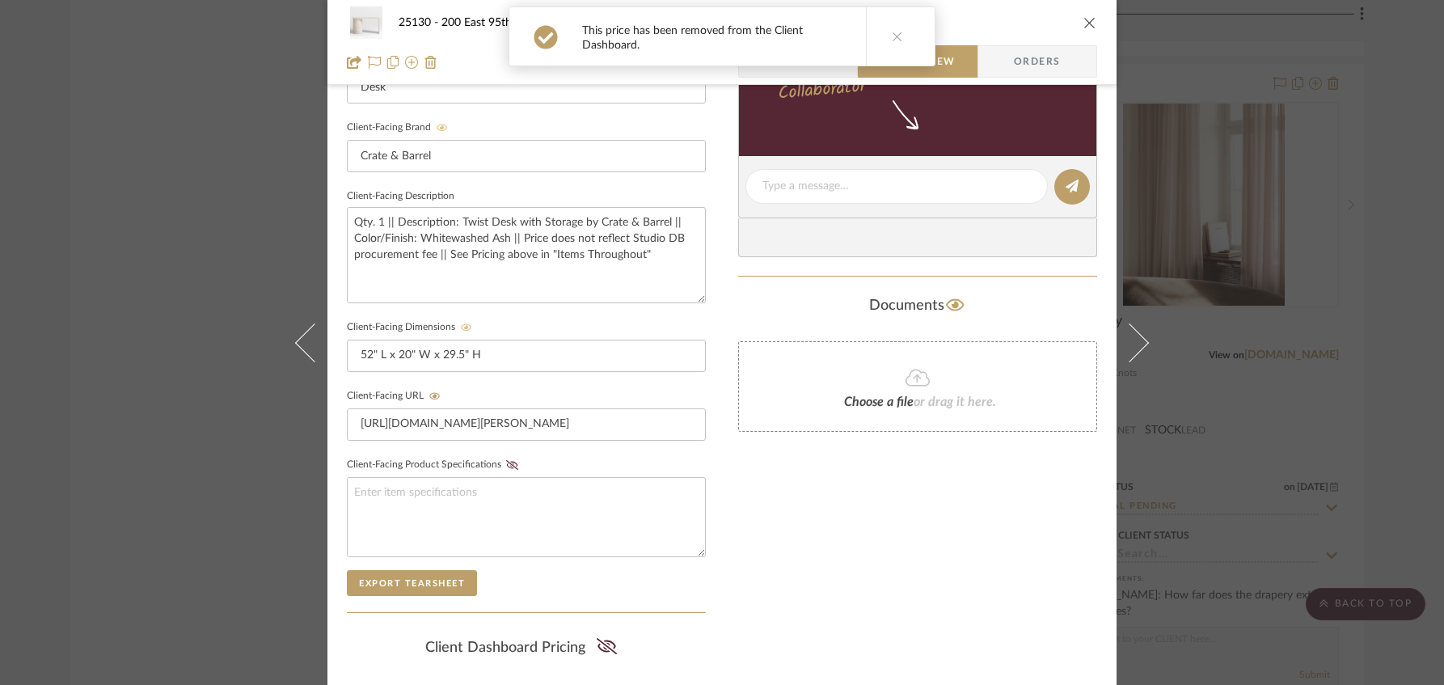
click at [1084, 20] on icon "close" at bounding box center [1089, 22] width 13 height 13
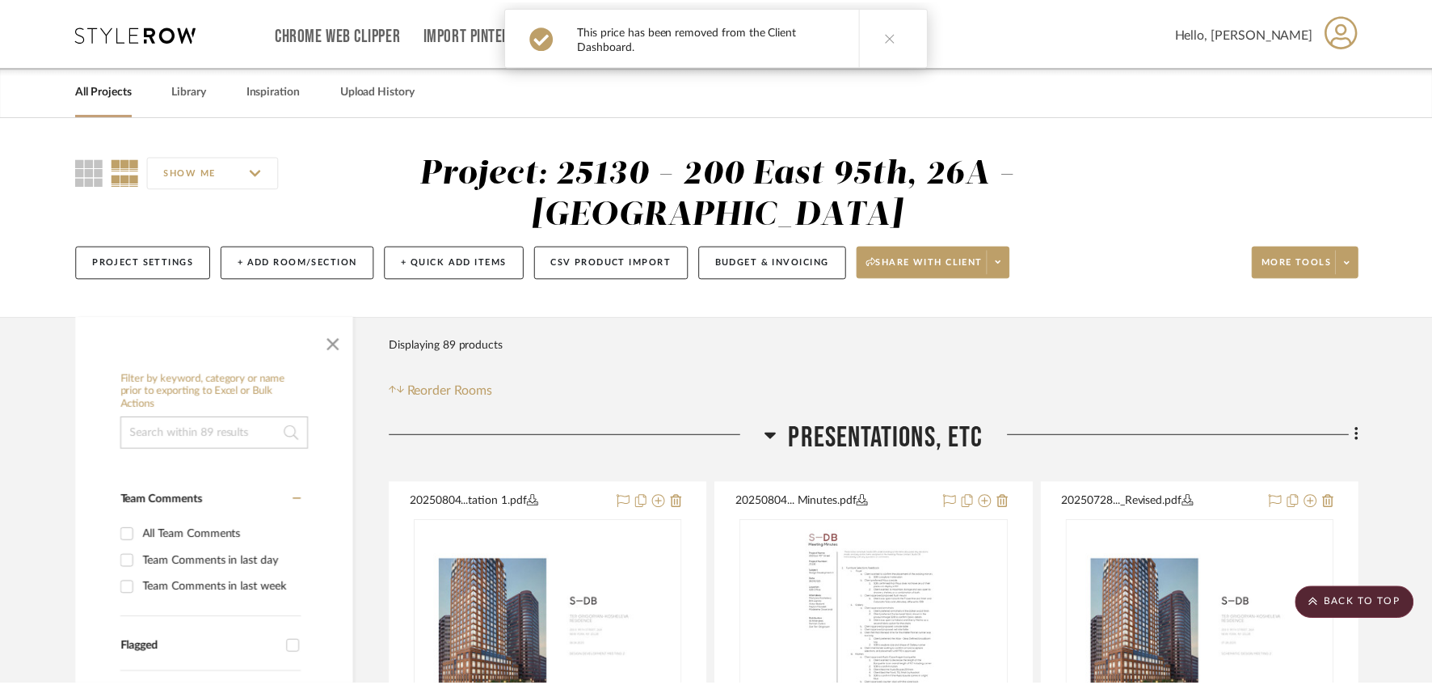
scroll to position [14497, 0]
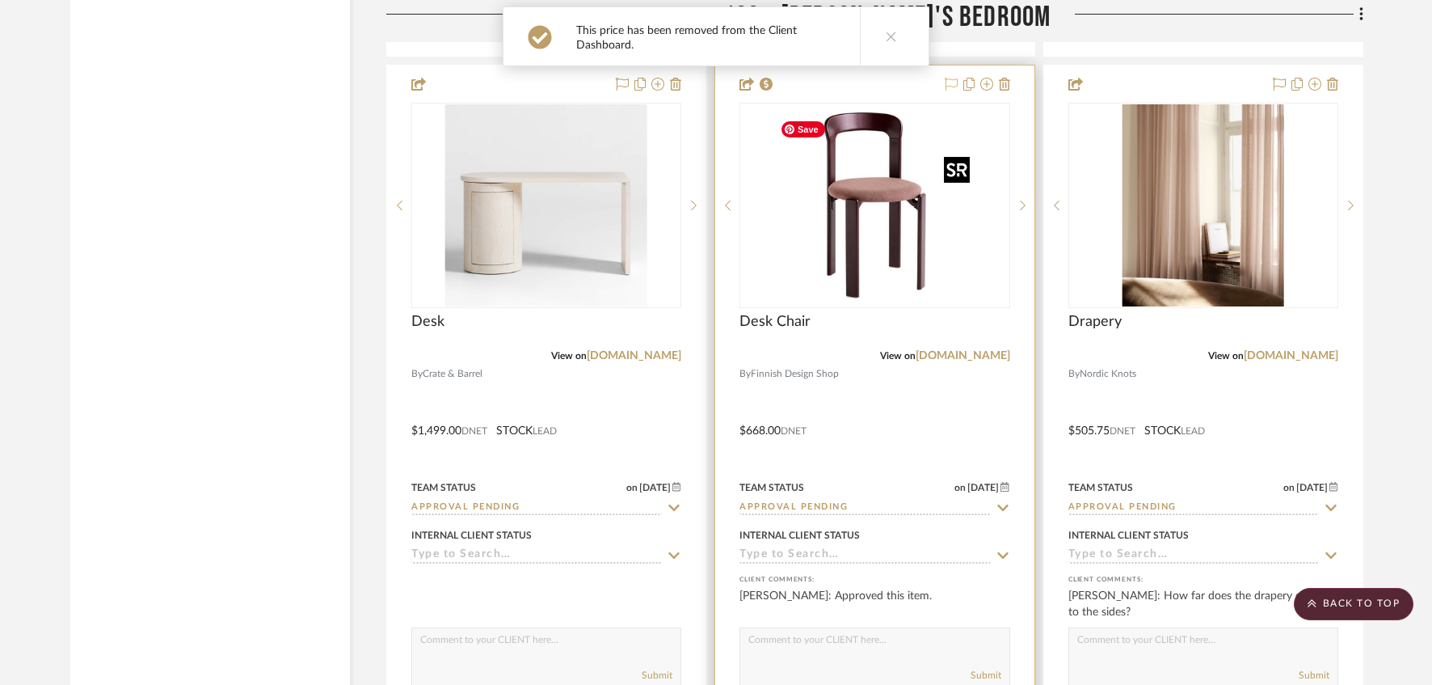
click at [855, 246] on img "0" at bounding box center [875, 205] width 202 height 202
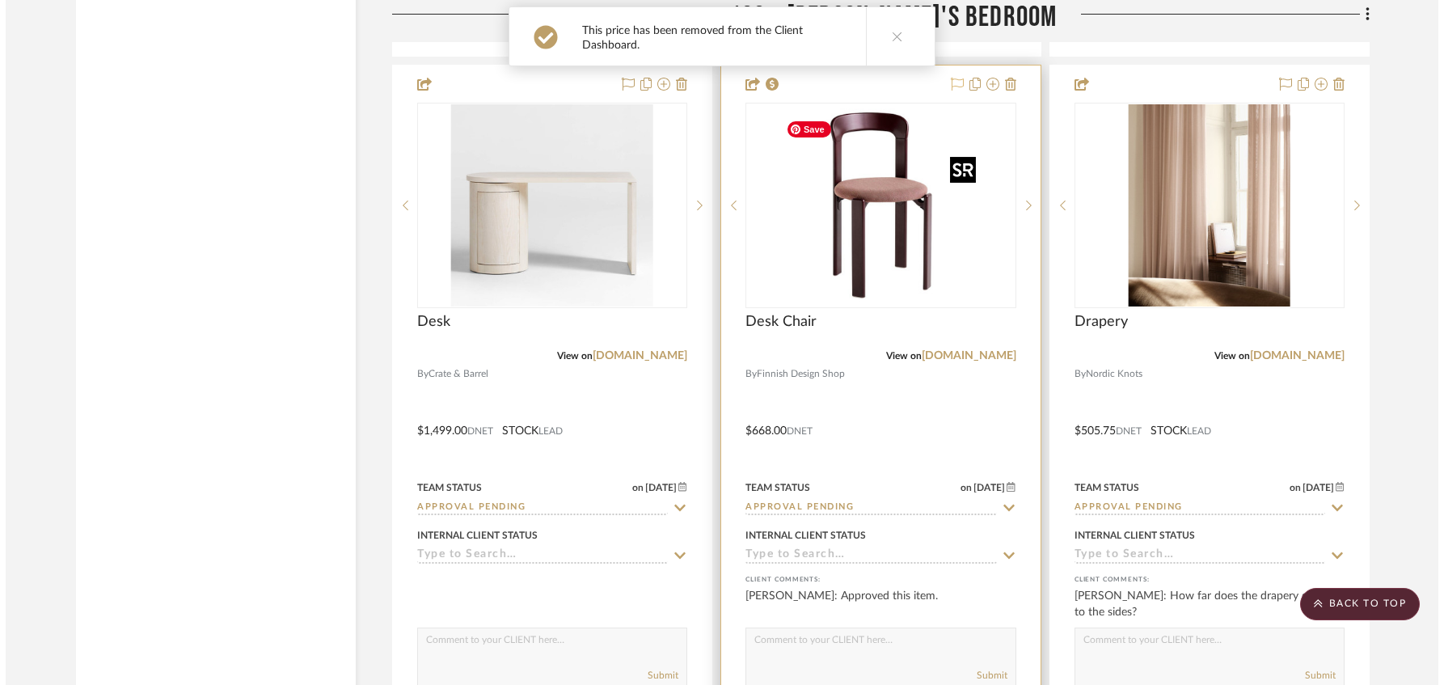
scroll to position [0, 0]
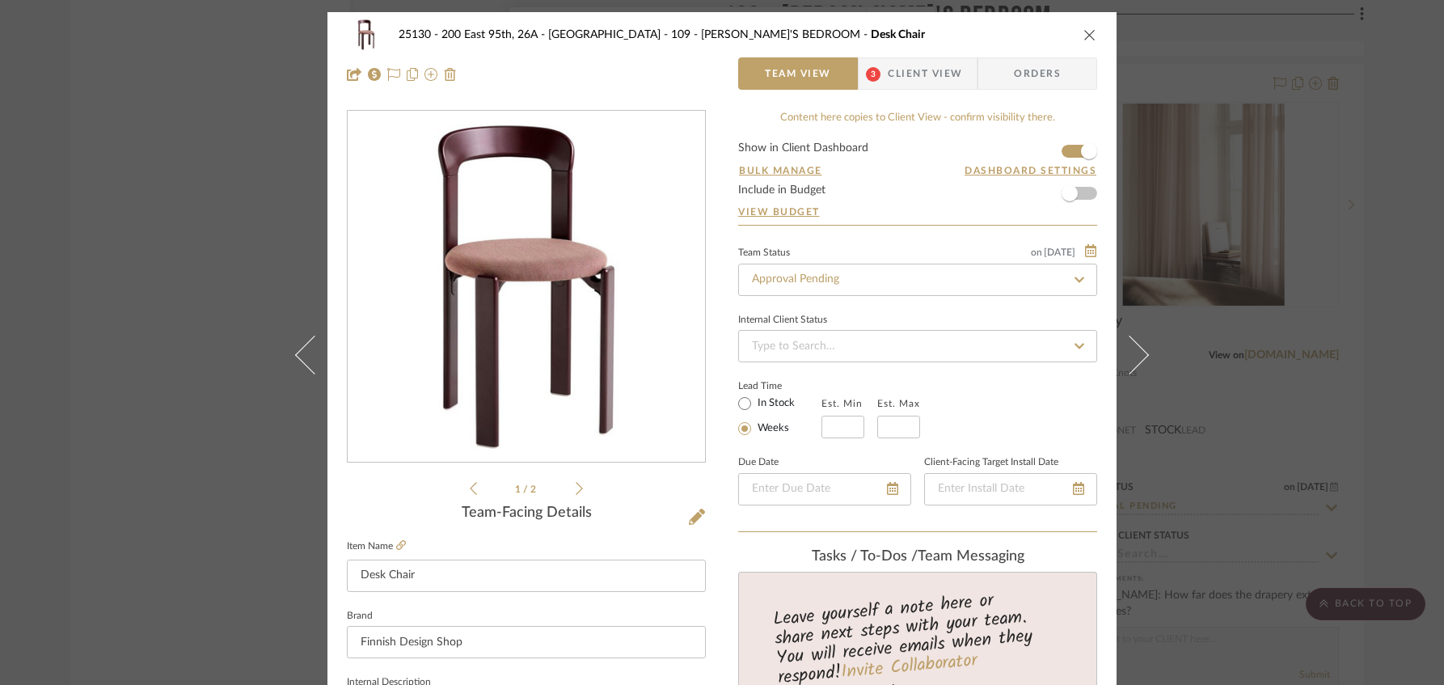
click at [888, 74] on span "Client View" at bounding box center [925, 73] width 74 height 32
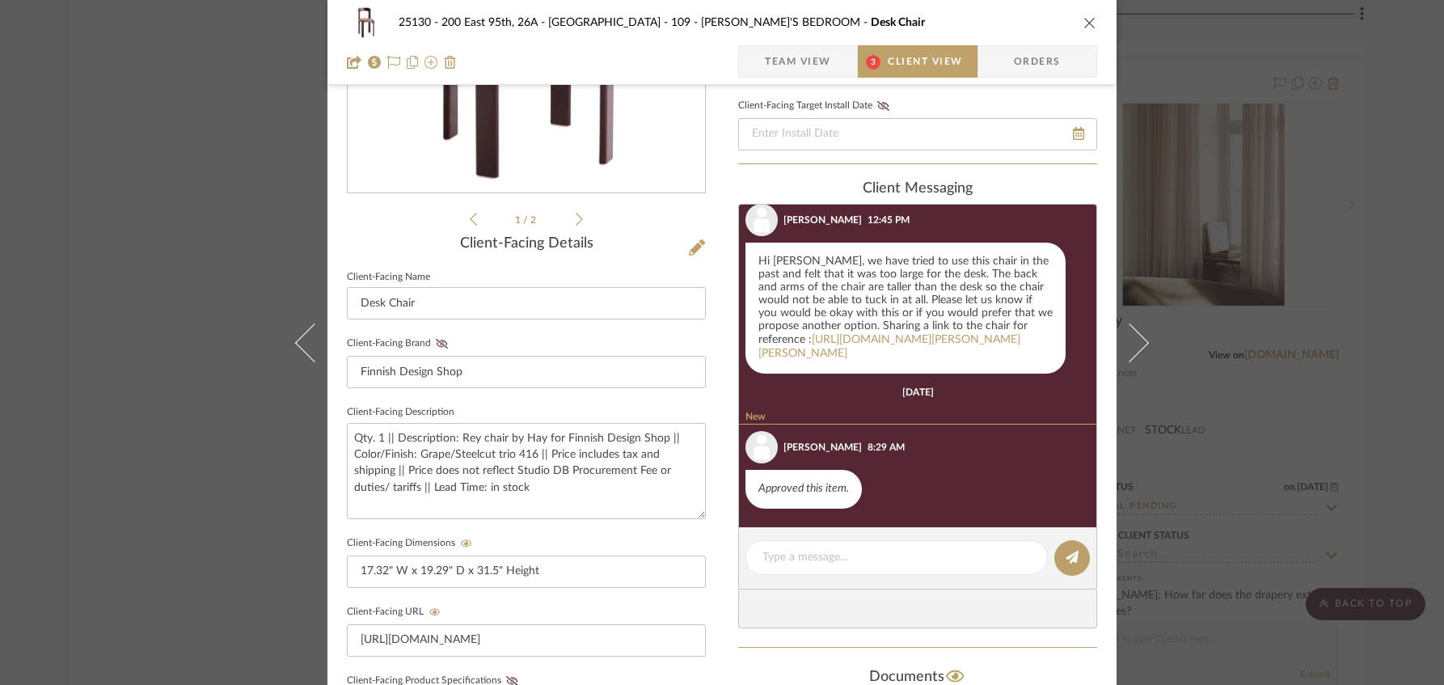
scroll to position [215, 0]
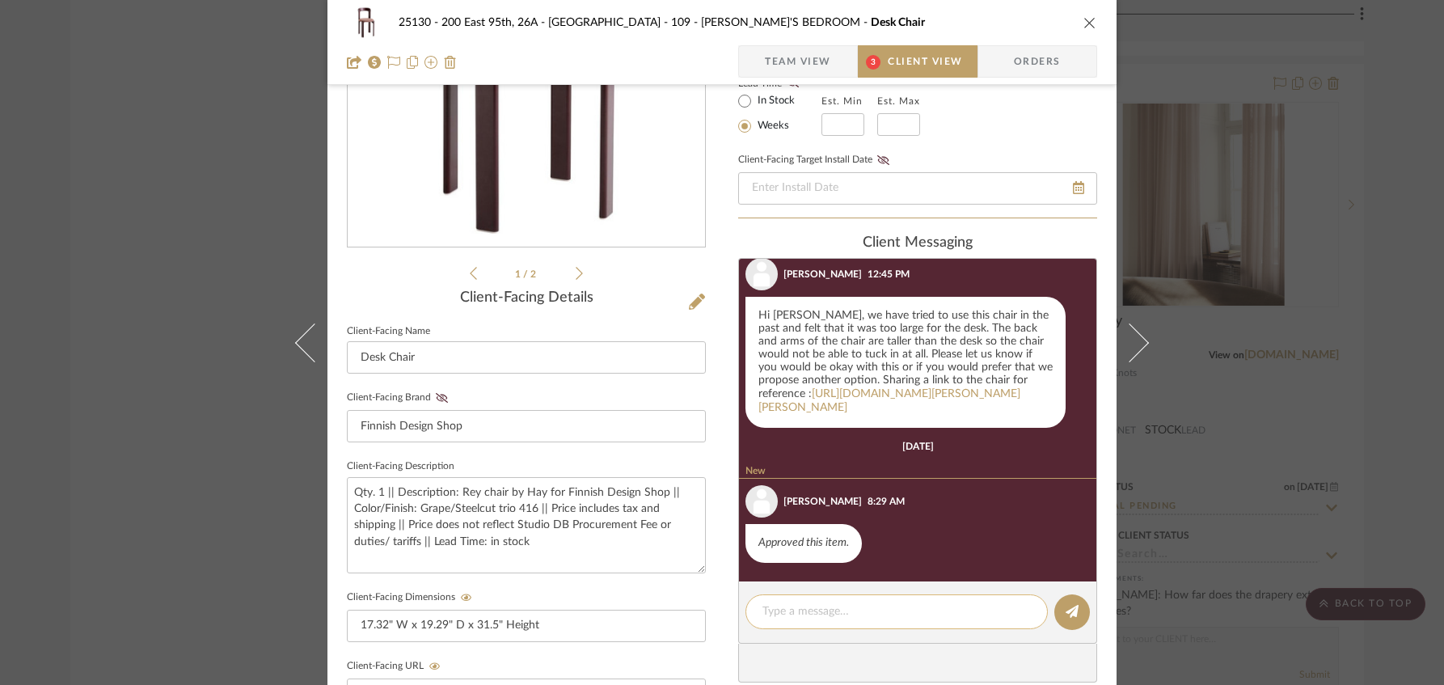
click at [812, 611] on textarea at bounding box center [896, 611] width 268 height 17
type textarea "t"
type textarea "H"
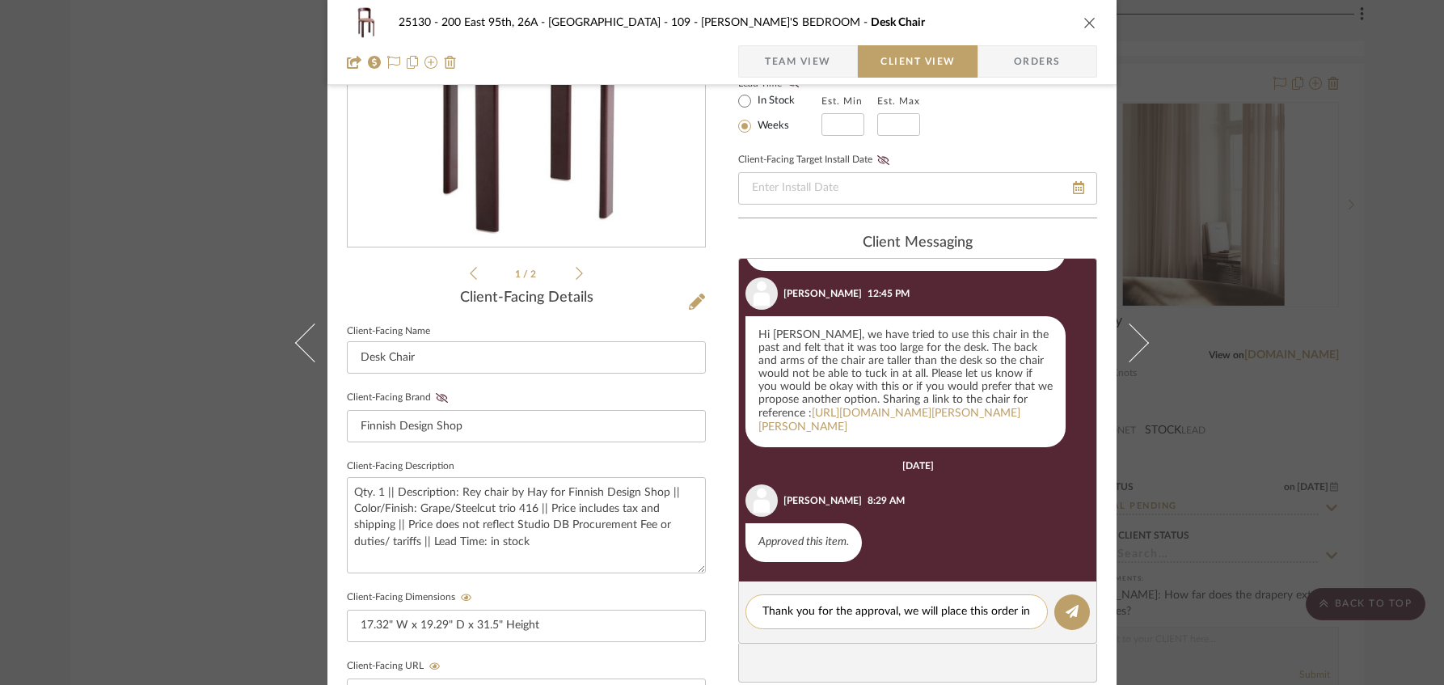
scroll to position [0, 0]
drag, startPoint x: 837, startPoint y: 634, endPoint x: 702, endPoint y: 590, distance: 142.7
click at [702, 590] on div "25130 - 200 East 95th, 26A - Kosheleva 109 - ASTRID'S BEDROOM Desk Chair Team V…" at bounding box center [721, 470] width 789 height 1346
type textarea "Thank you for the approval, we will place this order in the morning!"
click at [1054, 607] on button at bounding box center [1072, 612] width 36 height 36
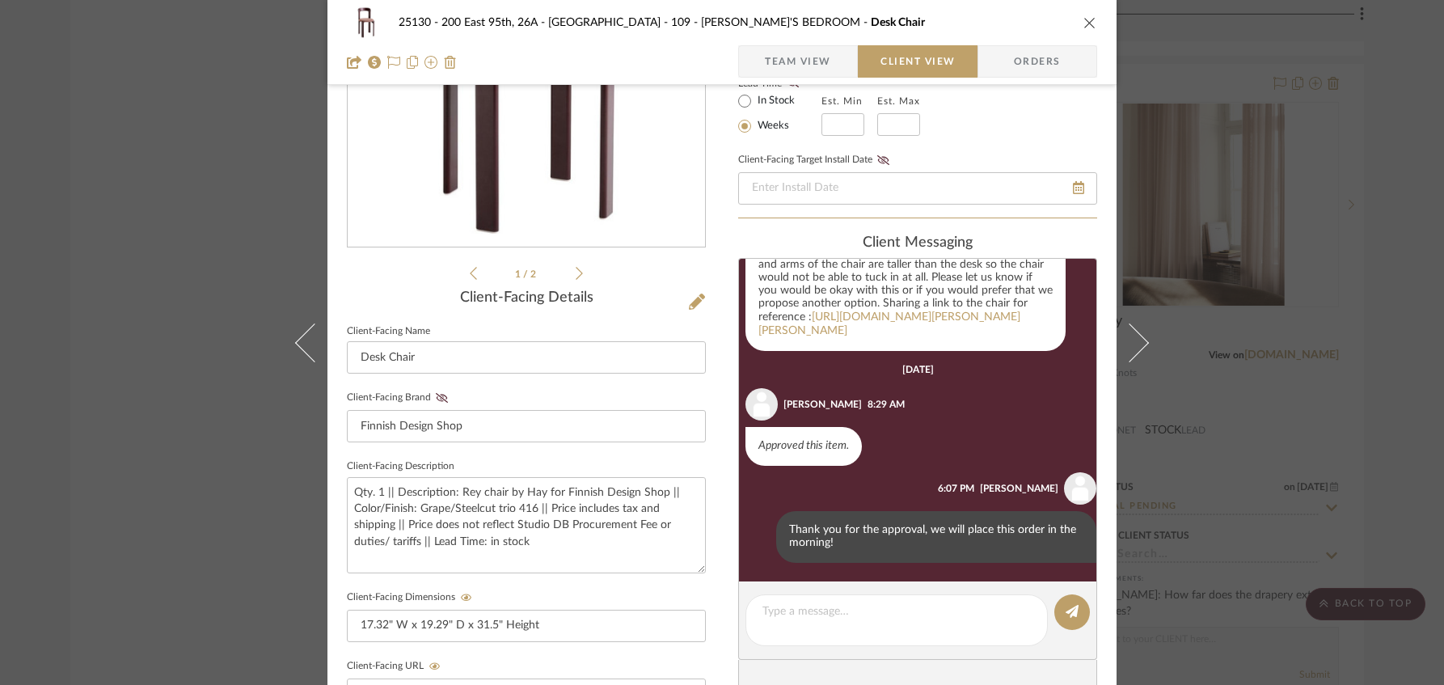
scroll to position [254, 0]
click at [1085, 19] on icon "close" at bounding box center [1089, 22] width 13 height 13
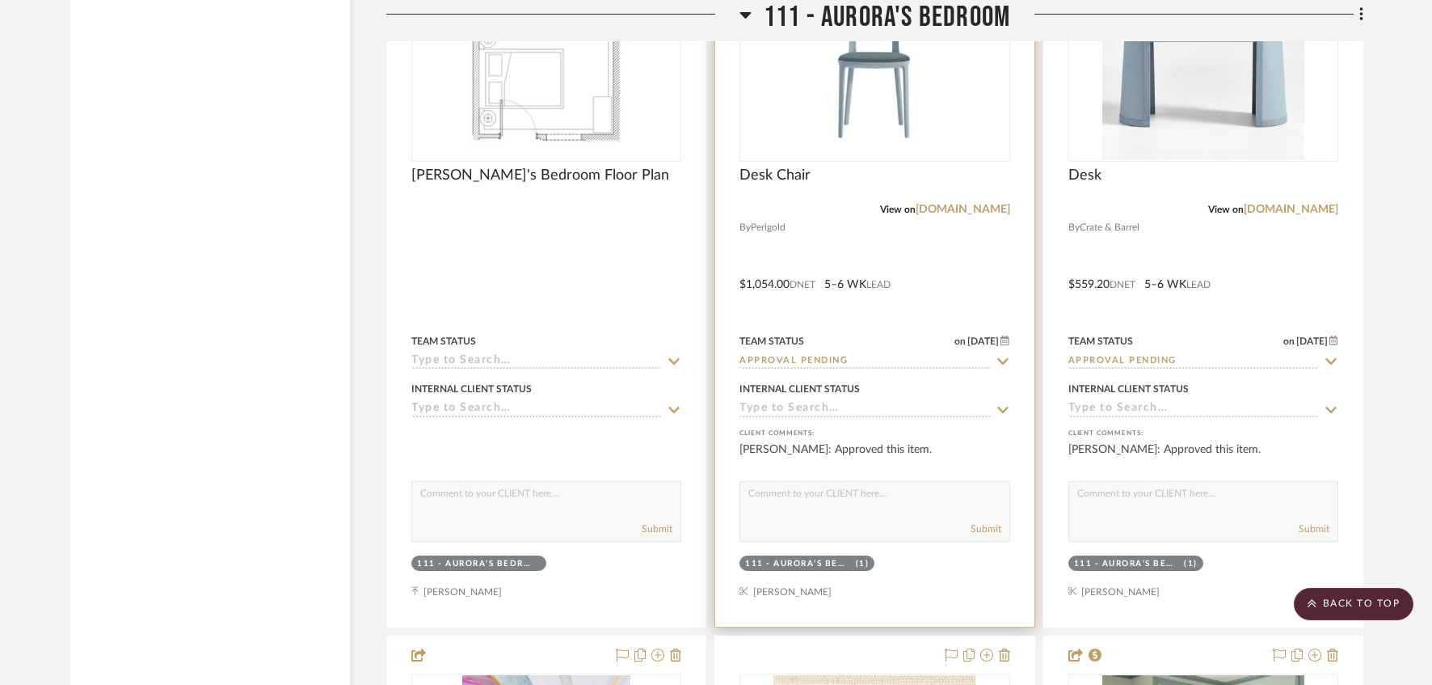
scroll to position [16221, 0]
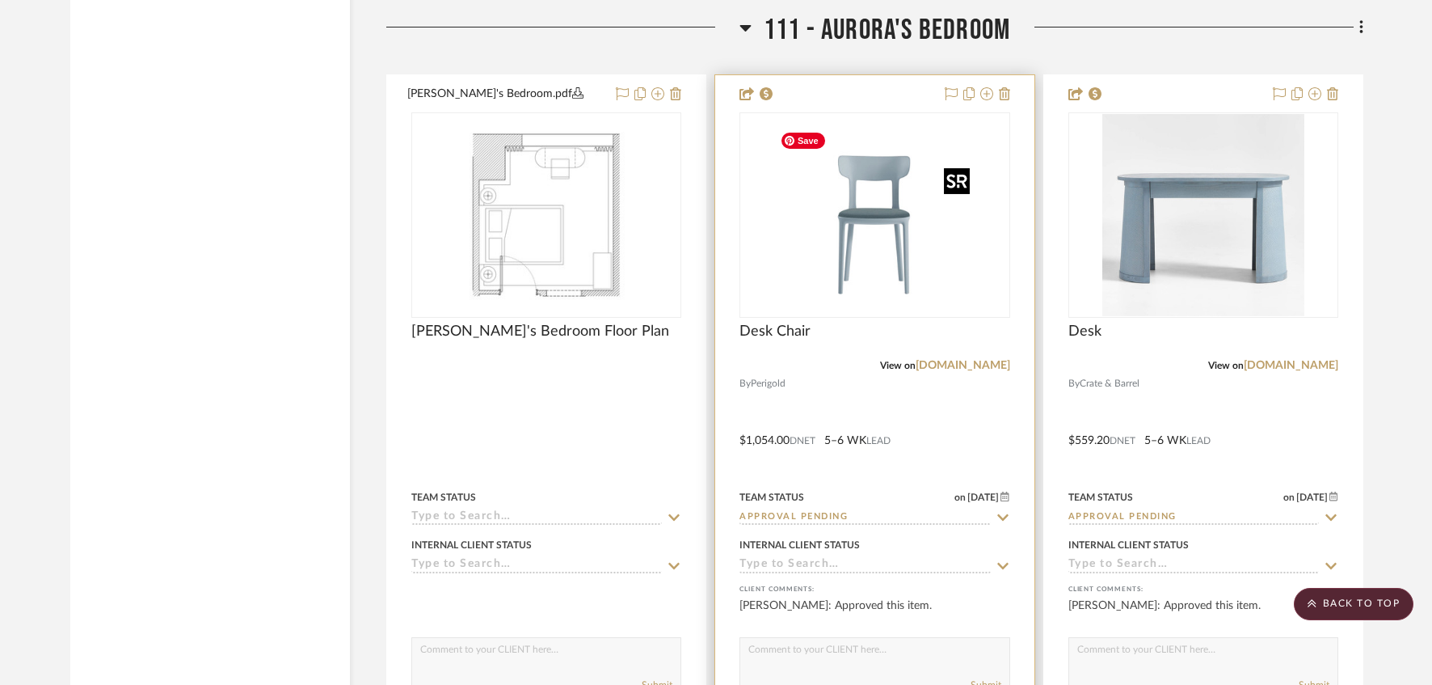
click at [884, 264] on img "0" at bounding box center [875, 215] width 202 height 202
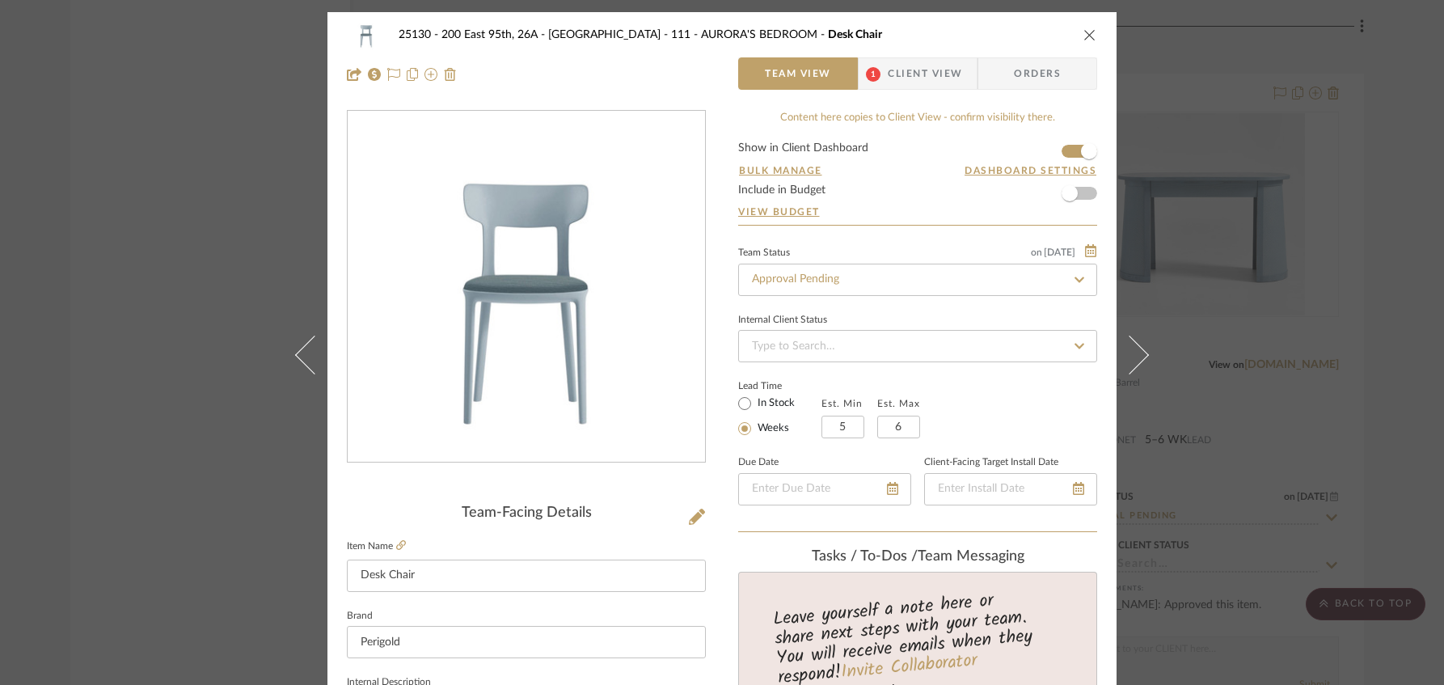
click at [929, 65] on span "Client View" at bounding box center [925, 73] width 74 height 32
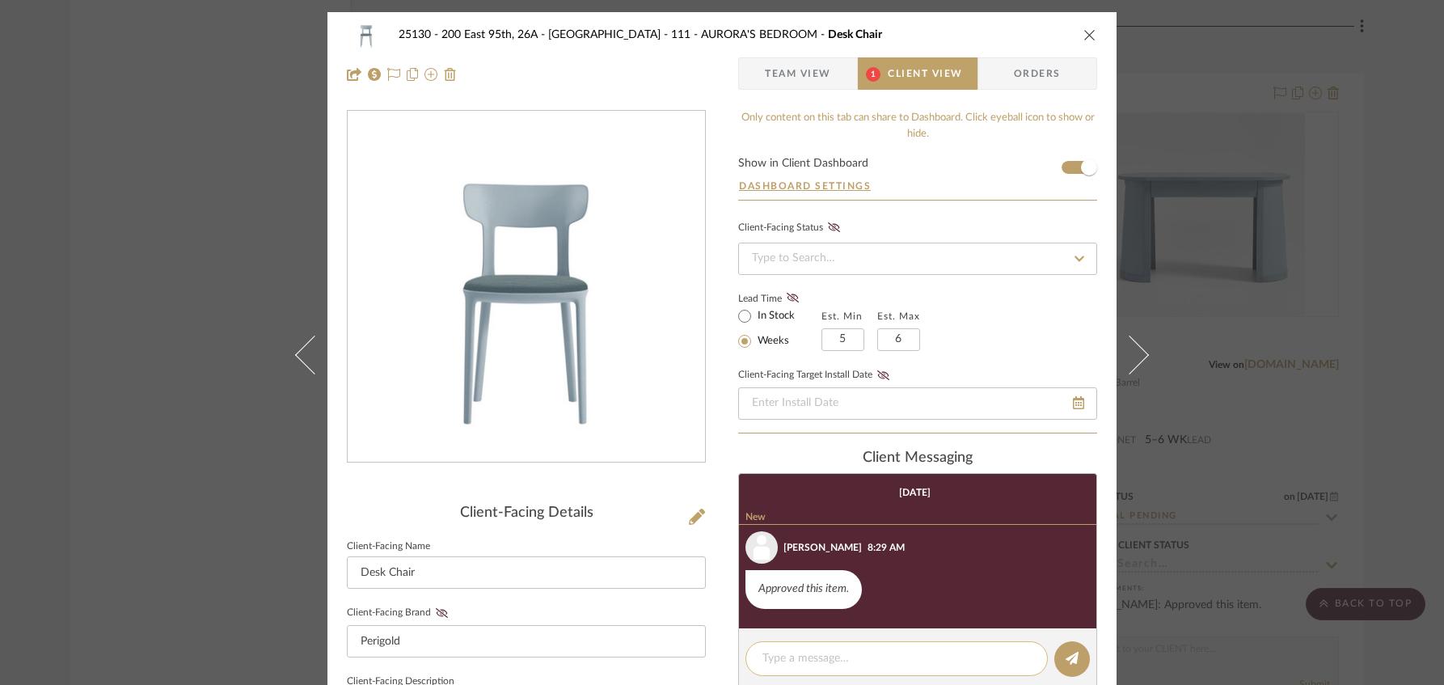
click at [812, 660] on textarea at bounding box center [896, 658] width 268 height 17
paste textarea "Thank you for the approval, we will place this order in the morning!"
type textarea "Thank you for the approval, we will place this order in the morning!"
click at [1070, 658] on icon at bounding box center [1071, 658] width 13 height 13
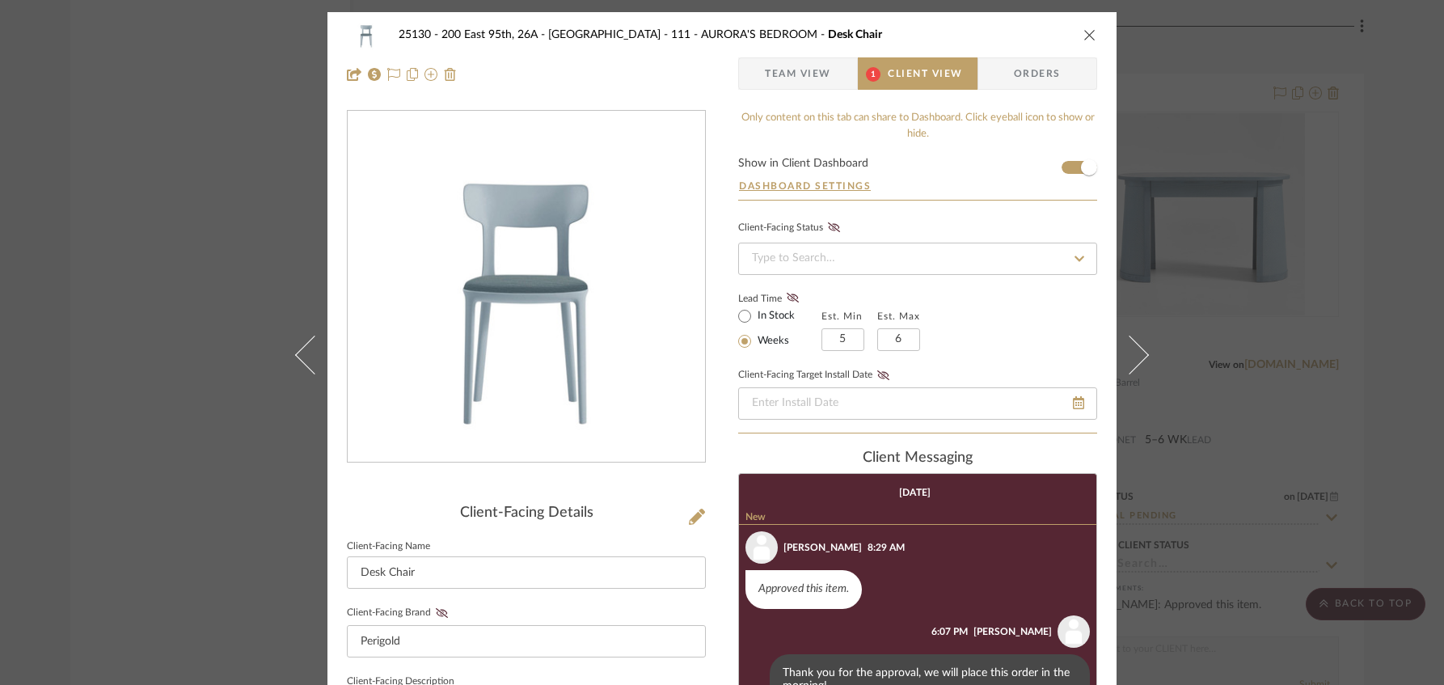
click at [1083, 40] on icon "close" at bounding box center [1089, 34] width 13 height 13
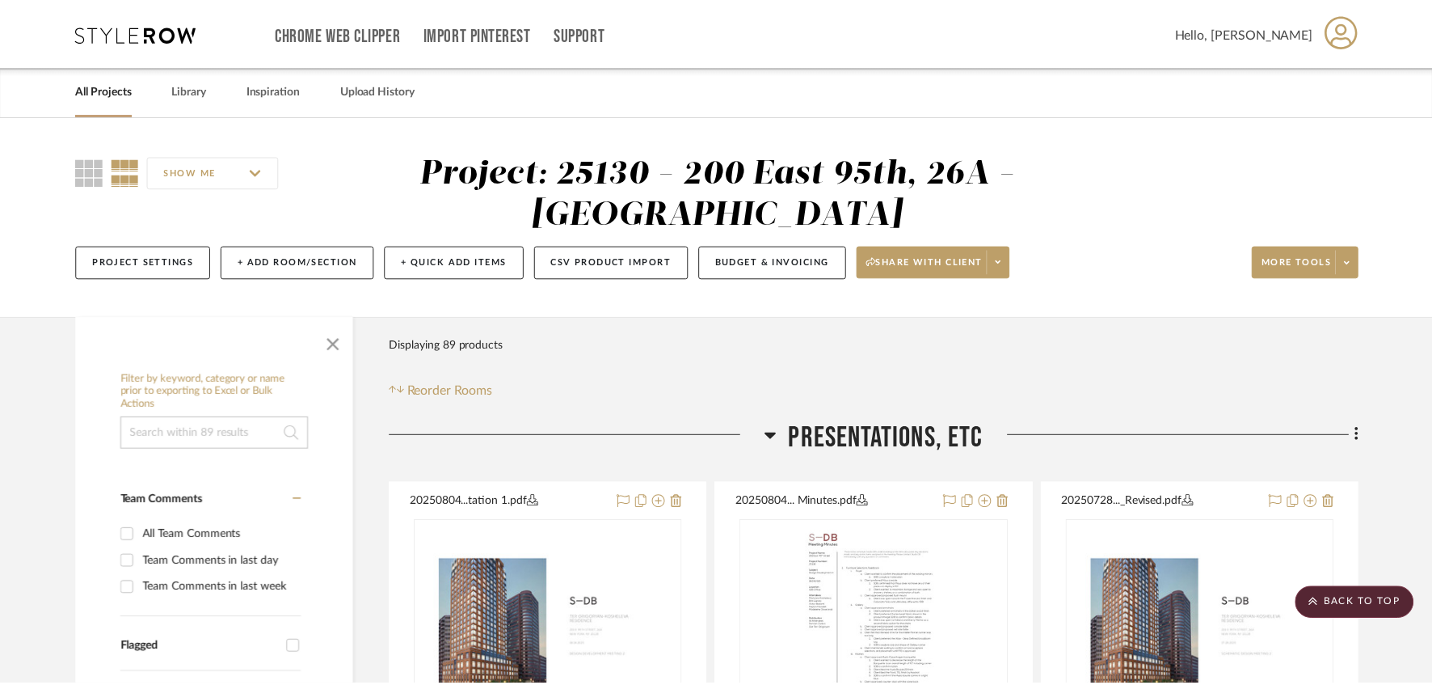
scroll to position [16221, 0]
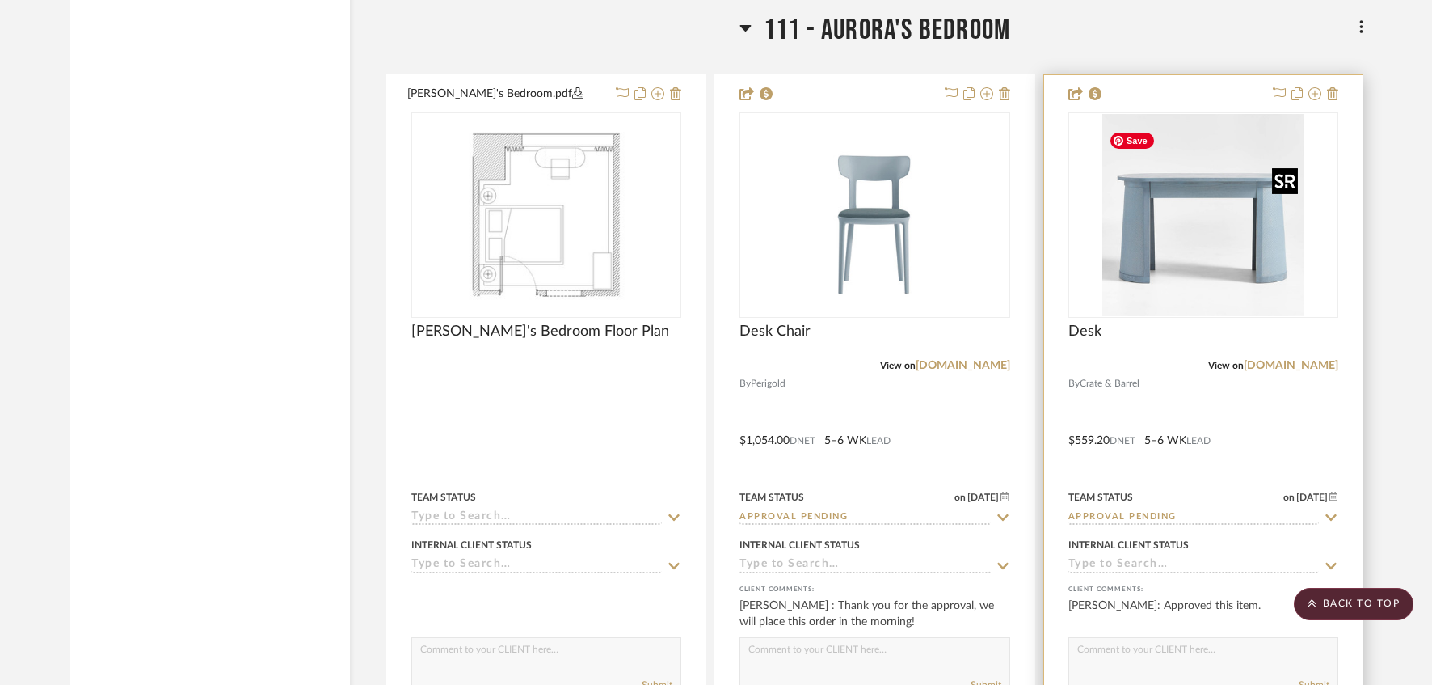
click at [0, 0] on img at bounding box center [0, 0] width 0 height 0
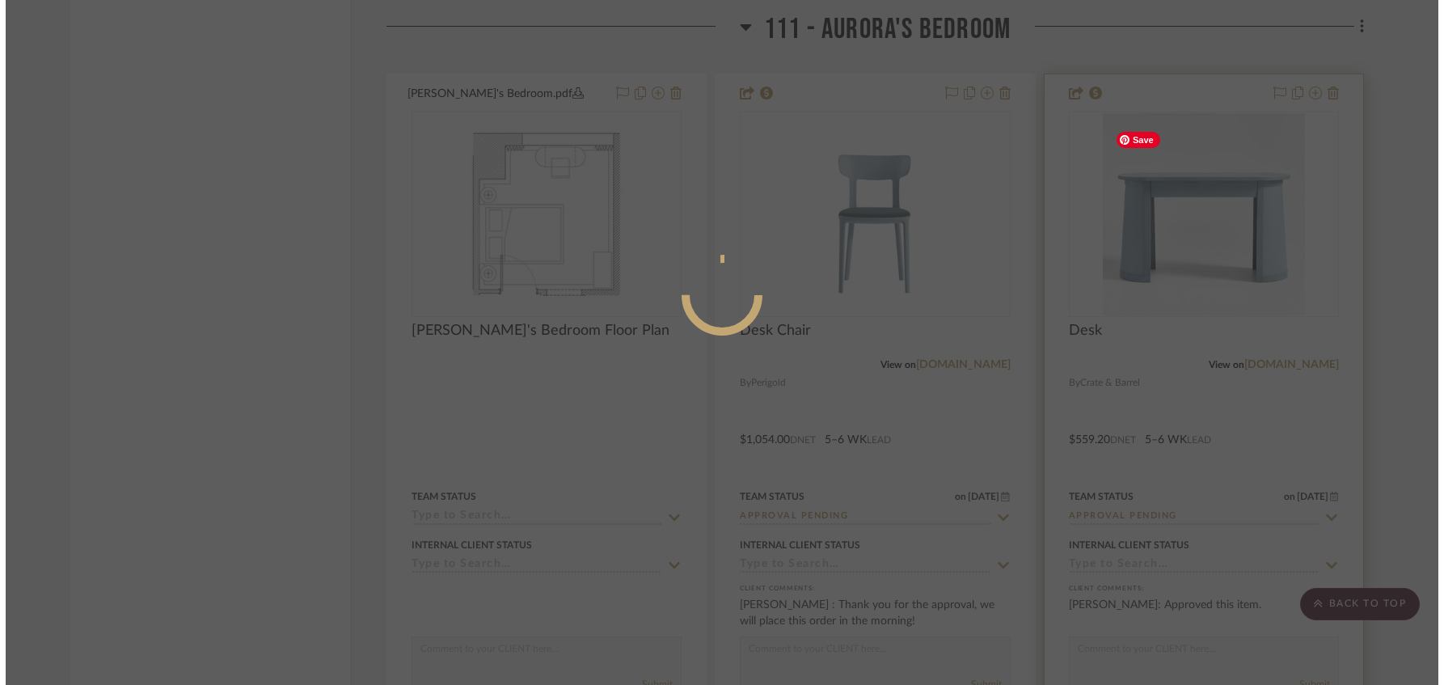
scroll to position [0, 0]
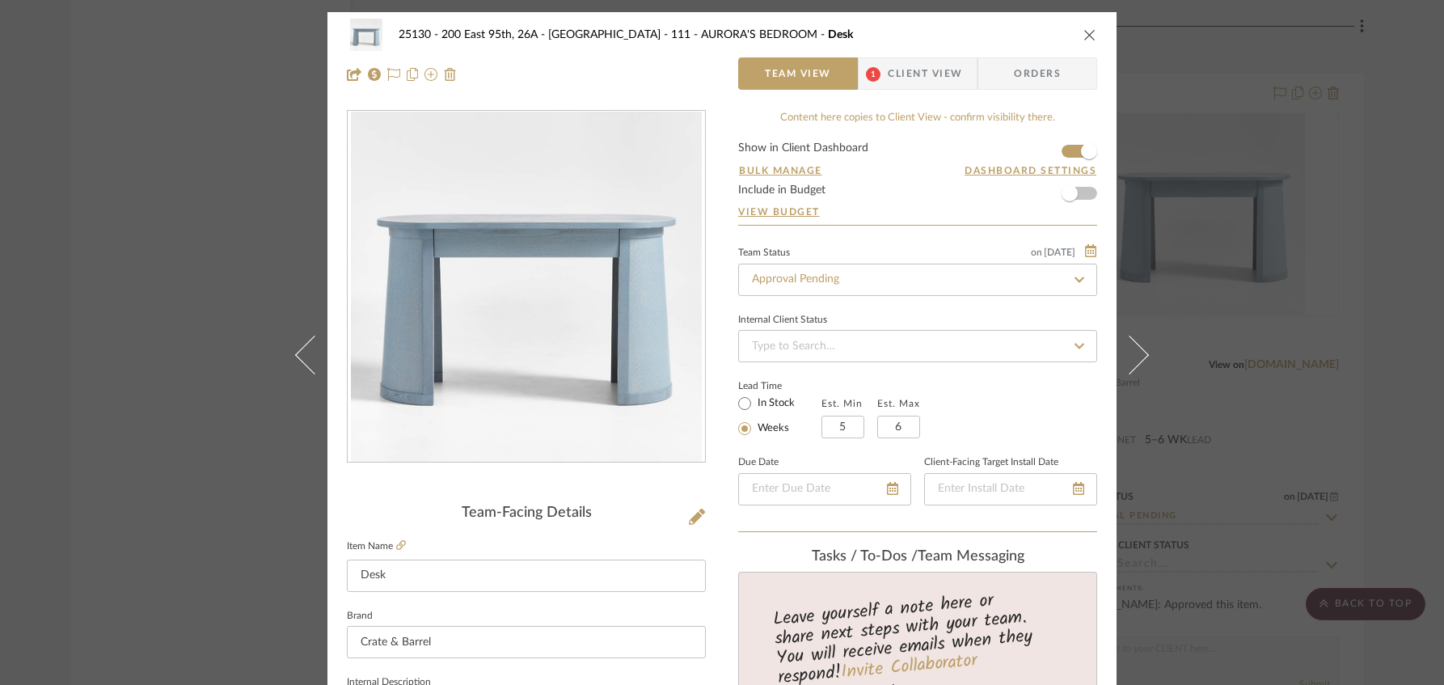
click at [926, 86] on span "Client View" at bounding box center [925, 73] width 74 height 32
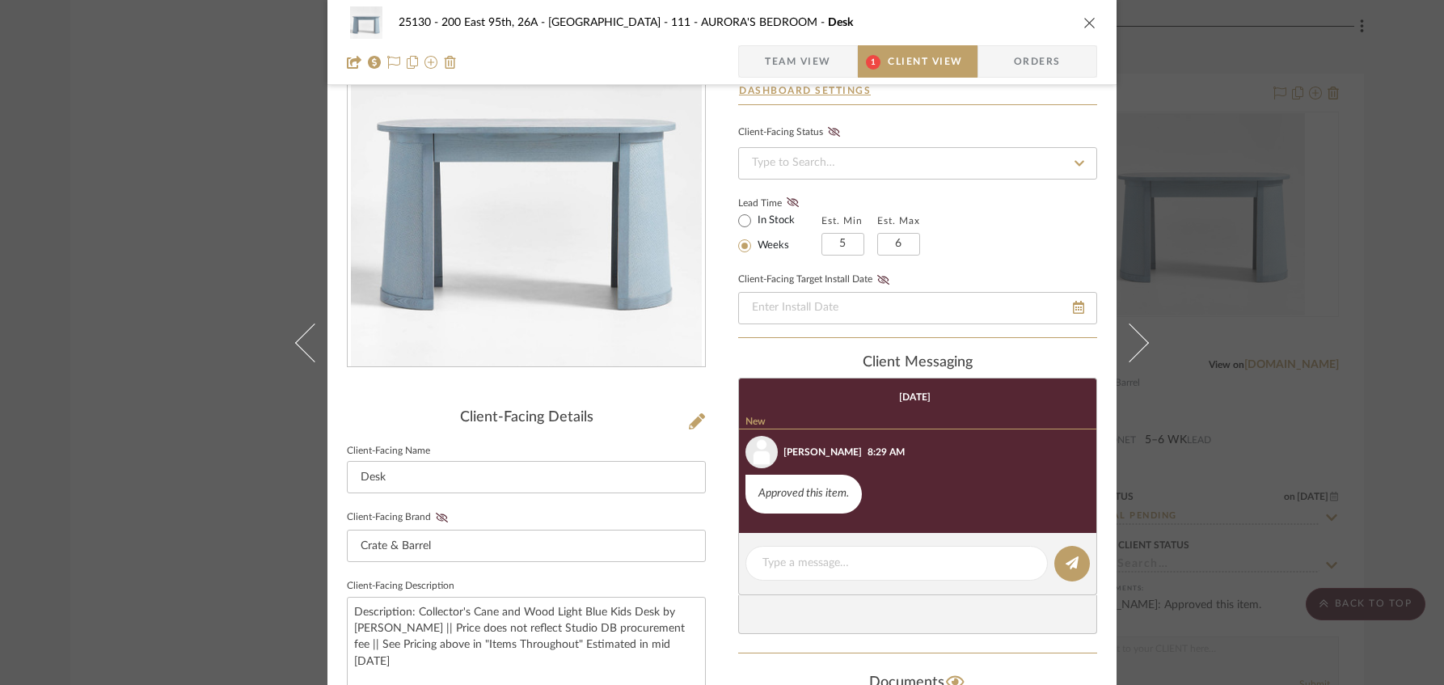
scroll to position [215, 0]
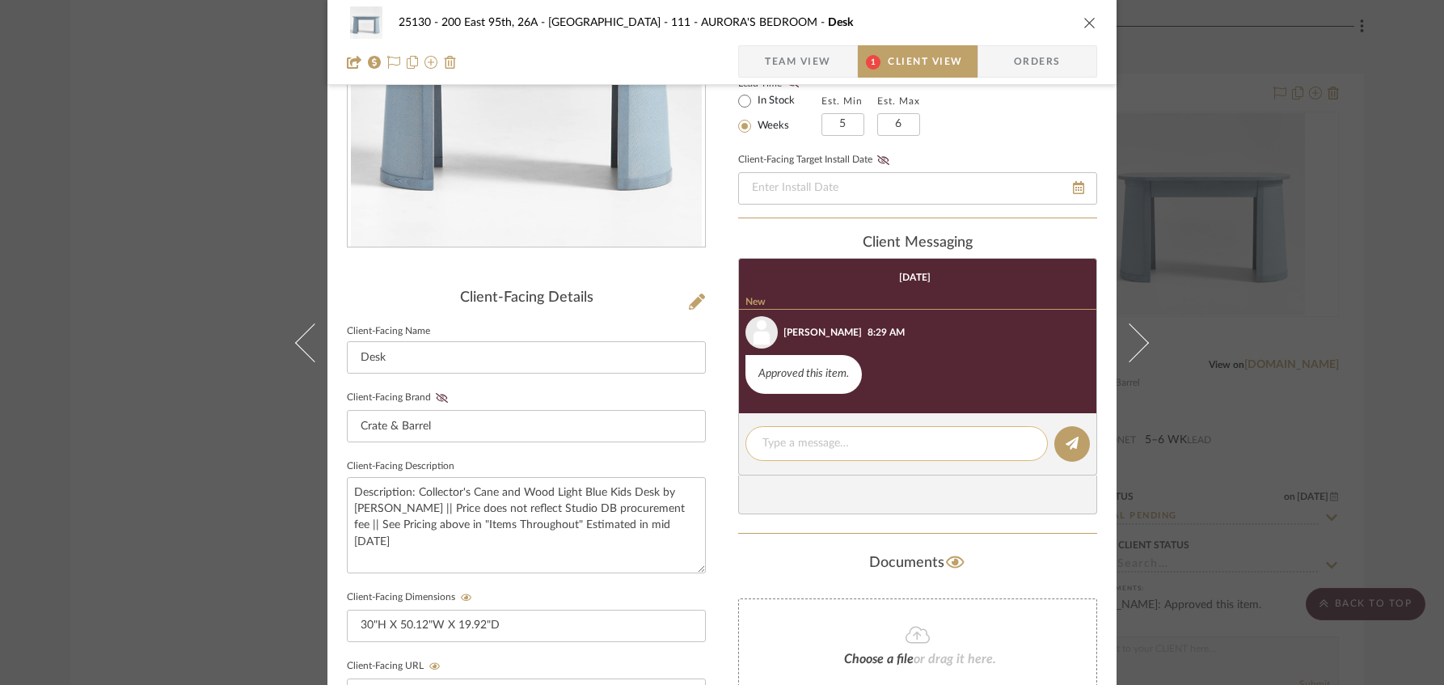
click at [844, 441] on textarea at bounding box center [896, 443] width 268 height 17
paste textarea "Thank you for the approval, we will place this order in the morning!"
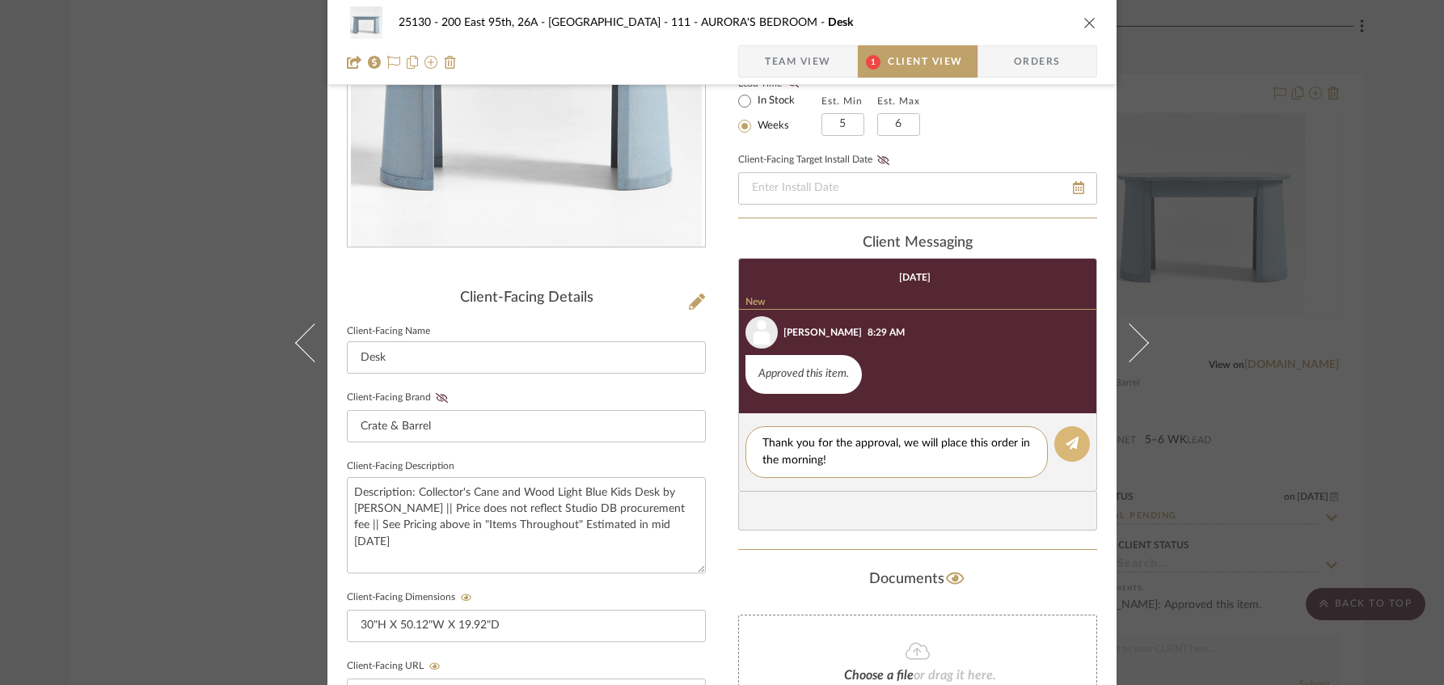
type textarea "Thank you for the approval, we will place this order in the morning!"
click at [1075, 446] on button at bounding box center [1072, 444] width 36 height 36
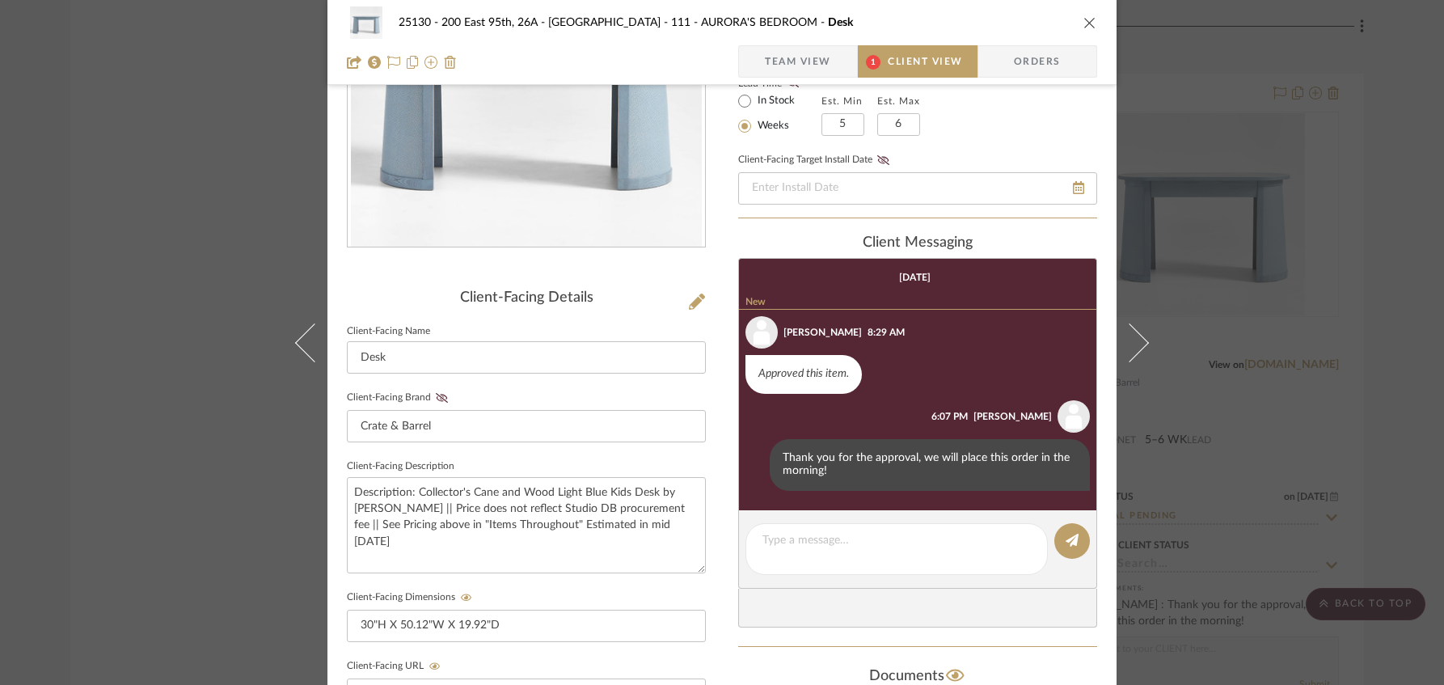
click at [1083, 22] on icon "close" at bounding box center [1089, 22] width 13 height 13
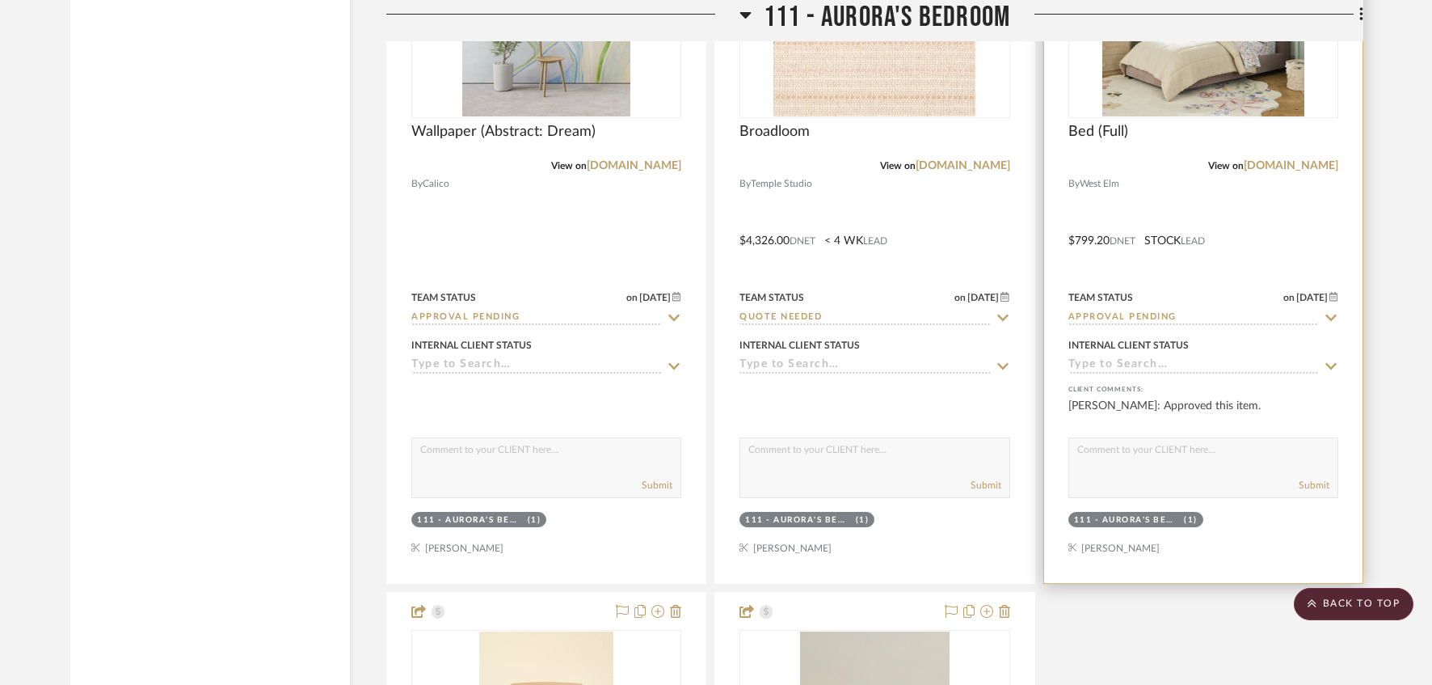
scroll to position [16976, 0]
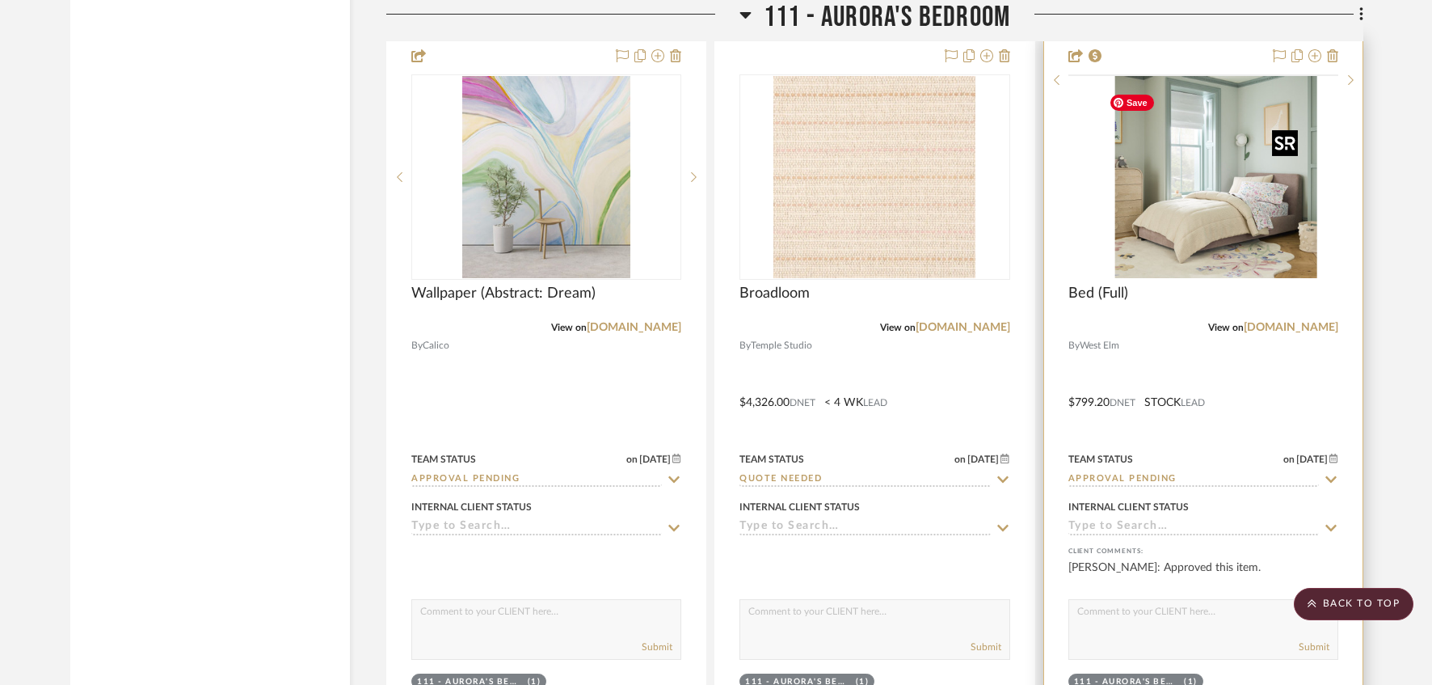
click at [0, 0] on img at bounding box center [0, 0] width 0 height 0
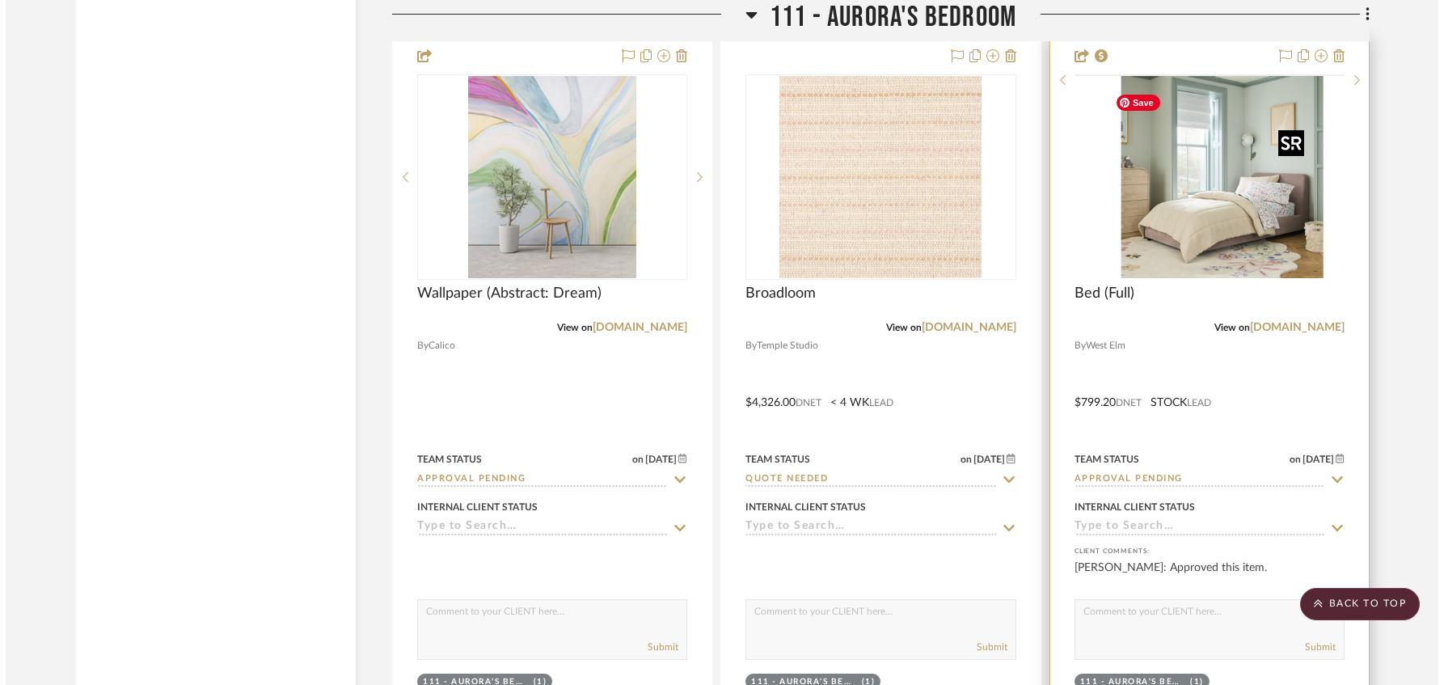
scroll to position [0, 0]
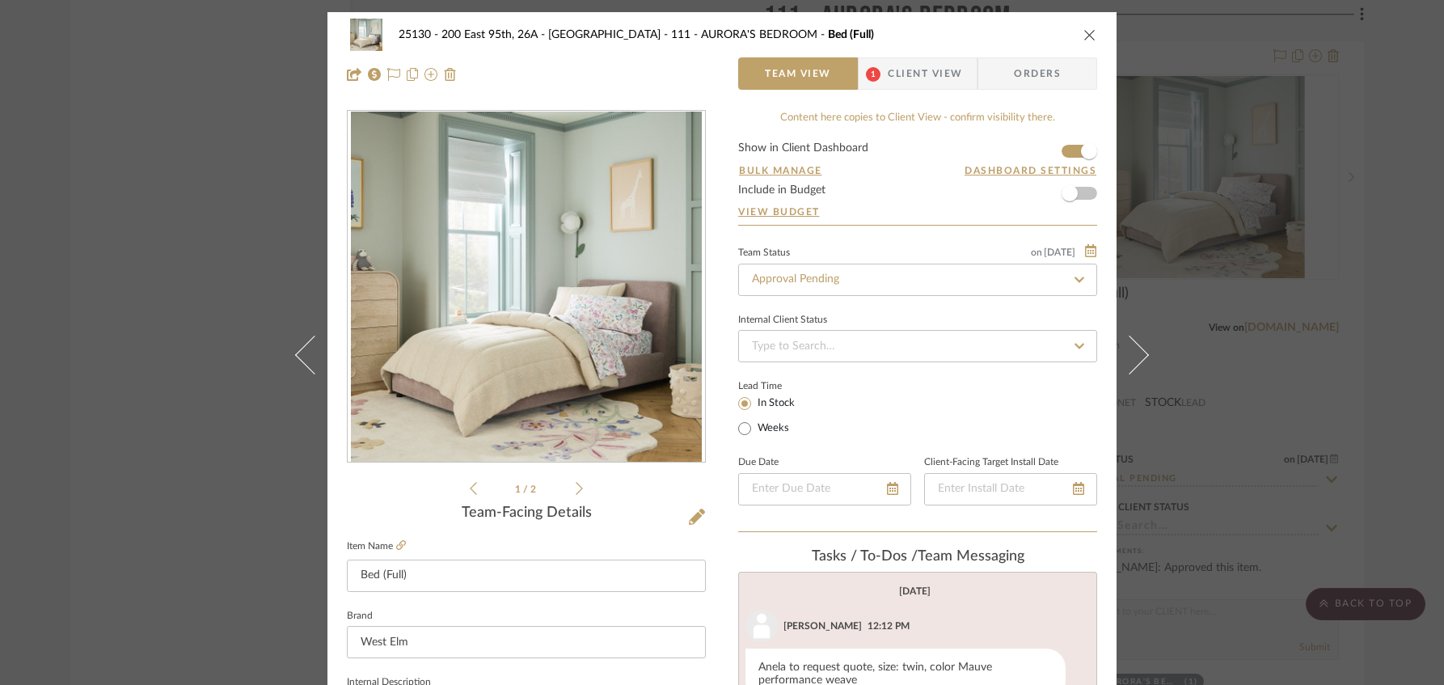
click at [913, 69] on span "Client View" at bounding box center [925, 73] width 74 height 32
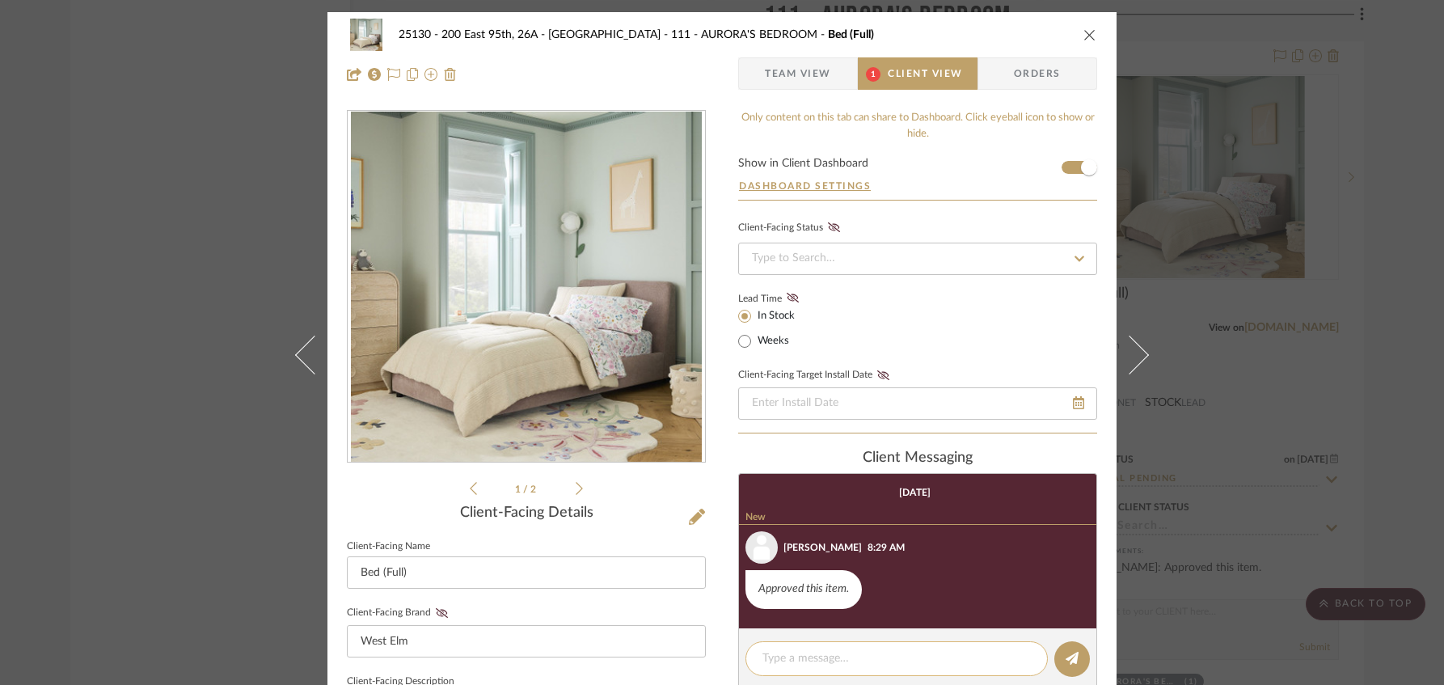
click at [841, 646] on div at bounding box center [896, 658] width 302 height 35
drag, startPoint x: 913, startPoint y: 665, endPoint x: 926, endPoint y: 664, distance: 13.0
click at [913, 666] on div at bounding box center [896, 658] width 302 height 35
click at [946, 660] on textarea at bounding box center [896, 658] width 268 height 17
paste textarea "Thank you for the approval, we will place this order in the morning!"
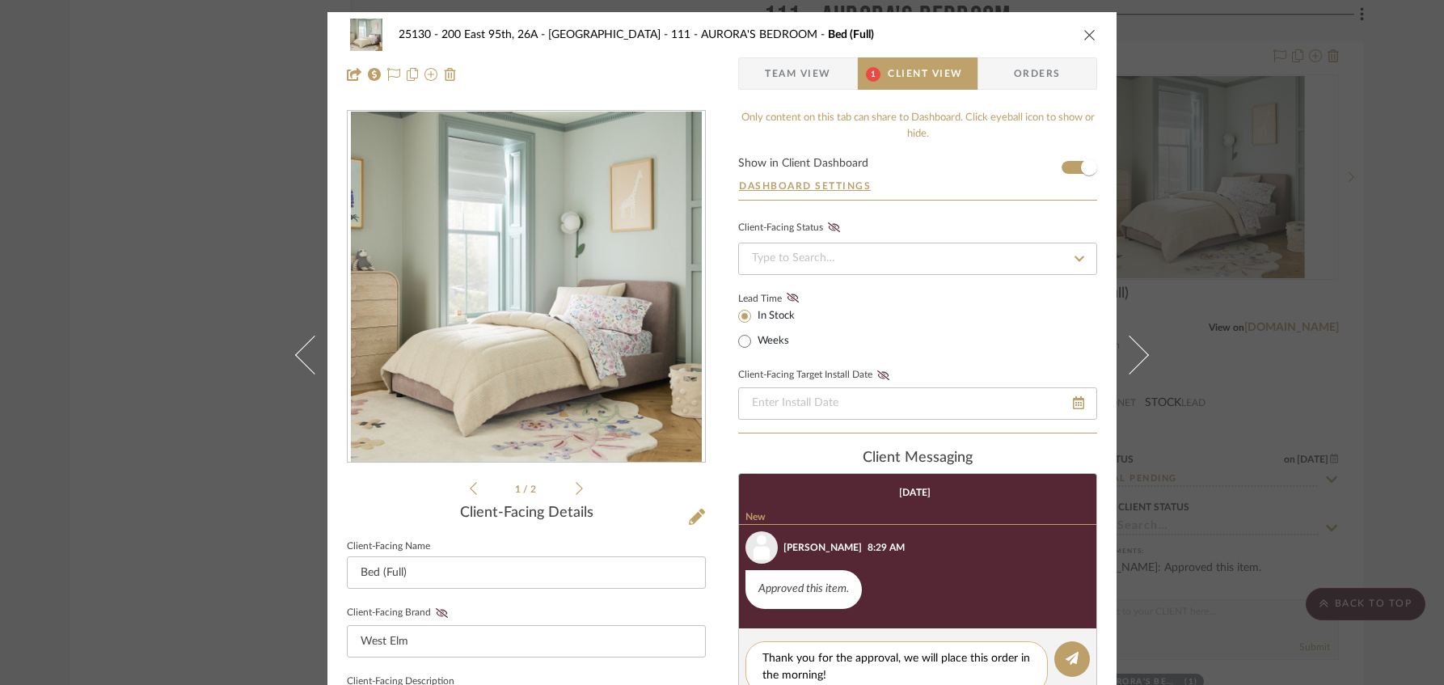
type textarea "Thank you for the approval, we will place this order in the morning!"
click at [1041, 660] on div "Thank you for the approval, we will place this order in the morning!" at bounding box center [896, 667] width 302 height 52
click at [1059, 661] on button at bounding box center [1072, 659] width 36 height 36
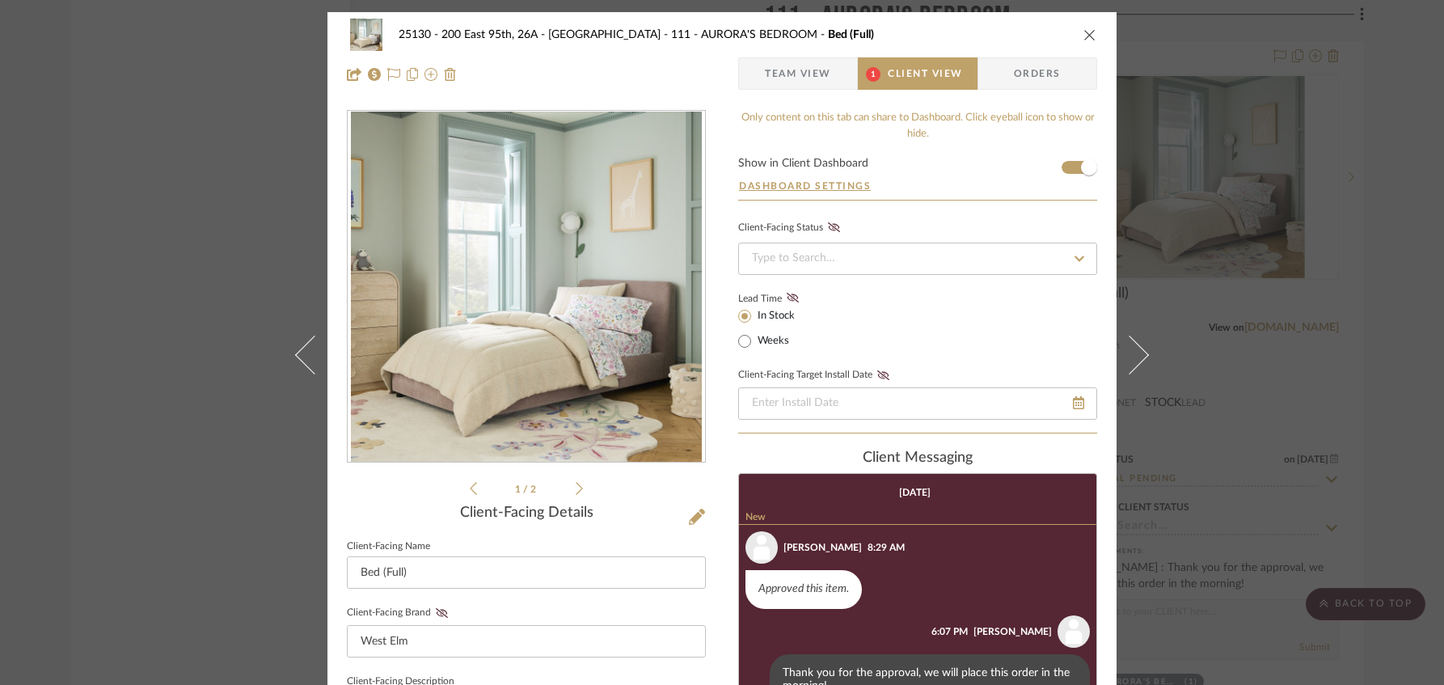
click at [1083, 32] on icon "close" at bounding box center [1089, 34] width 13 height 13
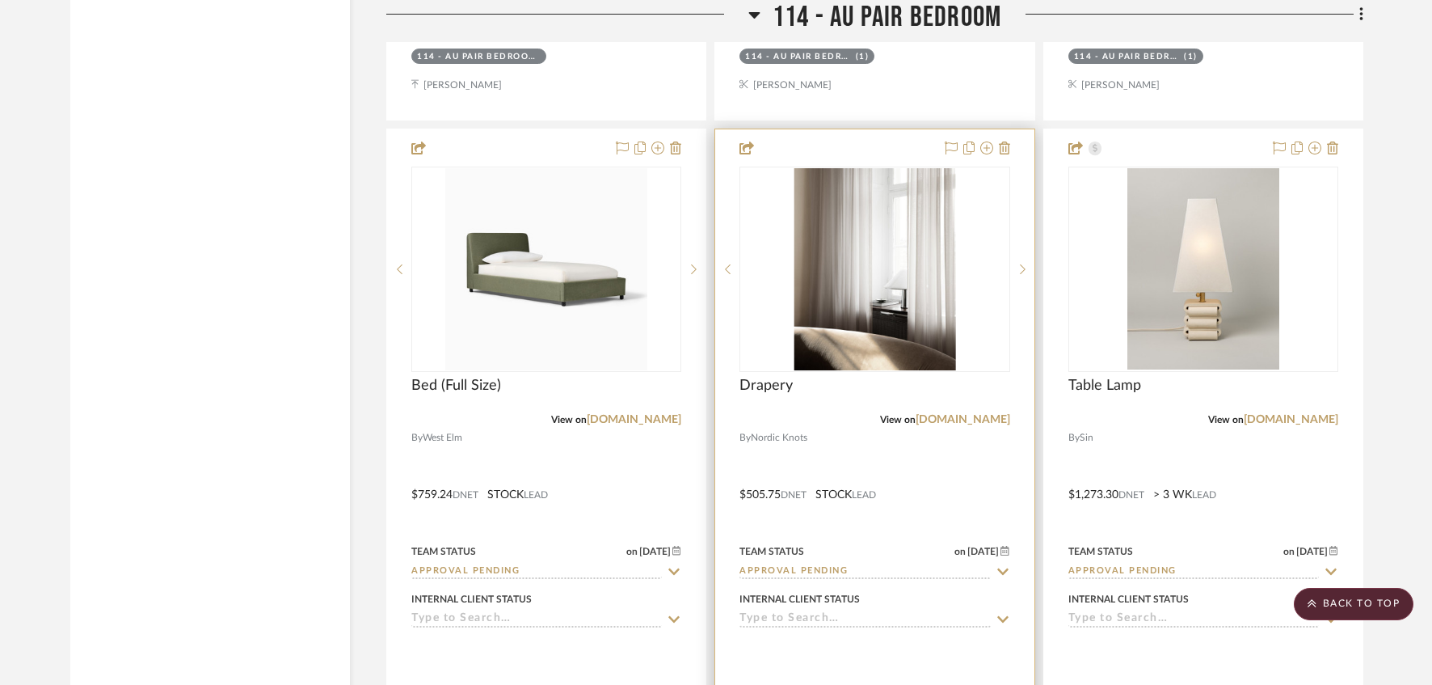
scroll to position [20856, 0]
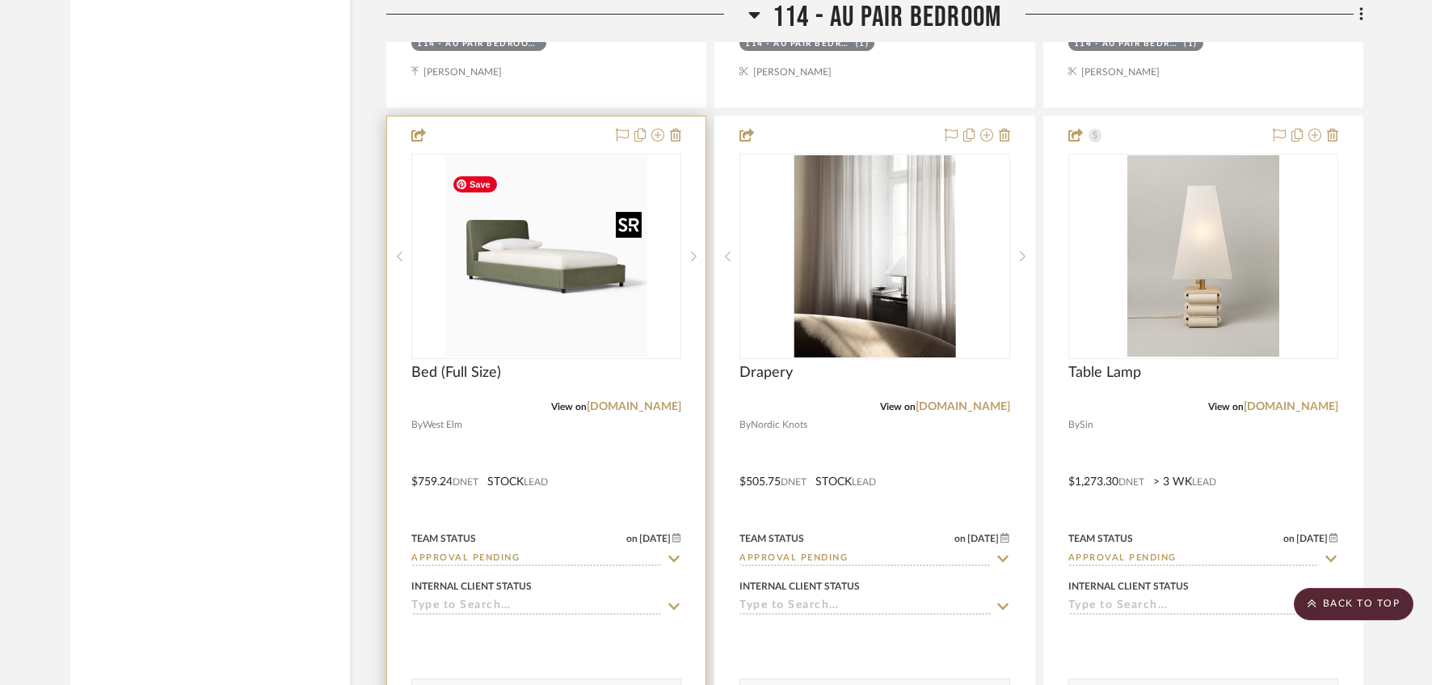
click at [564, 320] on img "0" at bounding box center [546, 256] width 202 height 202
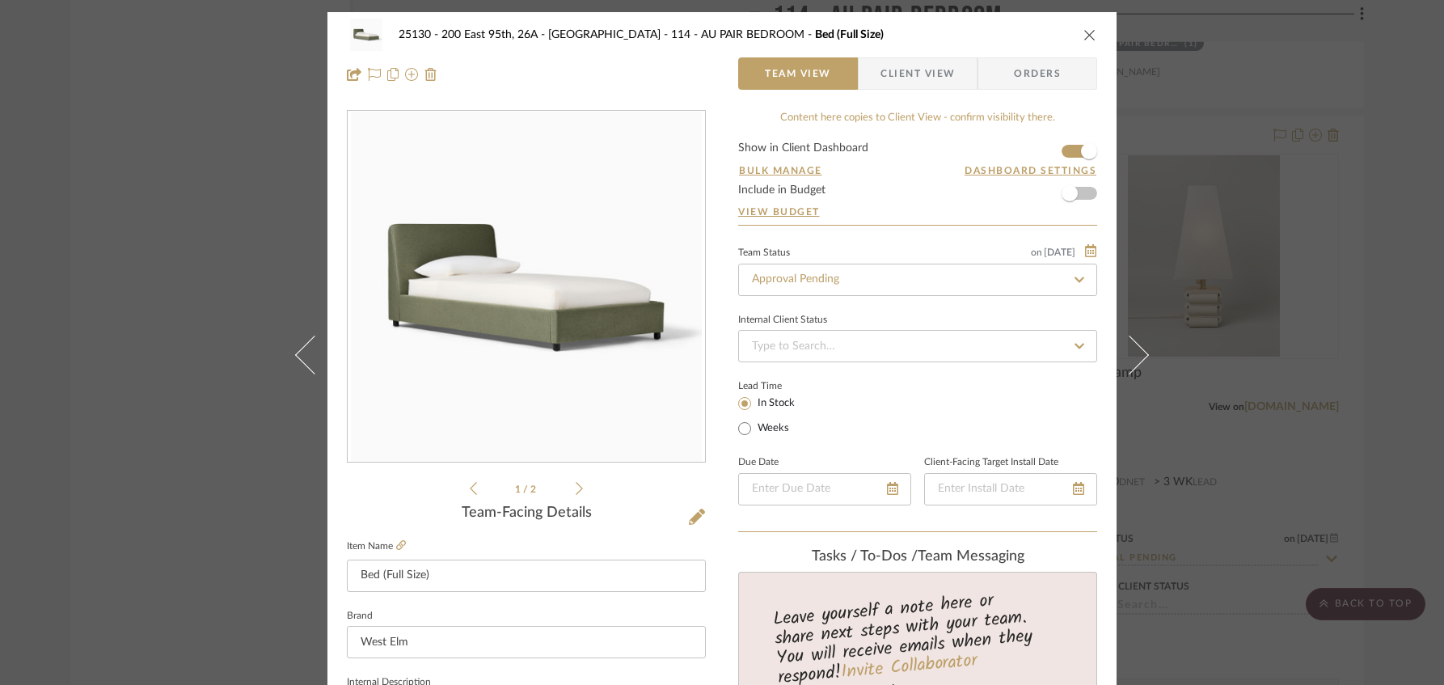
click at [1083, 34] on icon "close" at bounding box center [1089, 34] width 13 height 13
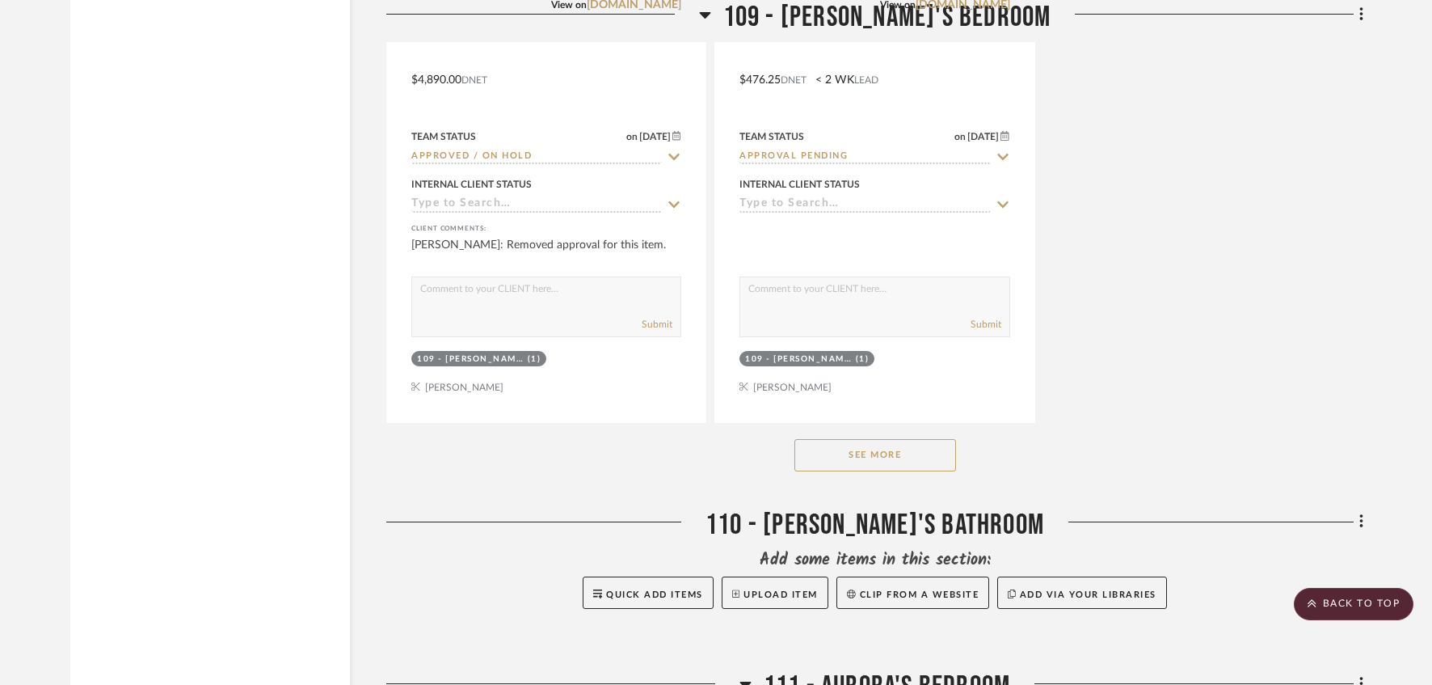
scroll to position [15647, 0]
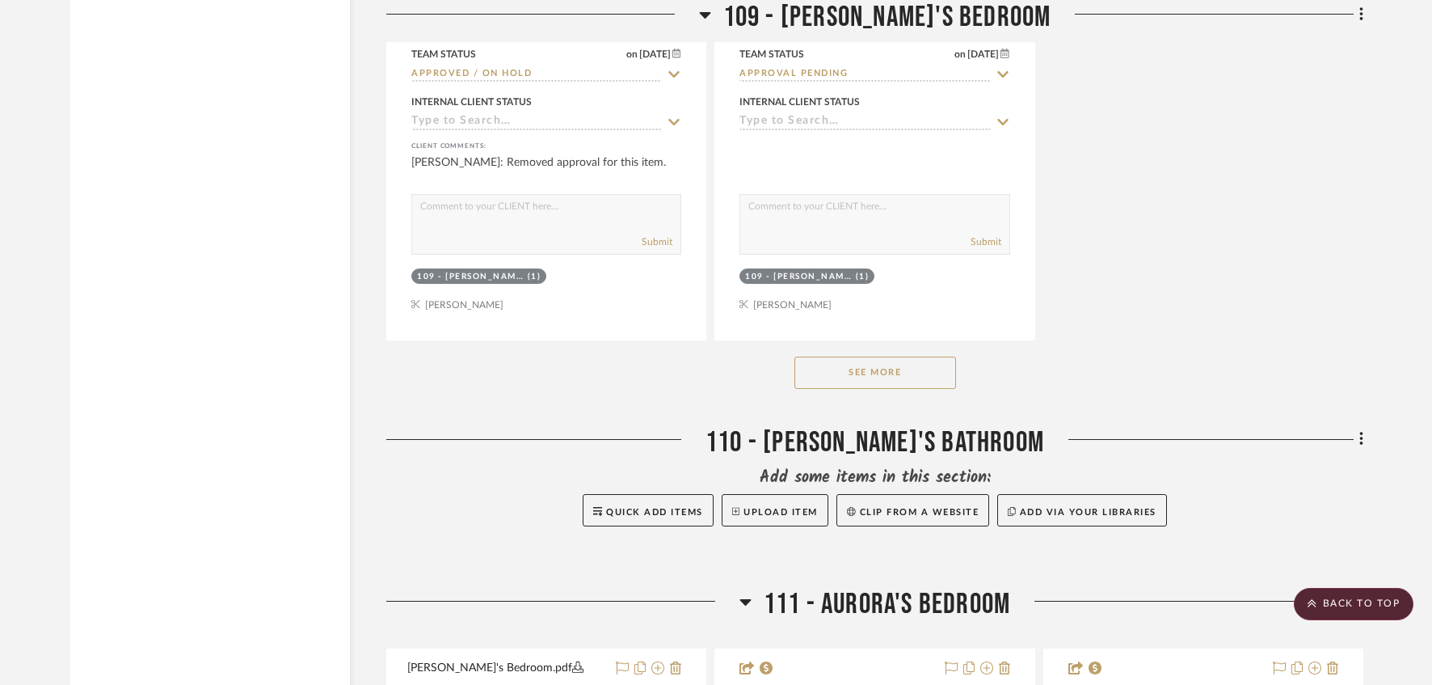
click at [880, 388] on button "See More" at bounding box center [876, 372] width 162 height 32
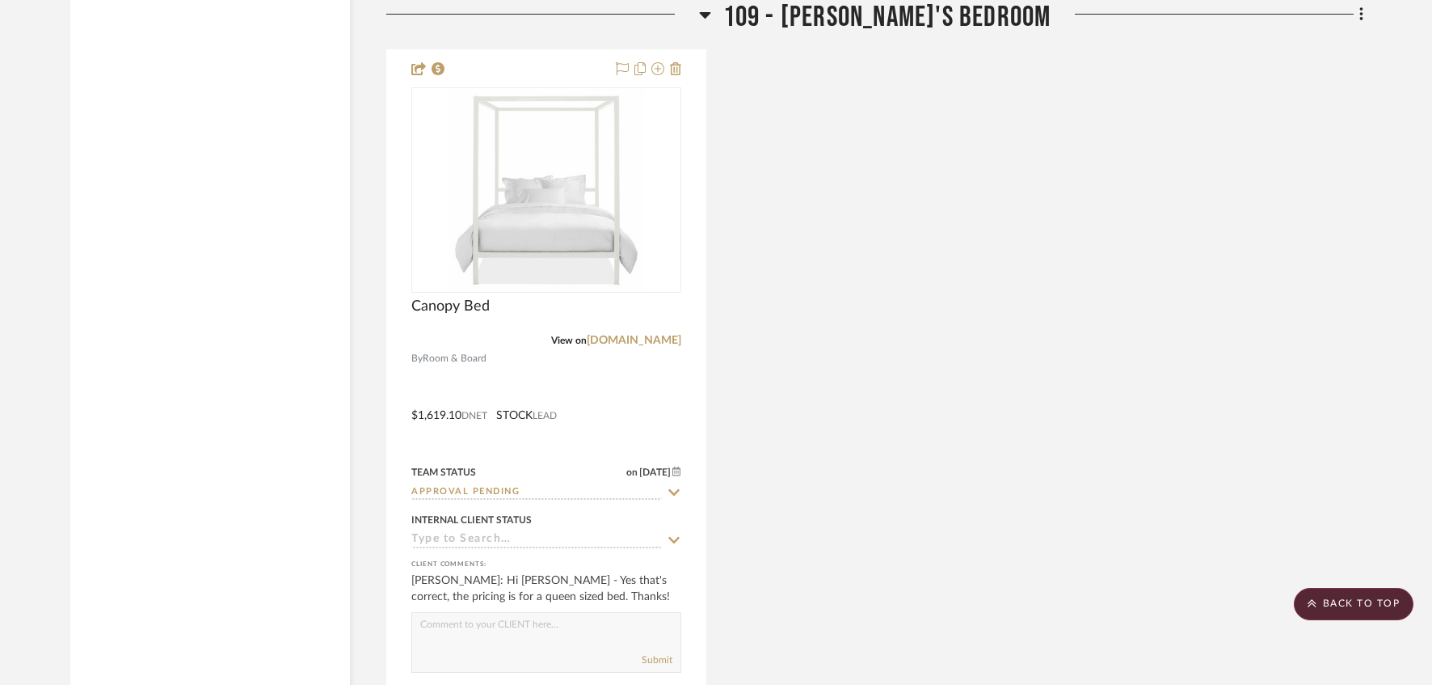
scroll to position [16725, 0]
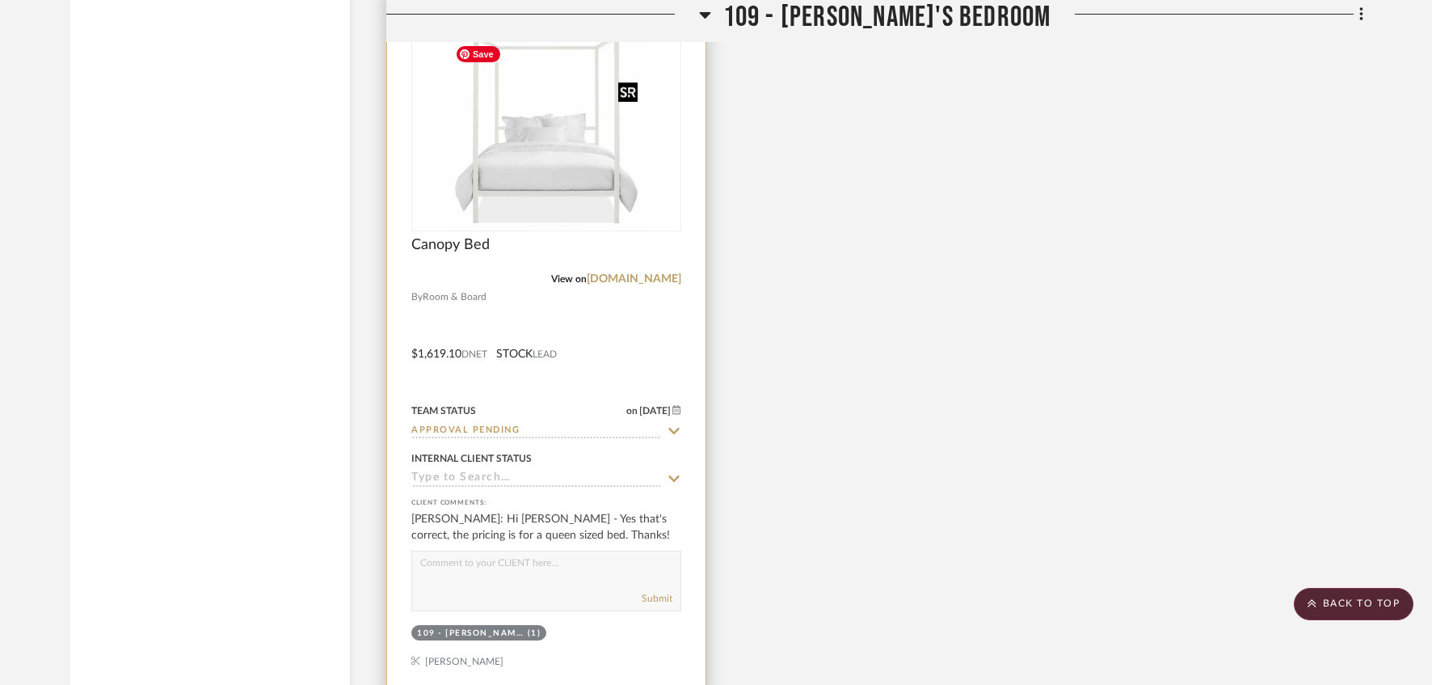
click at [0, 0] on img at bounding box center [0, 0] width 0 height 0
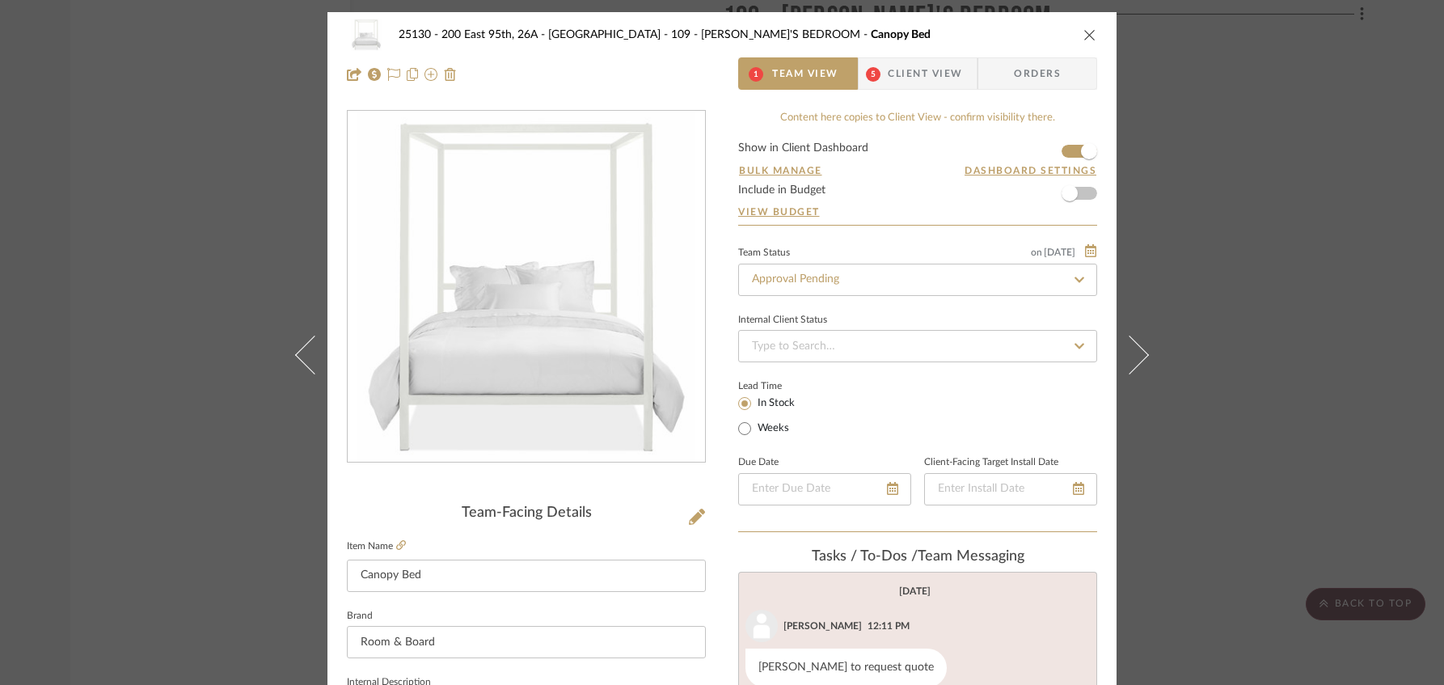
click at [905, 76] on span "Client View" at bounding box center [925, 73] width 74 height 32
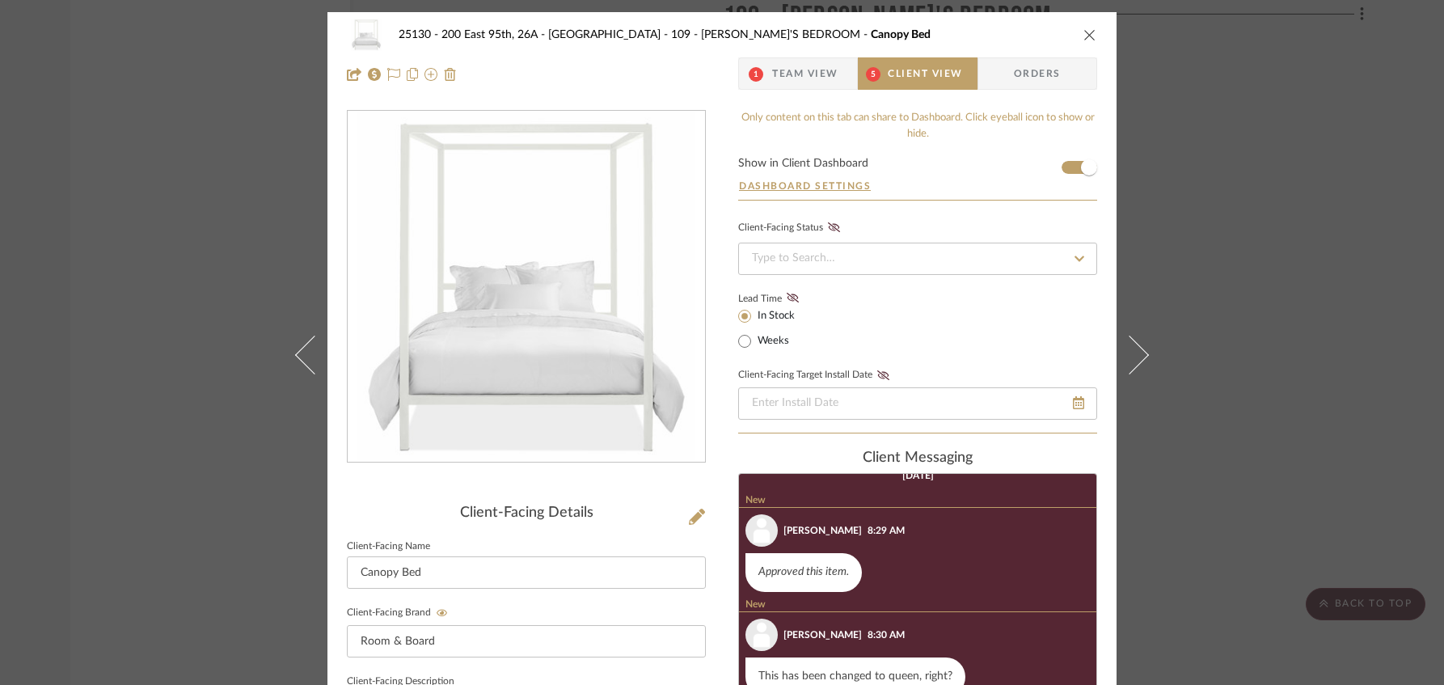
scroll to position [162, 0]
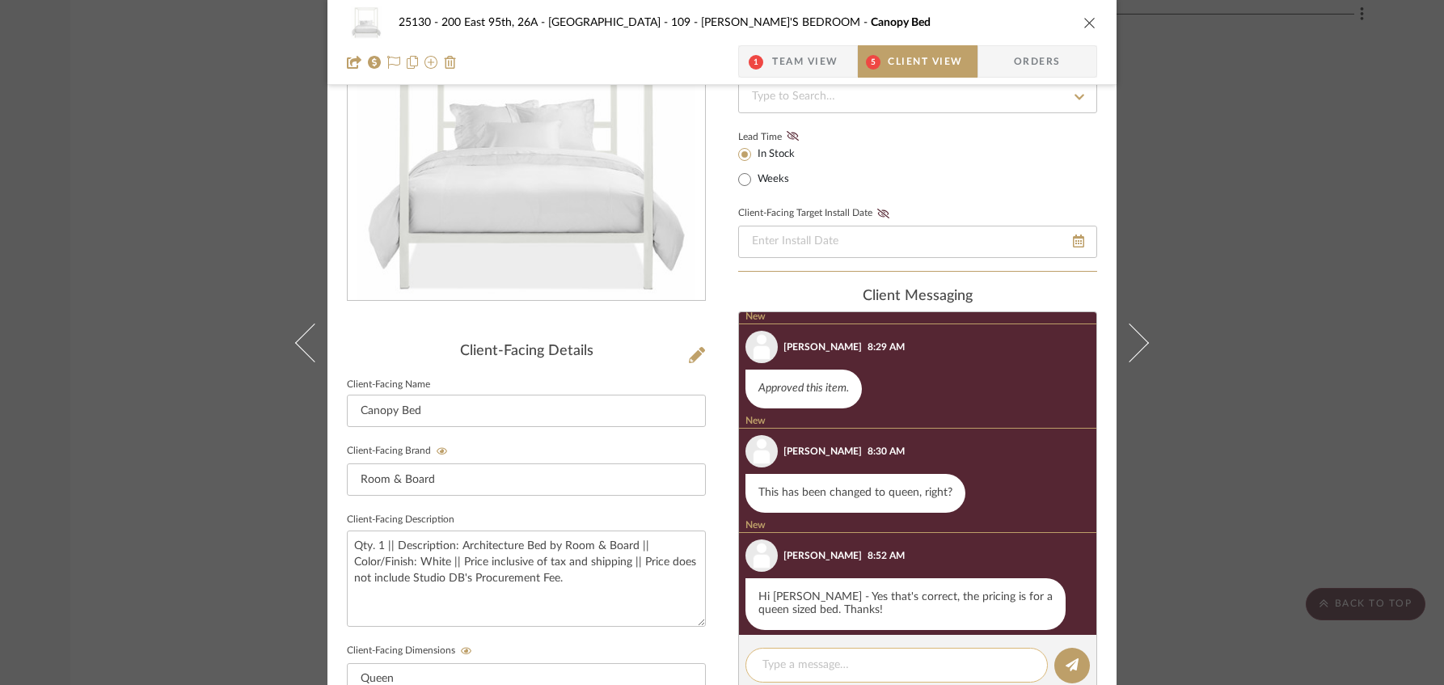
click at [854, 653] on div at bounding box center [896, 665] width 302 height 35
click at [869, 648] on div at bounding box center [896, 665] width 302 height 35
click at [855, 672] on textarea at bounding box center [896, 664] width 268 height 17
paste textarea "Thank you for the approval, we will place this order in the morning!"
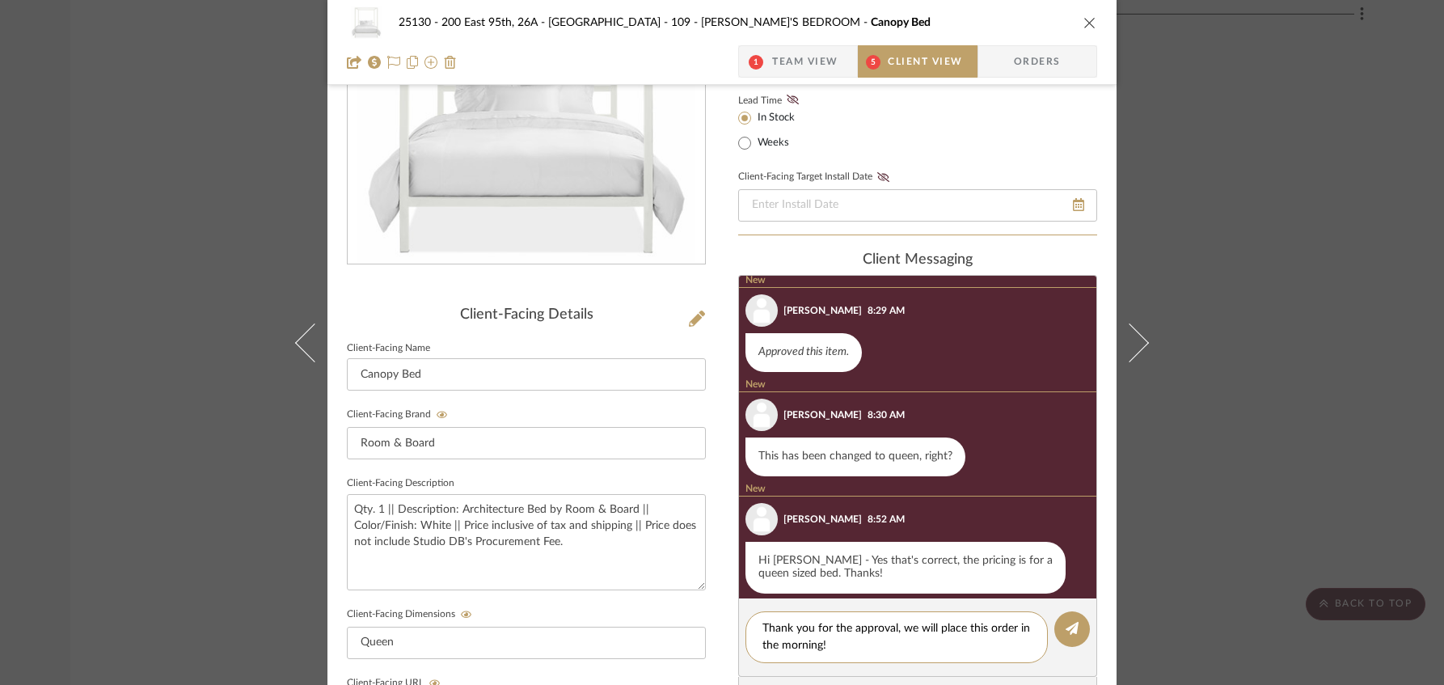
scroll to position [215, 0]
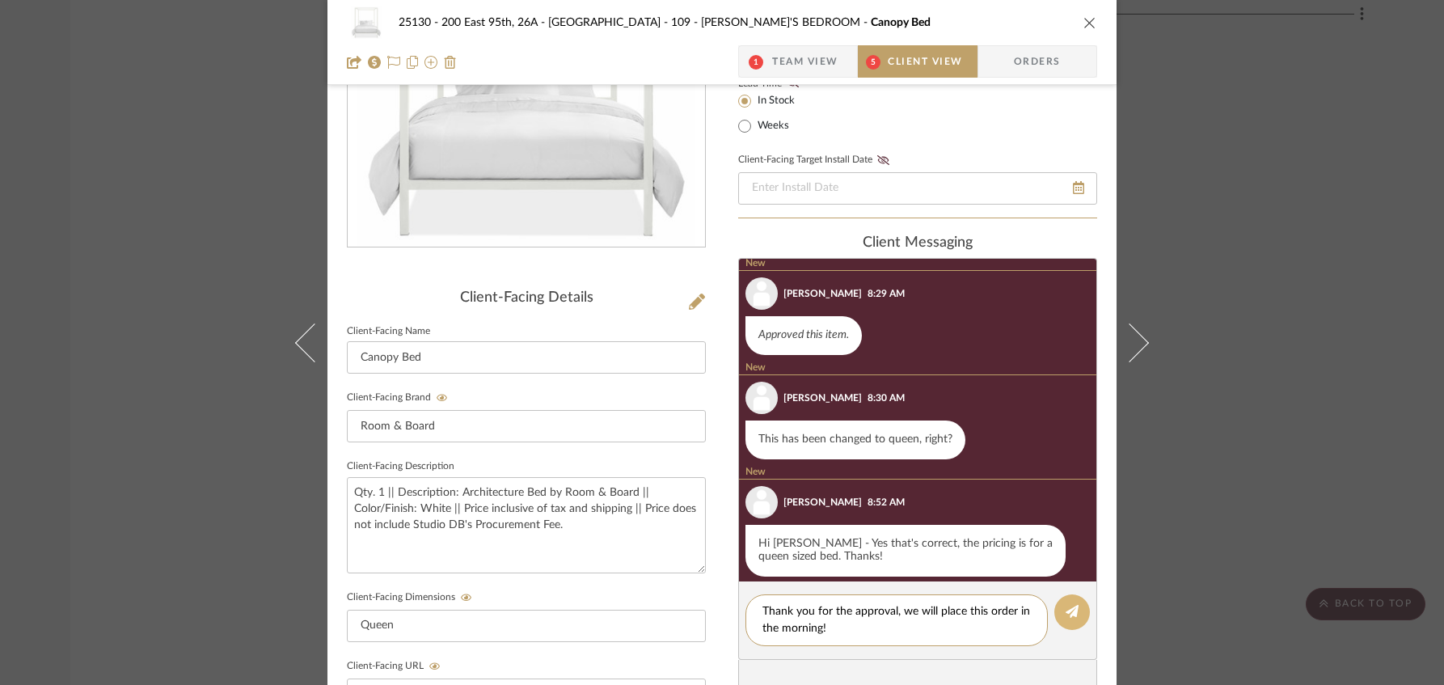
type textarea "Thank you for the approval, we will place this order in the morning!"
click at [1070, 609] on icon at bounding box center [1071, 611] width 13 height 13
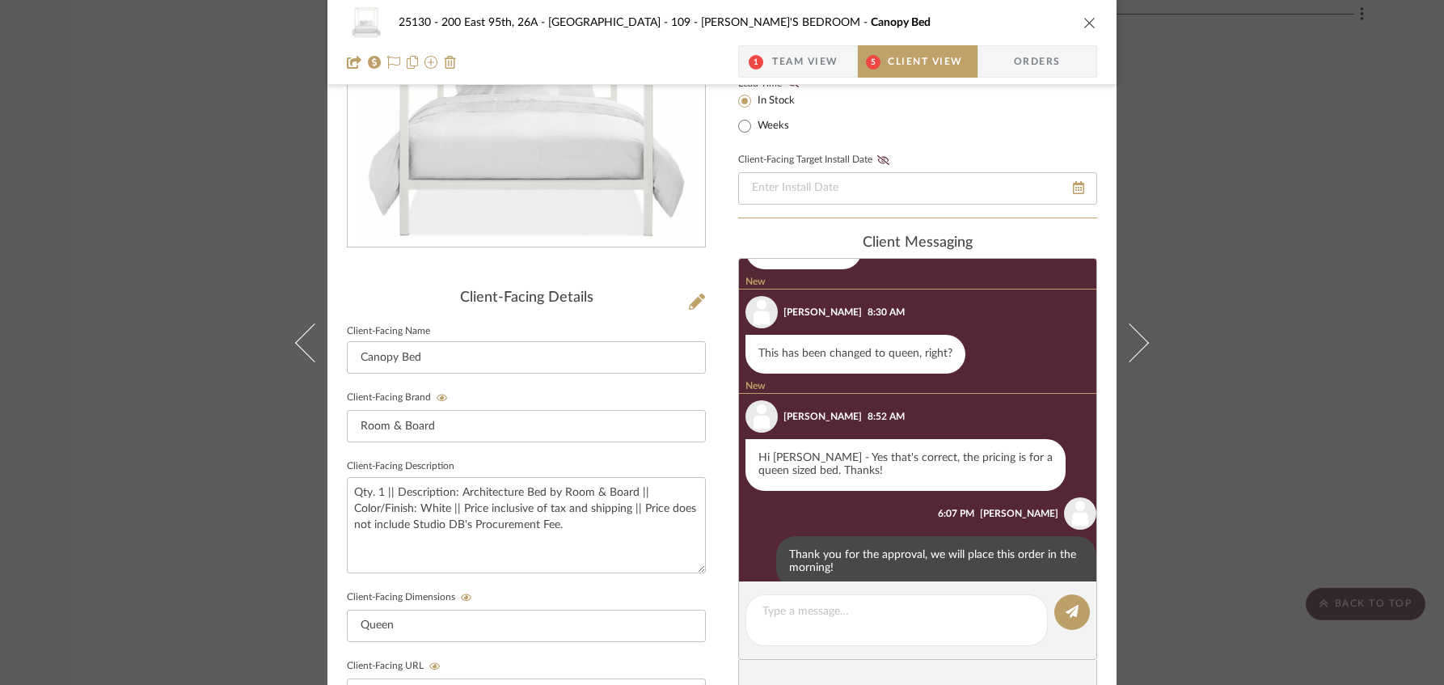
scroll to position [388, 0]
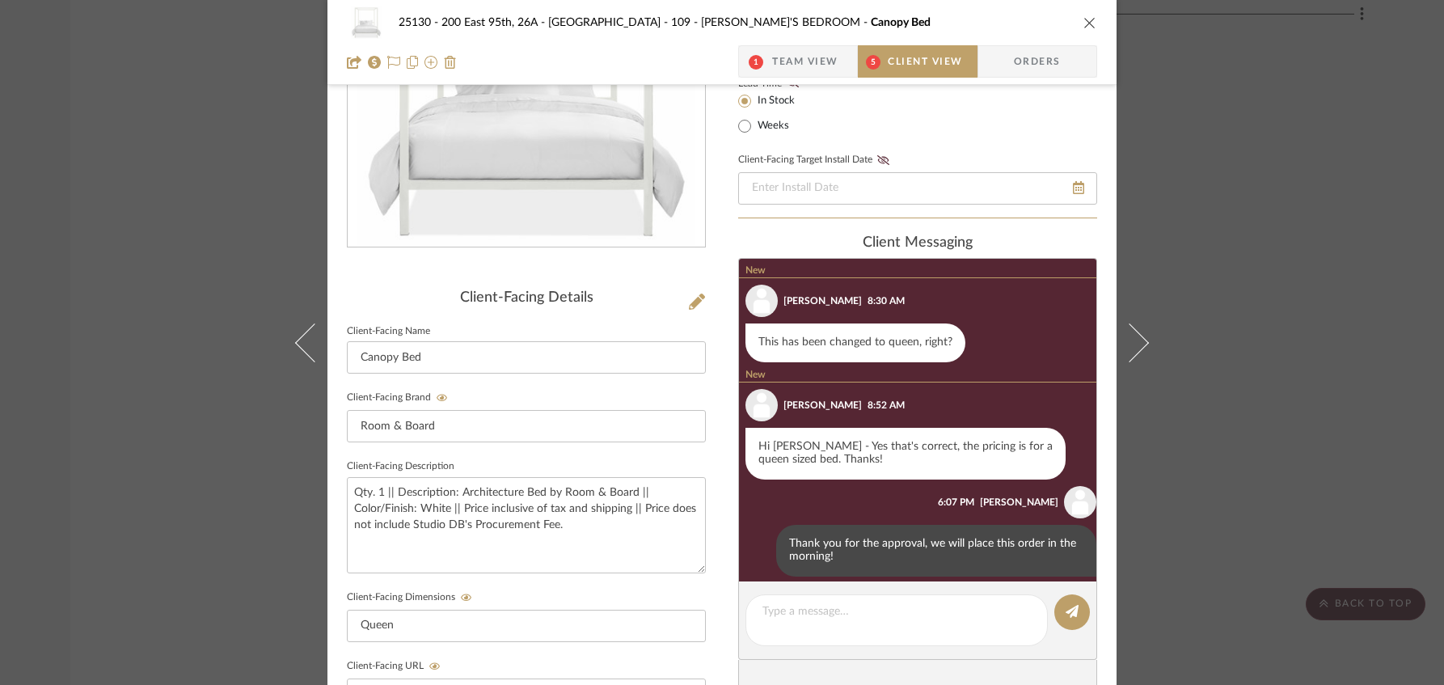
click at [1086, 23] on icon "close" at bounding box center [1089, 22] width 13 height 13
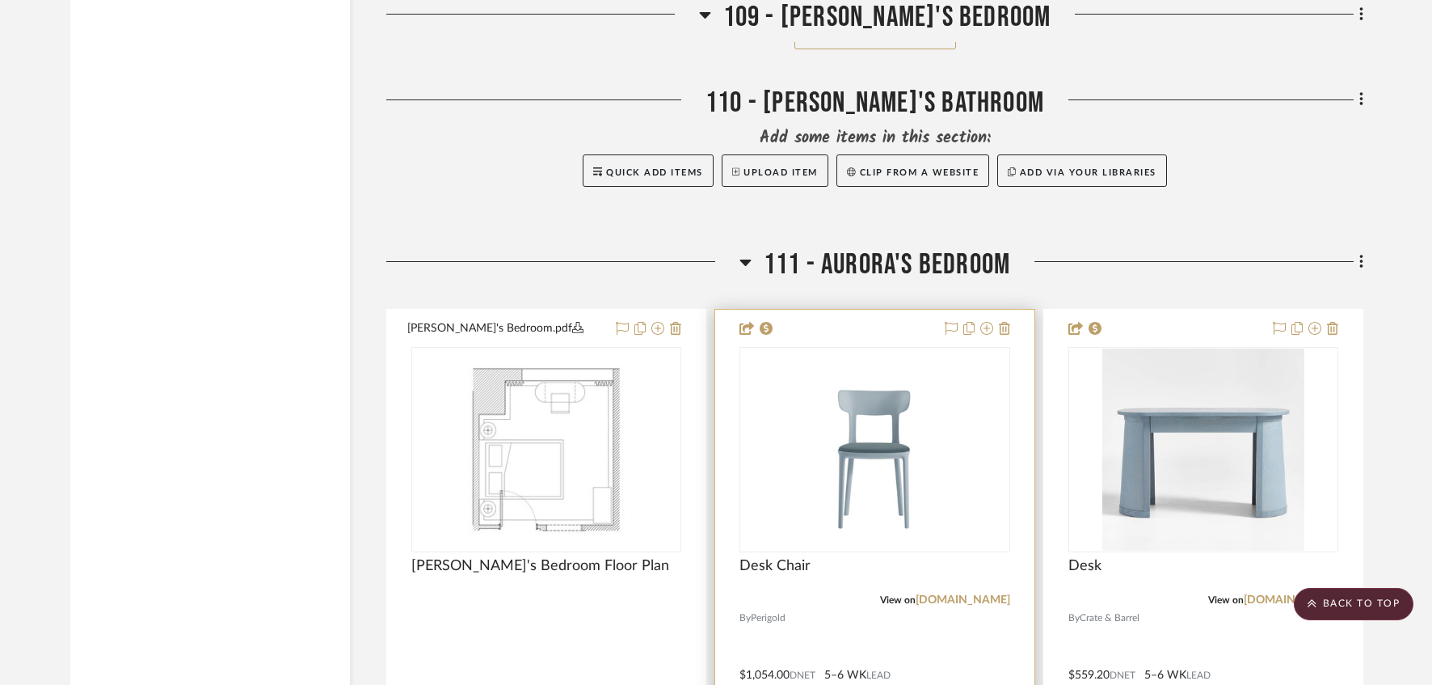
scroll to position [17641, 0]
